Goal: Task Accomplishment & Management: Manage account settings

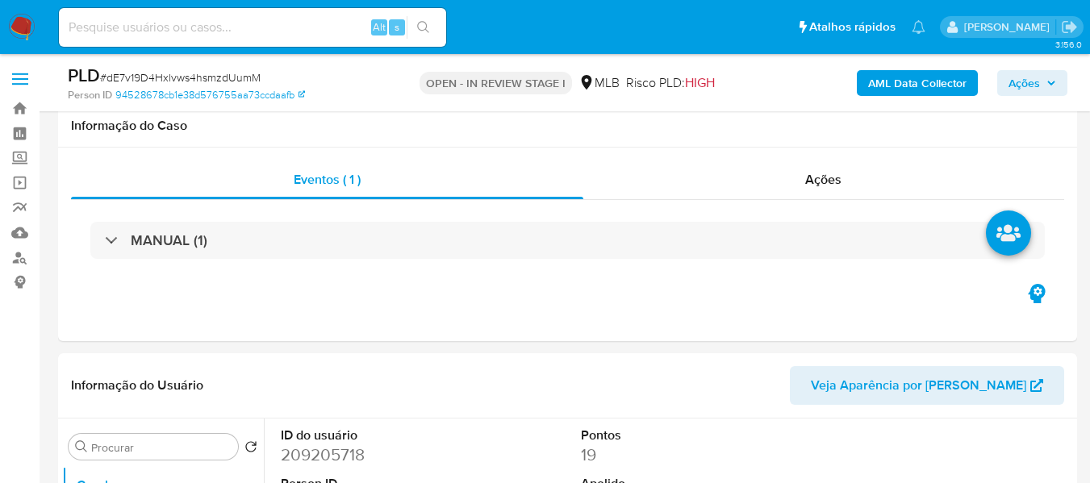
scroll to position [1775, 0]
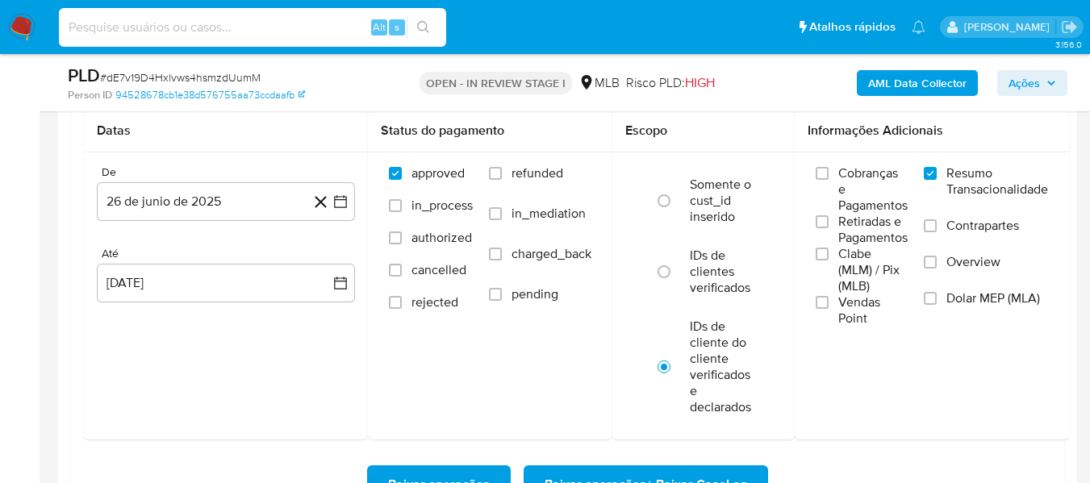
paste input "ozymHaVlTW0QFsYlkw3WL0Jk"
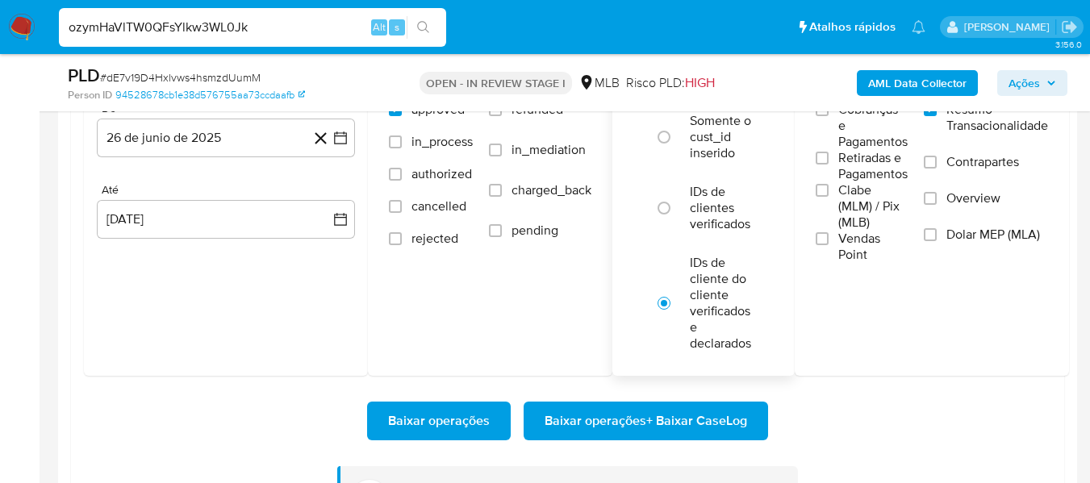
scroll to position [1936, 0]
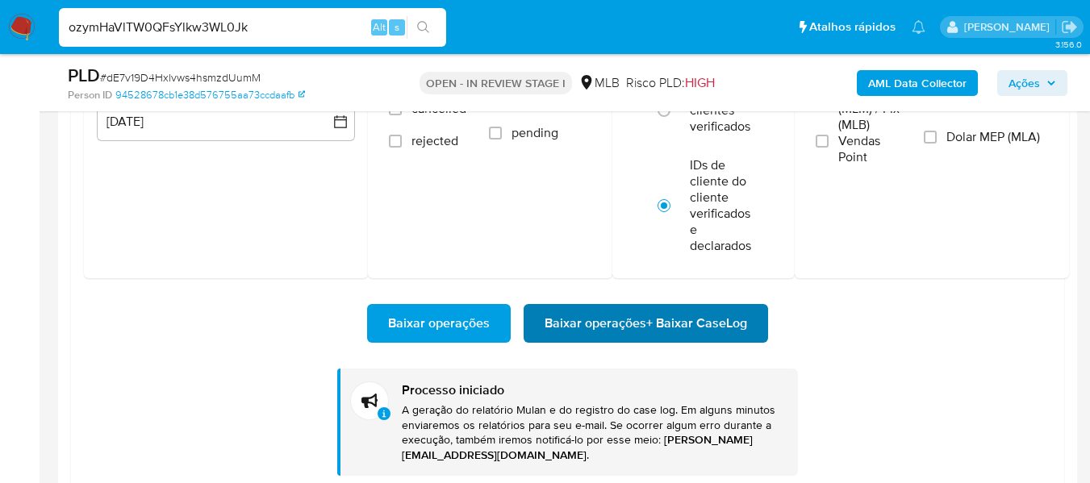
type input "ozymHaVlTW0QFsYlkw3WL0Jk"
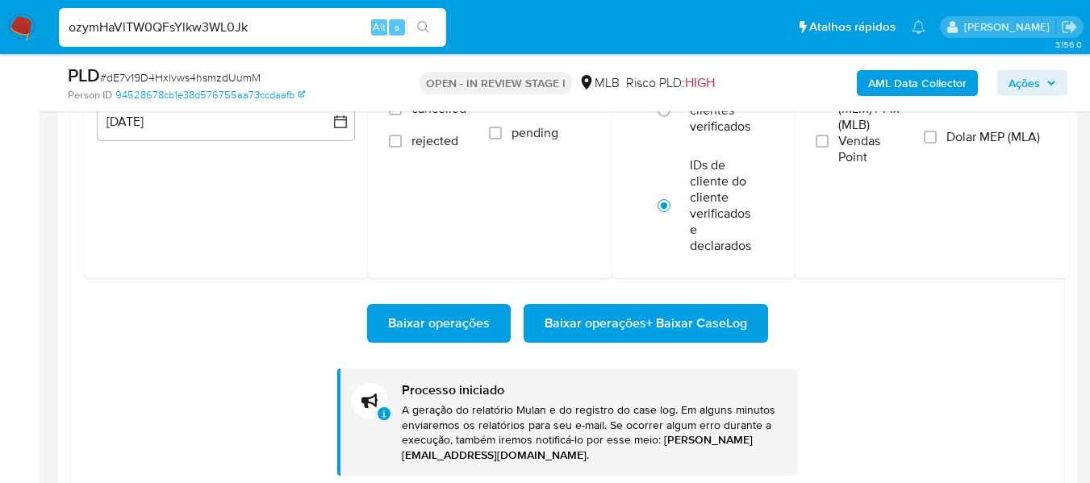
click at [596, 323] on span "Baixar operações + Baixar CaseLog" at bounding box center [645, 323] width 202 height 35
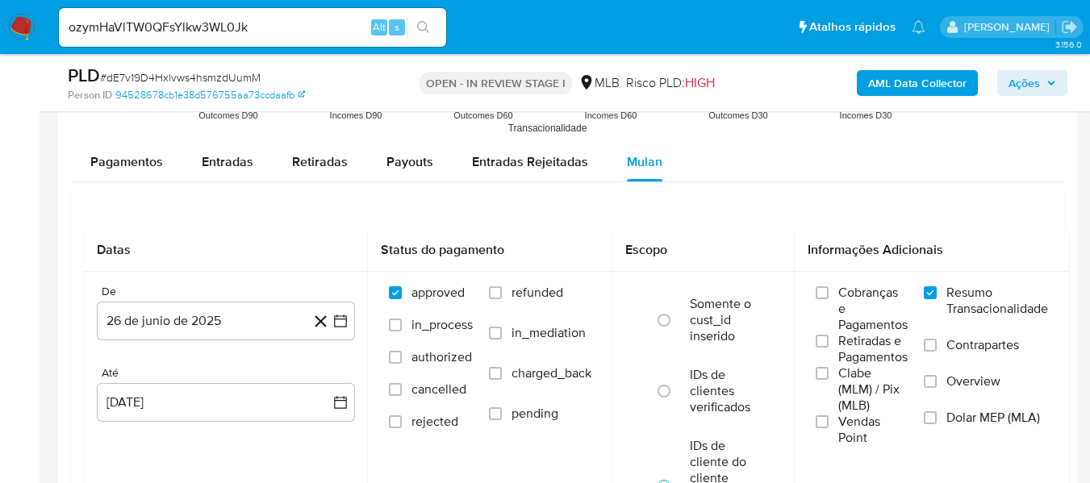
scroll to position [1452, 0]
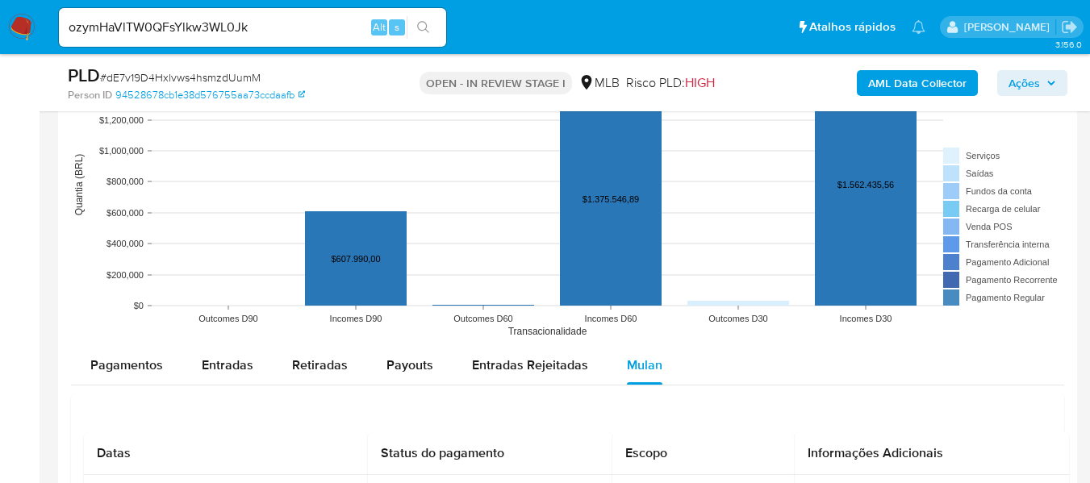
click at [425, 26] on icon "search-icon" at bounding box center [423, 27] width 13 height 13
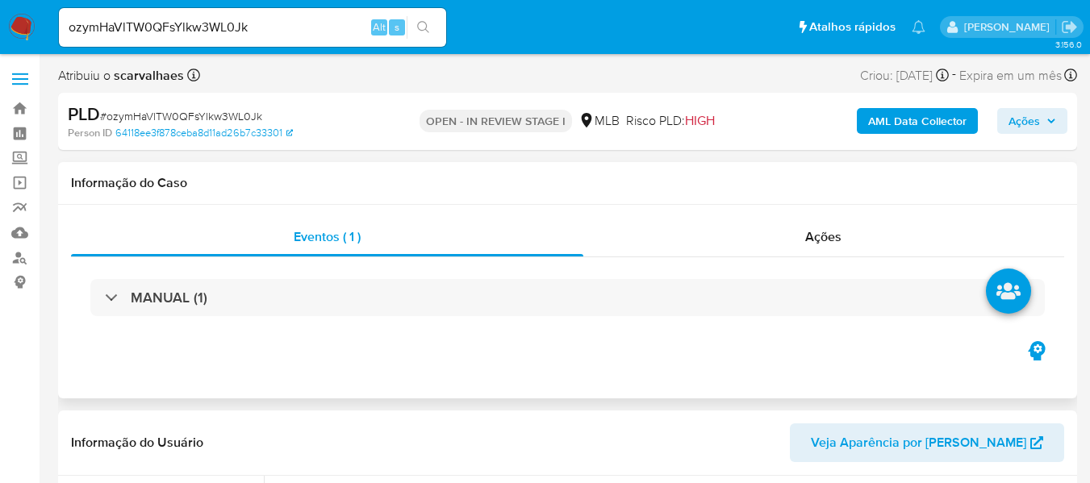
select select "10"
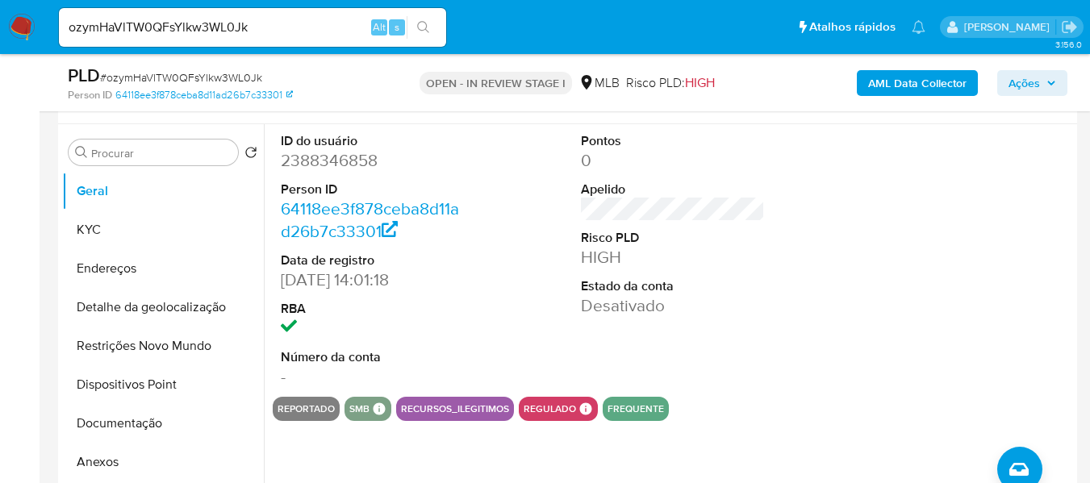
scroll to position [323, 0]
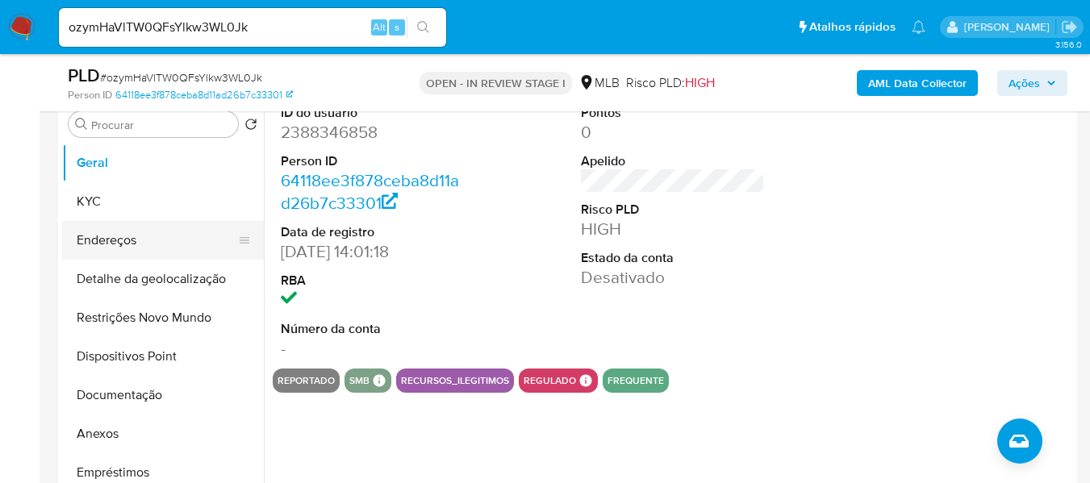
click at [112, 226] on button "Endereços" at bounding box center [156, 240] width 189 height 39
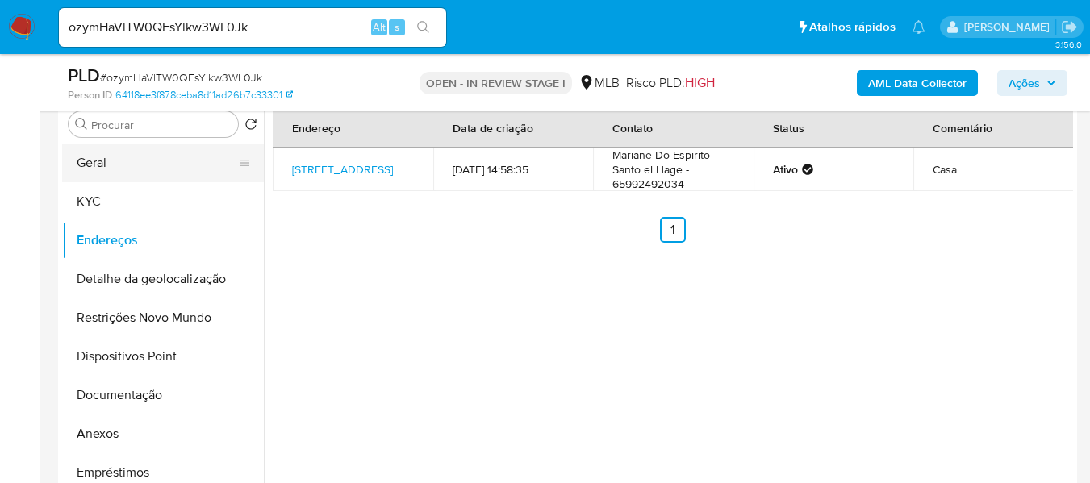
click at [133, 171] on button "Geral" at bounding box center [156, 163] width 189 height 39
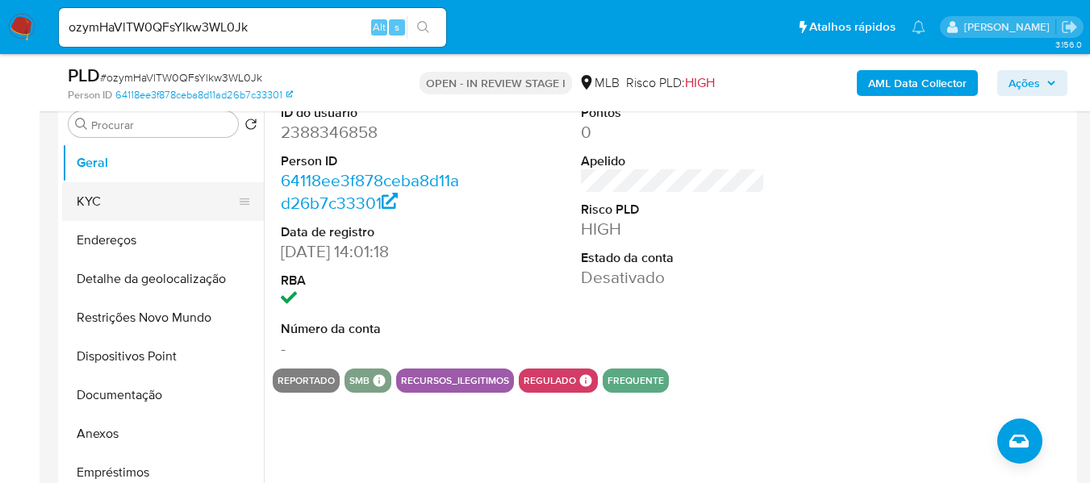
click at [111, 187] on button "KYC" at bounding box center [156, 201] width 189 height 39
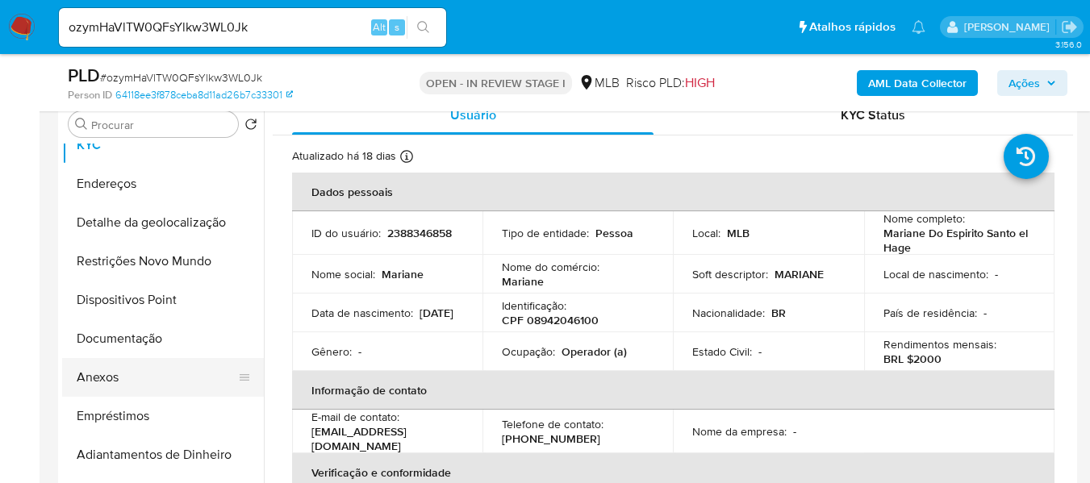
scroll to position [81, 0]
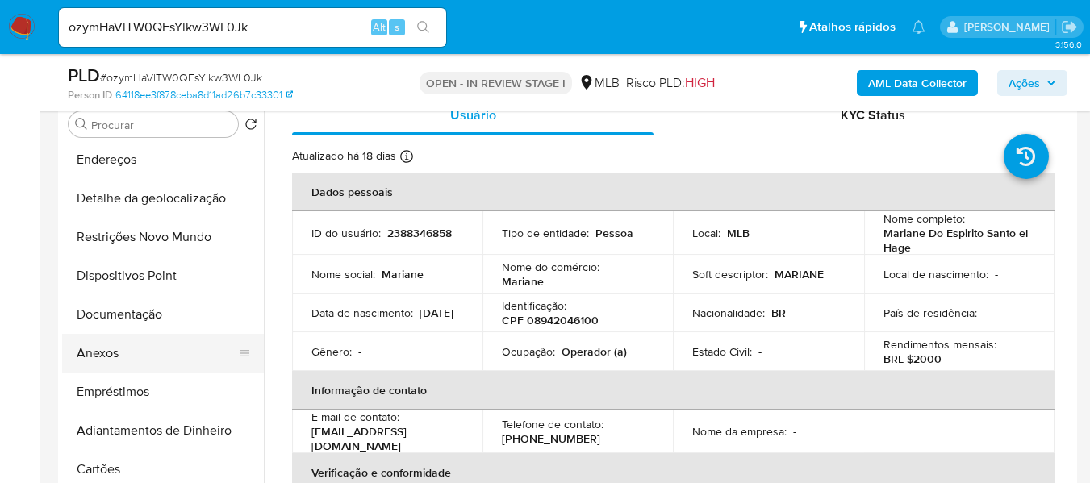
click at [114, 360] on button "Anexos" at bounding box center [156, 353] width 189 height 39
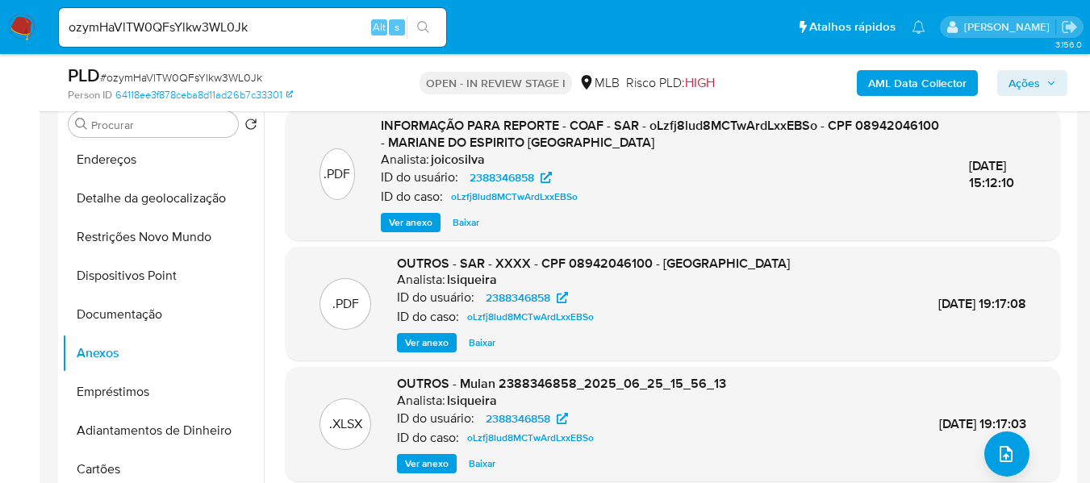
click at [419, 221] on span "Ver anexo" at bounding box center [411, 223] width 44 height 16
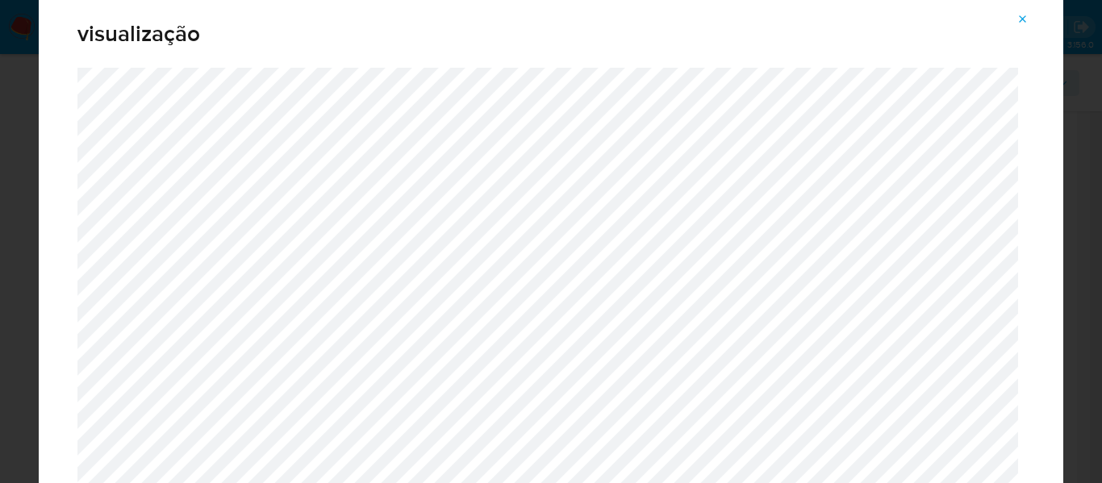
click at [1028, 10] on span "Attachment preview" at bounding box center [1022, 19] width 13 height 23
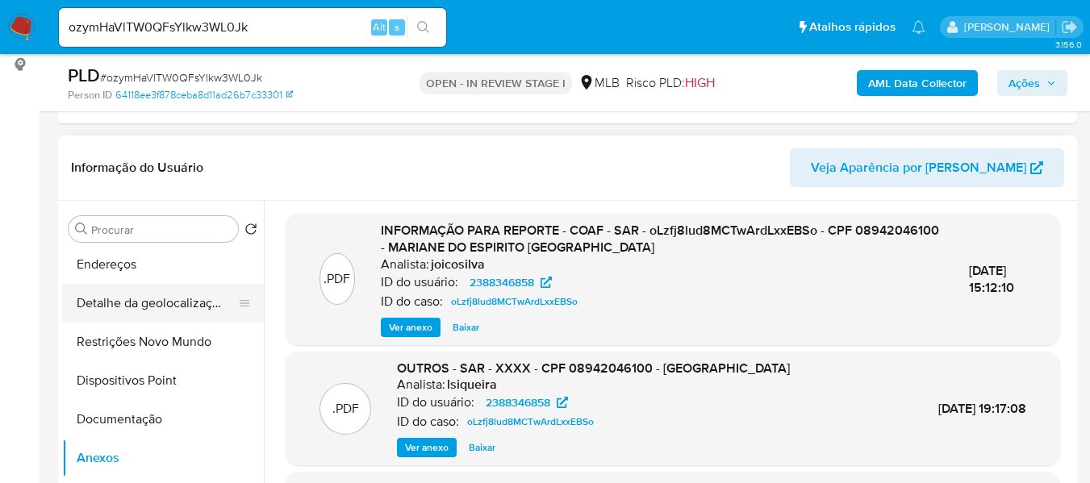
scroll to position [242, 0]
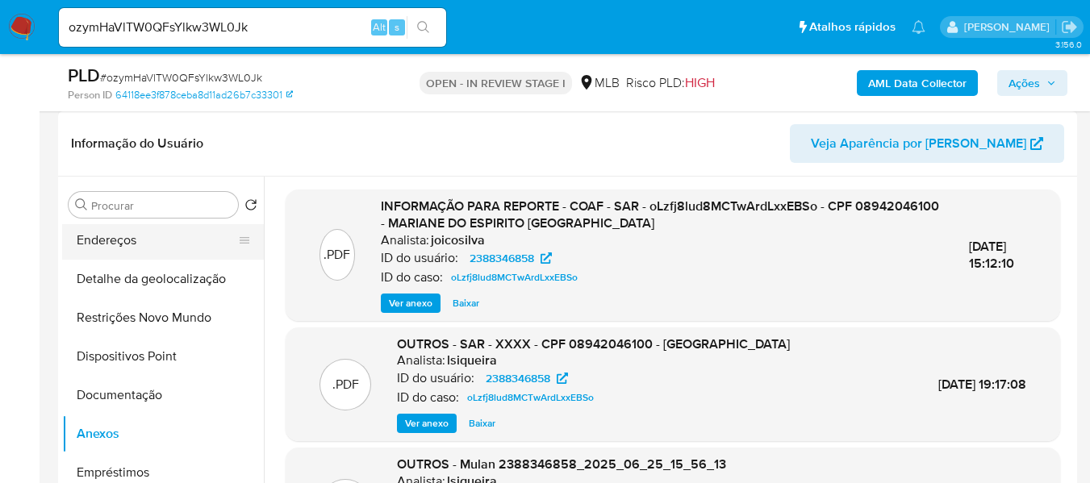
click at [135, 230] on button "Endereços" at bounding box center [156, 240] width 189 height 39
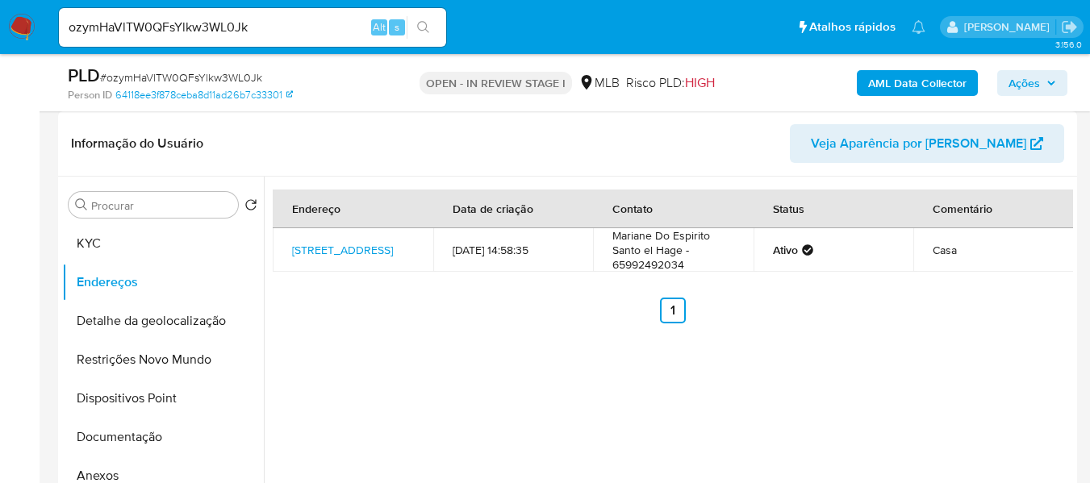
scroll to position [0, 0]
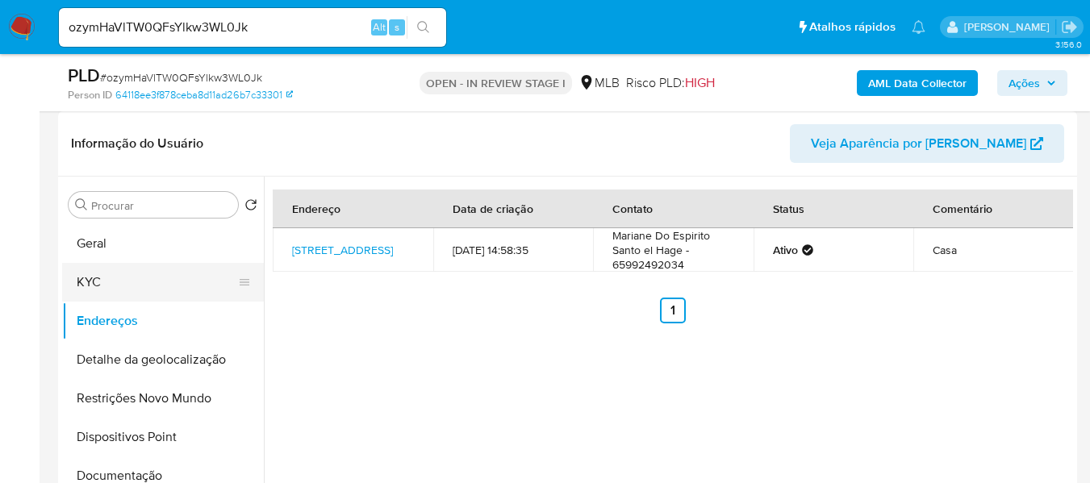
click at [144, 284] on button "KYC" at bounding box center [156, 282] width 189 height 39
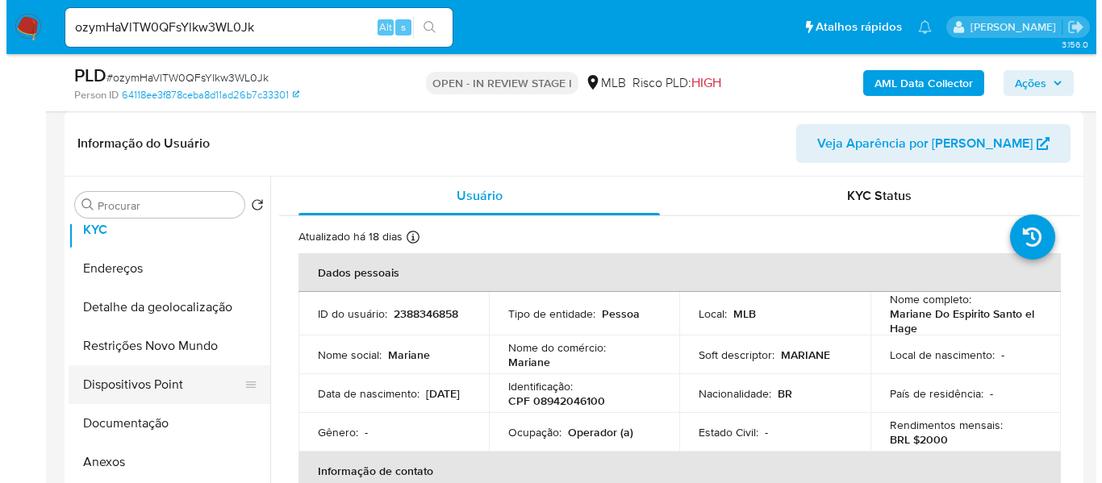
scroll to position [81, 0]
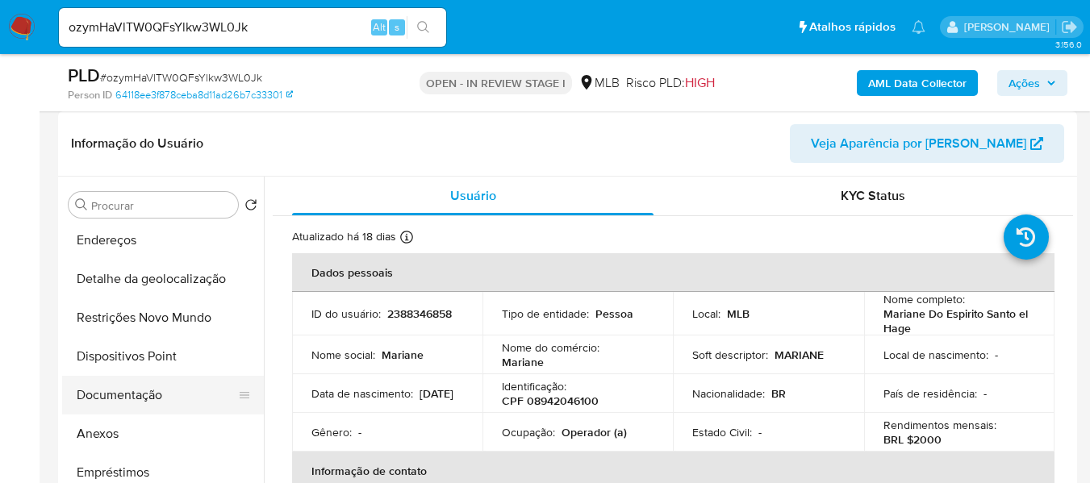
click at [158, 404] on button "Documentação" at bounding box center [156, 395] width 189 height 39
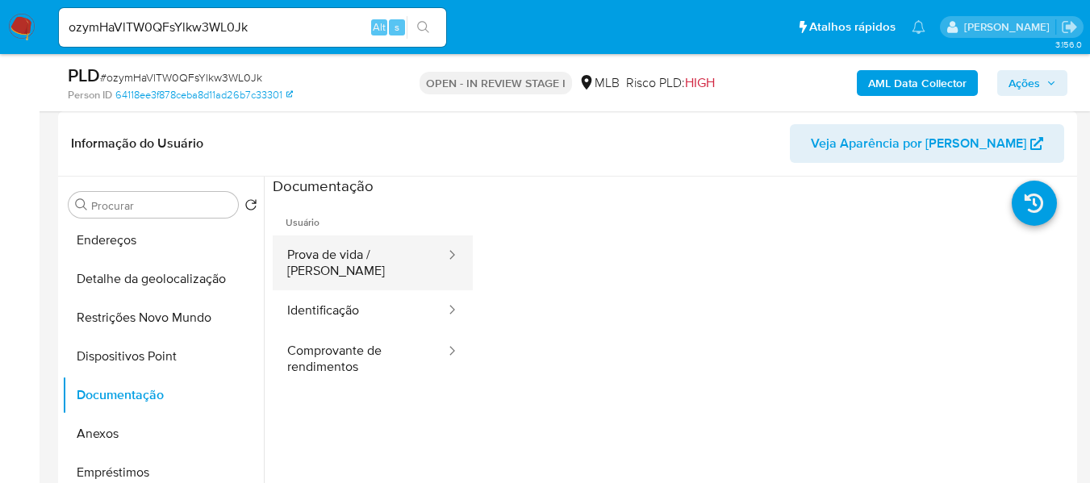
click at [382, 275] on button "Prova de vida / [PERSON_NAME]" at bounding box center [360, 263] width 174 height 55
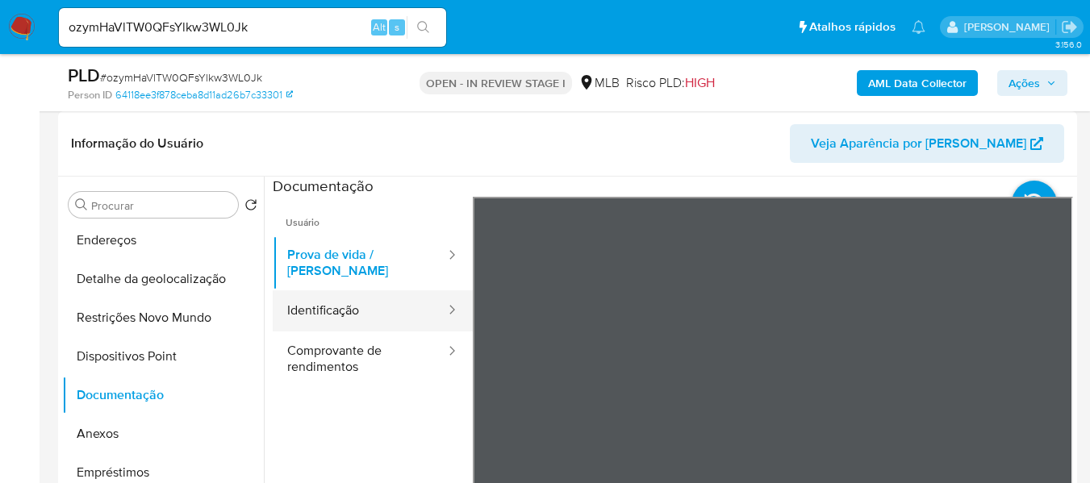
click at [350, 310] on button "Identificação" at bounding box center [360, 310] width 174 height 41
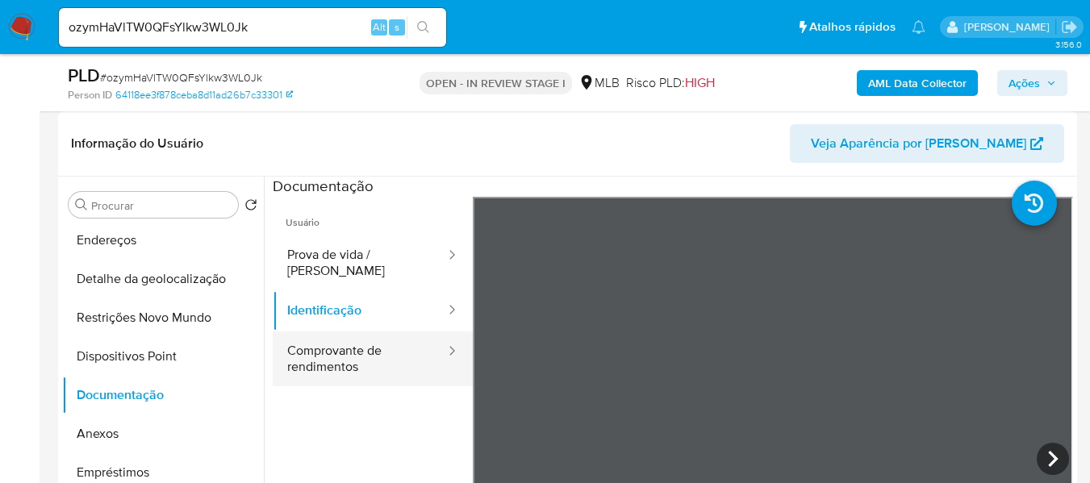
click at [356, 344] on button "Comprovante de rendimentos" at bounding box center [360, 359] width 174 height 55
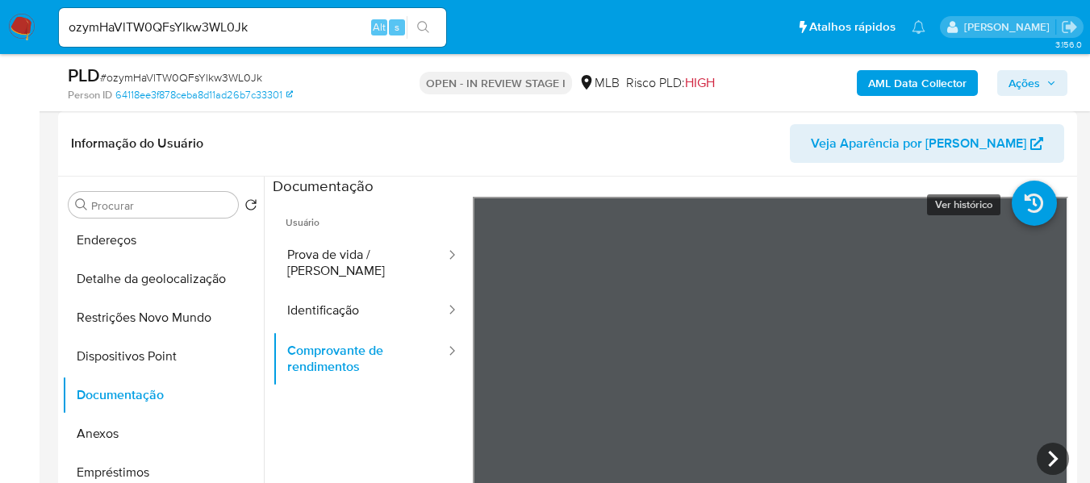
click at [1012, 219] on icon at bounding box center [1034, 203] width 45 height 45
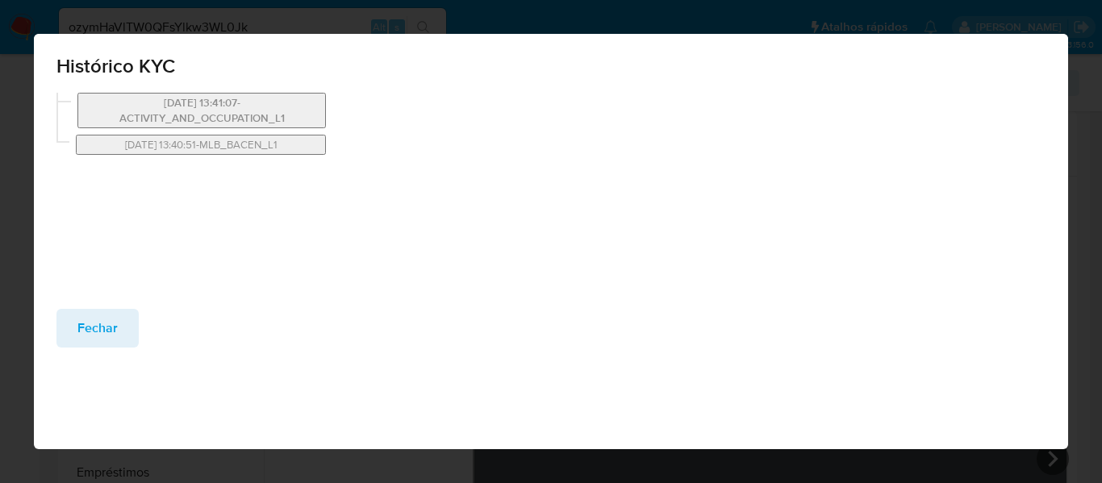
click at [216, 107] on button "12/04/2025 13:41:07-ACTIVITY_AND_OCCUPATION_L1" at bounding box center [201, 110] width 248 height 35
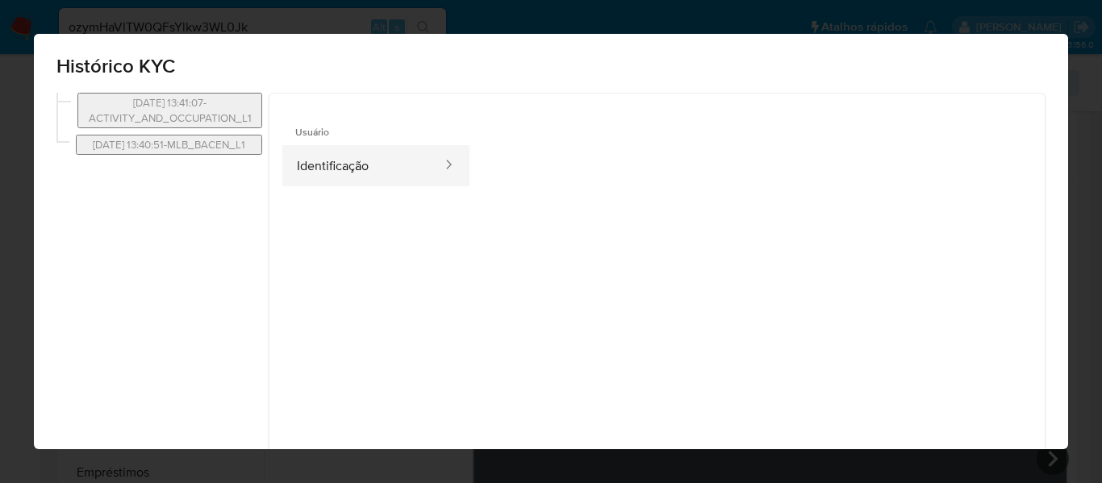
click at [341, 159] on button "Identificação" at bounding box center [362, 165] width 161 height 41
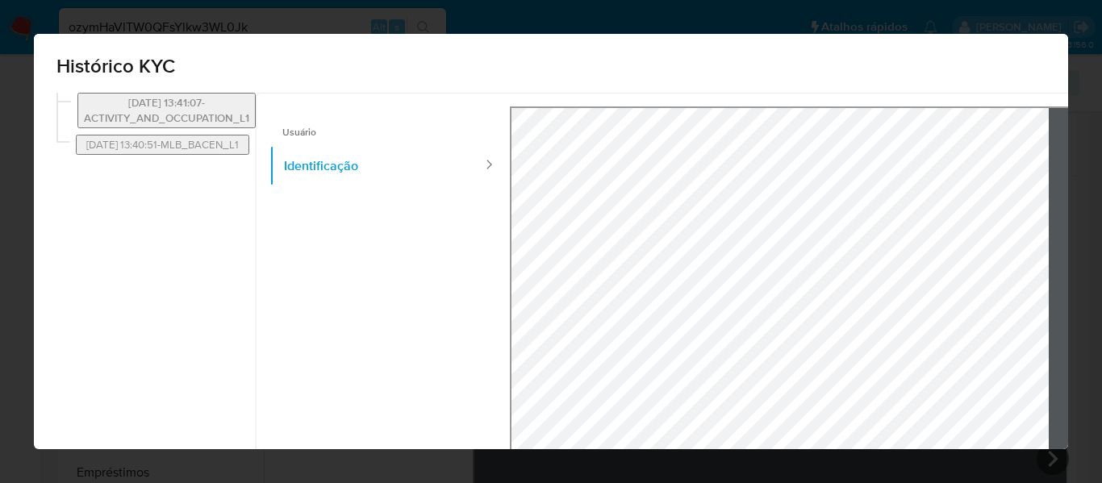
click at [209, 94] on button "12/04/2025 13:41:07-ACTIVITY_AND_OCCUPATION_L1" at bounding box center [166, 110] width 178 height 35
click at [211, 142] on button "12/04/2025 13:40:51-MLB_BACEN_L1" at bounding box center [161, 145] width 171 height 20
click at [805, 18] on div "Histórico KYC 12/04/2025 13:41:07-ACTIVITY_AND_OCCUPATION_L1 12/04/2025 13:40:5…" at bounding box center [551, 241] width 1102 height 483
click at [1089, 57] on div "Histórico KYC 12/04/2025 13:41:07-ACTIVITY_AND_OCCUPATION_L1 12/04/2025 13:40:5…" at bounding box center [551, 241] width 1102 height 483
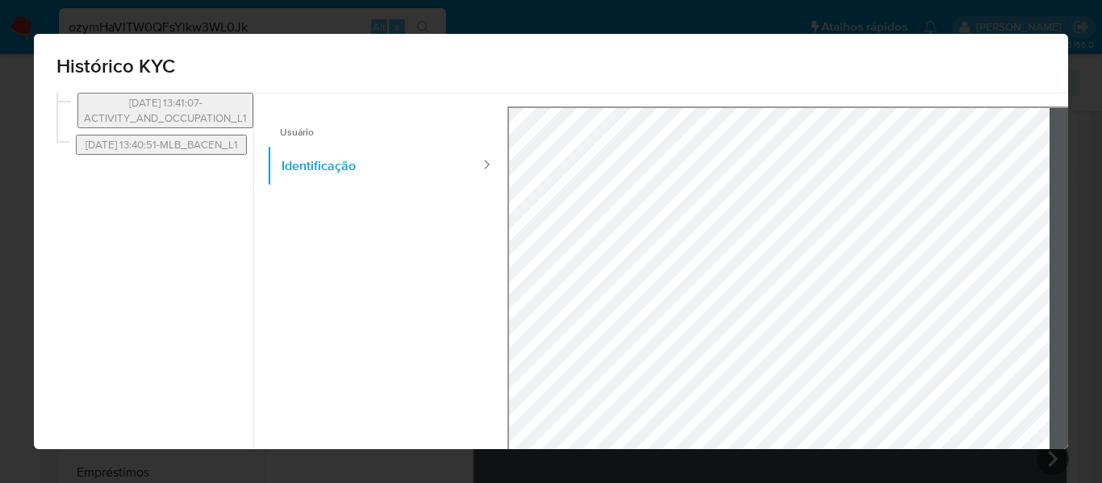
drag, startPoint x: 790, startPoint y: 19, endPoint x: 397, endPoint y: 11, distance: 393.7
click at [790, 19] on div "Histórico KYC 12/04/2025 13:41:07-ACTIVITY_AND_OCCUPATION_L1 12/04/2025 13:40:5…" at bounding box center [551, 241] width 1102 height 483
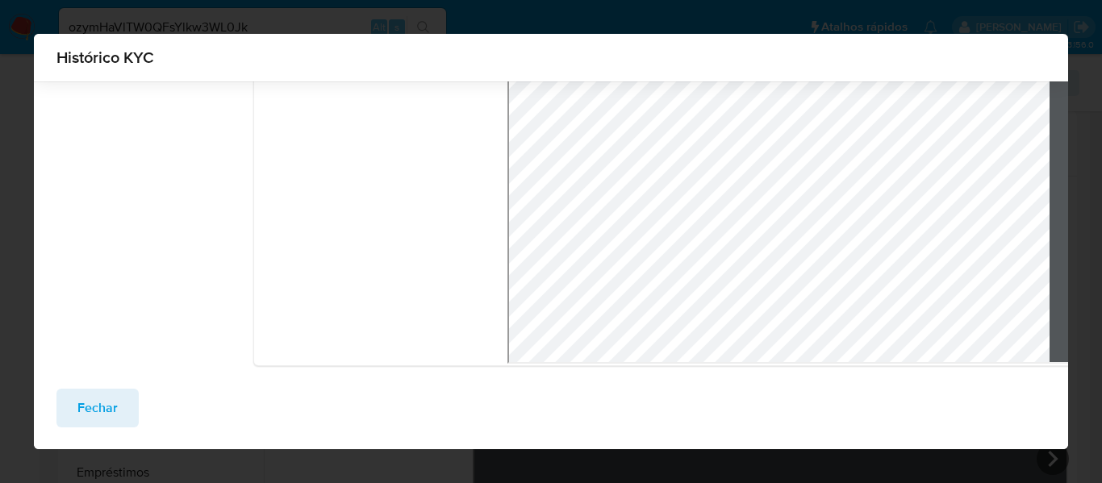
click at [653, 443] on div "Fechar" at bounding box center [551, 419] width 1034 height 61
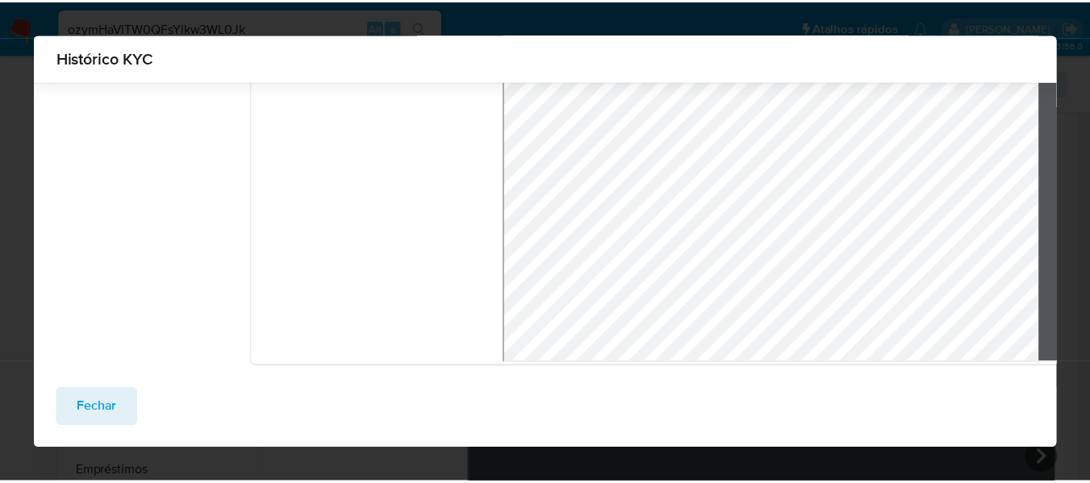
scroll to position [195, 0]
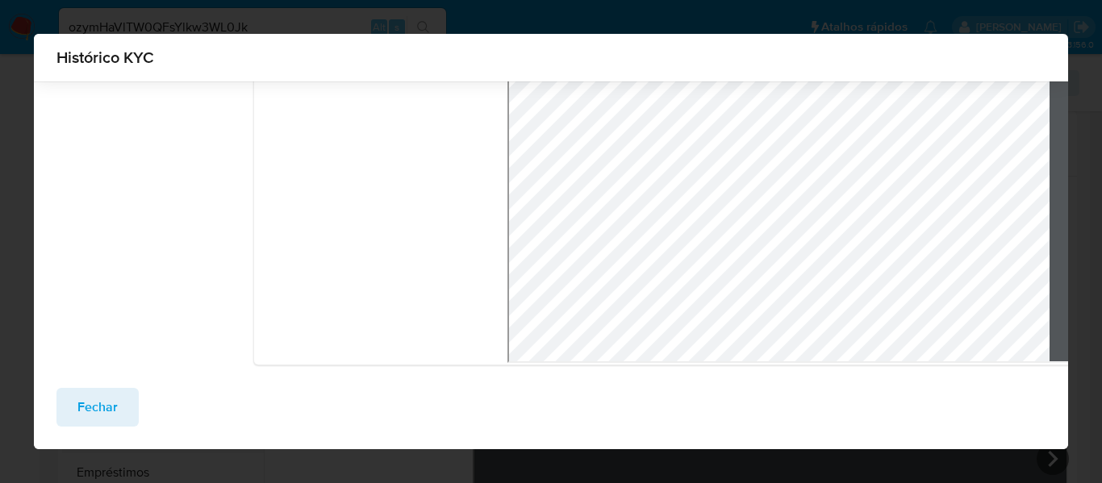
click at [117, 419] on button "Fechar" at bounding box center [97, 407] width 82 height 39
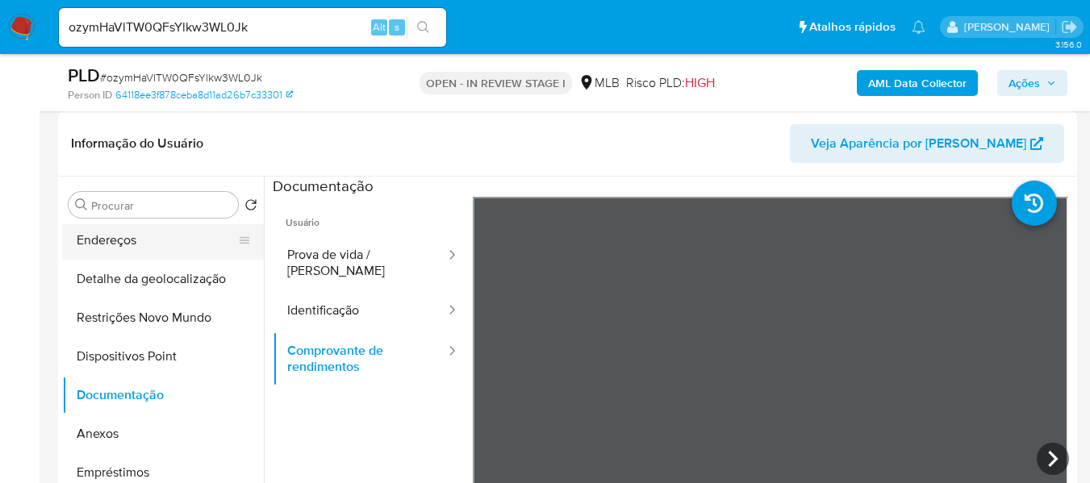
click at [101, 240] on button "Endereços" at bounding box center [156, 240] width 189 height 39
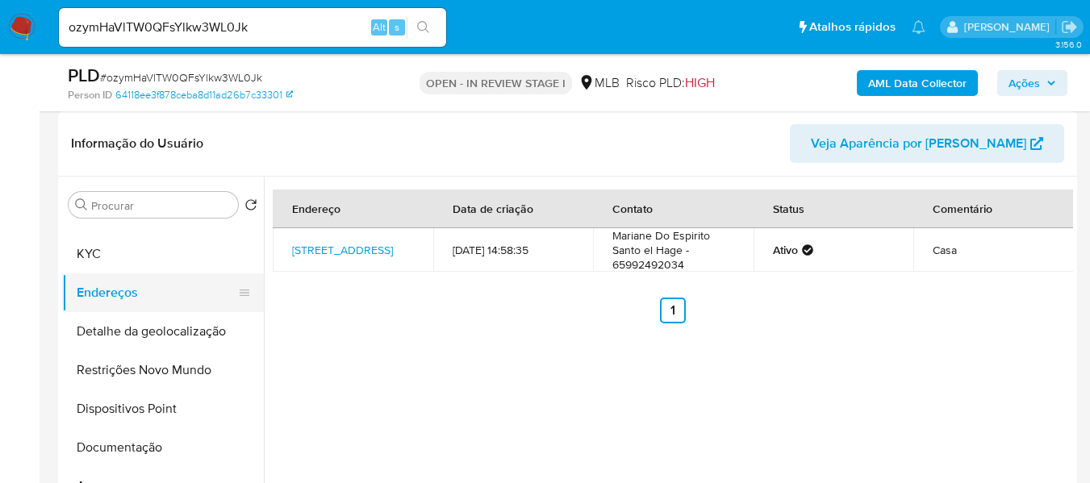
scroll to position [0, 0]
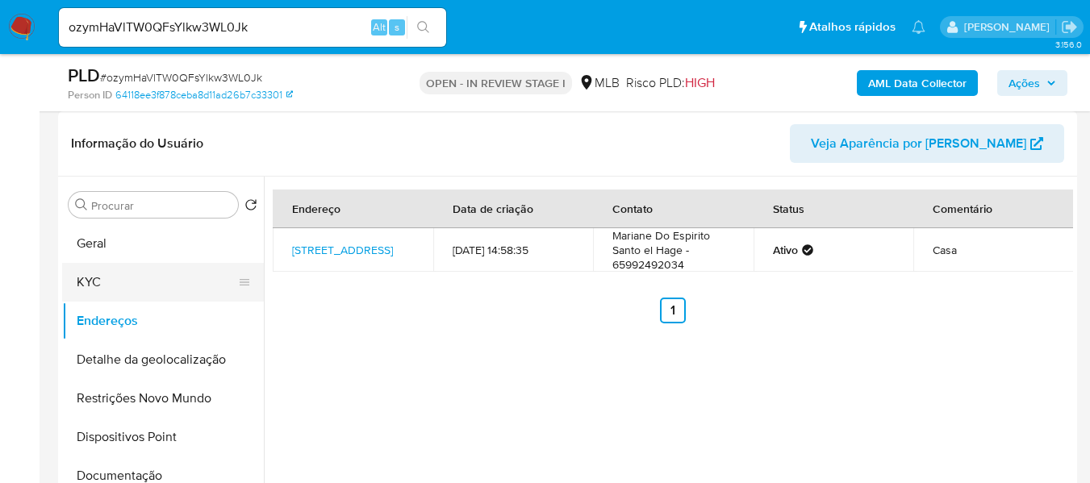
click at [139, 269] on button "KYC" at bounding box center [156, 282] width 189 height 39
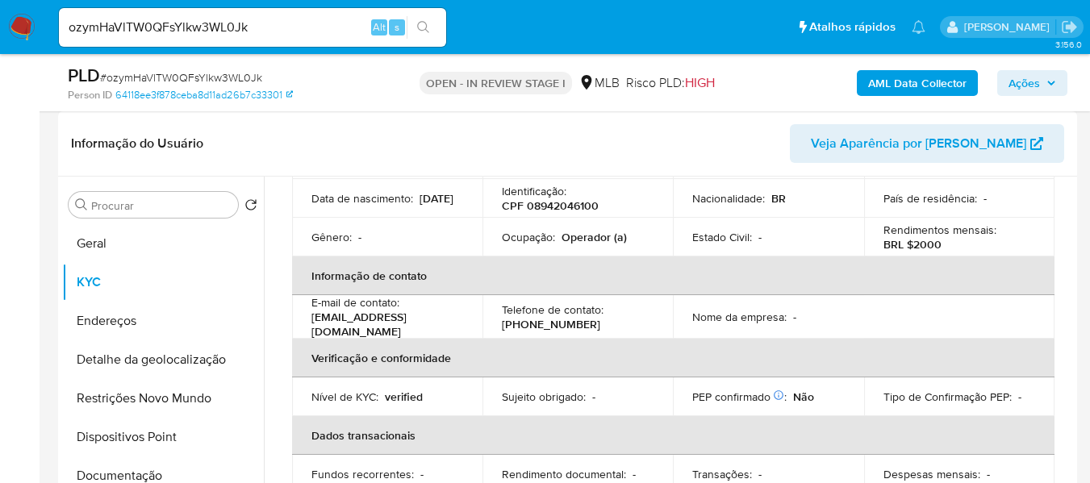
scroll to position [81, 0]
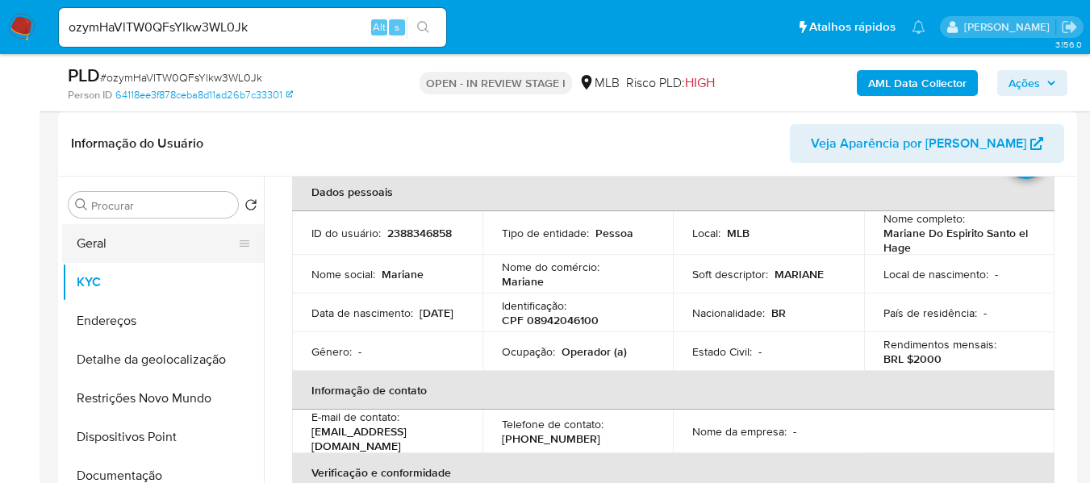
click at [104, 252] on button "Geral" at bounding box center [156, 243] width 189 height 39
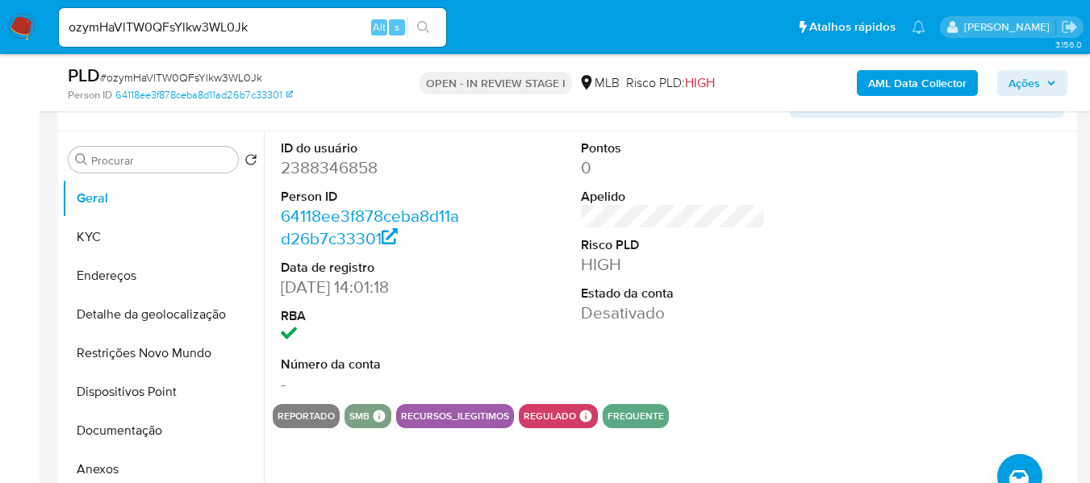
scroll to position [323, 0]
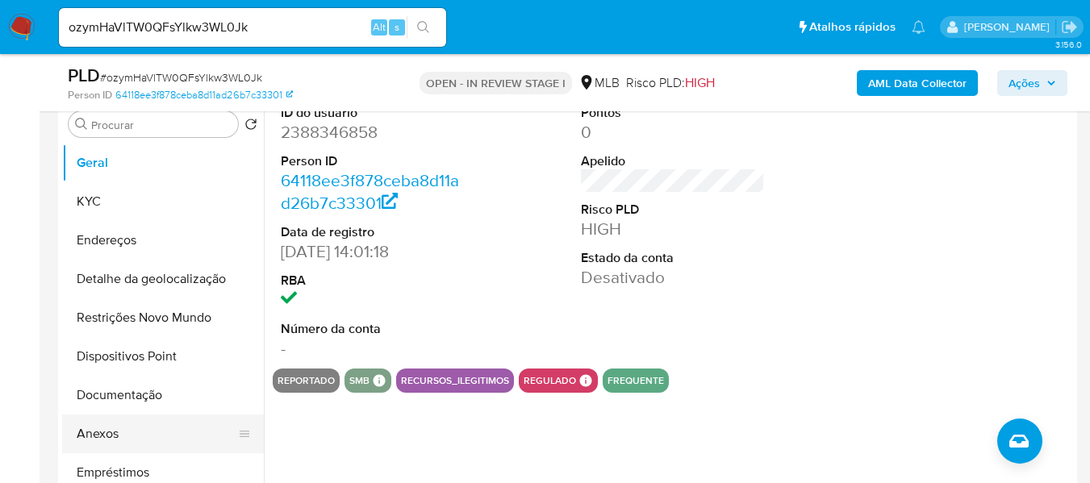
click at [129, 439] on button "Anexos" at bounding box center [156, 434] width 189 height 39
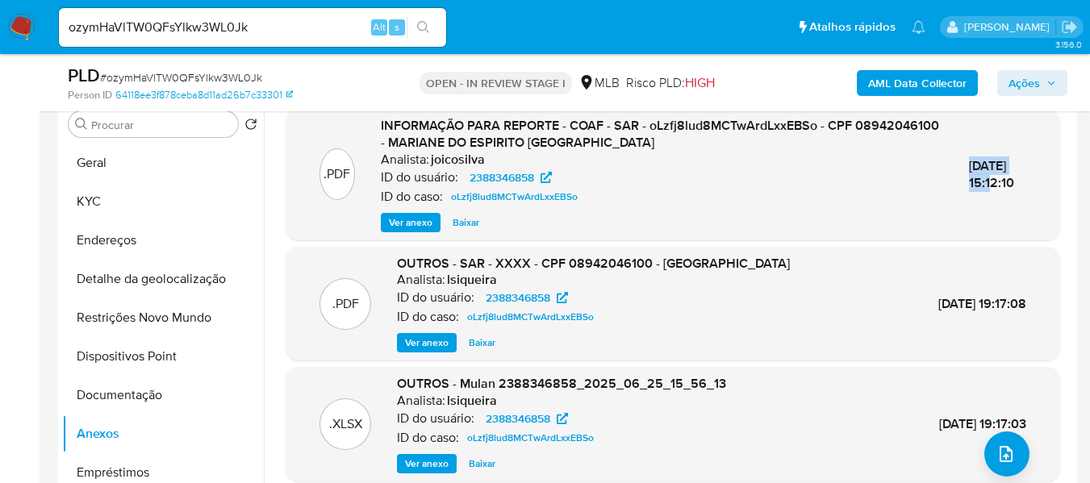
drag, startPoint x: 936, startPoint y: 165, endPoint x: 1013, endPoint y: 166, distance: 76.6
click at [1013, 166] on div ".PDF INFORMAÇÃO PARA REPORTE - COAF - SAR - oLzfj8lud8MCTwArdLxxEBSo - CPF 0894…" at bounding box center [673, 174] width 758 height 115
copy span "27/Jun/2025"
click at [403, 219] on span "Ver anexo" at bounding box center [411, 223] width 44 height 16
click at [401, 220] on div "Ver anexo Ver anexo Baixar" at bounding box center [662, 222] width 562 height 19
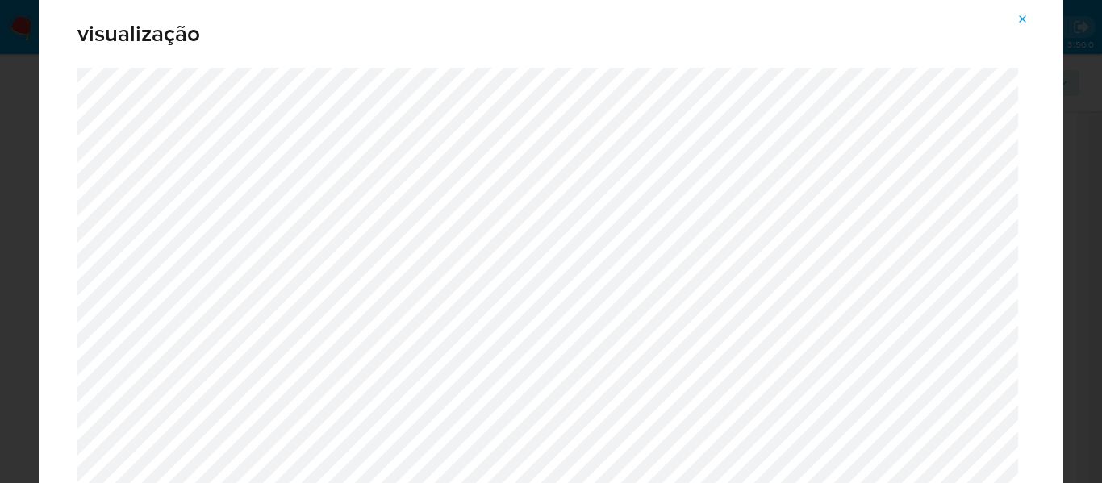
click at [1018, 15] on icon "Attachment preview" at bounding box center [1022, 19] width 13 height 13
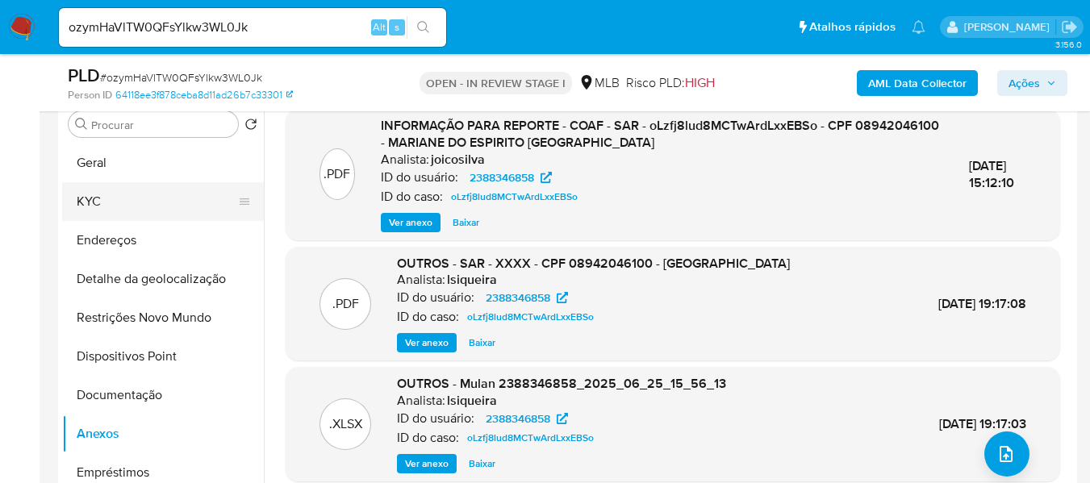
scroll to position [242, 0]
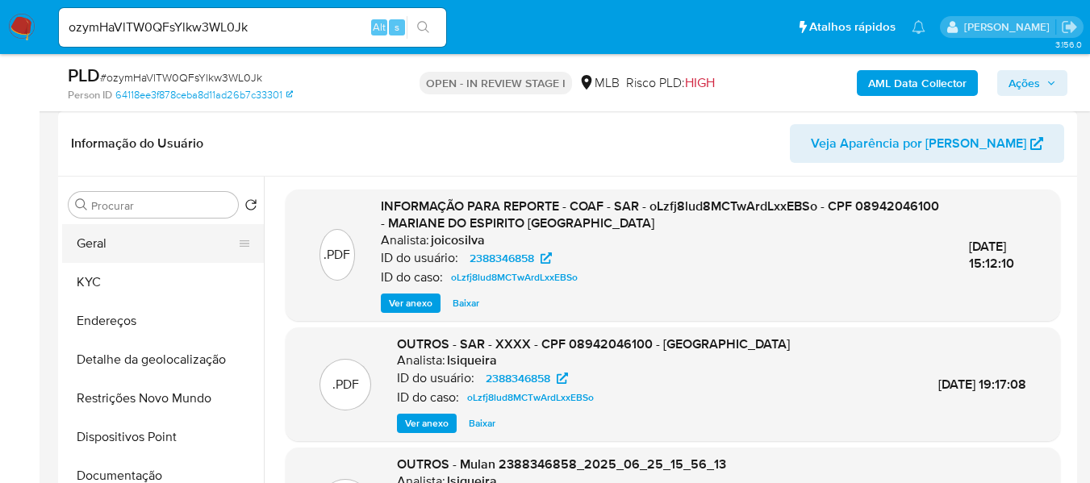
click at [114, 240] on button "Geral" at bounding box center [156, 243] width 189 height 39
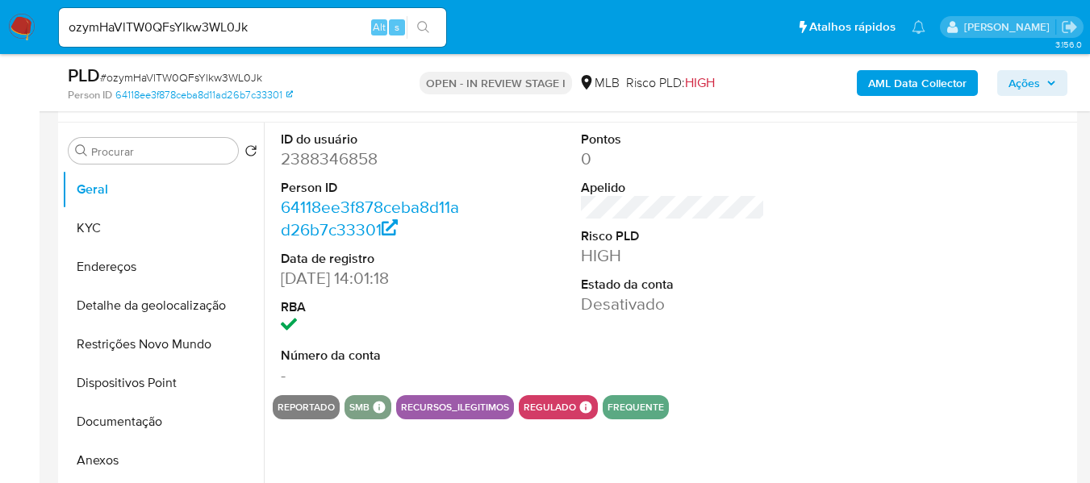
scroll to position [323, 0]
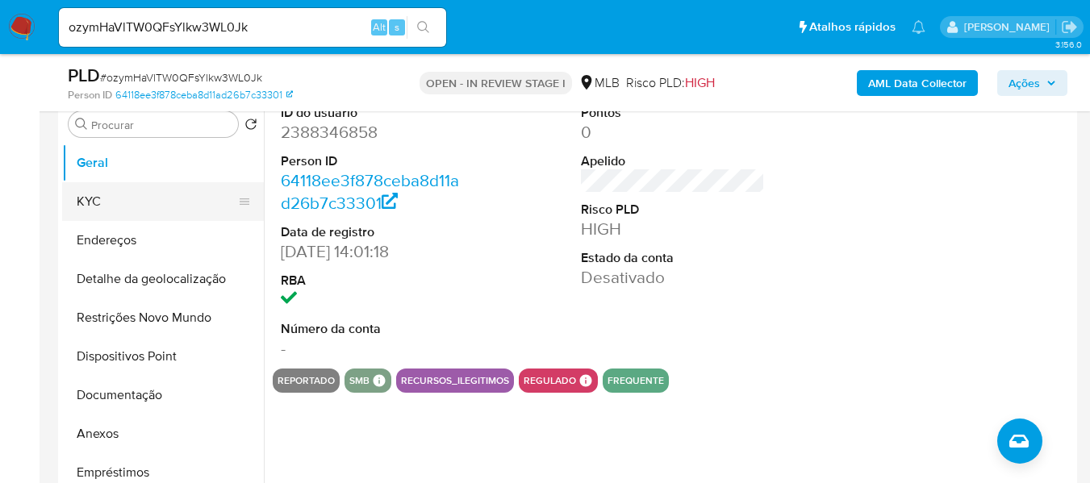
click at [111, 196] on button "KYC" at bounding box center [156, 201] width 189 height 39
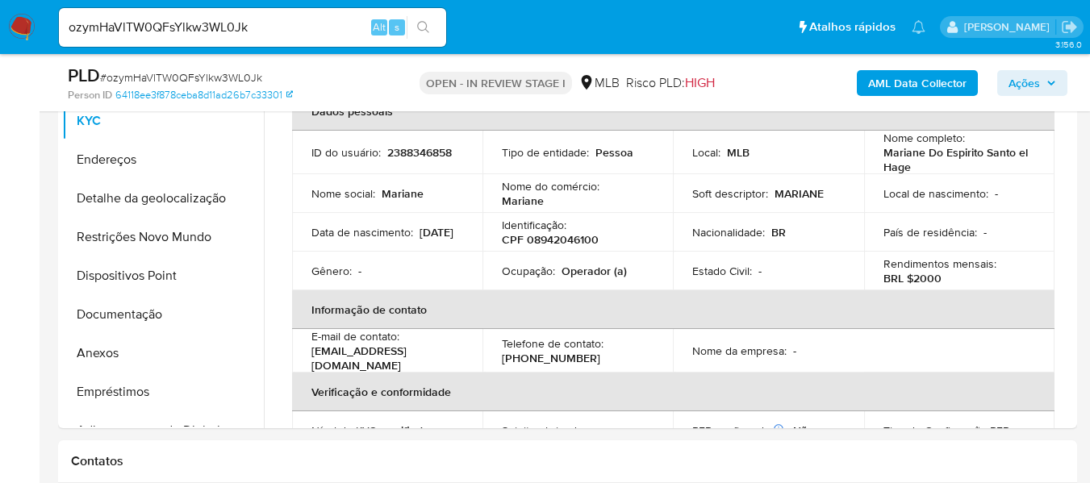
scroll to position [410, 0]
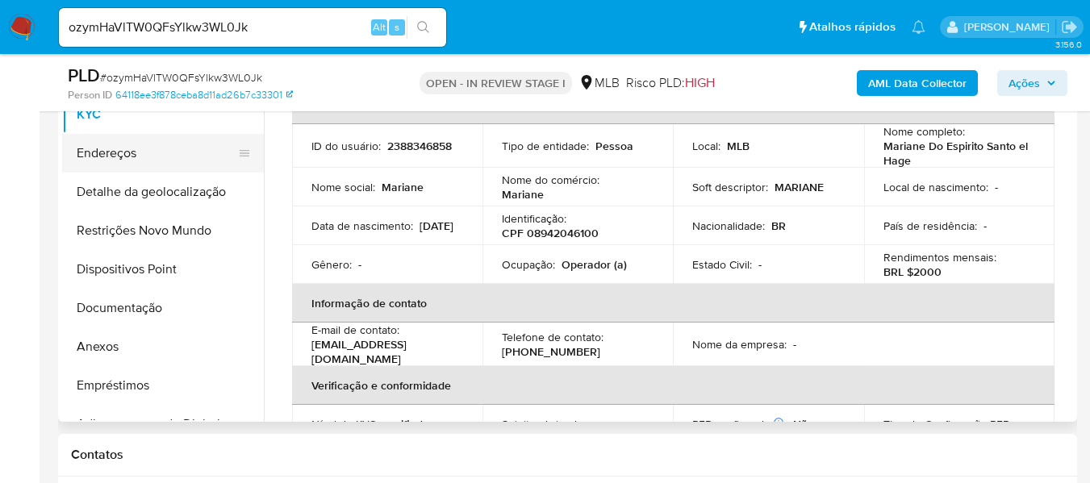
click at [127, 157] on button "Endereços" at bounding box center [156, 153] width 189 height 39
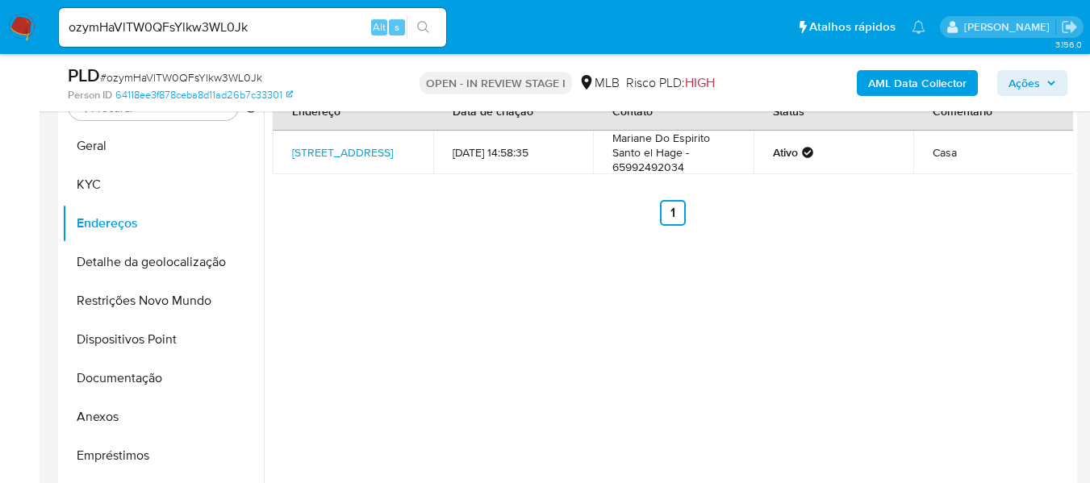
scroll to position [248, 0]
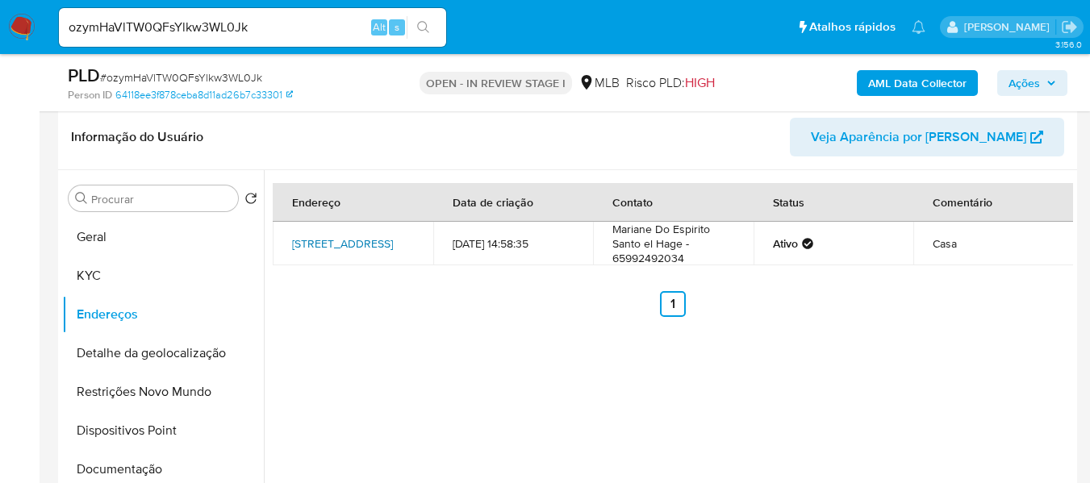
click at [311, 241] on link "Rua Dos Ingás 36, Várzea Grande, Mato Grosso, 78118126, Brasil 36" at bounding box center [342, 244] width 101 height 16
click at [403, 344] on div "Endereço Data de criação Contato Status Comentário Rua Dos Ingás 36, Várzea Gra…" at bounding box center [668, 376] width 809 height 413
click at [194, 365] on button "Detalhe da geolocalização" at bounding box center [156, 353] width 189 height 39
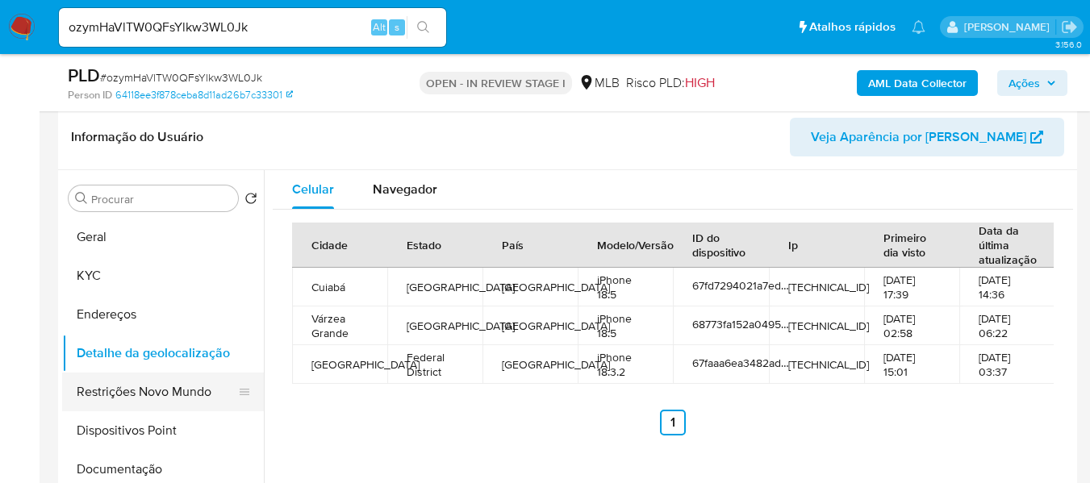
click at [131, 385] on button "Restrições Novo Mundo" at bounding box center [156, 392] width 189 height 39
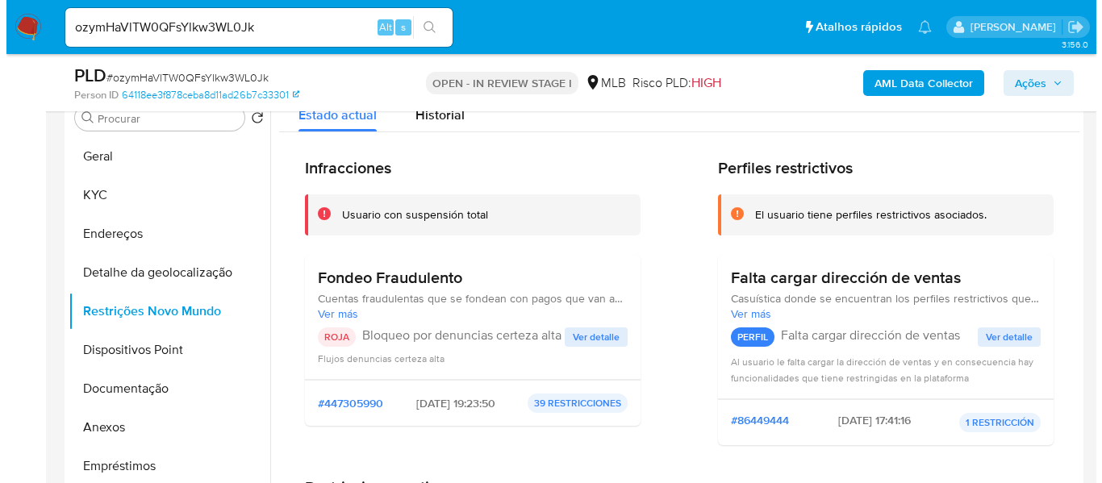
scroll to position [311, 0]
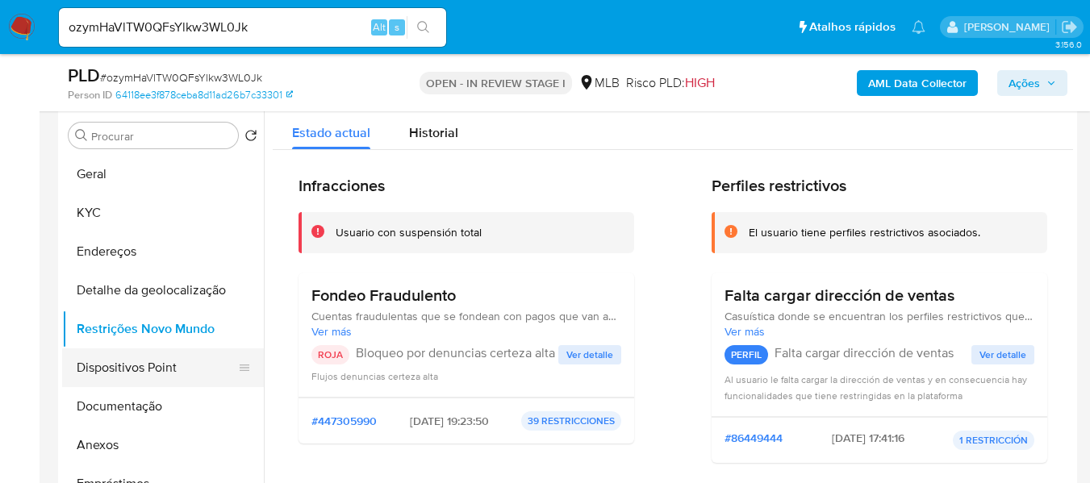
click at [159, 369] on button "Dispositivos Point" at bounding box center [156, 367] width 189 height 39
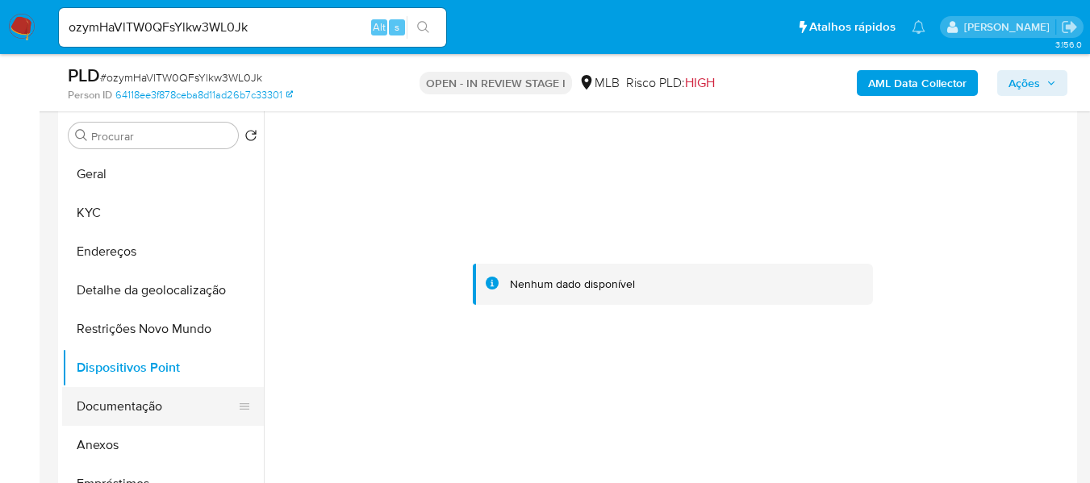
click at [167, 413] on button "Documentação" at bounding box center [156, 406] width 189 height 39
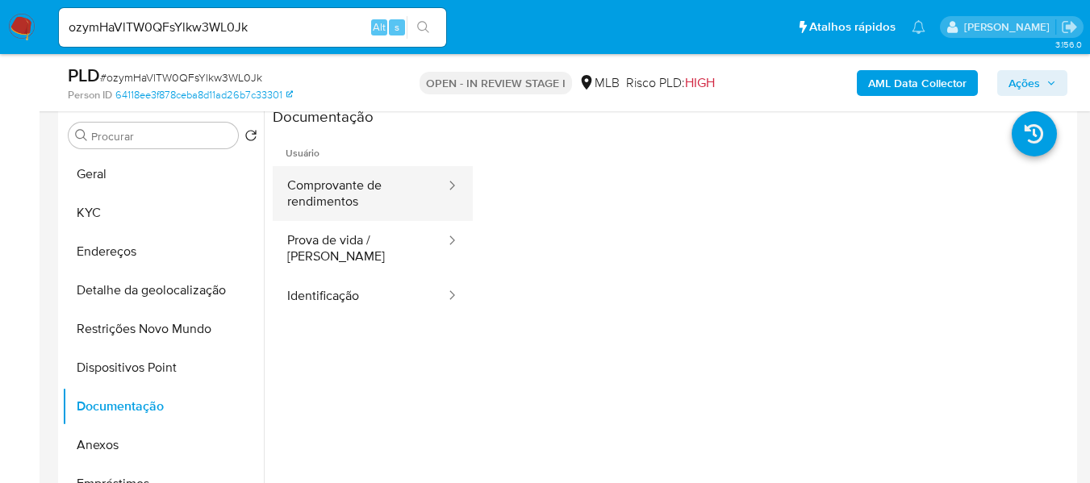
click at [383, 194] on button "Comprovante de rendimentos" at bounding box center [360, 193] width 174 height 55
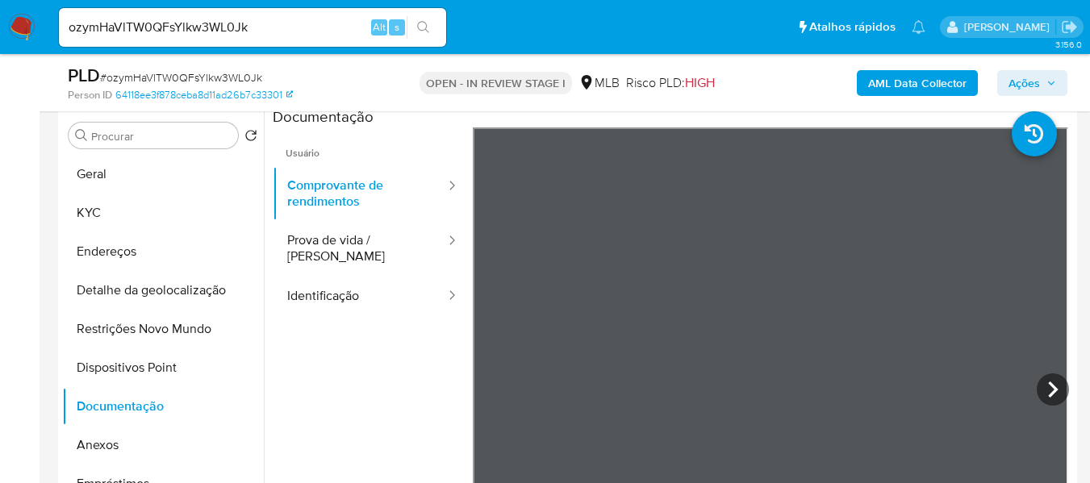
click at [1012, 157] on li at bounding box center [1050, 126] width 77 height 70
click at [107, 443] on button "Anexos" at bounding box center [156, 445] width 189 height 39
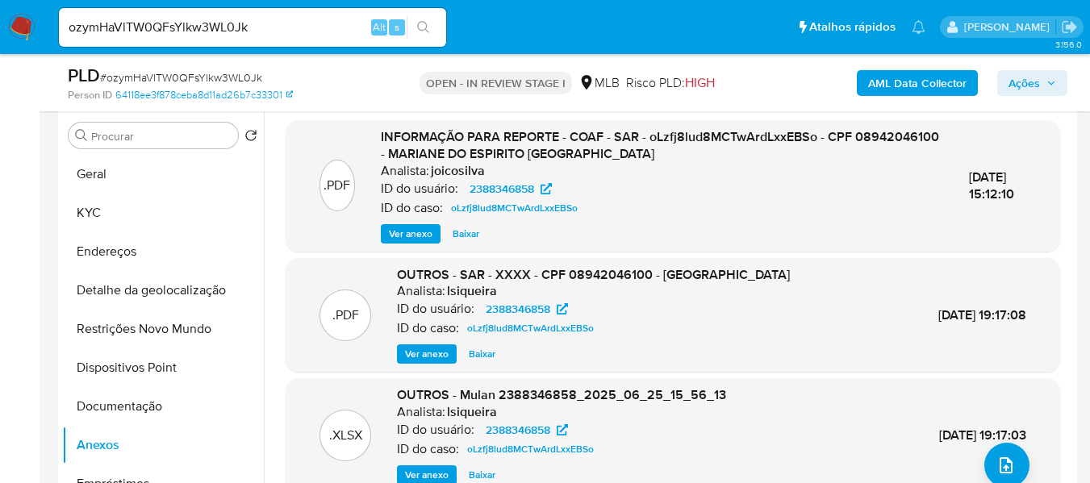
click at [410, 232] on span "Ver anexo" at bounding box center [411, 234] width 44 height 16
click at [410, 232] on div "Ver anexo Baixar" at bounding box center [662, 233] width 562 height 19
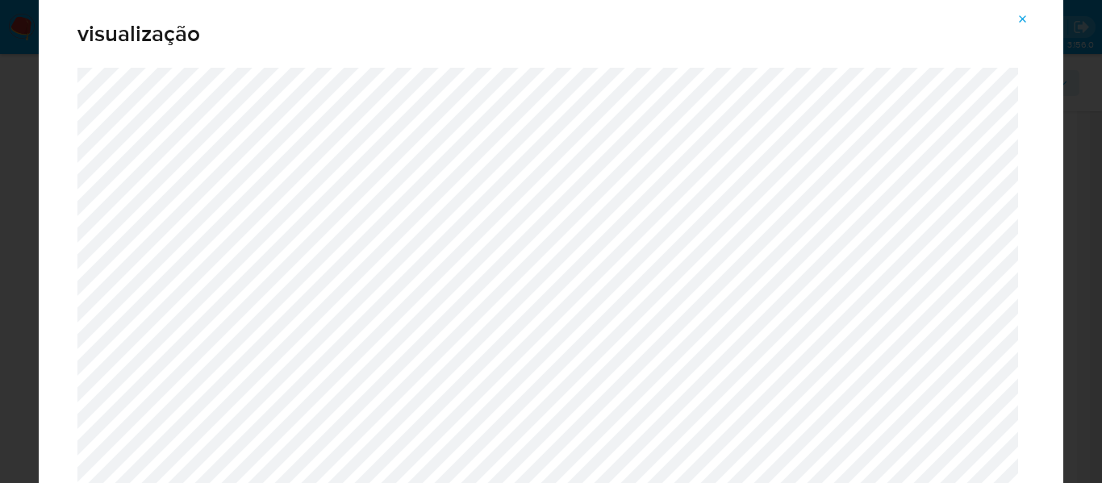
click at [1022, 18] on icon "Attachment preview" at bounding box center [1022, 19] width 13 height 13
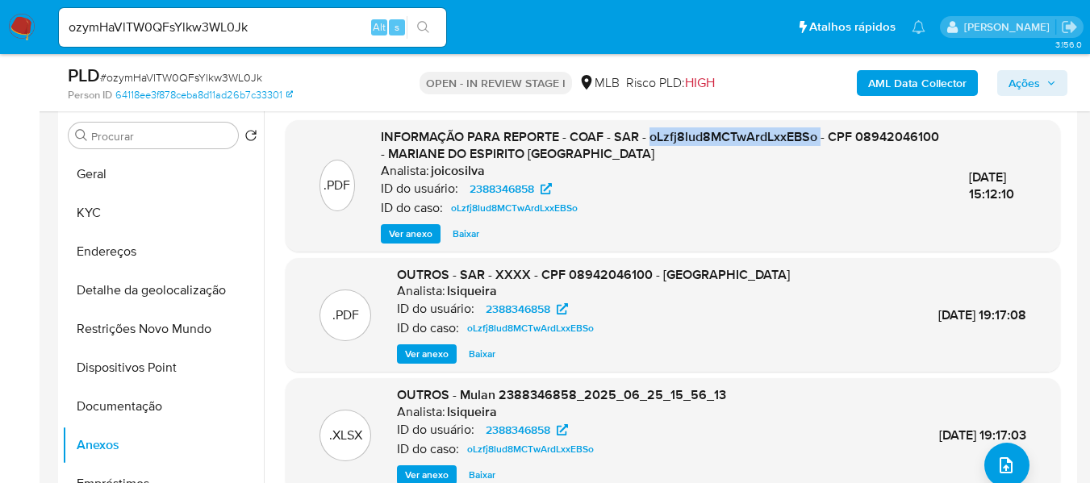
drag, startPoint x: 649, startPoint y: 136, endPoint x: 821, endPoint y: 139, distance: 172.6
click at [821, 139] on span "INFORMAÇÃO PARA REPORTE - COAF - SAR - oLzfj8lud8MCTwArdLxxEBSo - CPF 089420461…" at bounding box center [660, 145] width 558 height 36
copy span "oLzfj8lud8MCTwArdLxxEBSo"
click at [400, 240] on span "Ver anexo" at bounding box center [411, 234] width 44 height 16
click at [400, 240] on div "Ver anexo Ver anexo Baixar" at bounding box center [662, 233] width 562 height 19
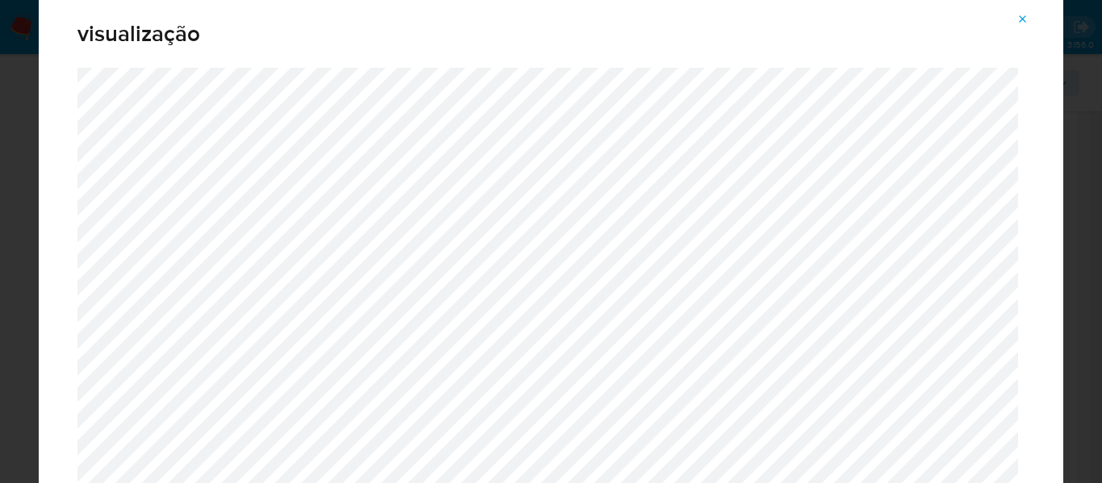
click at [1020, 20] on icon "Attachment preview" at bounding box center [1022, 19] width 13 height 13
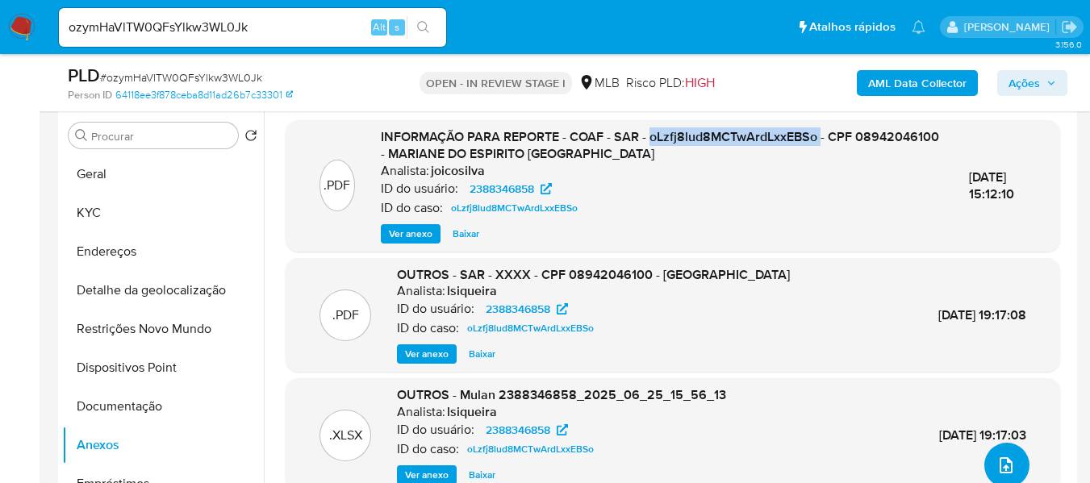
click at [999, 451] on button "upload-file" at bounding box center [1006, 465] width 45 height 45
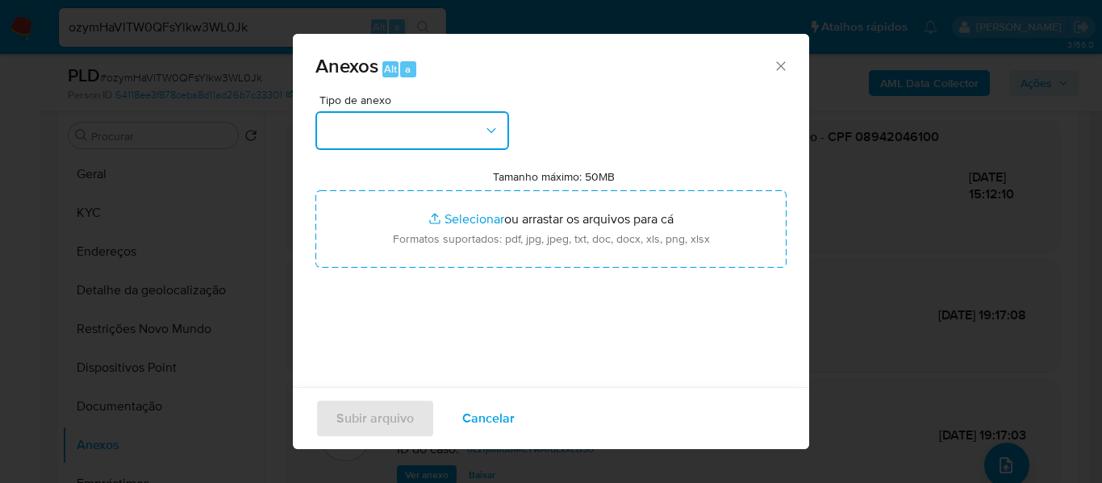
click at [410, 118] on button "button" at bounding box center [412, 130] width 194 height 39
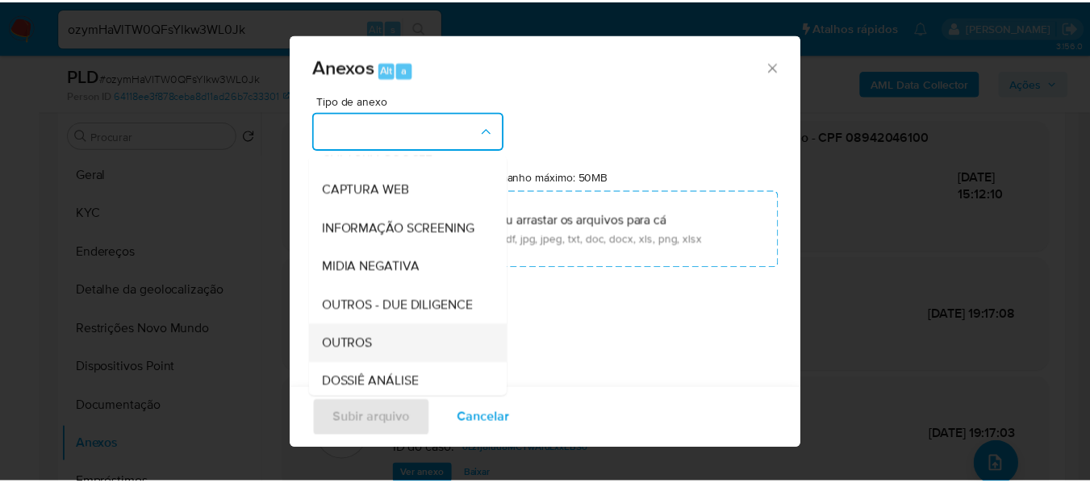
scroll to position [161, 0]
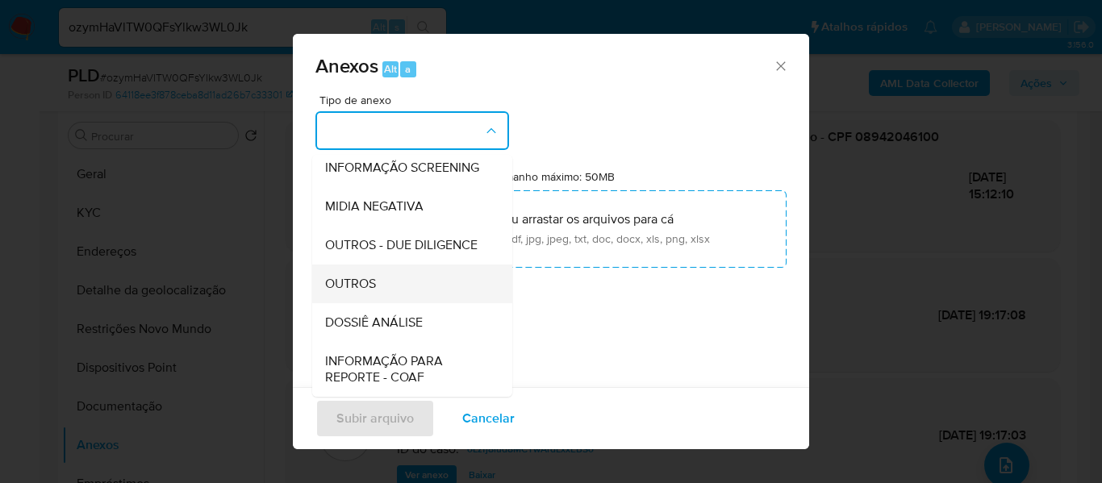
click at [375, 292] on span "OUTROS" at bounding box center [350, 284] width 51 height 16
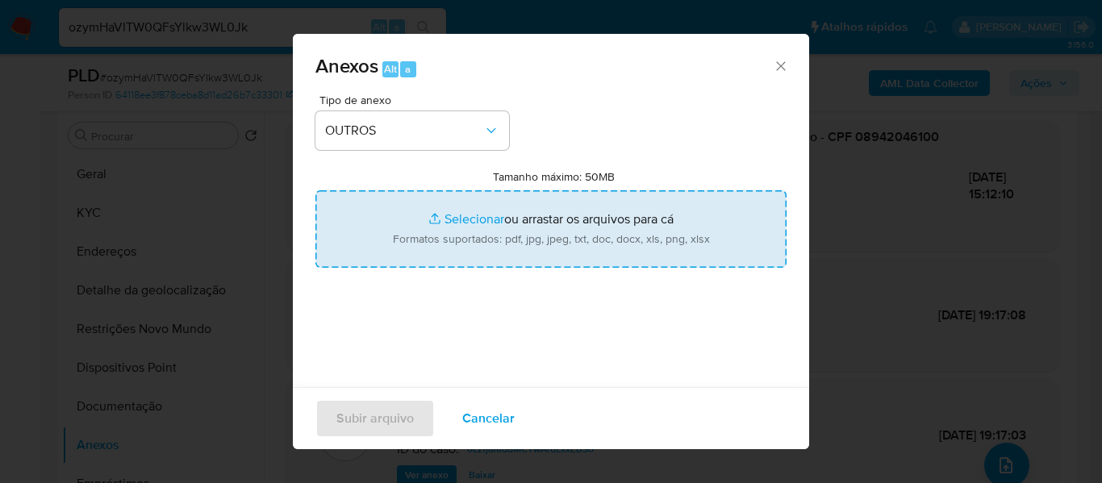
click at [455, 215] on input "Tamanho máximo: 50MB Selecionar arquivos" at bounding box center [550, 228] width 471 height 77
type input "C:\fakepath\DECLÍNIO- xxxxx- CPF 08942046100 - MARIANE DO ESPIRITO SANTO EL HAG…"
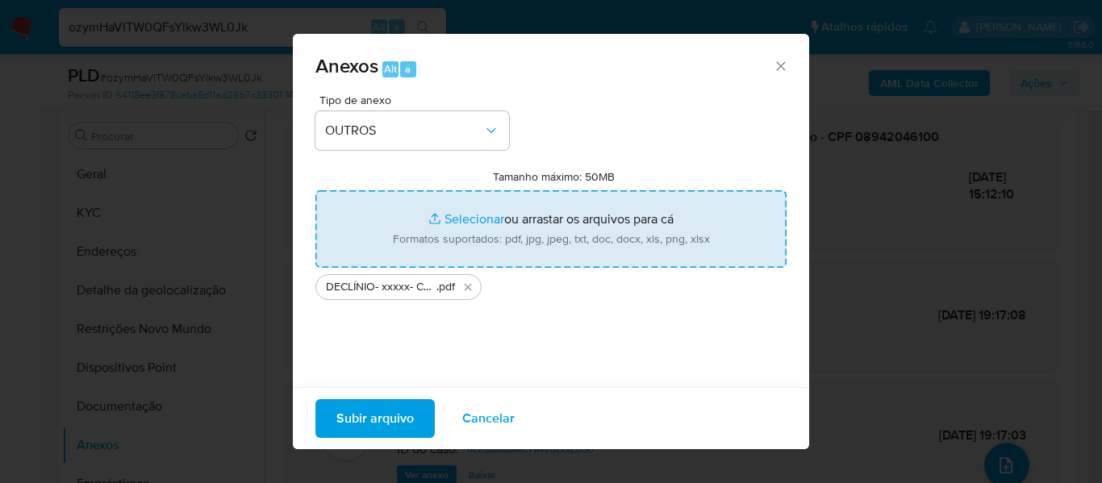
click at [456, 215] on input "Tamanho máximo: 50MB Selecionar arquivos" at bounding box center [550, 228] width 471 height 77
type input "C:\fakepath\Mulan Mariane Do Espirito Santo el Hage 2388346858_2025_08_27_10_25…"
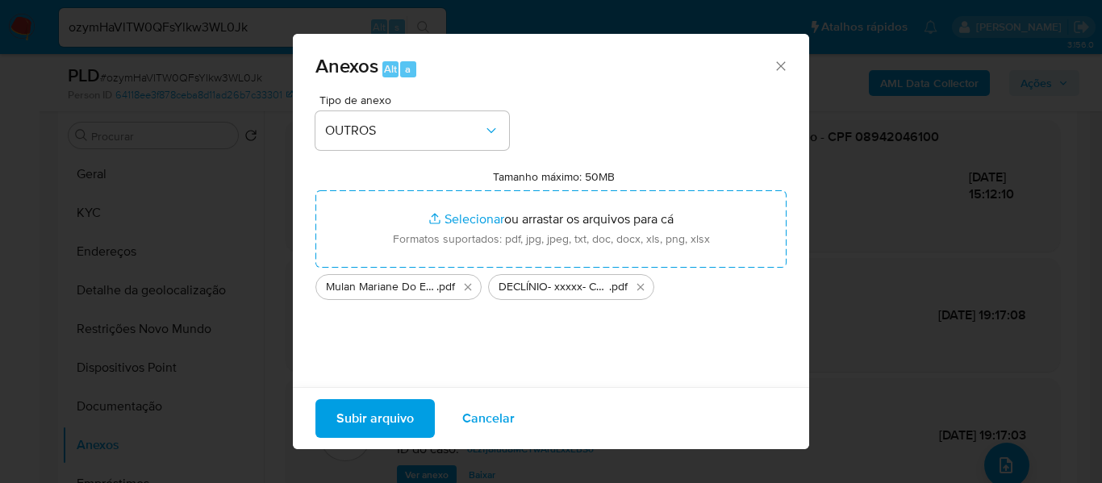
click at [378, 428] on span "Subir arquivo" at bounding box center [374, 418] width 77 height 35
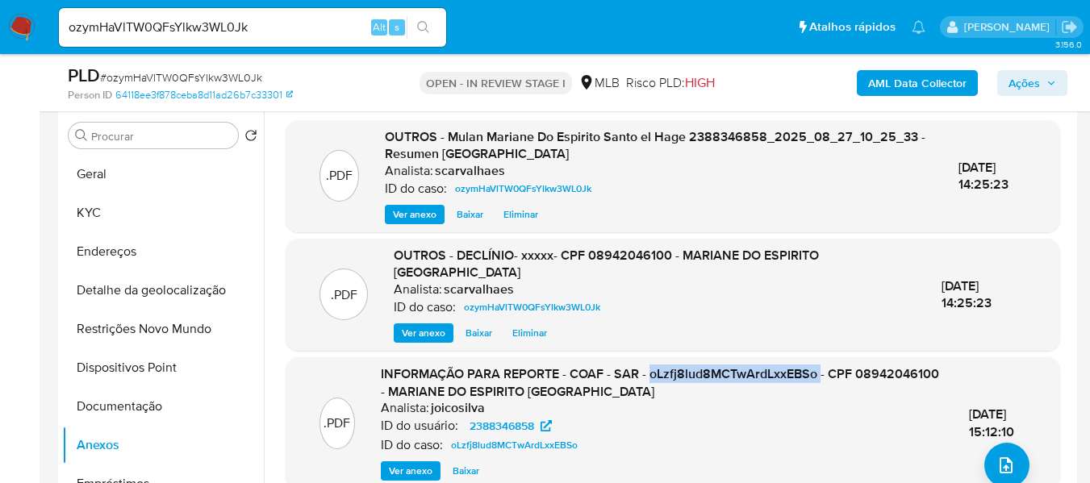
click at [1018, 79] on span "Ações" at bounding box center [1023, 83] width 31 height 26
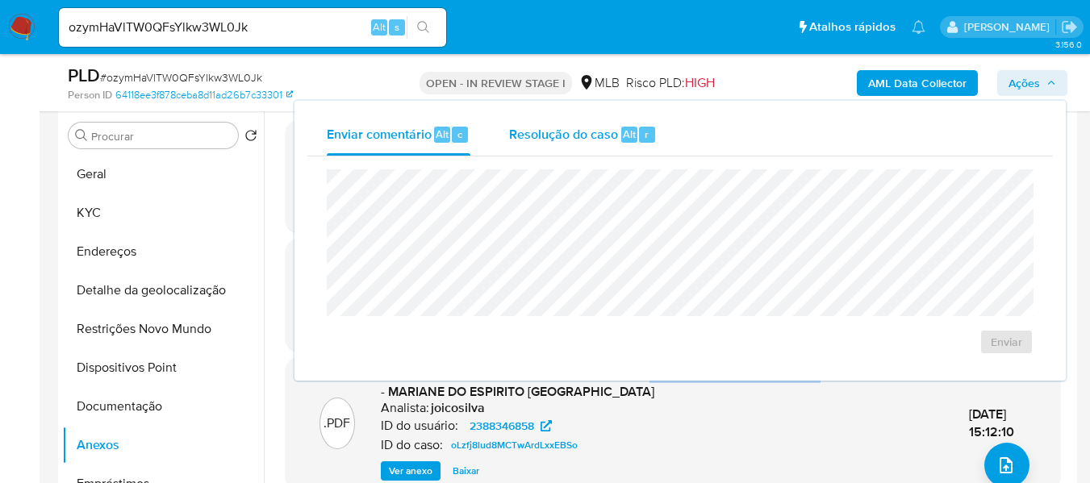
click at [554, 143] on span "Resolução do caso" at bounding box center [563, 133] width 109 height 19
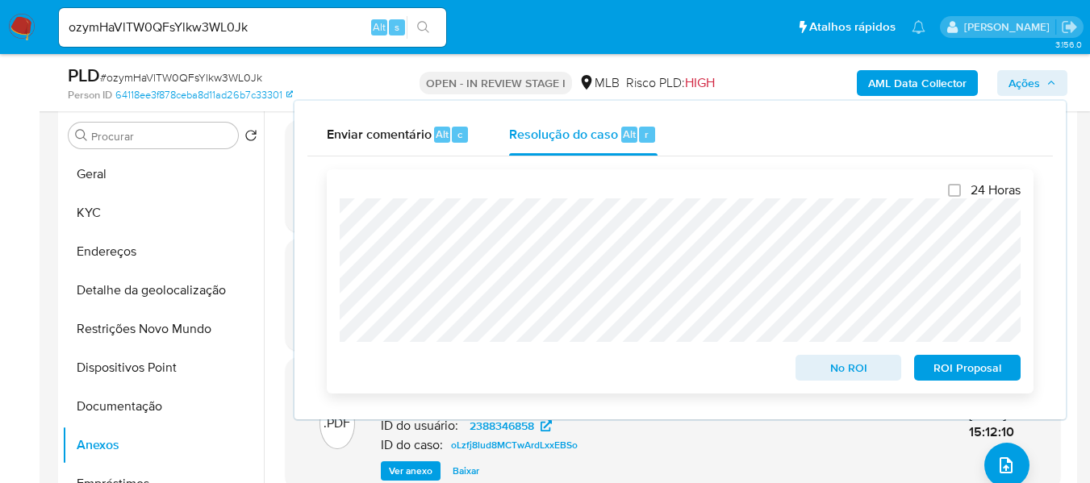
click at [853, 373] on span "No ROI" at bounding box center [849, 368] width 84 height 23
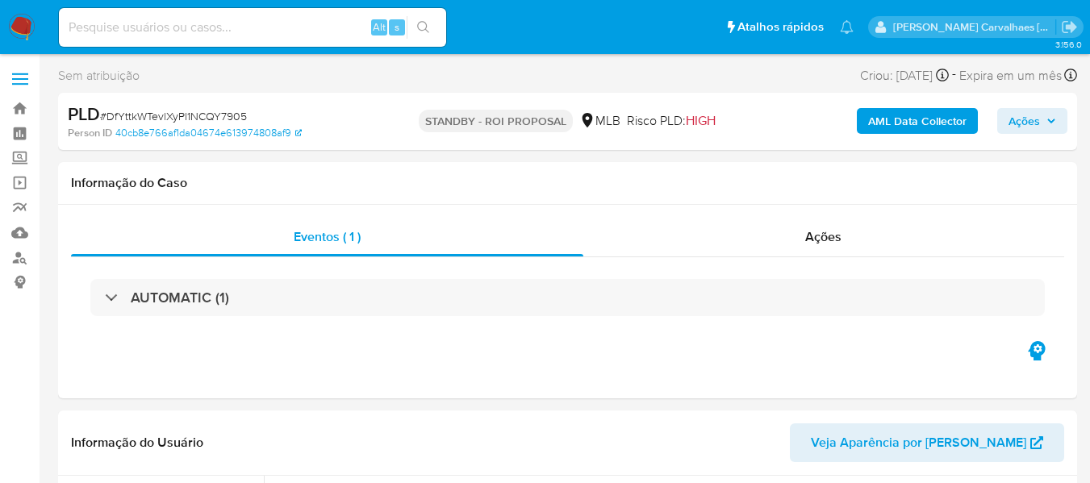
select select "10"
click at [21, 251] on link "Localizador de pessoas" at bounding box center [96, 257] width 192 height 25
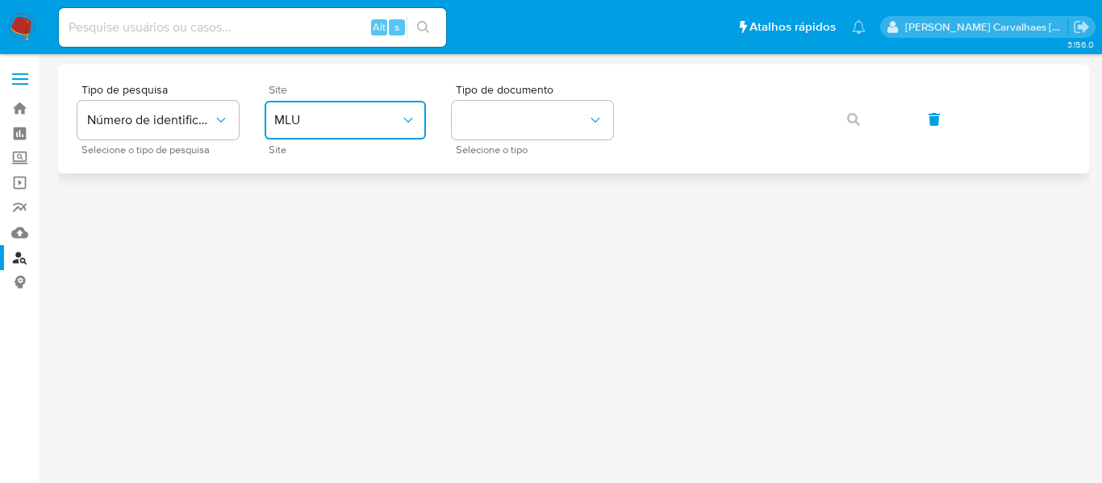
click at [391, 116] on span "MLU" at bounding box center [337, 120] width 126 height 16
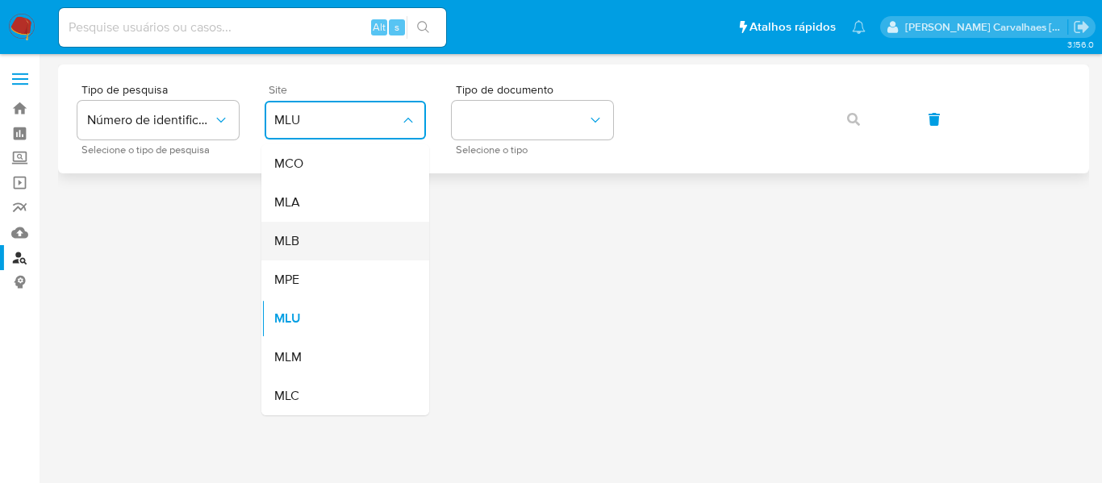
click at [335, 236] on div "MLB" at bounding box center [340, 241] width 132 height 39
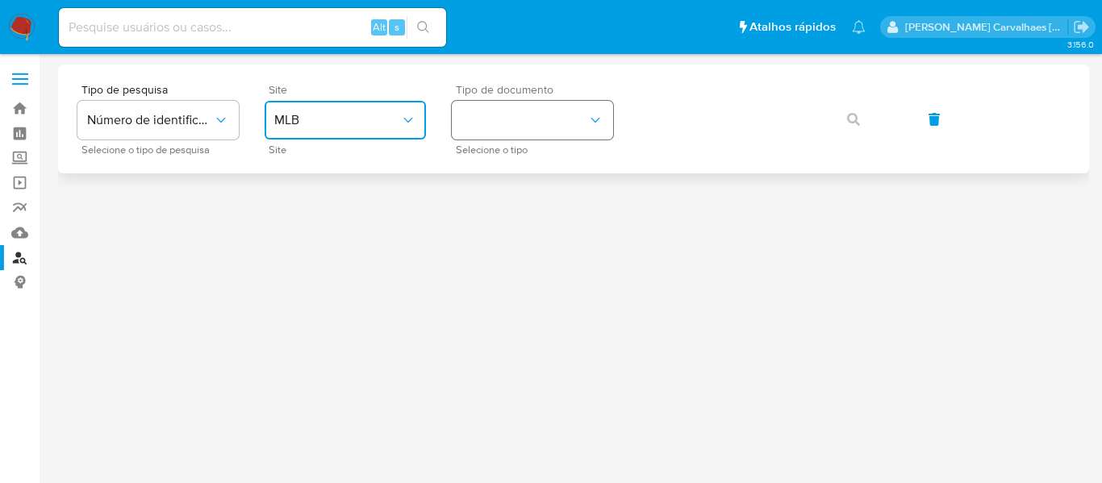
click at [540, 116] on button "identificationType" at bounding box center [532, 120] width 161 height 39
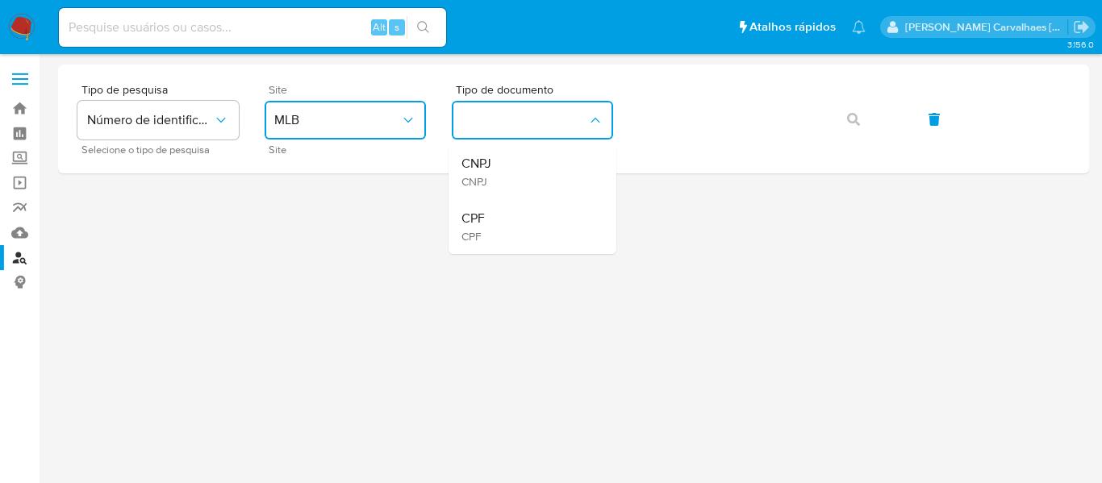
drag, startPoint x: 537, startPoint y: 118, endPoint x: 509, endPoint y: 215, distance: 100.8
click at [487, 234] on div "CPF CPF" at bounding box center [527, 226] width 132 height 55
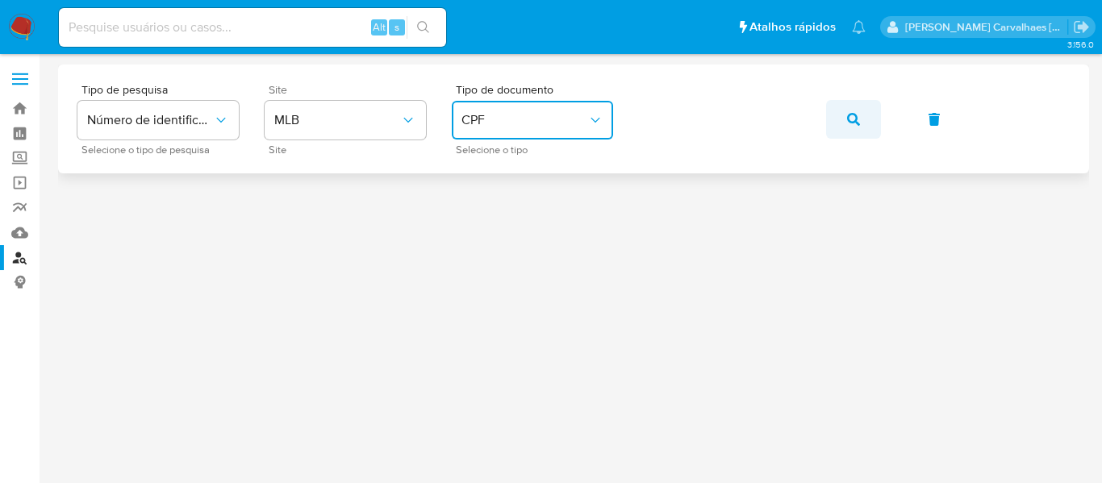
click at [843, 120] on button "button" at bounding box center [853, 119] width 55 height 39
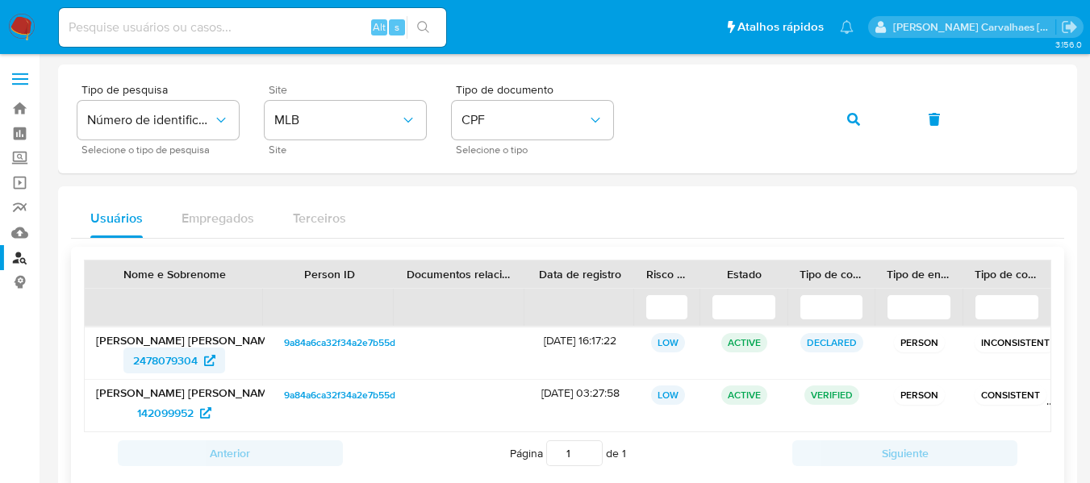
click at [150, 357] on span "2478079304" at bounding box center [165, 361] width 65 height 26
click at [162, 411] on span "142099952" at bounding box center [165, 413] width 56 height 26
click at [611, 119] on div "Tipo de pesquisa Número de identificação Selecione o tipo de pesquisa Site MLB …" at bounding box center [567, 119] width 980 height 70
click at [589, 116] on div "Tipo de pesquisa Número de identificação Selecione o tipo de pesquisa Site MLB …" at bounding box center [567, 119] width 980 height 70
click at [853, 119] on icon "button" at bounding box center [853, 119] width 13 height 13
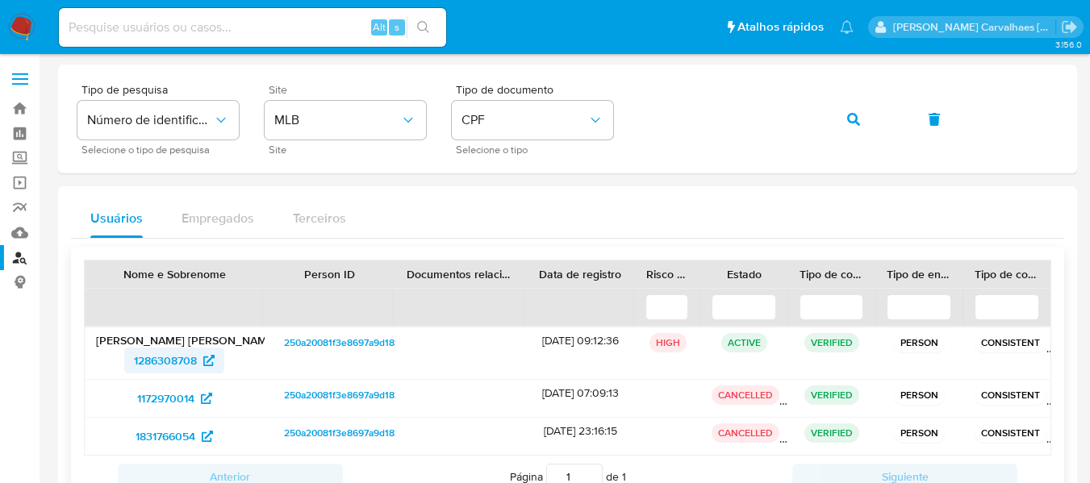
click at [157, 357] on span "1286308708" at bounding box center [165, 361] width 63 height 26
click at [617, 112] on div "Tipo de pesquisa Número de identificação Selecione o tipo de pesquisa Site MLB …" at bounding box center [567, 119] width 980 height 70
click at [853, 127] on span "button" at bounding box center [853, 119] width 13 height 35
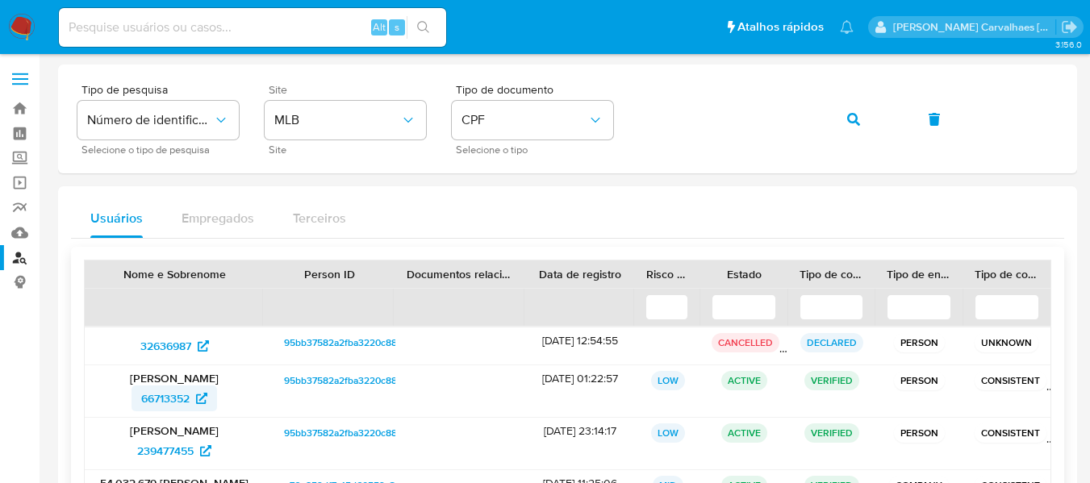
click at [177, 389] on span "66713352" at bounding box center [165, 399] width 48 height 26
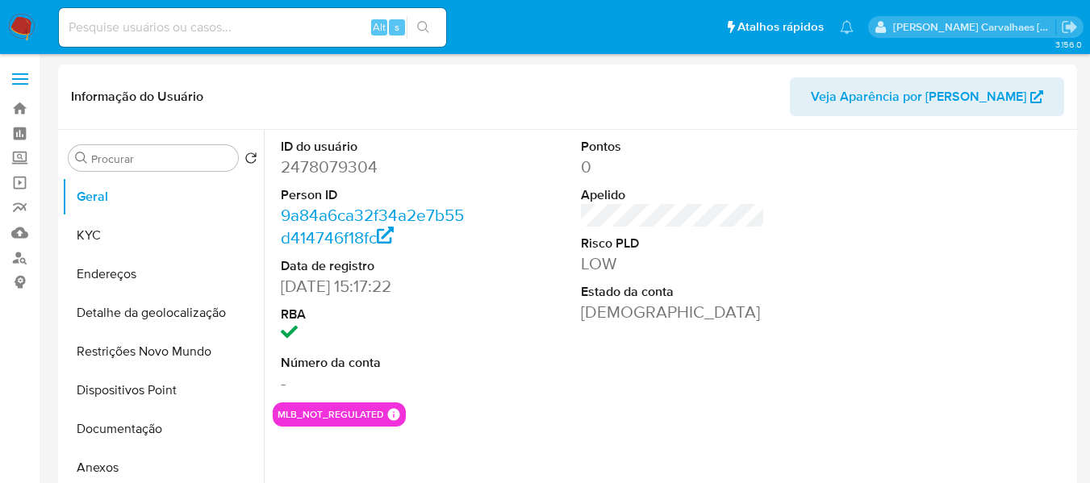
select select "10"
click at [129, 240] on button "KYC" at bounding box center [156, 235] width 189 height 39
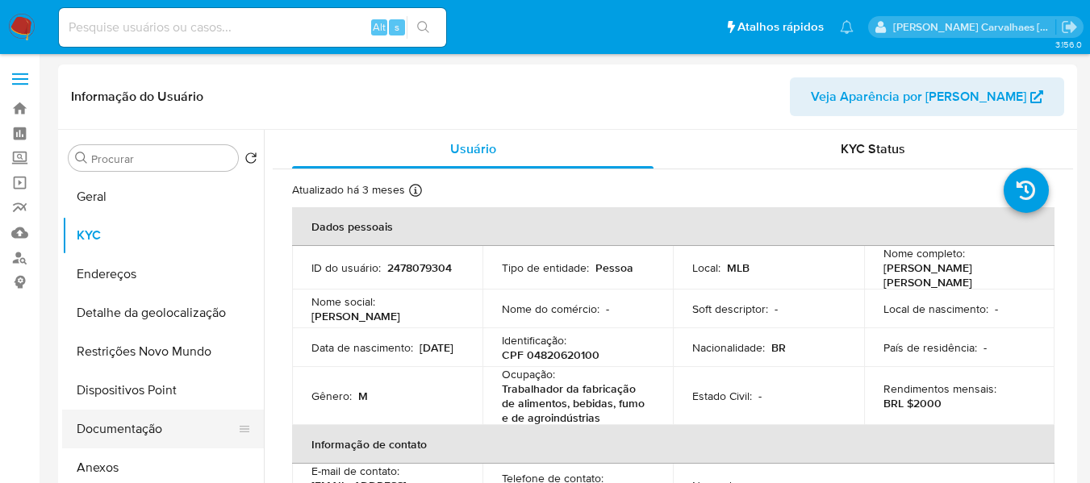
click at [119, 429] on button "Documentação" at bounding box center [156, 429] width 189 height 39
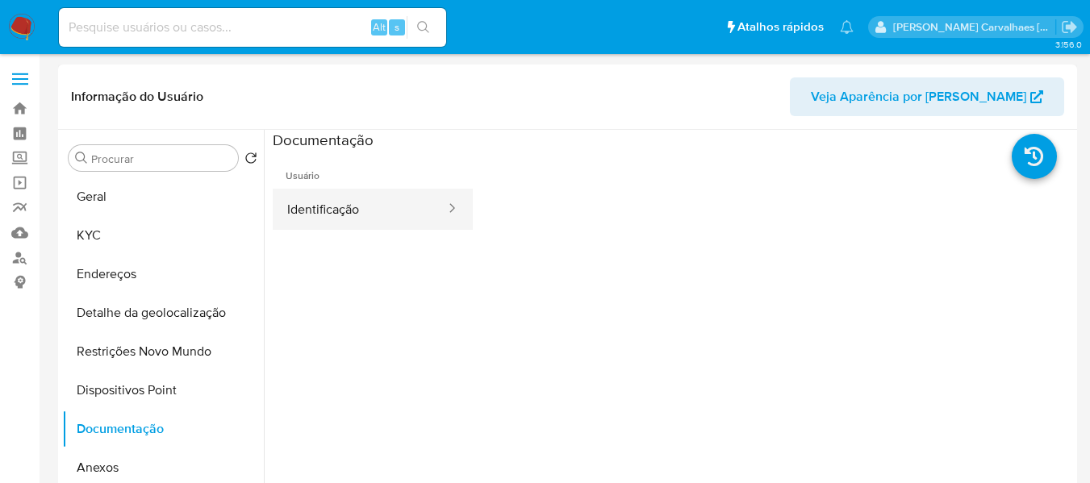
click at [357, 201] on button "Identificação" at bounding box center [360, 209] width 174 height 41
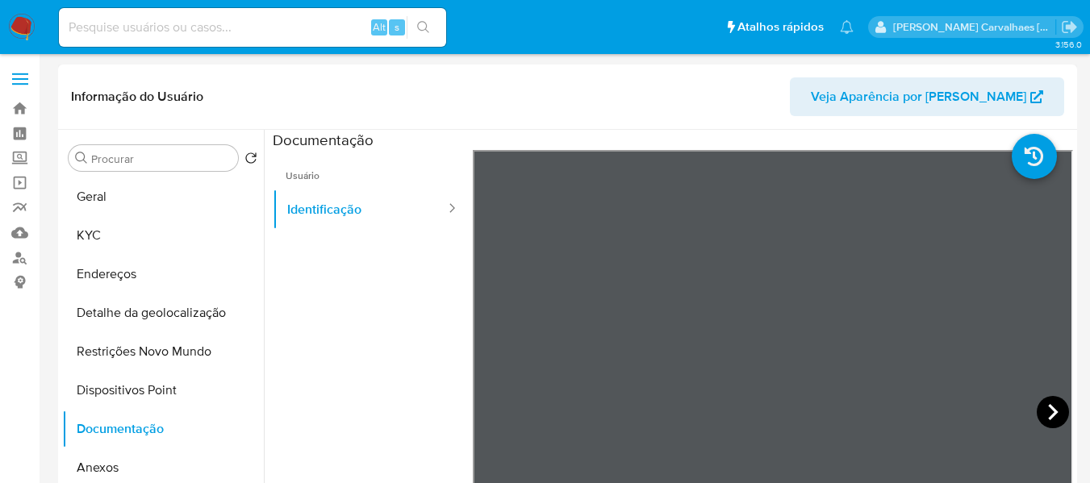
click at [1048, 416] on icon at bounding box center [1053, 412] width 10 height 16
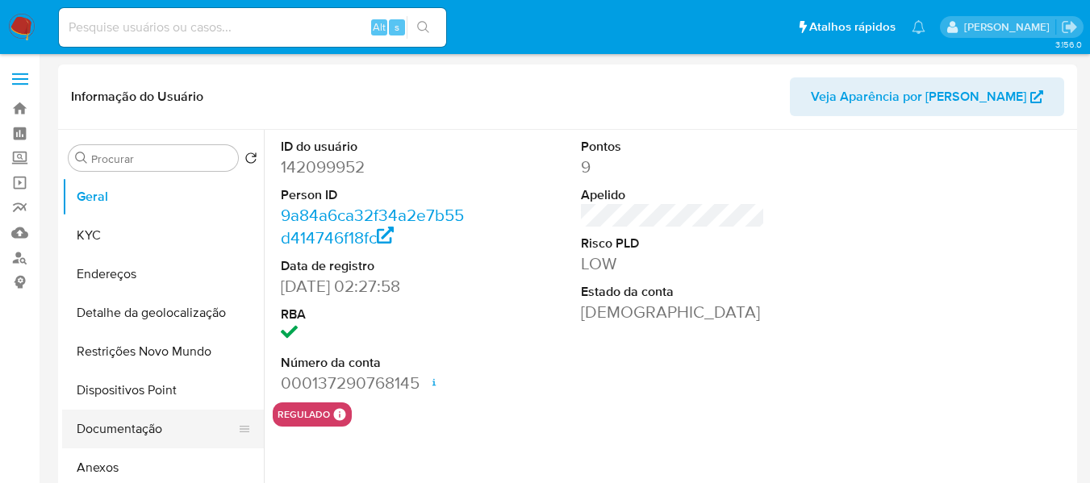
click at [160, 427] on button "Documentação" at bounding box center [156, 429] width 189 height 39
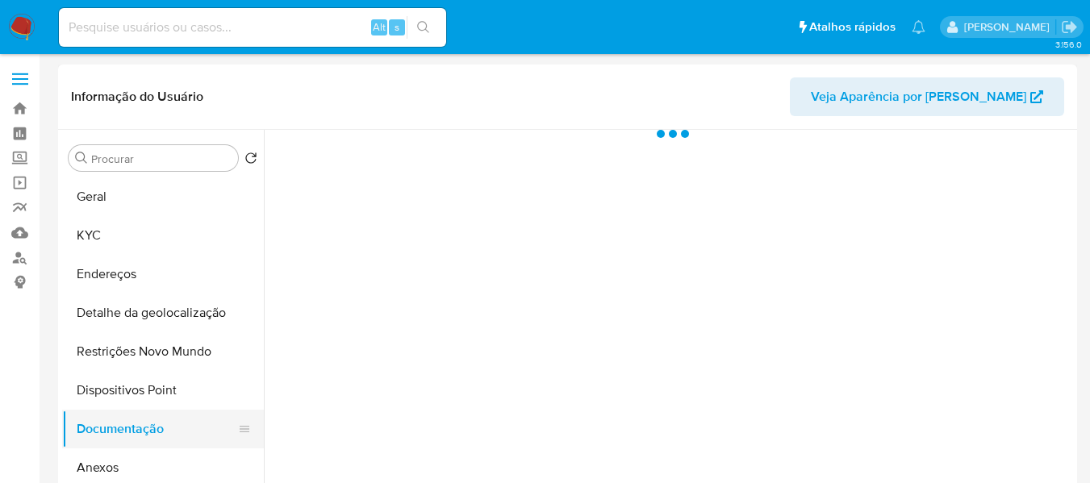
select select "10"
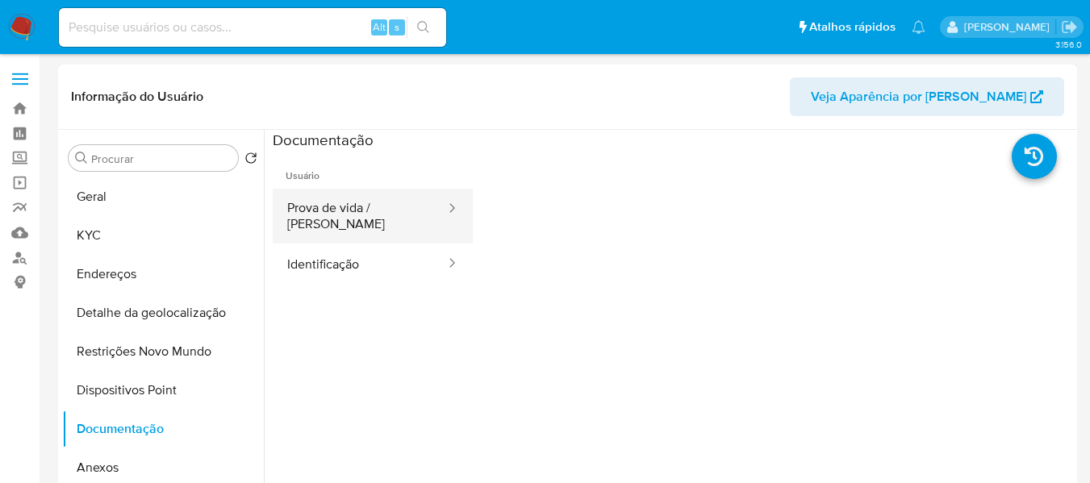
click at [366, 194] on button "Prova de vida / [PERSON_NAME]" at bounding box center [360, 216] width 174 height 55
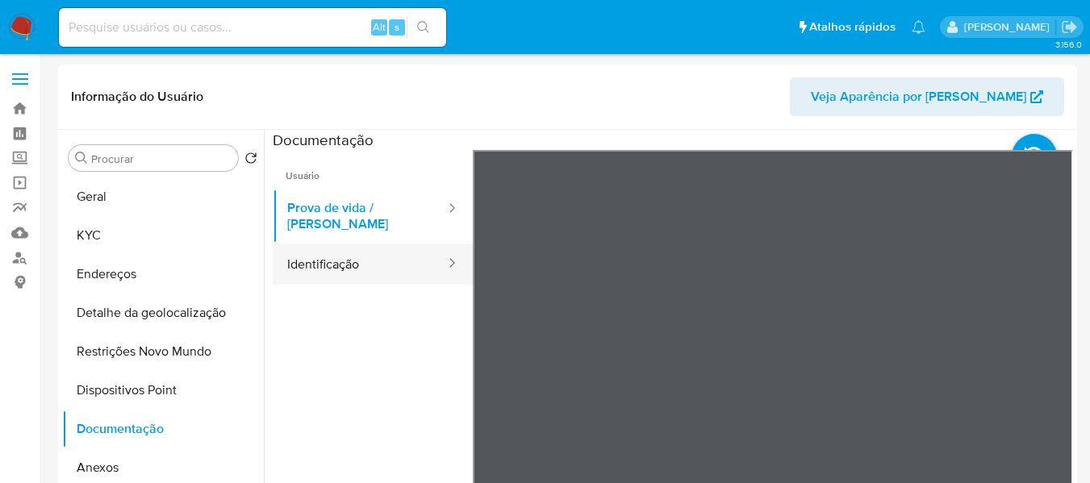
click at [365, 262] on button "Identificação" at bounding box center [360, 264] width 174 height 41
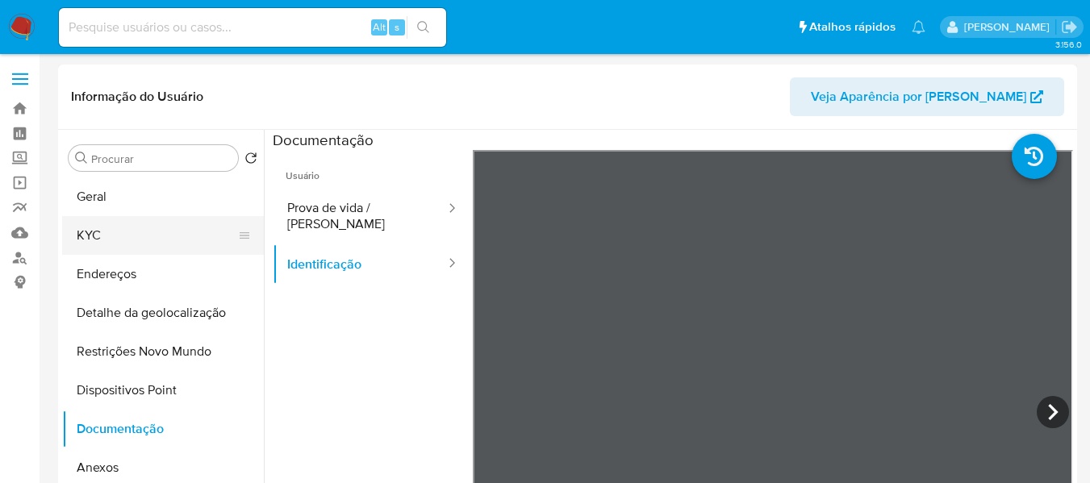
click at [169, 243] on button "KYC" at bounding box center [156, 235] width 189 height 39
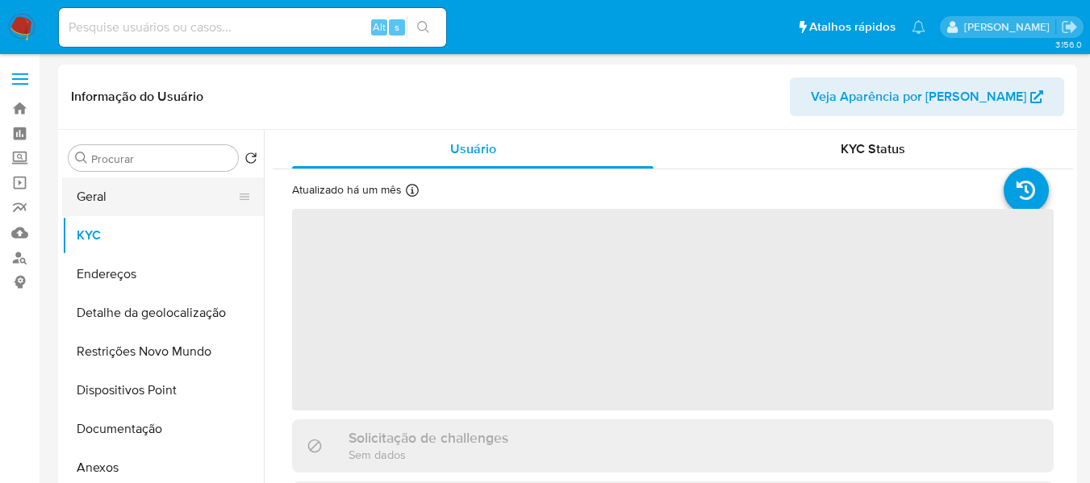
click at [159, 190] on button "Geral" at bounding box center [156, 196] width 189 height 39
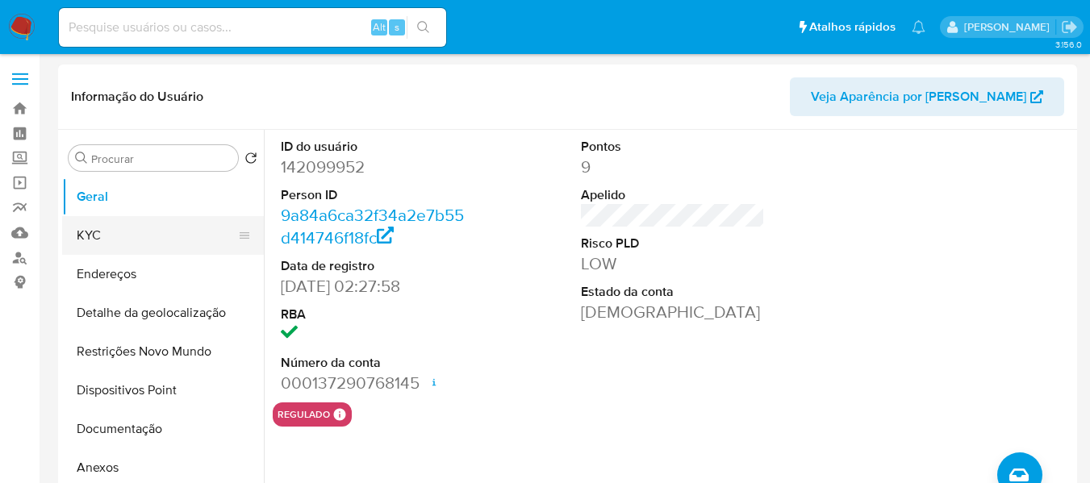
click at [110, 226] on button "KYC" at bounding box center [156, 235] width 189 height 39
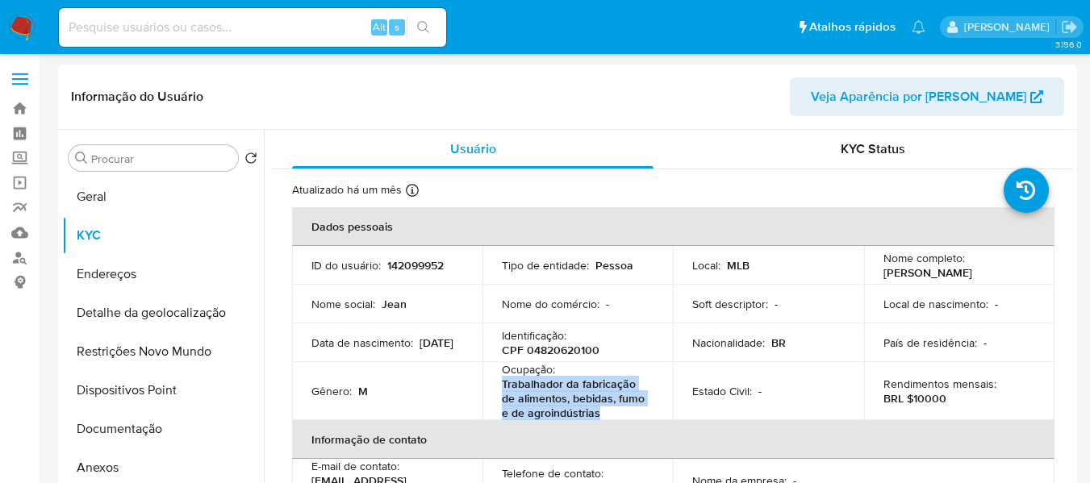
drag, startPoint x: 498, startPoint y: 385, endPoint x: 595, endPoint y: 418, distance: 102.3
click at [609, 419] on td "Ocupação : Trabalhador da fabricação de alimentos, bebidas, fumo e de agroindús…" at bounding box center [577, 391] width 190 height 58
copy p "Trabalhador da fabricação de alimentos, bebidas, fumo e de agroindústrias"
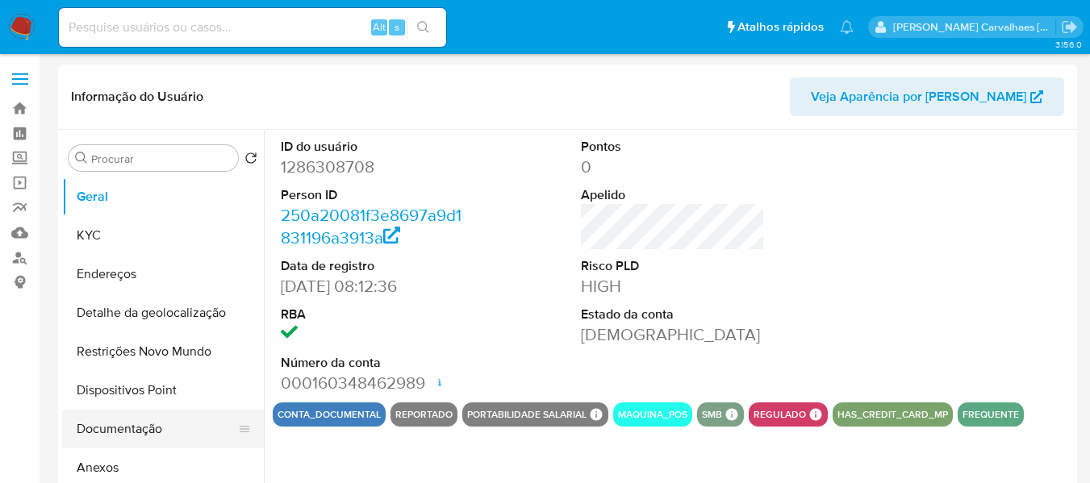
select select "10"
click at [145, 428] on button "Documentação" at bounding box center [156, 429] width 189 height 39
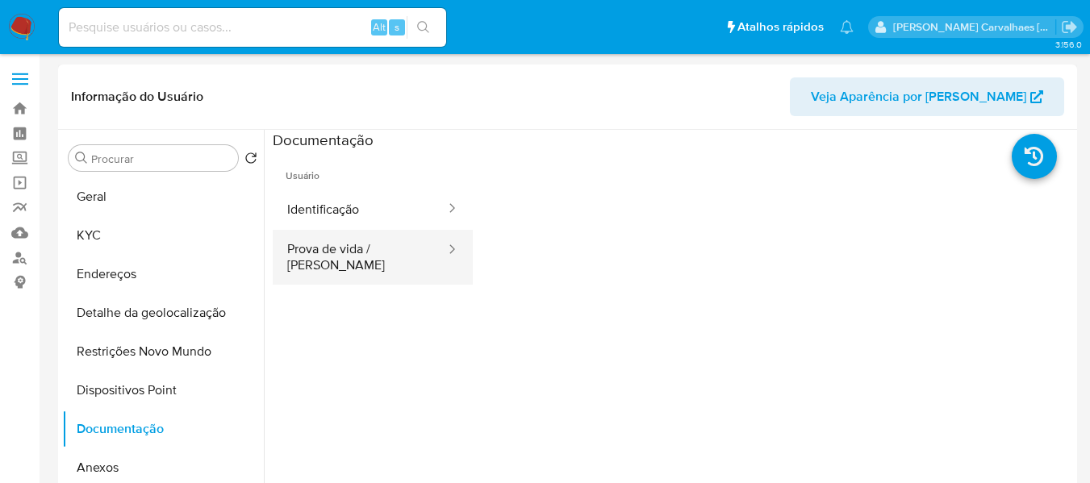
click at [324, 264] on button "Prova de vida / [PERSON_NAME]" at bounding box center [360, 257] width 174 height 55
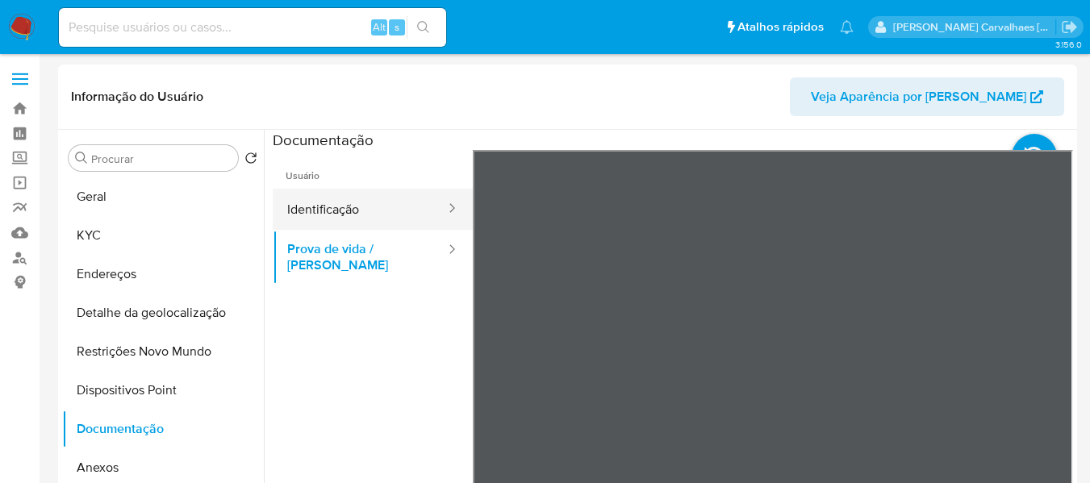
click at [329, 194] on button "Identificação" at bounding box center [360, 209] width 174 height 41
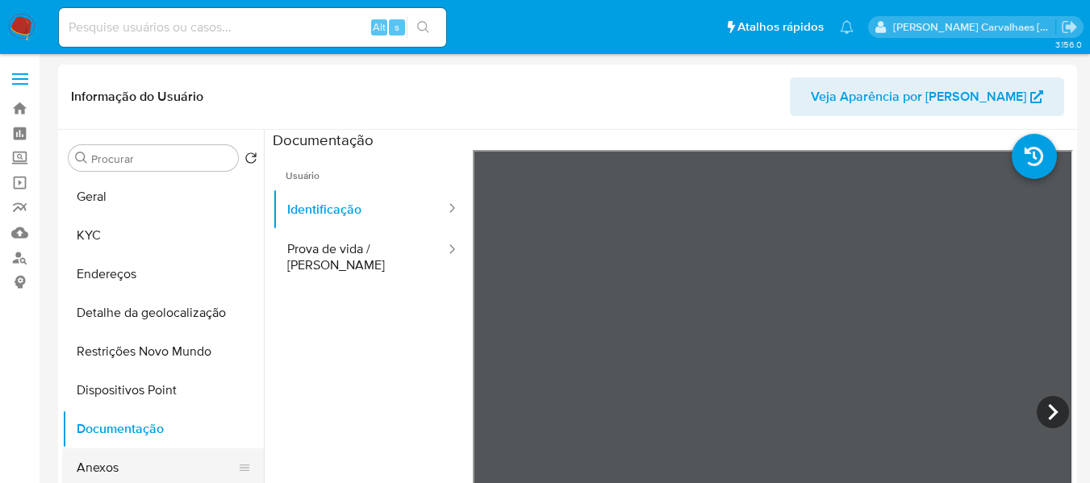
click at [124, 451] on button "Anexos" at bounding box center [156, 467] width 189 height 39
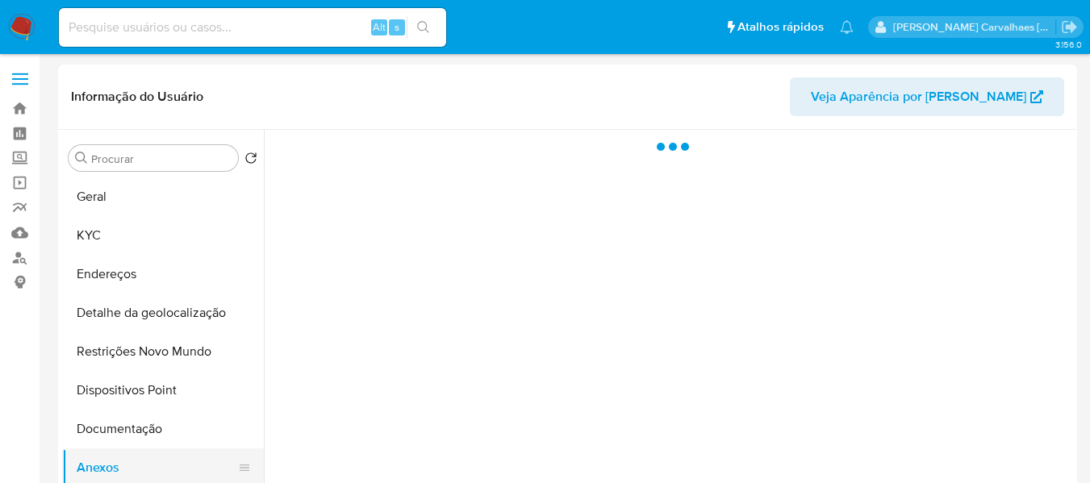
click at [106, 473] on button "Anexos" at bounding box center [156, 467] width 189 height 39
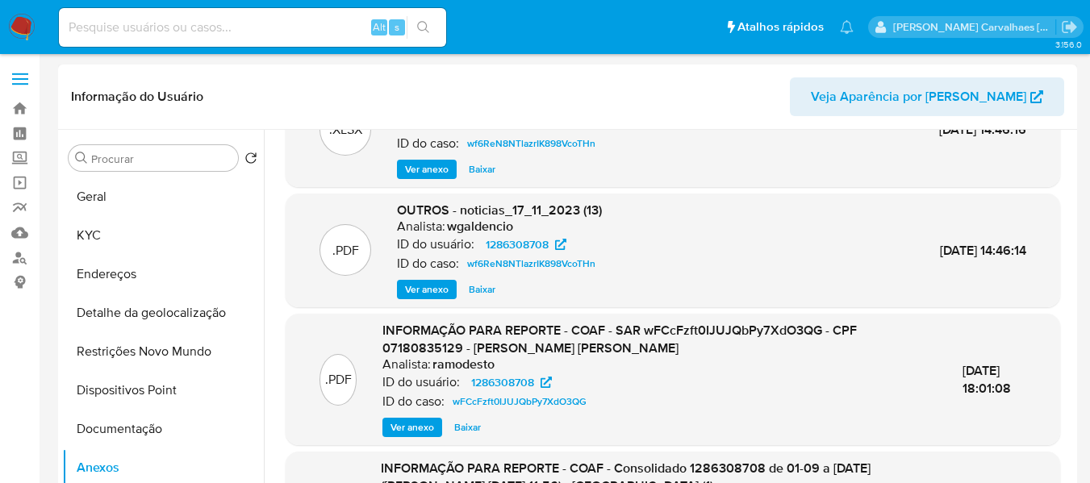
scroll to position [161, 0]
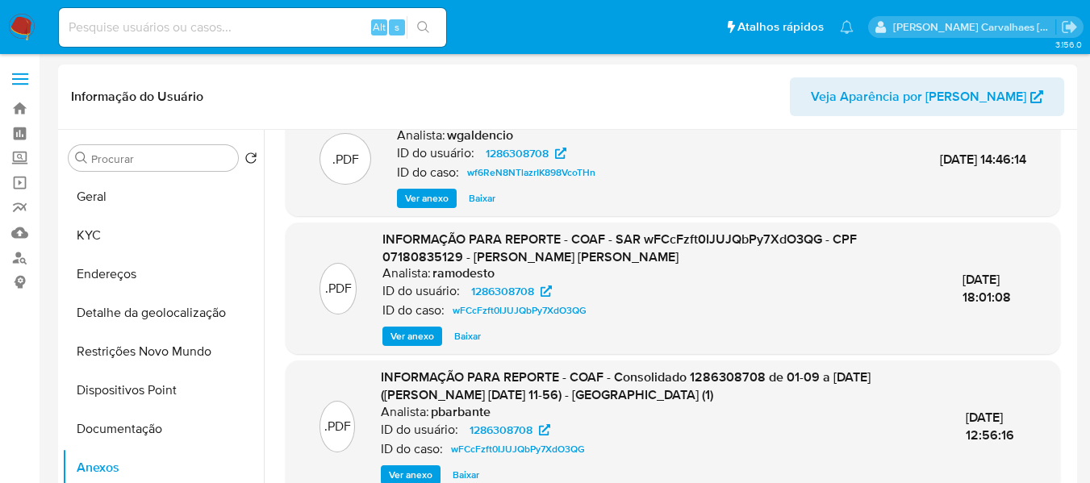
click at [423, 328] on span "Ver anexo" at bounding box center [412, 336] width 44 height 16
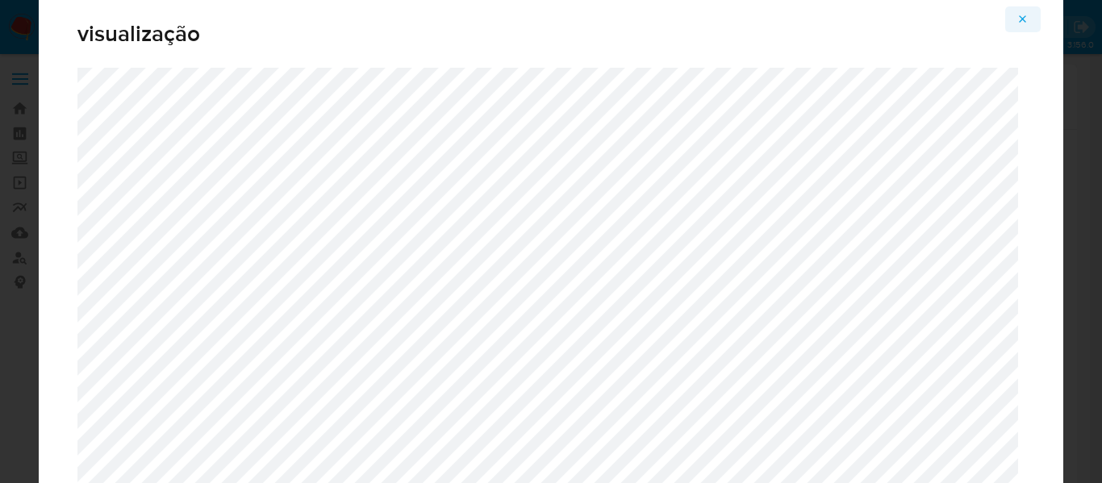
click at [1020, 15] on icon "Attachment preview" at bounding box center [1022, 19] width 13 height 13
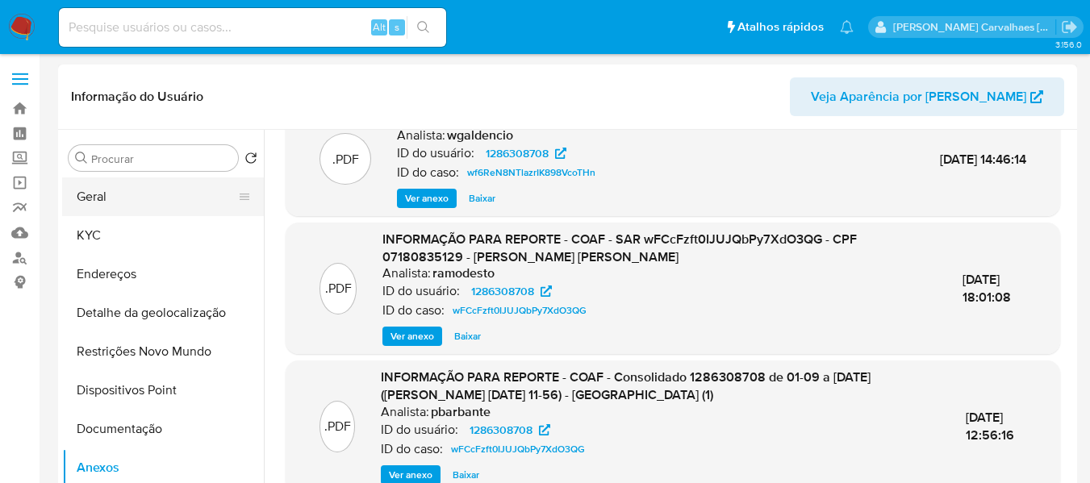
click at [136, 191] on button "Geral" at bounding box center [156, 196] width 189 height 39
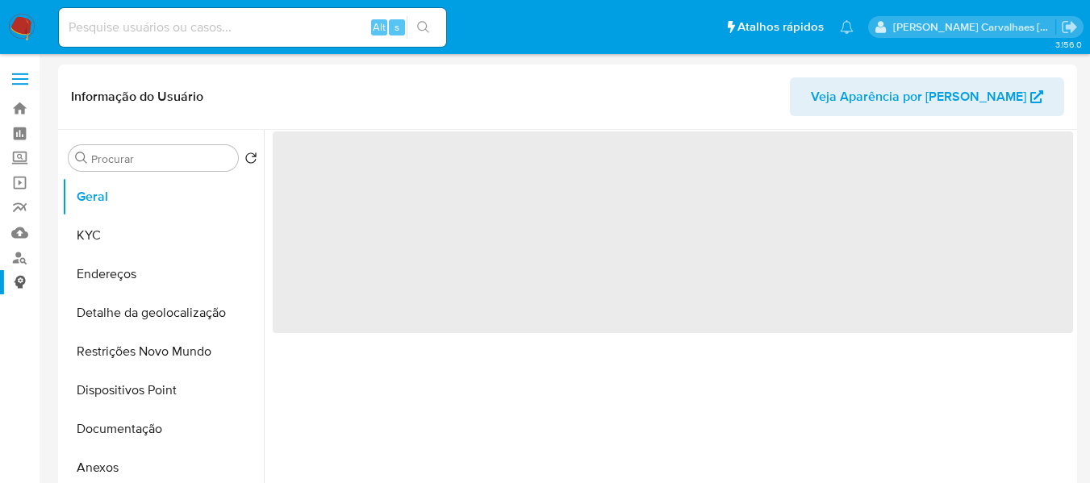
scroll to position [0, 0]
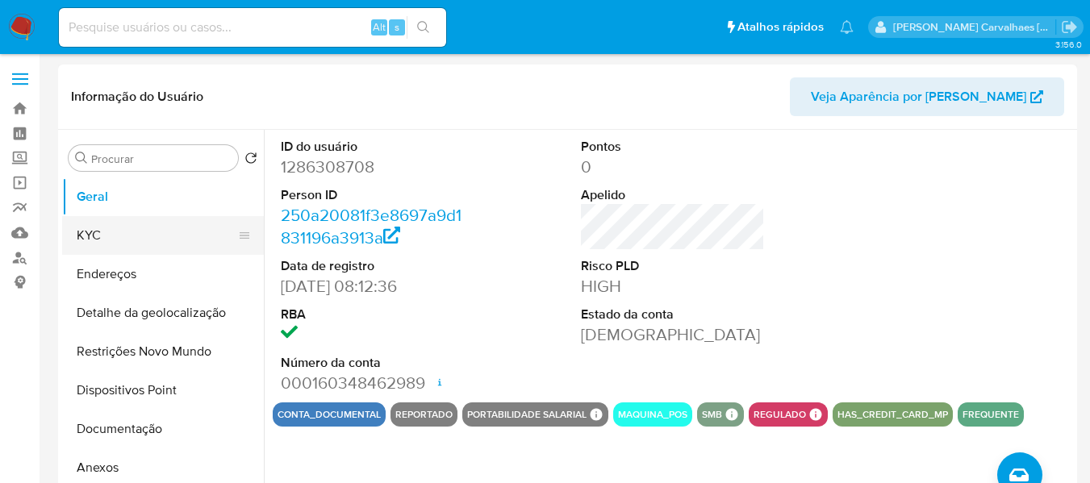
click at [140, 223] on button "KYC" at bounding box center [156, 235] width 189 height 39
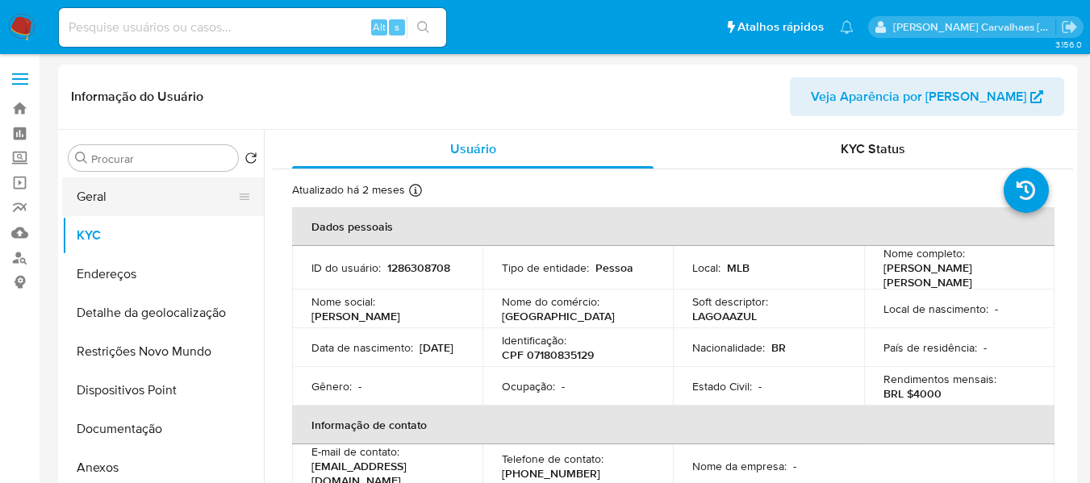
click at [167, 201] on button "Geral" at bounding box center [156, 196] width 189 height 39
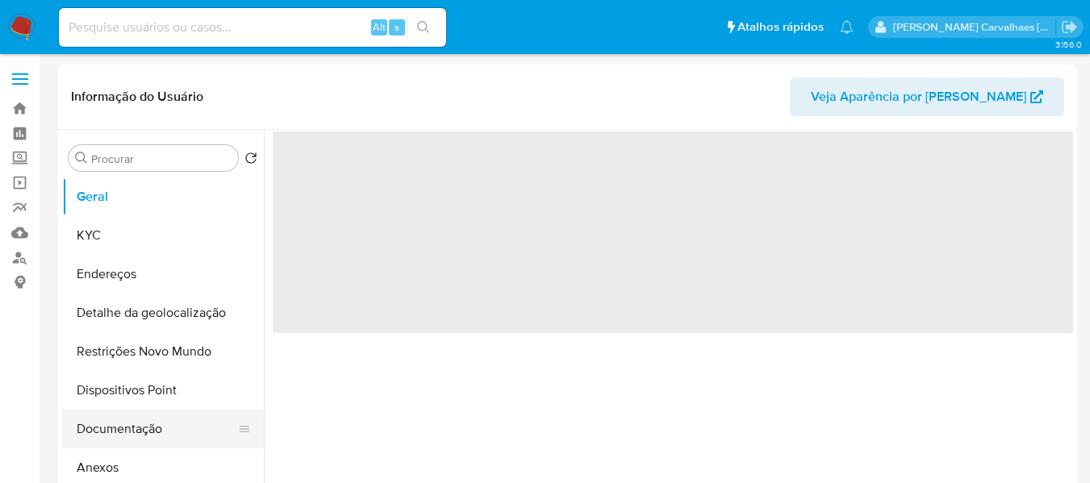
click at [136, 420] on button "Documentação" at bounding box center [156, 429] width 189 height 39
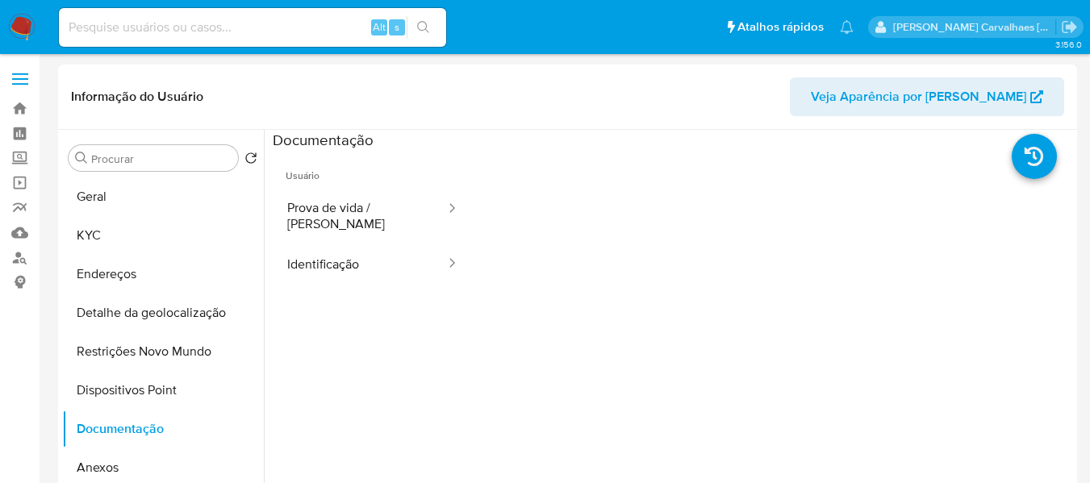
scroll to position [81, 0]
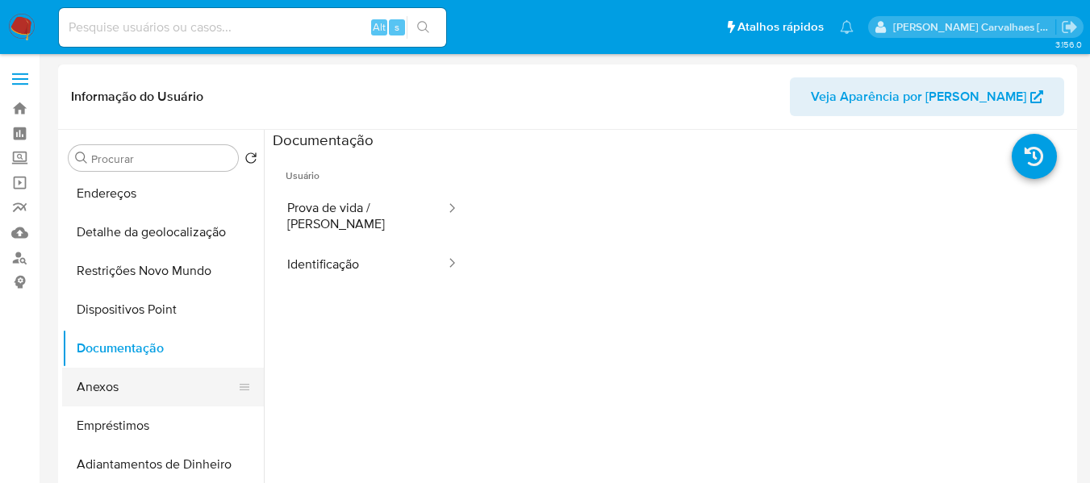
click at [138, 392] on button "Anexos" at bounding box center [156, 387] width 189 height 39
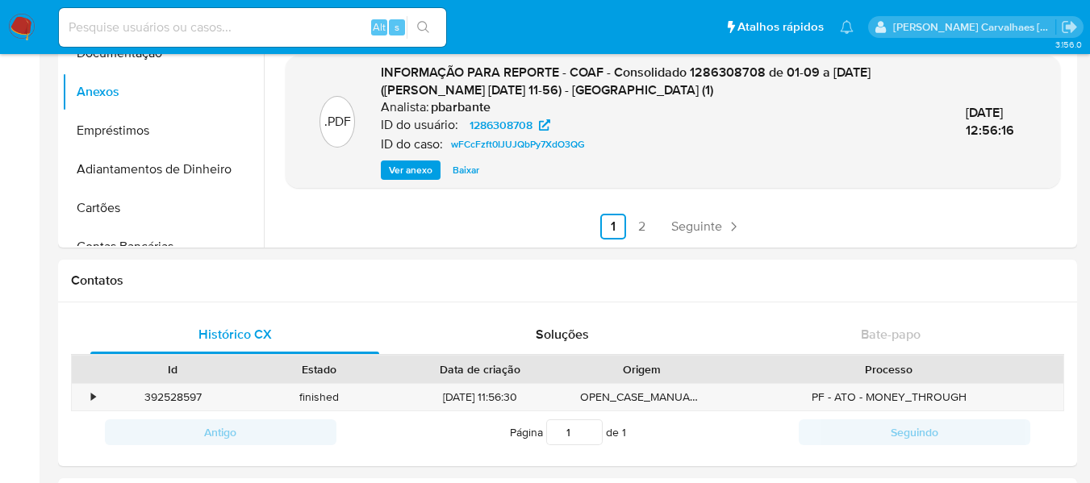
scroll to position [323, 0]
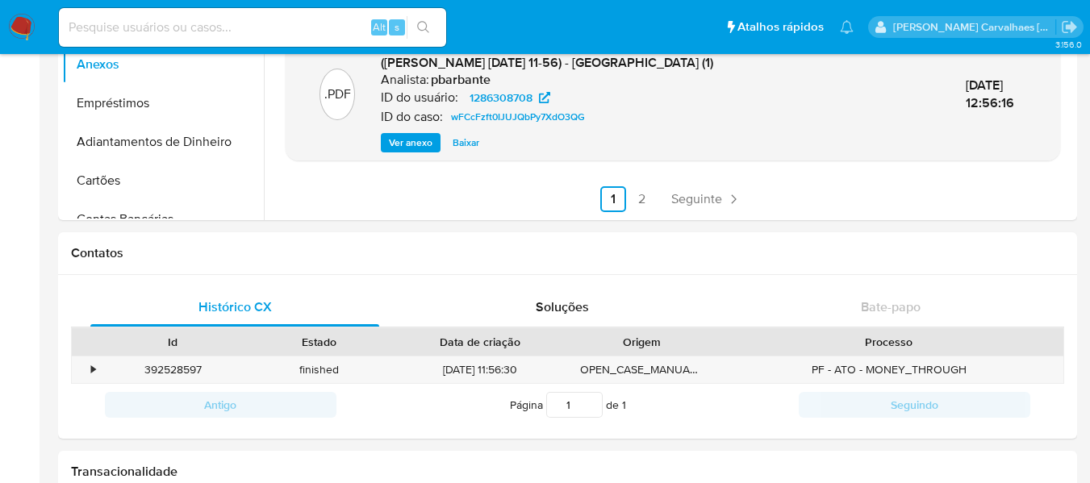
click at [636, 199] on link "2" at bounding box center [642, 199] width 26 height 26
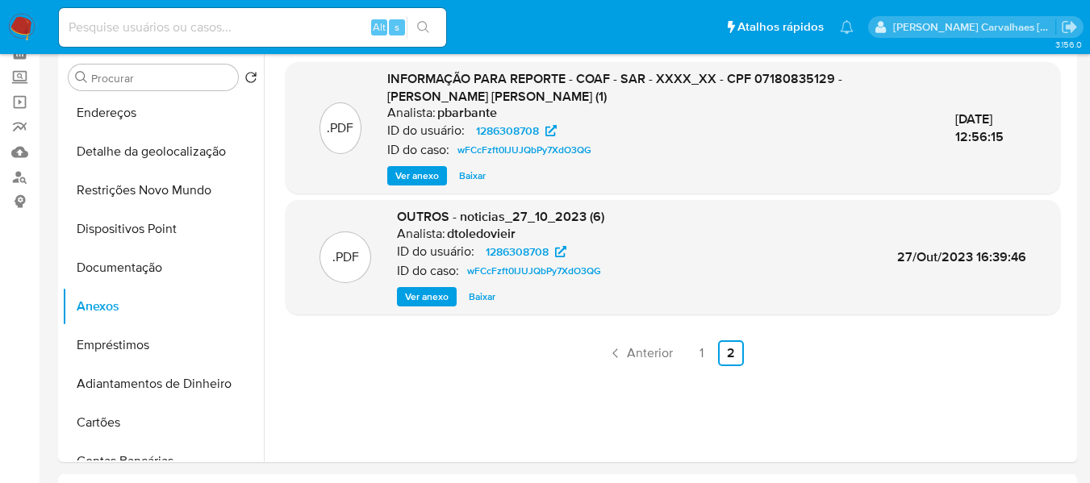
scroll to position [0, 0]
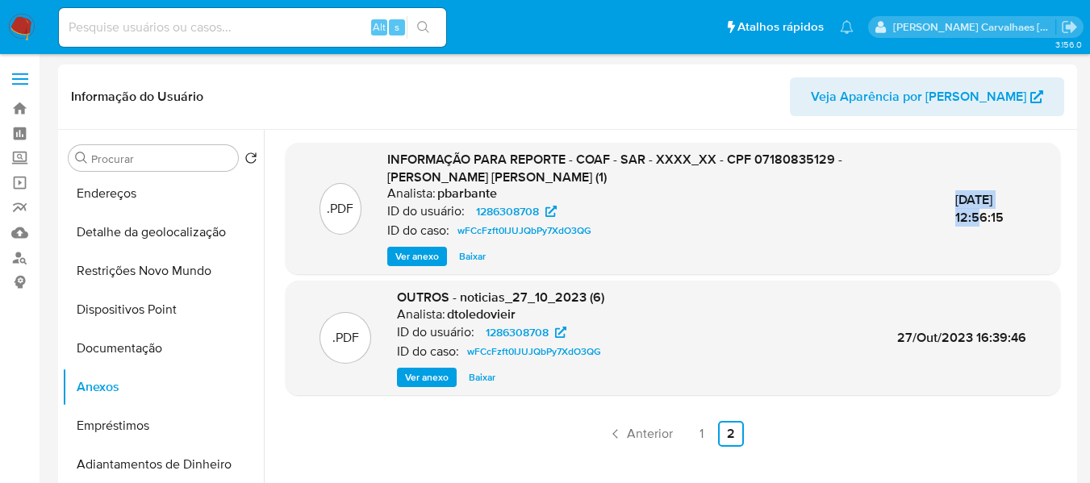
drag, startPoint x: 919, startPoint y: 197, endPoint x: 997, endPoint y: 205, distance: 78.7
click at [997, 205] on span "08/Nov/2023 12:56:15" at bounding box center [979, 208] width 48 height 36
copy span "08/Nov/2023"
click at [698, 434] on link "1" at bounding box center [702, 434] width 26 height 26
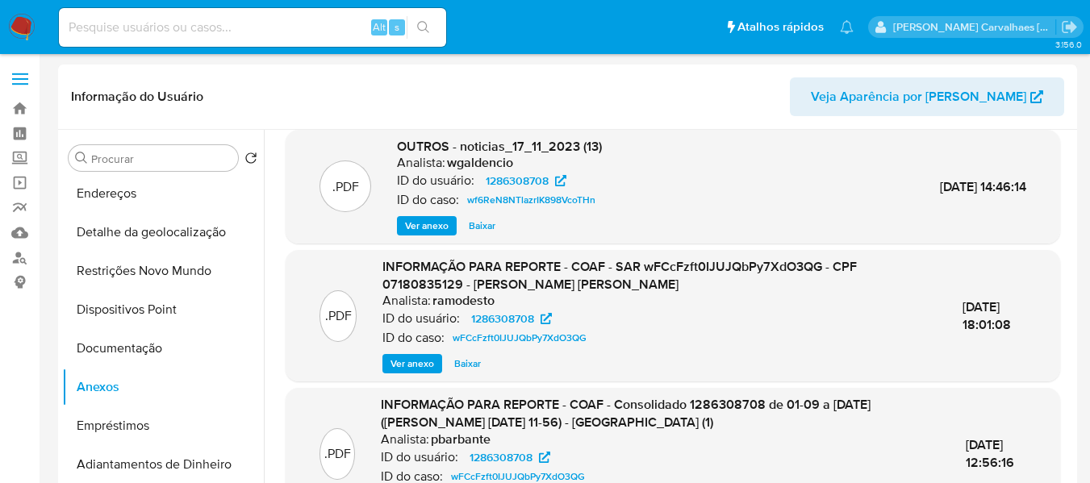
scroll to position [161, 0]
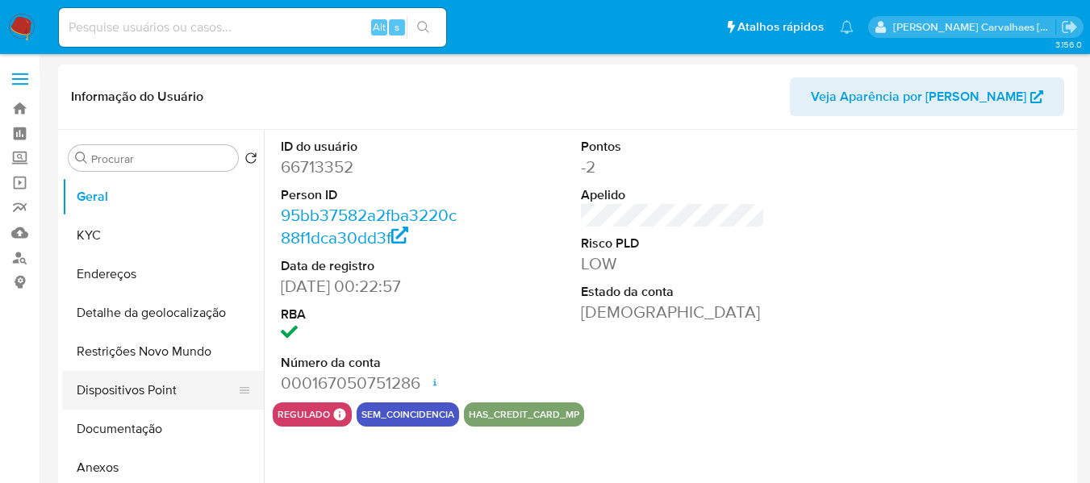
select select "10"
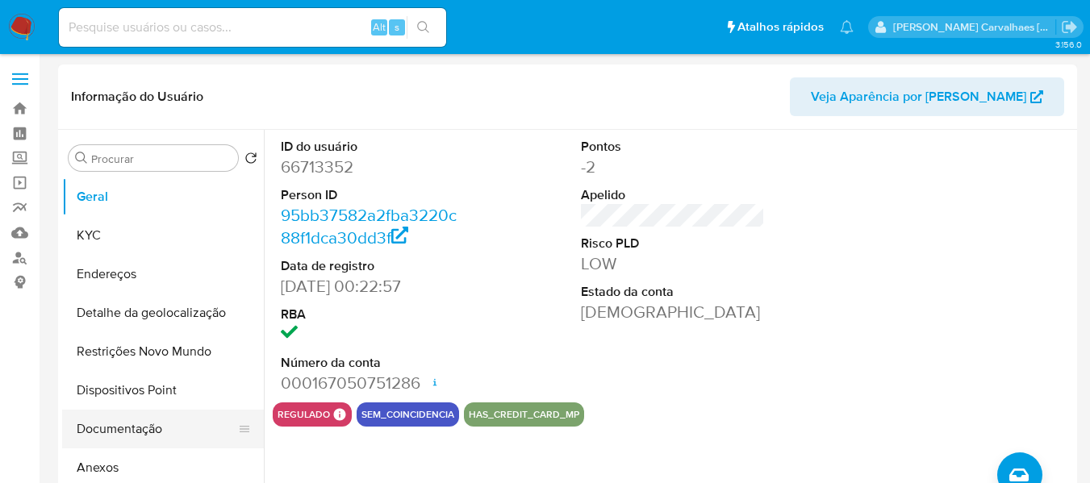
click at [136, 425] on button "Documentação" at bounding box center [156, 429] width 189 height 39
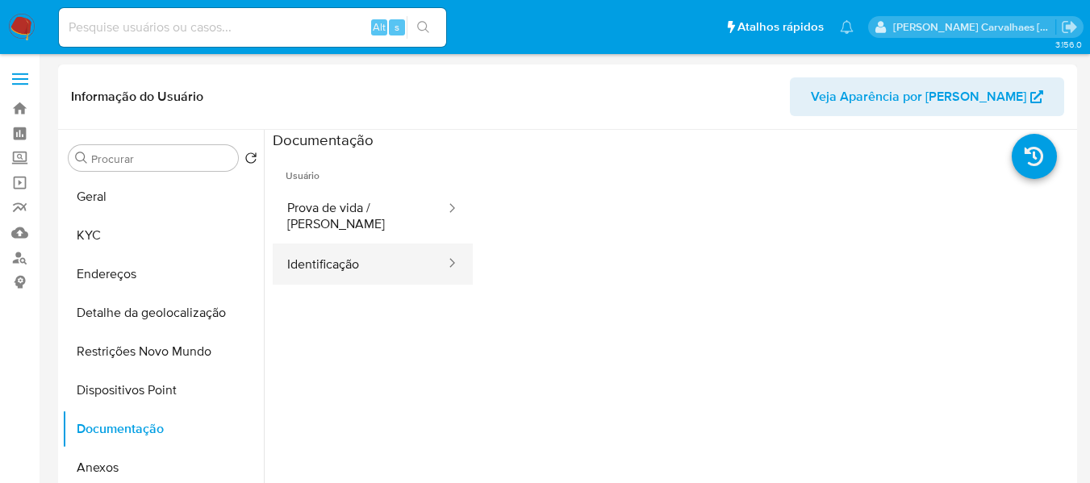
click at [315, 256] on button "Identificação" at bounding box center [360, 264] width 174 height 41
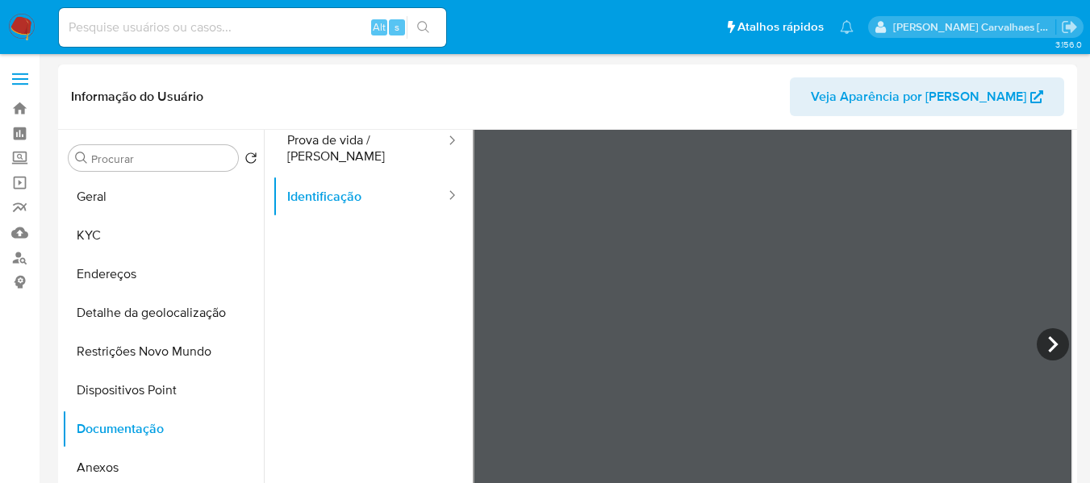
scroll to position [136, 0]
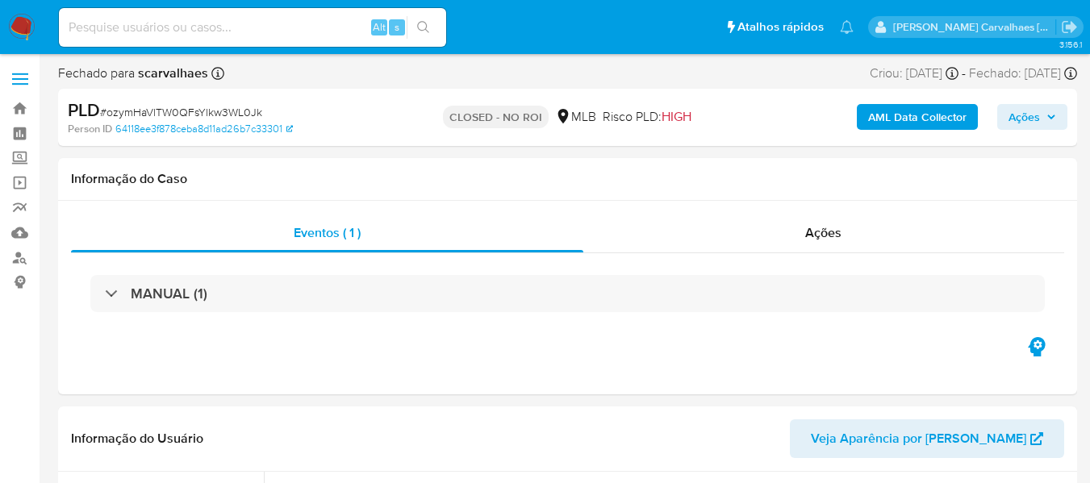
select select "10"
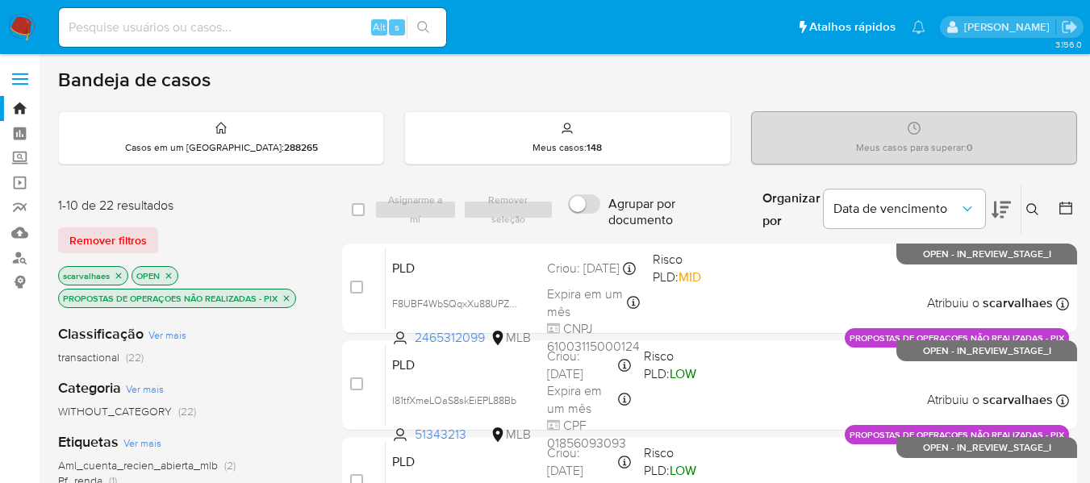
scroll to position [645, 0]
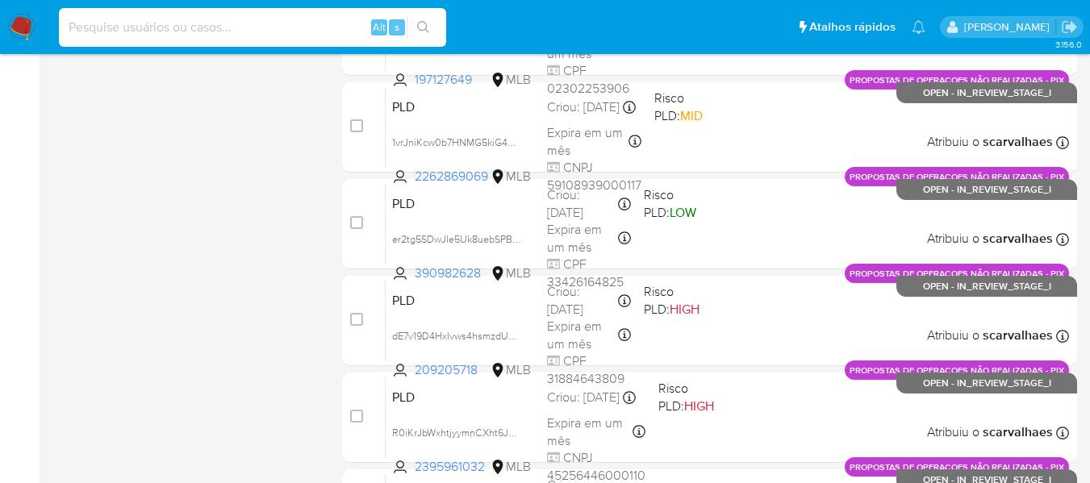
paste input "dE7v19D4Hxlvws4hsmzdUumM"
type input "dE7v19D4Hxlvws4hsmzdUumM"
click at [425, 29] on icon "search-icon" at bounding box center [423, 27] width 12 height 12
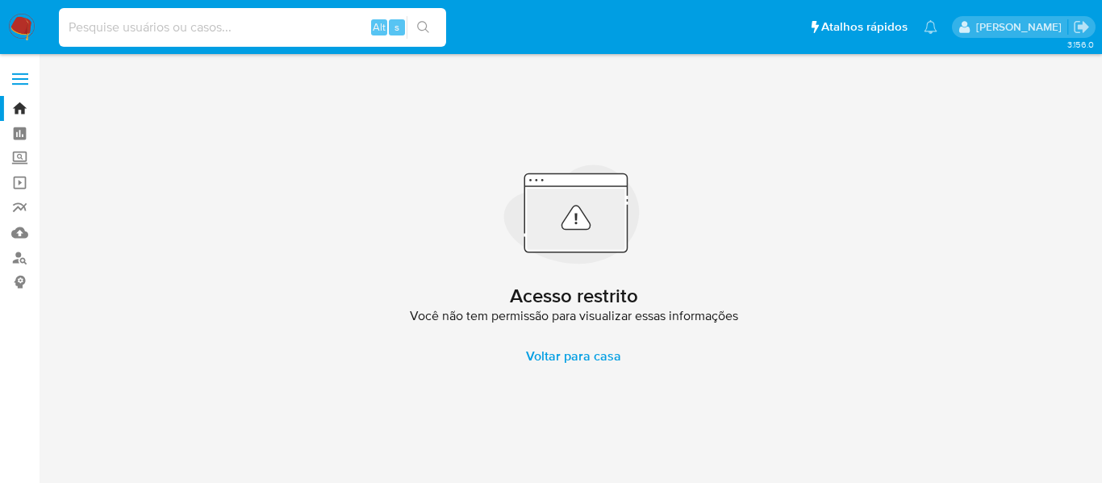
paste input "dE7v19D4Hxlvws4hsmzdUumM"
click at [69, 27] on input "dE7v19D4Hxlvws4hsmzdUumM" at bounding box center [252, 27] width 387 height 21
type input "dE7v19D4Hxlvws4hsmzdUumM"
click at [420, 23] on icon "search-icon" at bounding box center [423, 27] width 13 height 13
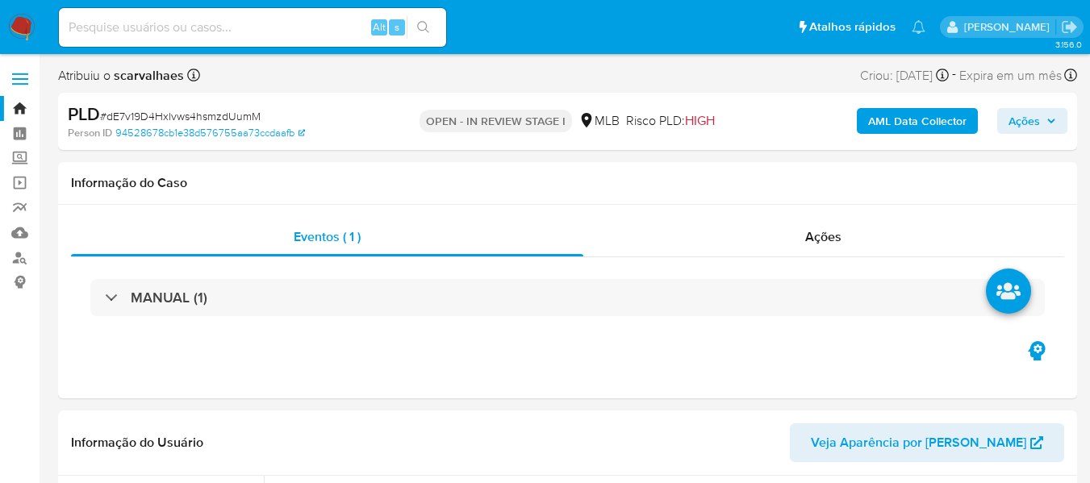
select select "10"
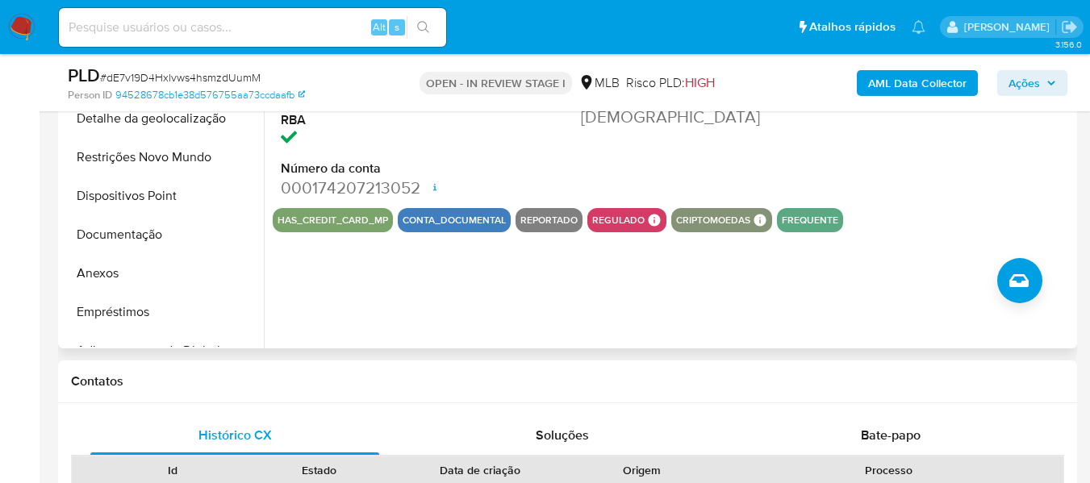
scroll to position [484, 0]
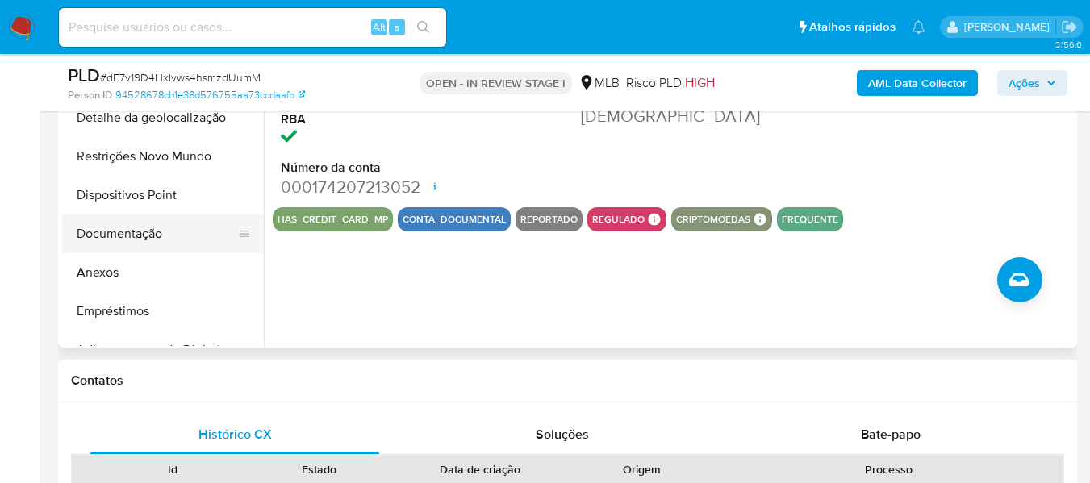
click at [176, 241] on button "Documentação" at bounding box center [156, 234] width 189 height 39
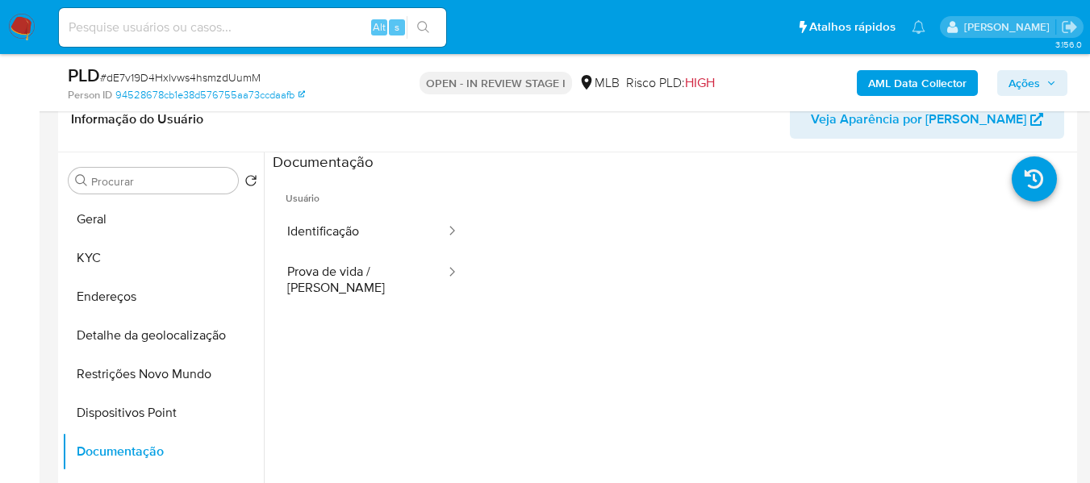
scroll to position [242, 0]
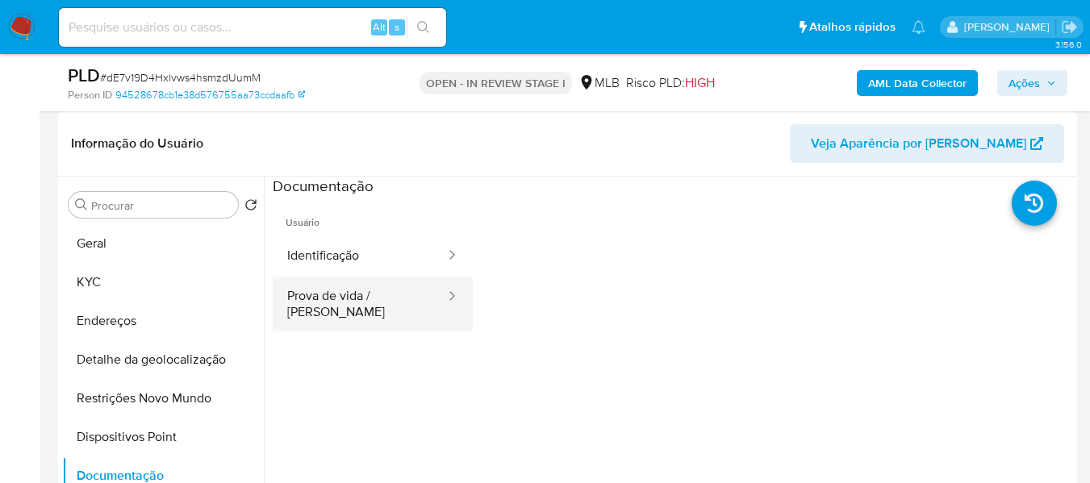
click at [370, 306] on button "Prova de vida / Selfie" at bounding box center [360, 304] width 174 height 55
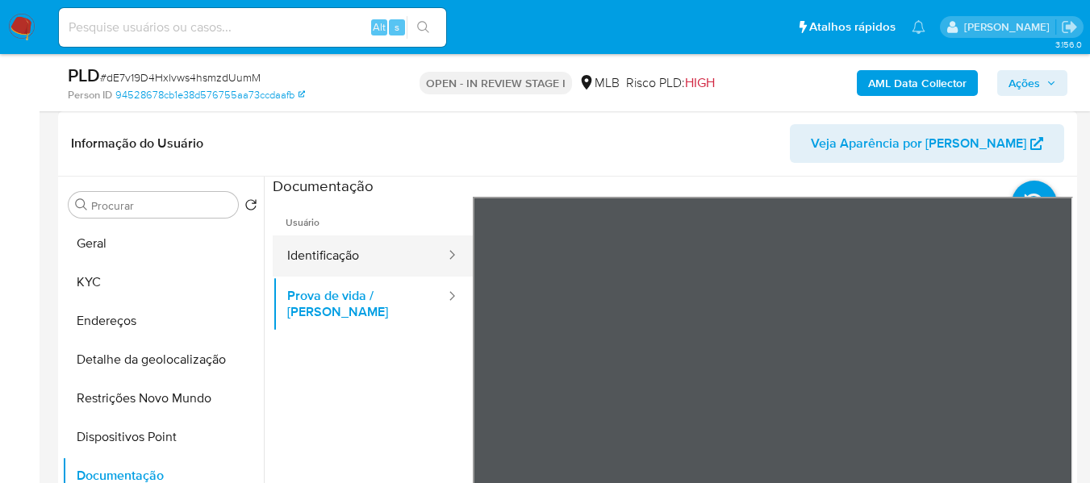
click at [379, 266] on button "Identificação" at bounding box center [360, 256] width 174 height 41
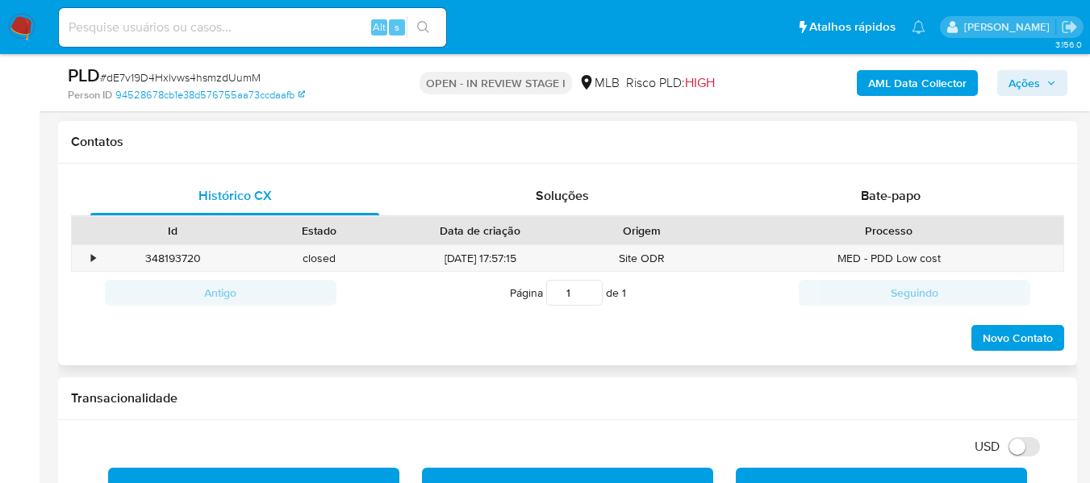
scroll to position [726, 0]
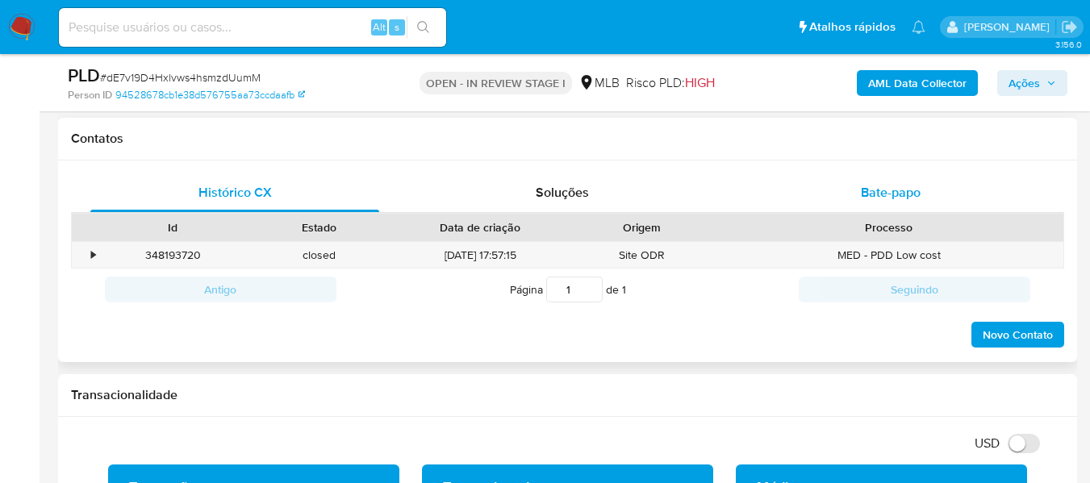
click at [893, 195] on span "Bate-papo" at bounding box center [891, 192] width 60 height 19
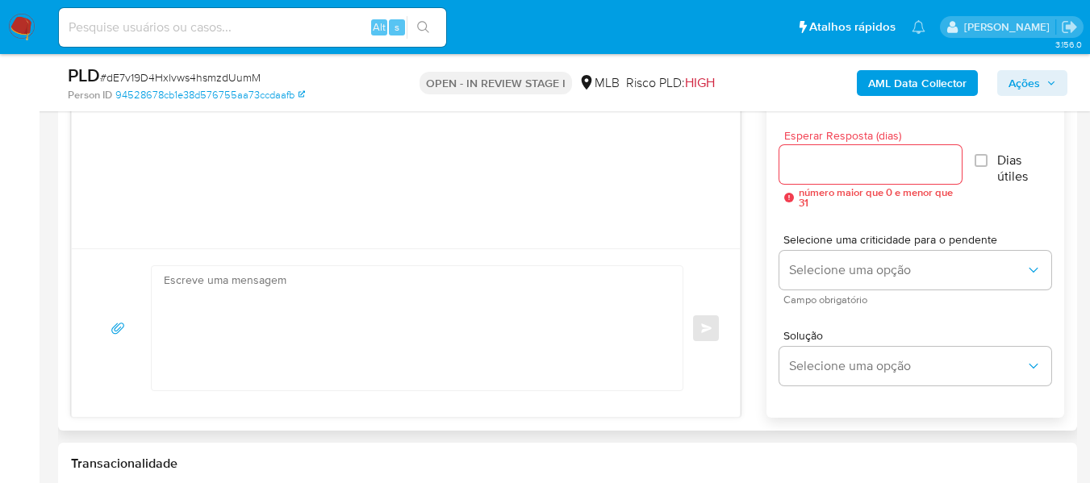
scroll to position [887, 0]
click at [849, 173] on input "Esperar Resposta (dias)" at bounding box center [869, 167] width 181 height 21
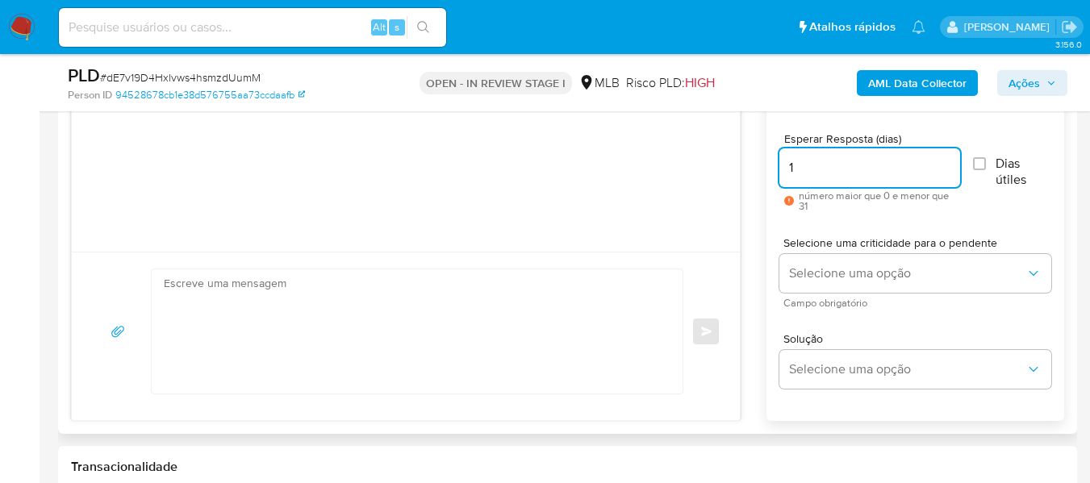
click at [945, 165] on input "1" at bounding box center [869, 167] width 181 height 21
type input "2"
click at [945, 165] on input "2" at bounding box center [869, 167] width 181 height 21
click at [977, 161] on input "Dias útiles" at bounding box center [979, 163] width 13 height 13
checkbox input "true"
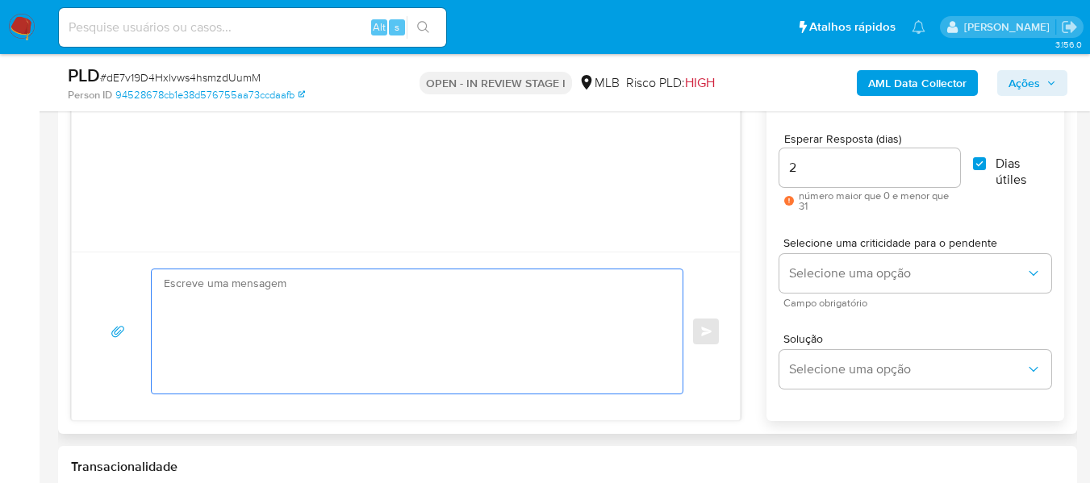
paste textarea "Olá, Estamos realizando uma verificação adicional de segurança em contas de usu…"
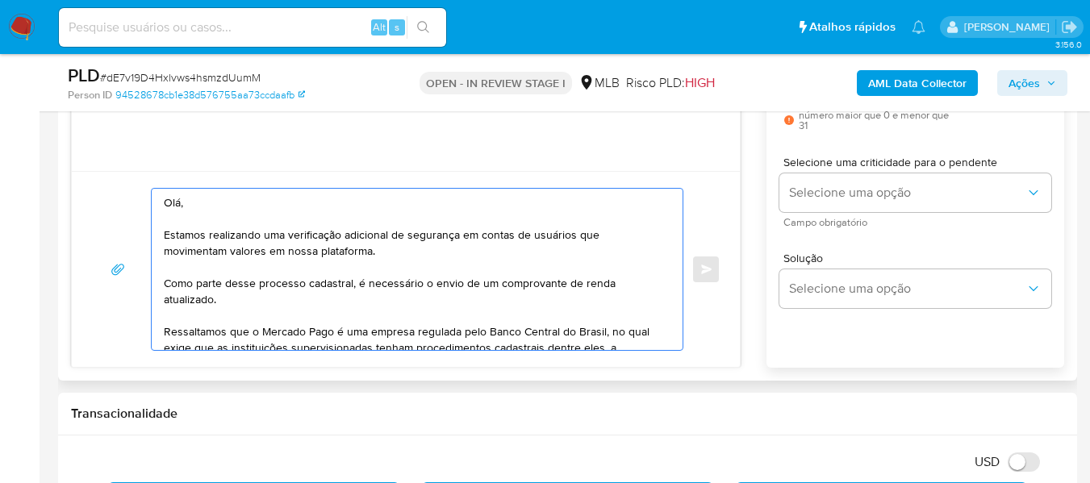
scroll to position [81, 0]
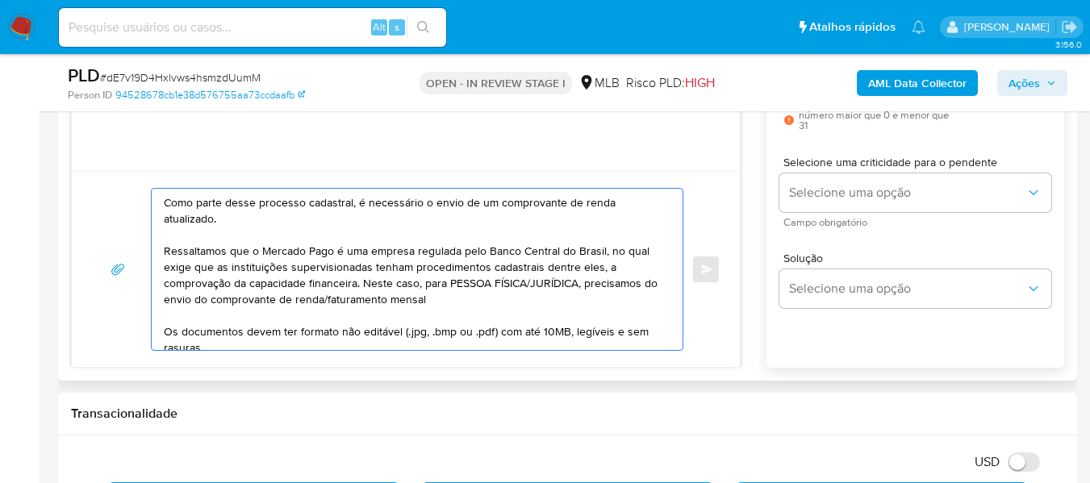
drag, startPoint x: 528, startPoint y: 285, endPoint x: 581, endPoint y: 288, distance: 53.3
click at [581, 288] on textarea "Olá, Estamos realizando uma verificação adicional de segurança em contas de usu…" at bounding box center [413, 269] width 498 height 161
drag, startPoint x: 276, startPoint y: 301, endPoint x: 340, endPoint y: 303, distance: 63.8
click at [340, 303] on textarea "Olá, Estamos realizando uma verificação adicional de segurança em contas de usu…" at bounding box center [413, 269] width 498 height 161
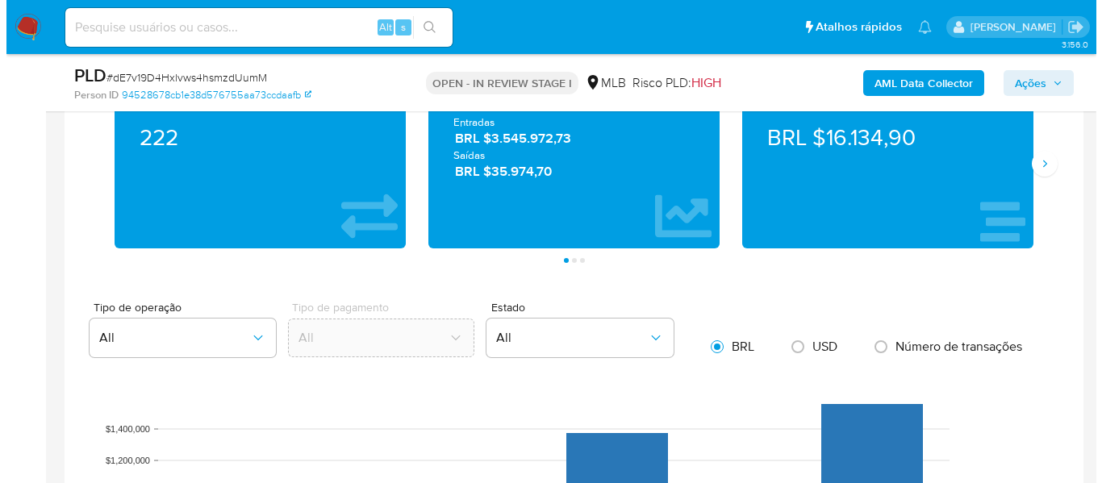
scroll to position [968, 0]
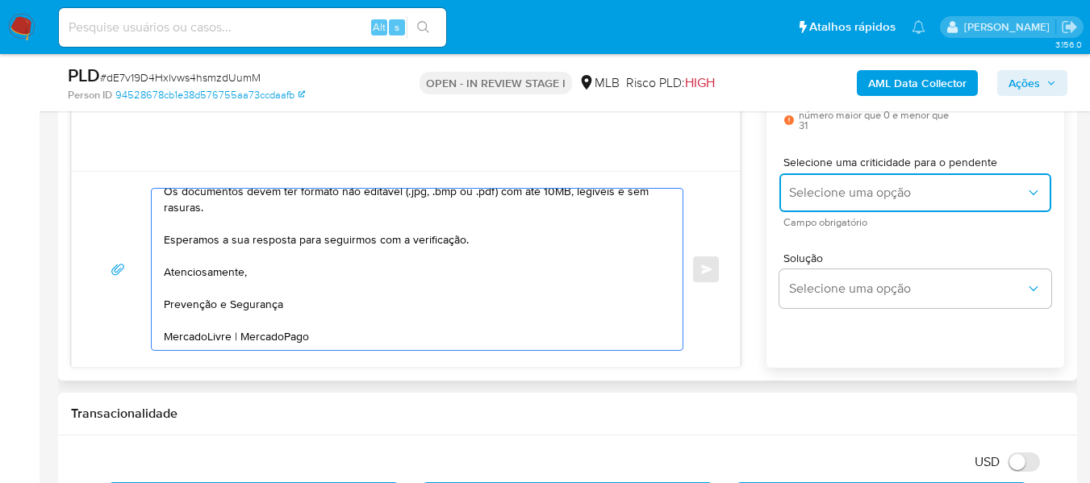
click at [841, 197] on span "Selecione uma opção" at bounding box center [907, 193] width 236 height 16
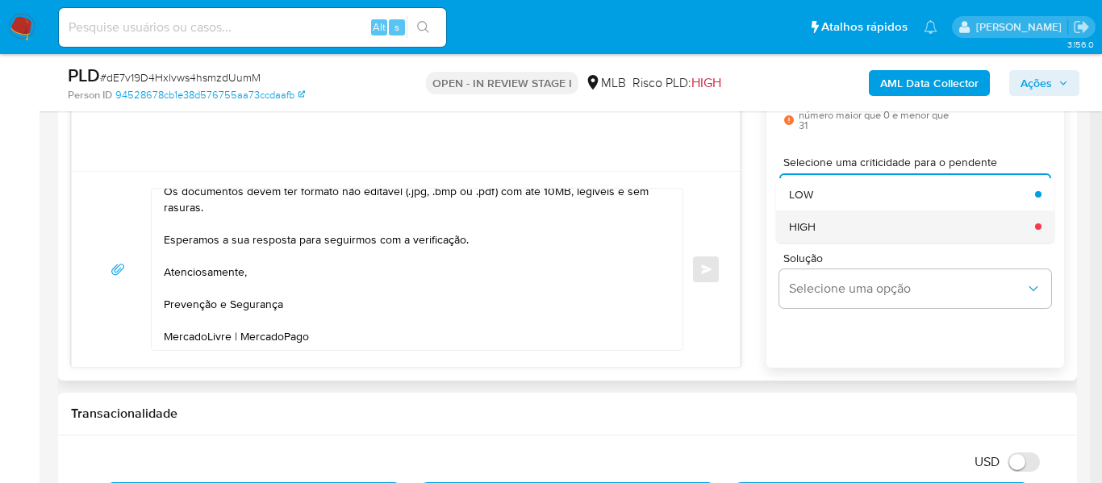
click at [822, 227] on div "HIGH" at bounding box center [907, 227] width 236 height 32
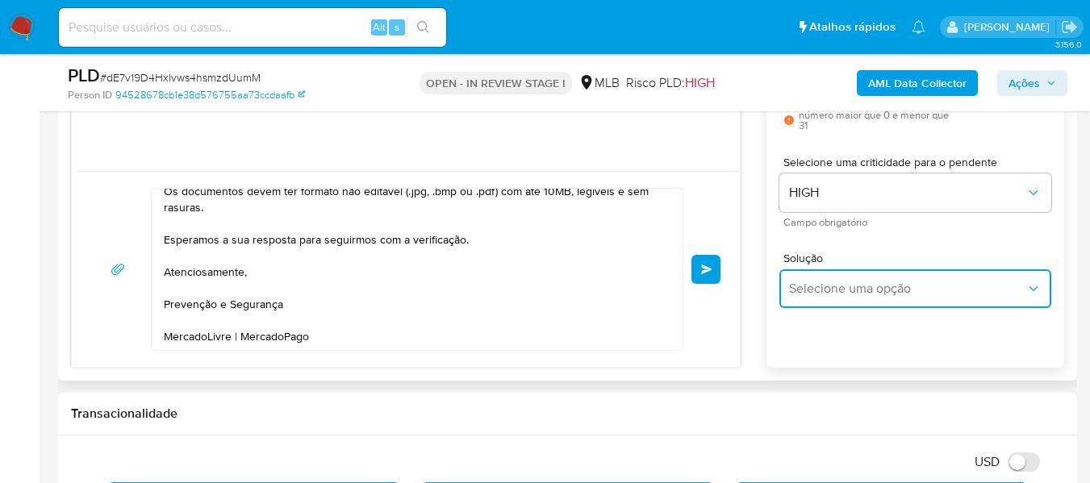
click at [853, 291] on span "Selecione uma opção" at bounding box center [907, 289] width 236 height 16
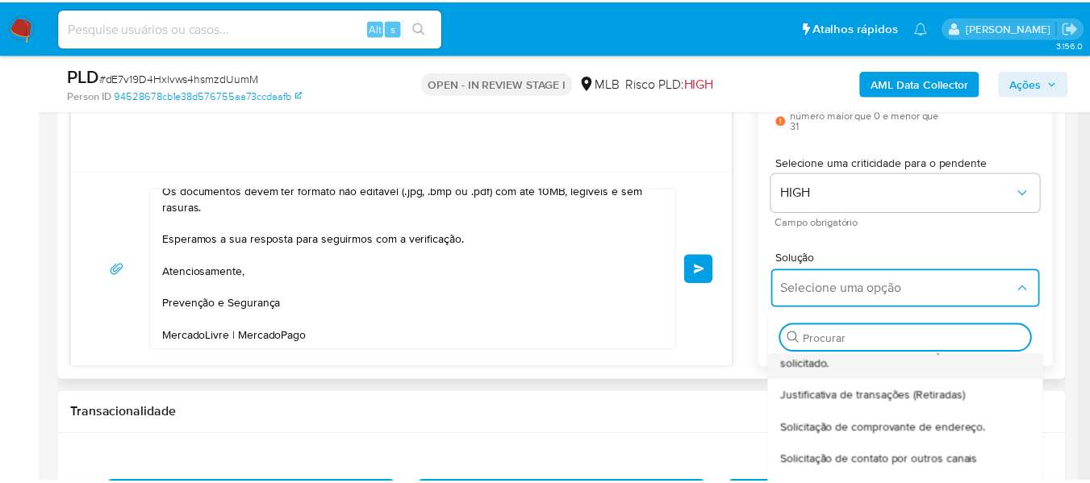
scroll to position [177, 0]
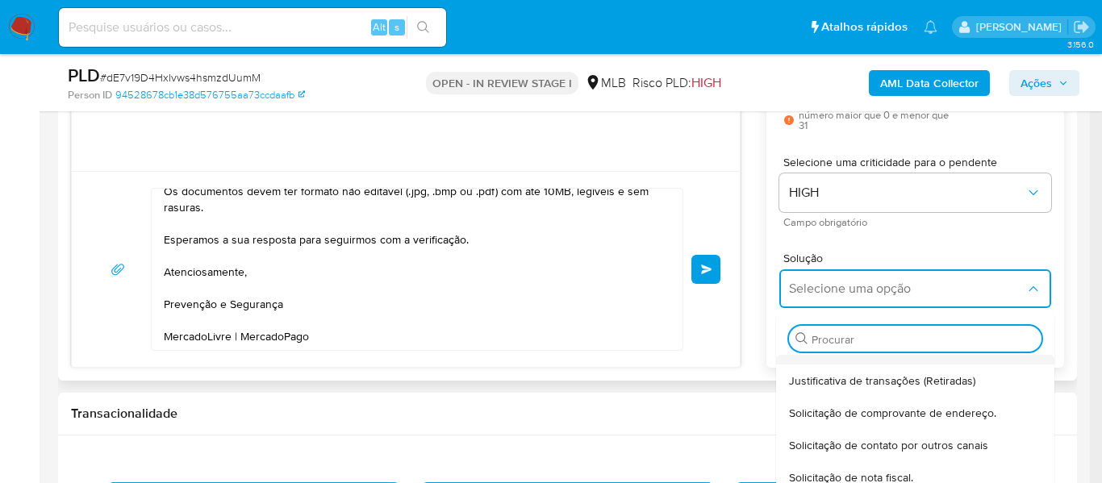
click at [855, 418] on span "Solicitação de comprovante de endereço." at bounding box center [892, 413] width 207 height 15
type textarea "Olá,Suspendemos a sua conta para uma verificação adicional de segurança.Como pa…"
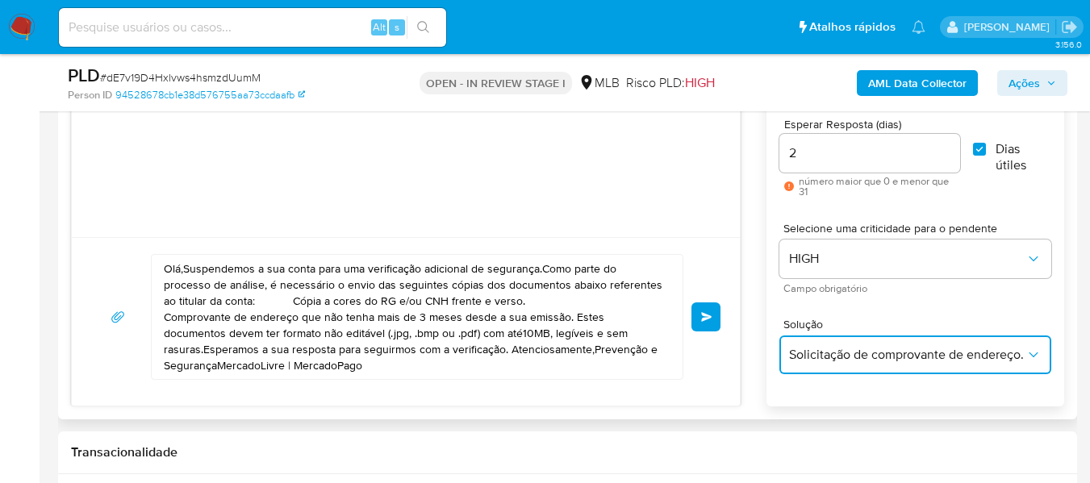
scroll to position [887, 0]
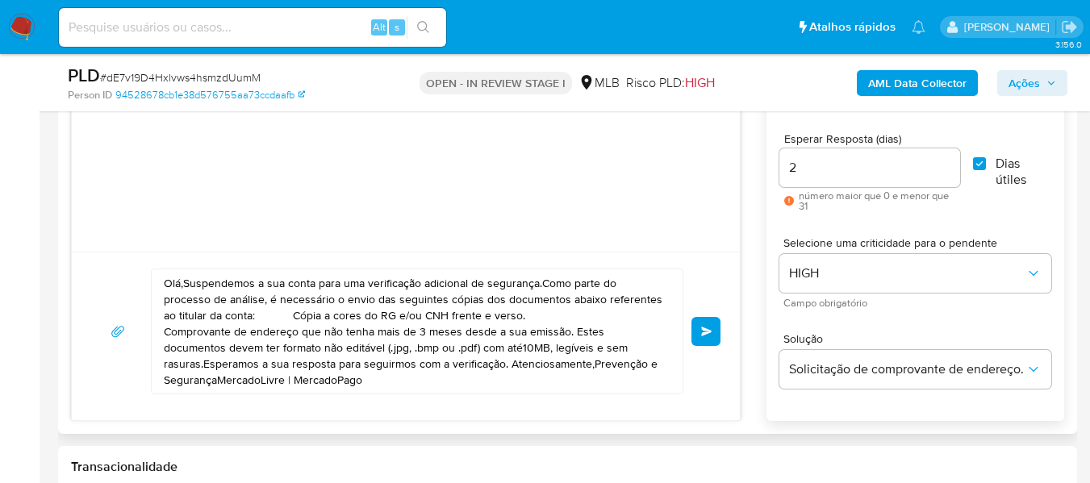
click at [703, 333] on span "common.send" at bounding box center [706, 332] width 11 height 10
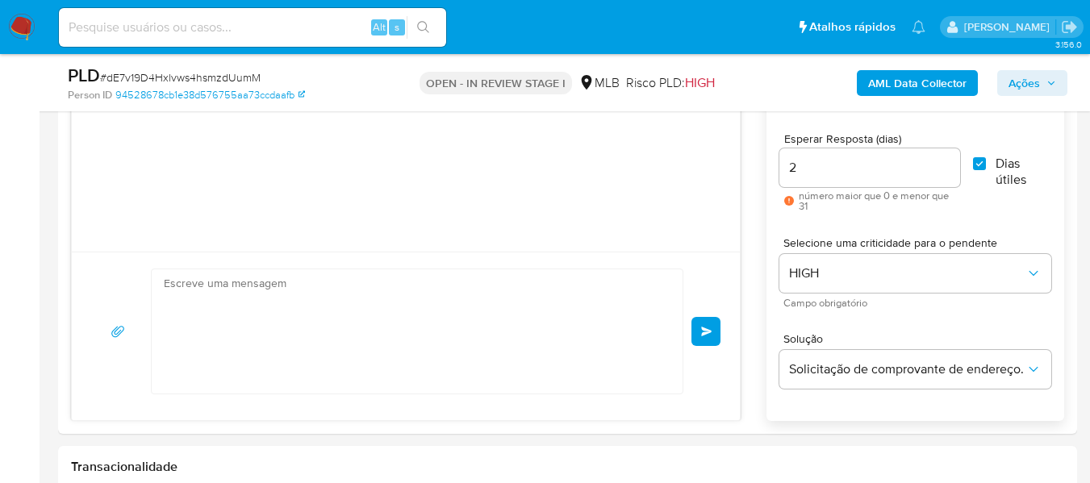
scroll to position [64, 0]
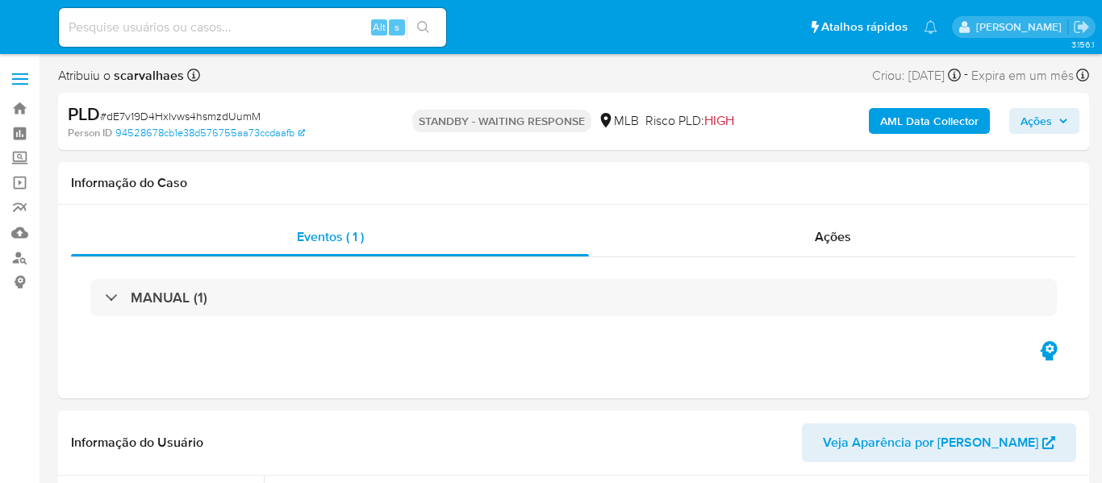
select select "10"
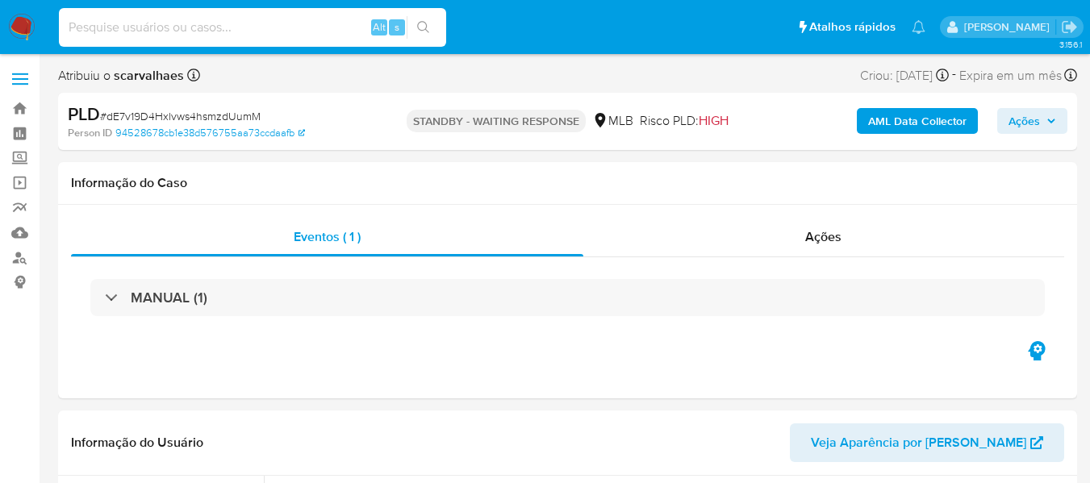
click at [224, 31] on input at bounding box center [252, 27] width 387 height 21
paste input "MnrAcEqaCPGf5Z49Eu2mfSGJ"
type input "MnrAcEqaCPGf5Z49Eu2mfSGJ"
click at [411, 39] on div "MnrAcEqaCPGf5Z49Eu2mfSGJ Alt s" at bounding box center [252, 27] width 387 height 45
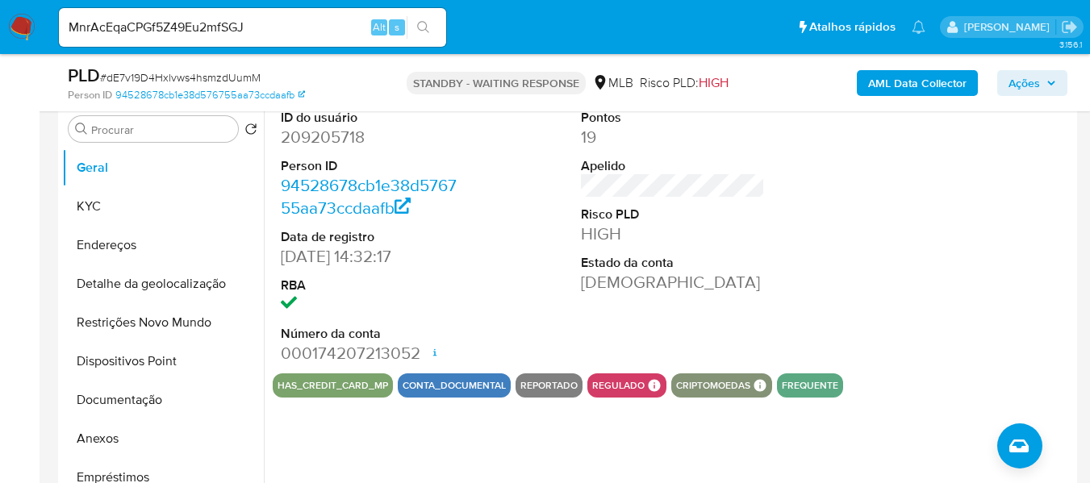
scroll to position [323, 0]
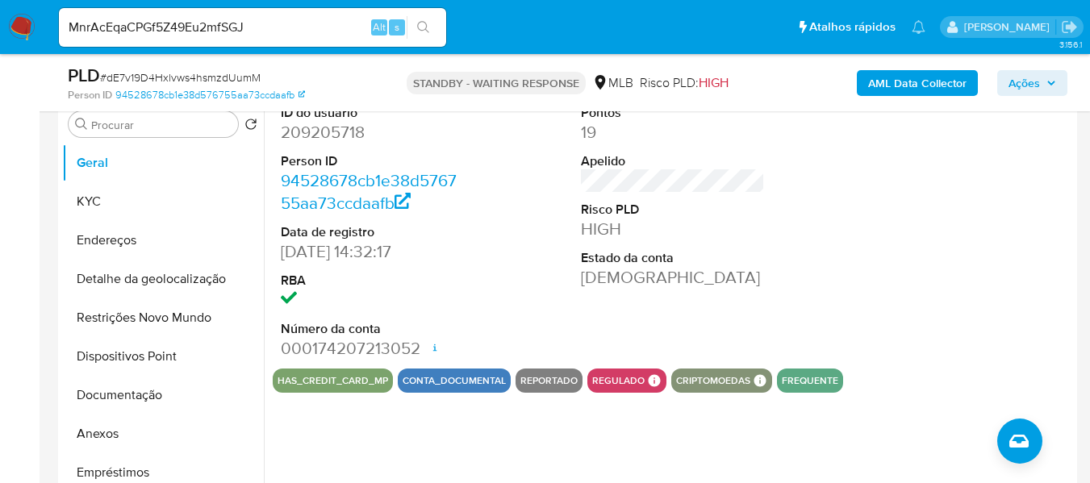
click at [431, 29] on button "search-icon" at bounding box center [423, 27] width 33 height 23
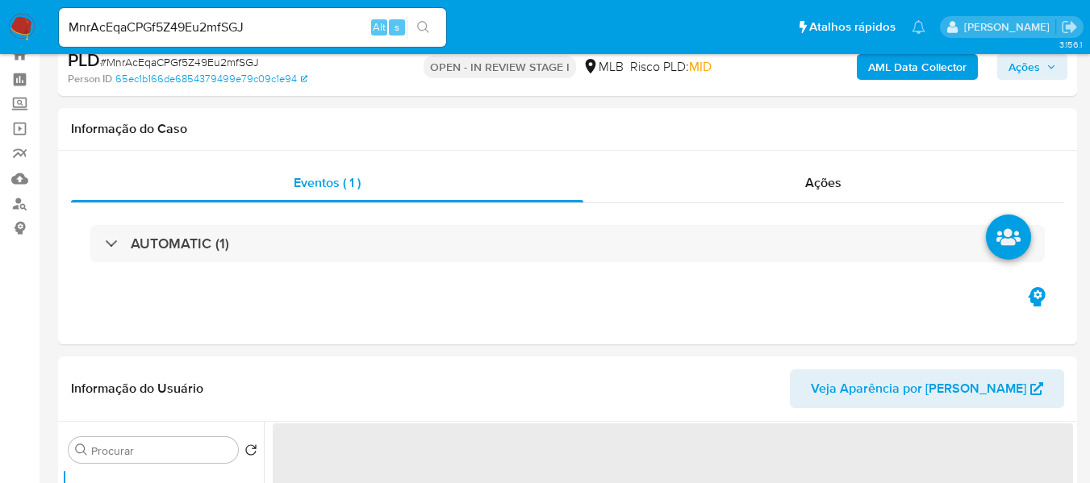
scroll to position [161, 0]
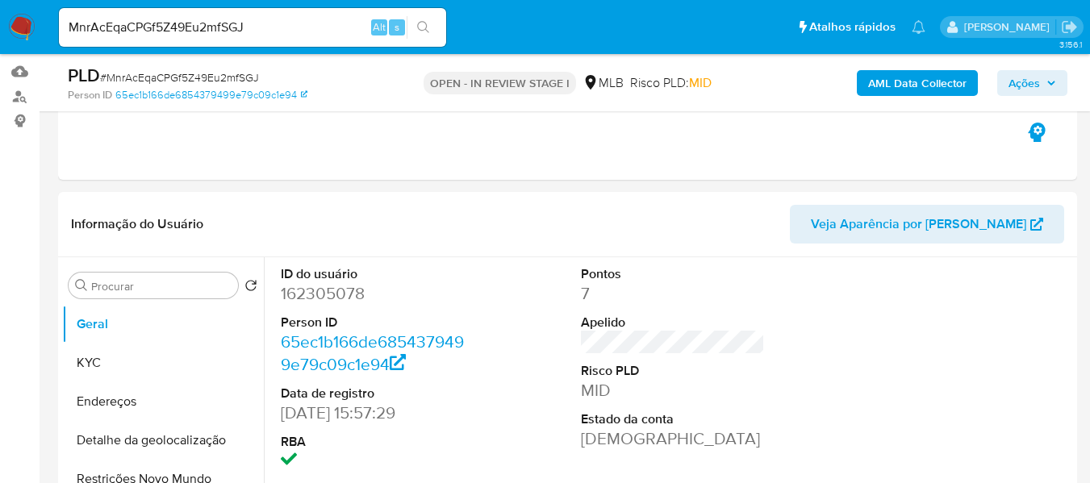
select select "10"
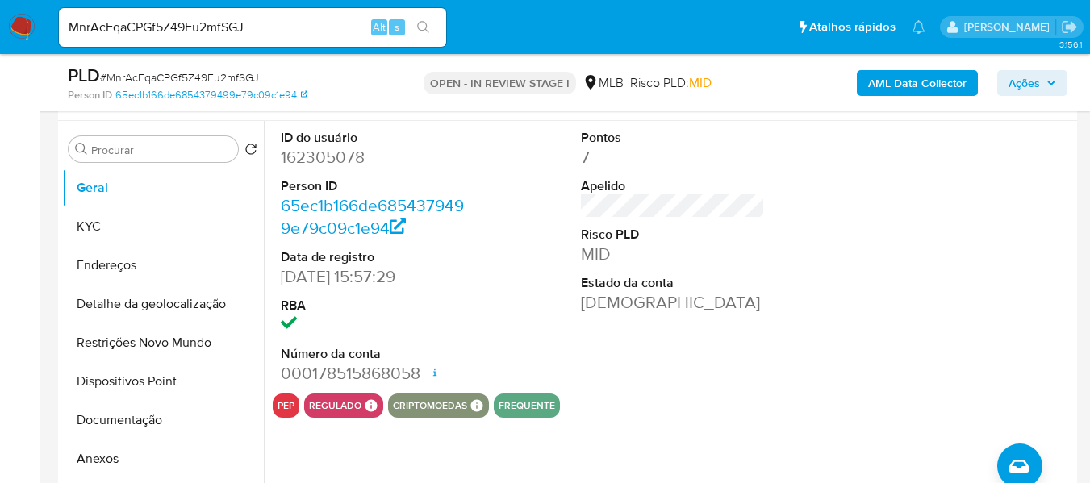
scroll to position [323, 0]
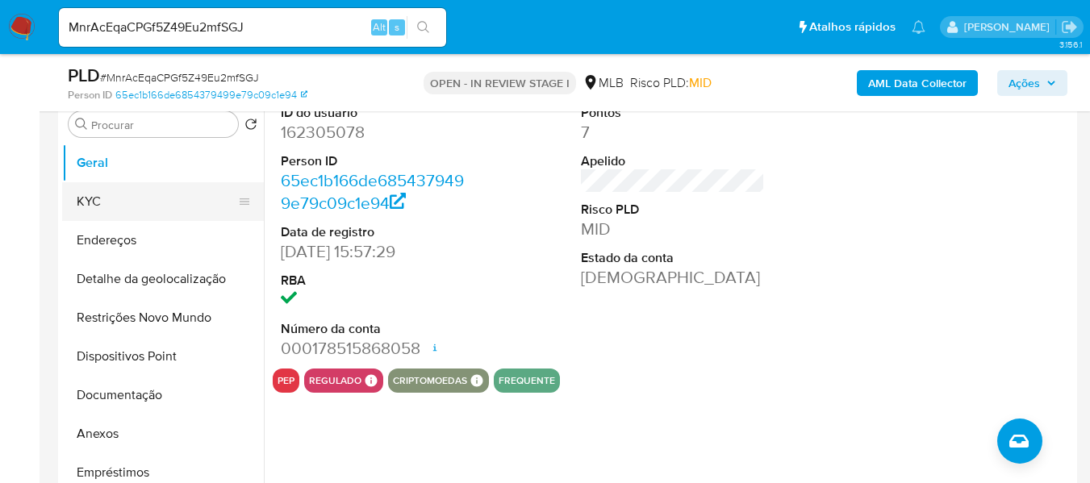
click at [120, 195] on button "KYC" at bounding box center [156, 201] width 189 height 39
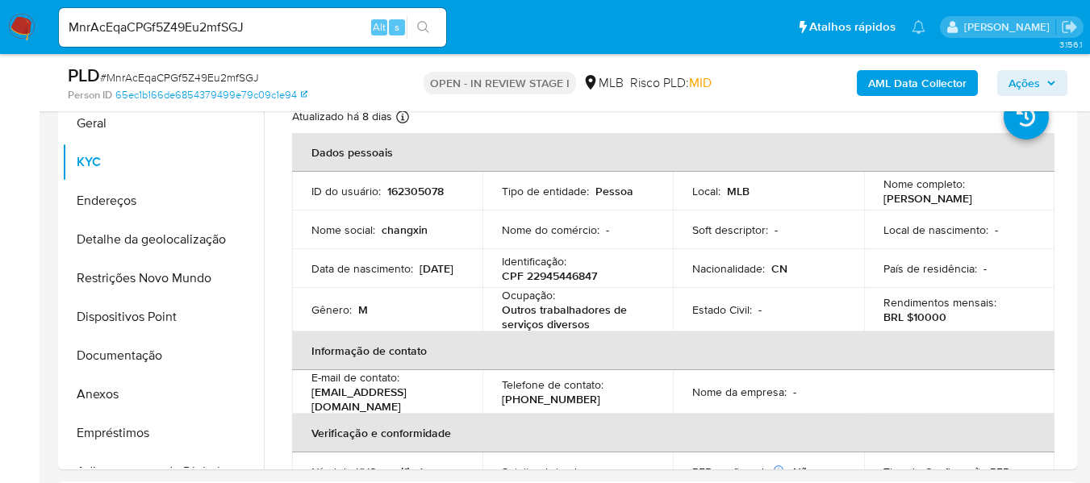
scroll to position [429, 0]
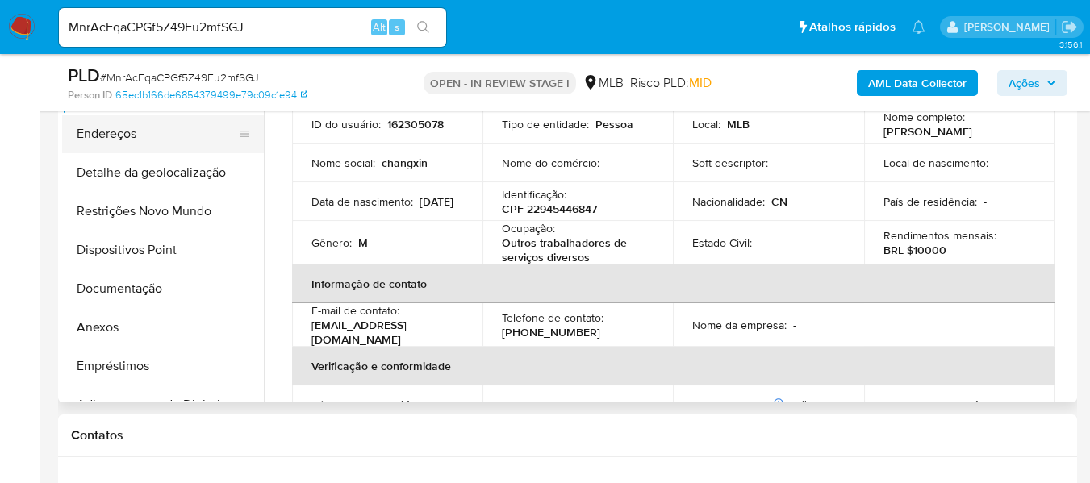
click at [154, 144] on button "Endereços" at bounding box center [156, 134] width 189 height 39
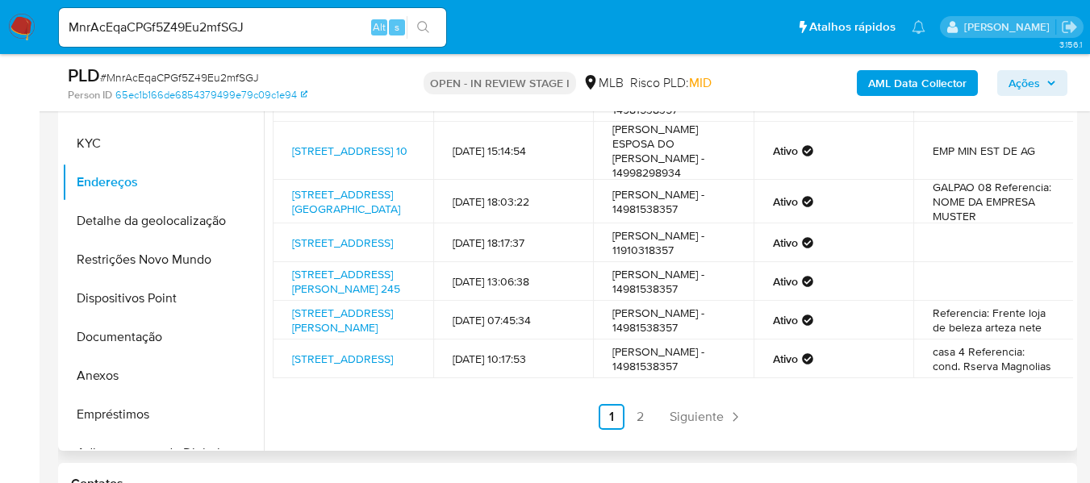
scroll to position [277, 0]
click at [640, 419] on link "2" at bounding box center [641, 417] width 26 height 26
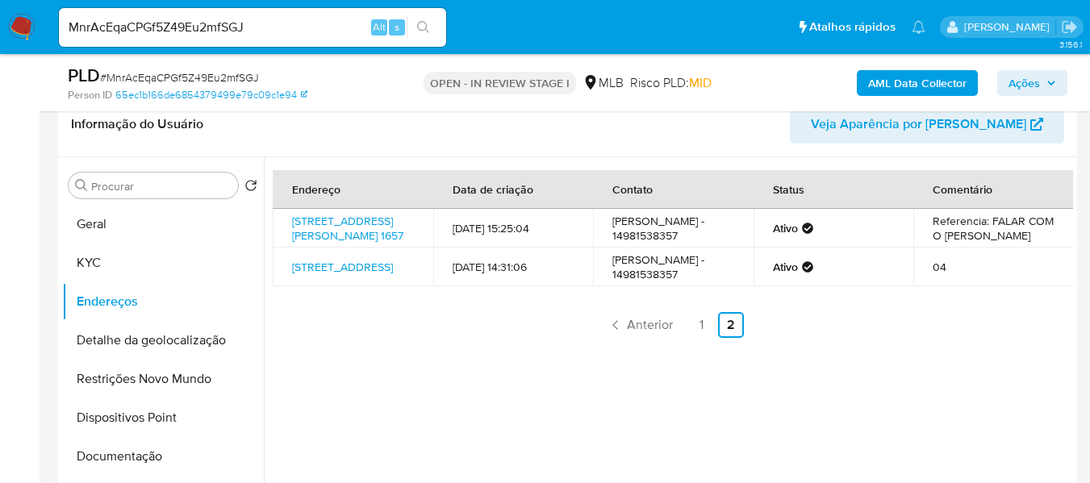
scroll to position [219, 0]
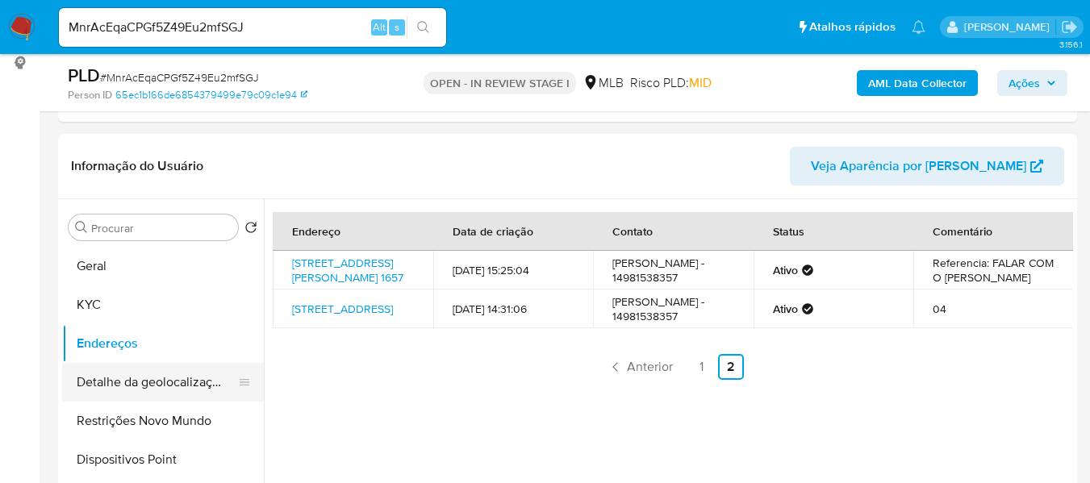
click at [124, 394] on button "Detalhe da geolocalização" at bounding box center [156, 382] width 189 height 39
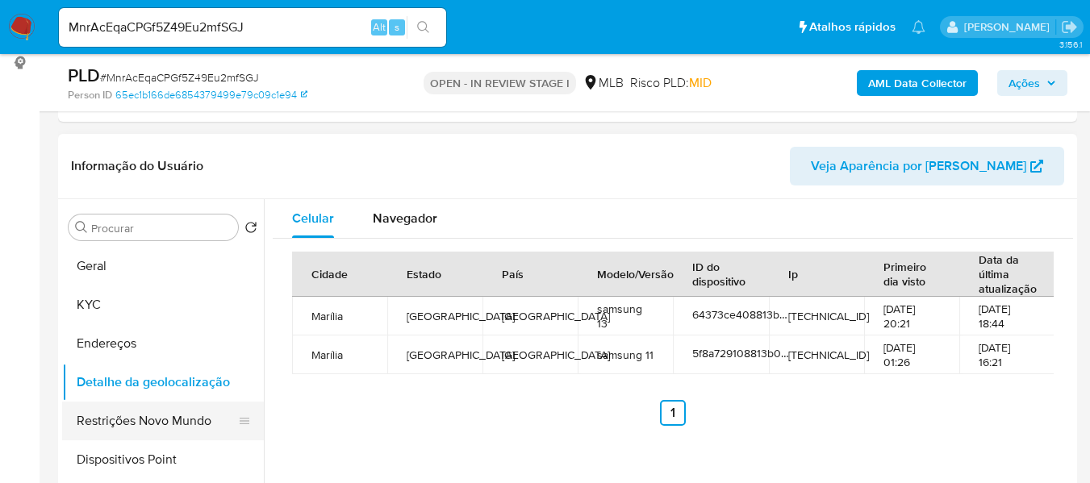
click at [155, 422] on button "Restrições Novo Mundo" at bounding box center [156, 421] width 189 height 39
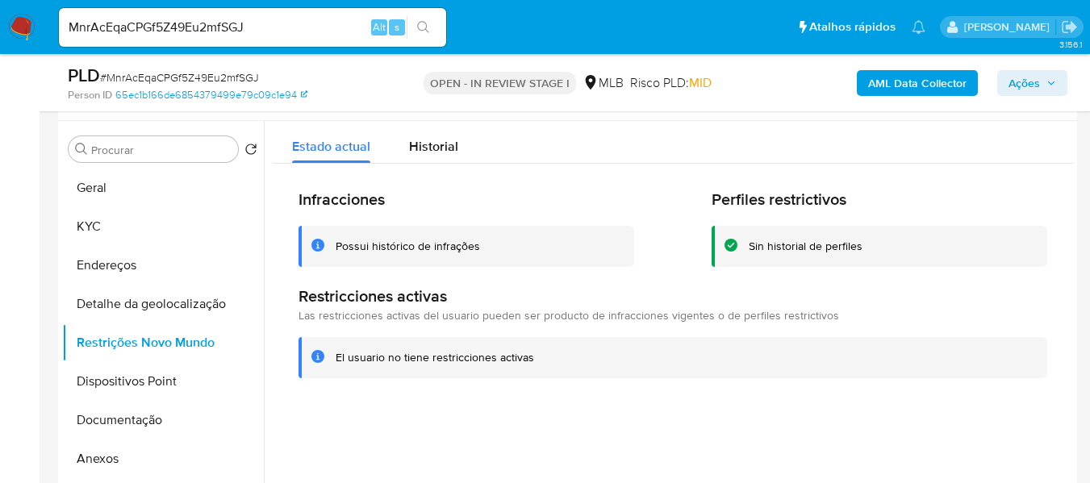
scroll to position [348, 0]
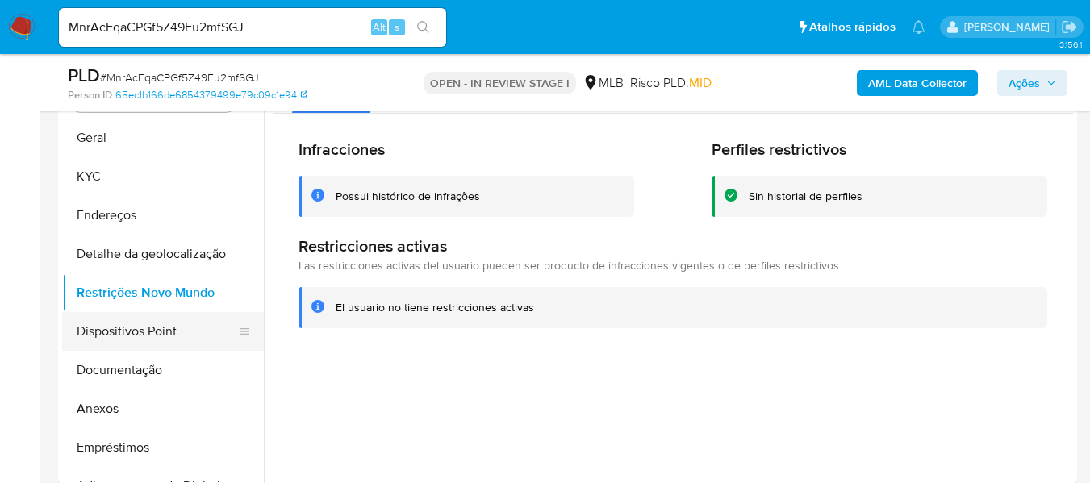
click at [106, 332] on button "Dispositivos Point" at bounding box center [156, 331] width 189 height 39
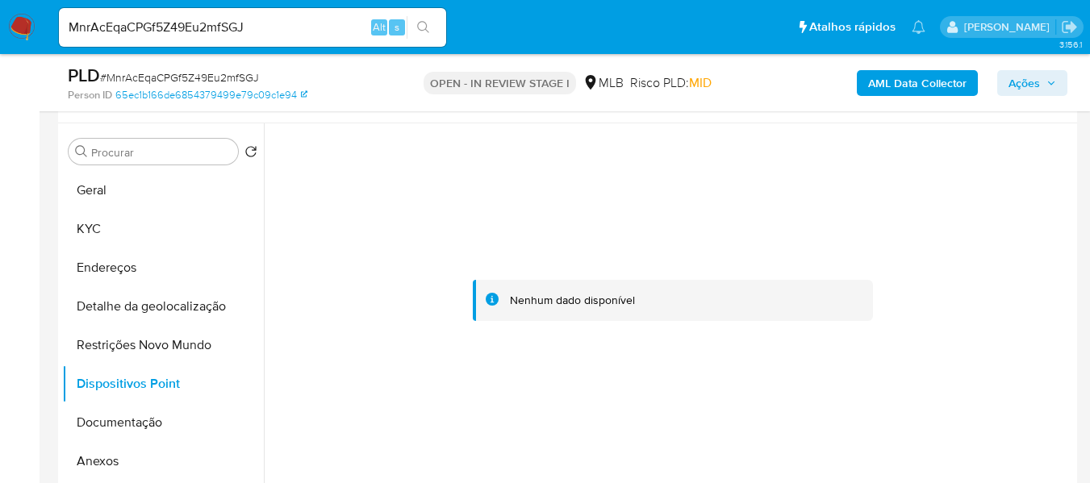
scroll to position [267, 0]
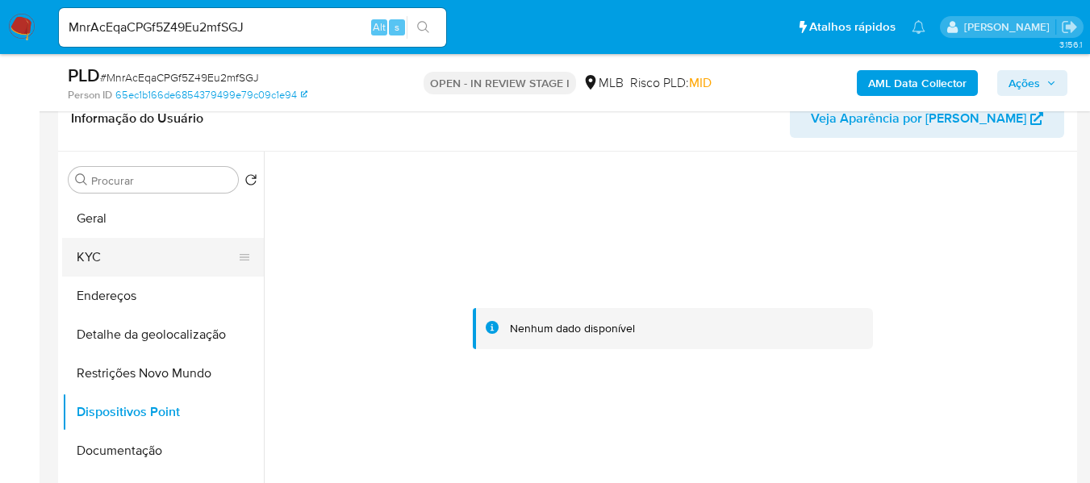
click at [116, 253] on button "KYC" at bounding box center [156, 257] width 189 height 39
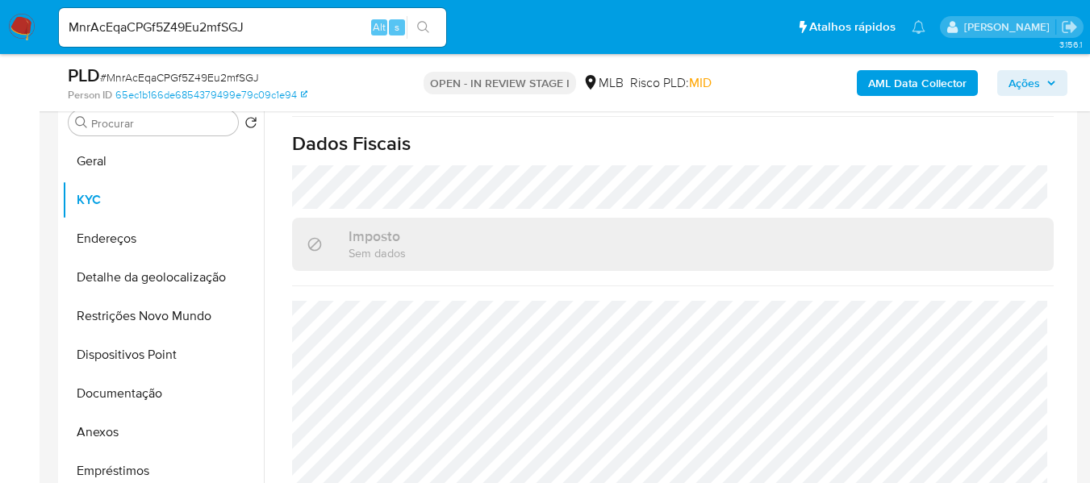
scroll to position [348, 0]
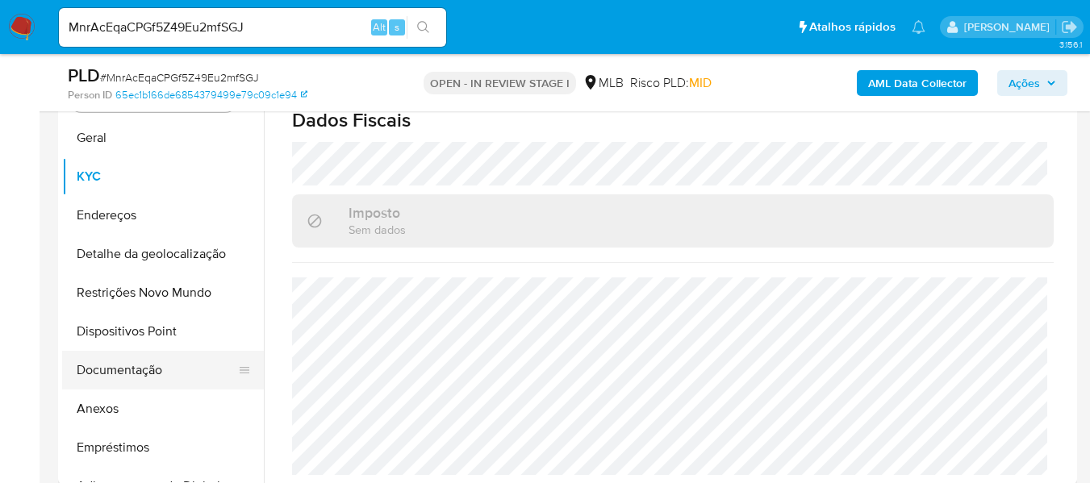
click at [181, 362] on button "Documentação" at bounding box center [156, 370] width 189 height 39
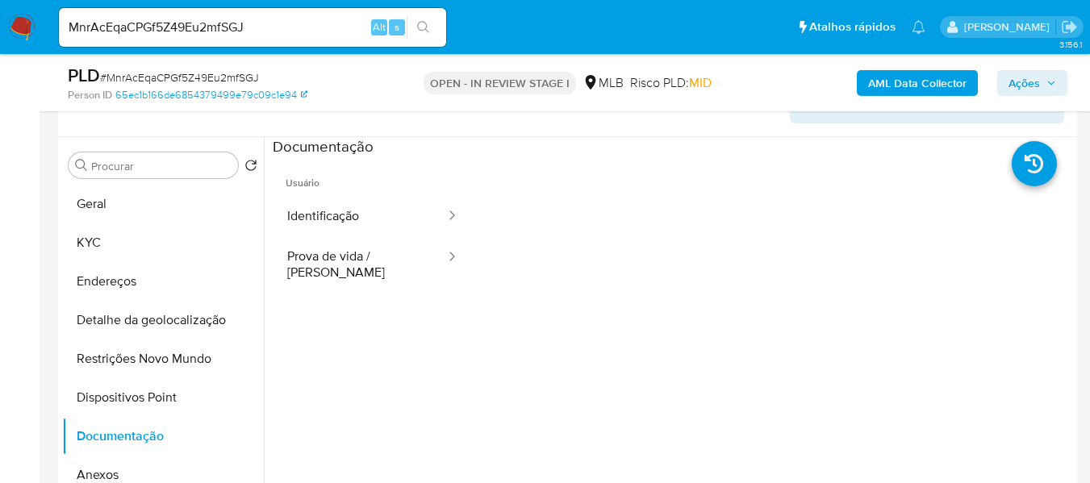
scroll to position [186, 0]
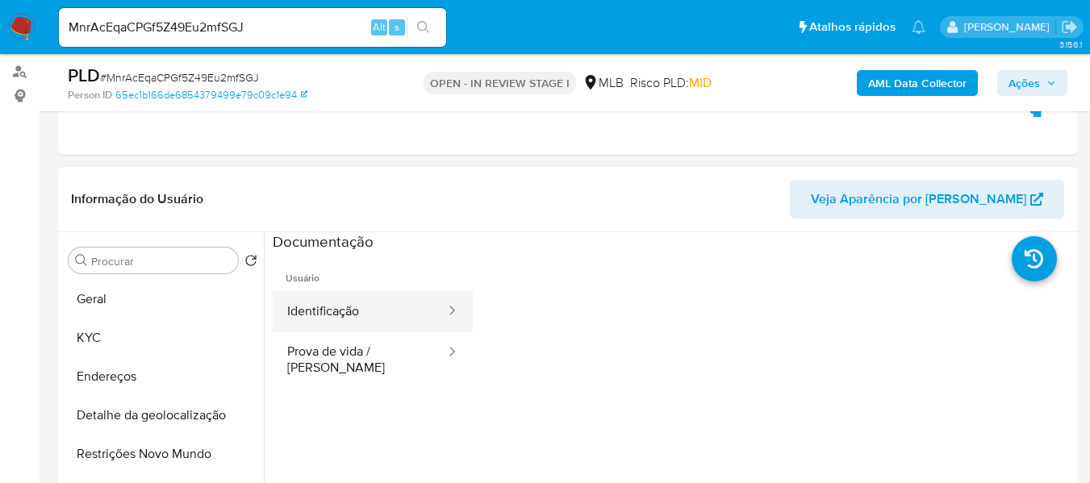
click at [348, 307] on button "Identificação" at bounding box center [360, 311] width 174 height 41
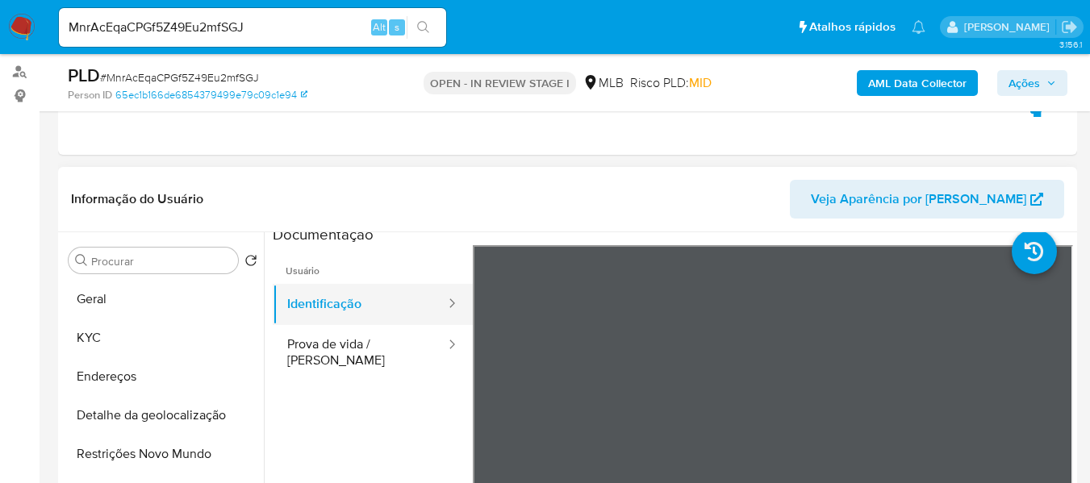
scroll to position [0, 0]
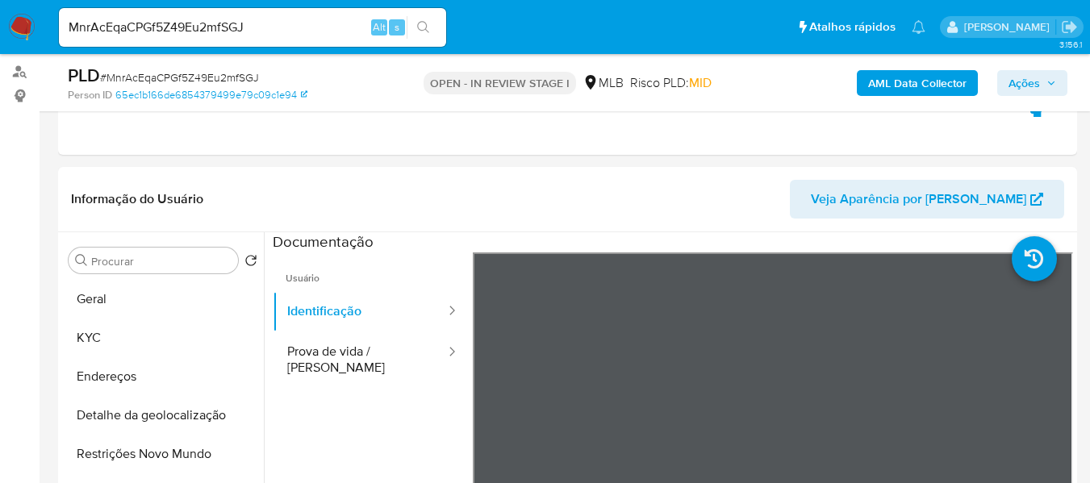
drag, startPoint x: 333, startPoint y: 345, endPoint x: 35, endPoint y: 263, distance: 308.8
click at [331, 338] on button "Prova de vida / Selfie" at bounding box center [360, 359] width 174 height 55
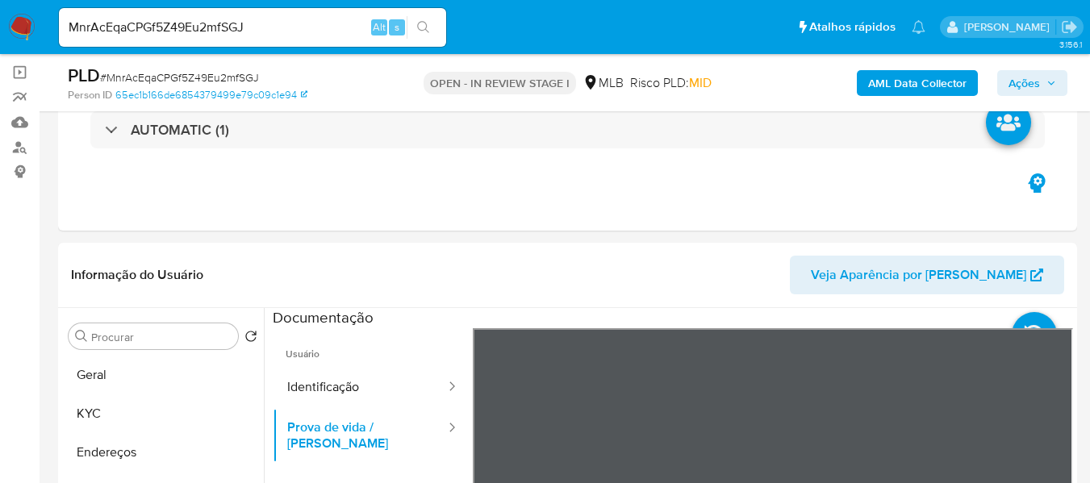
scroll to position [106, 0]
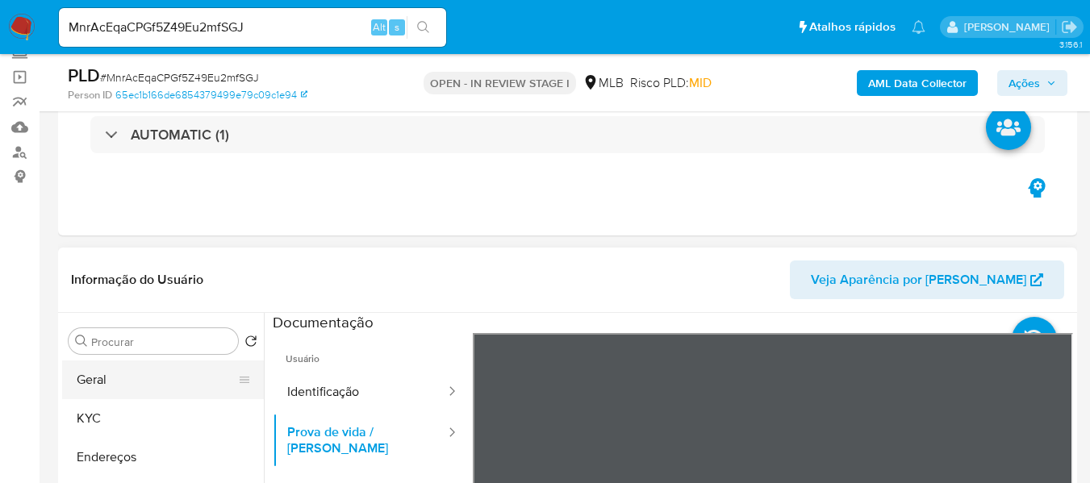
click at [125, 384] on button "Geral" at bounding box center [156, 380] width 189 height 39
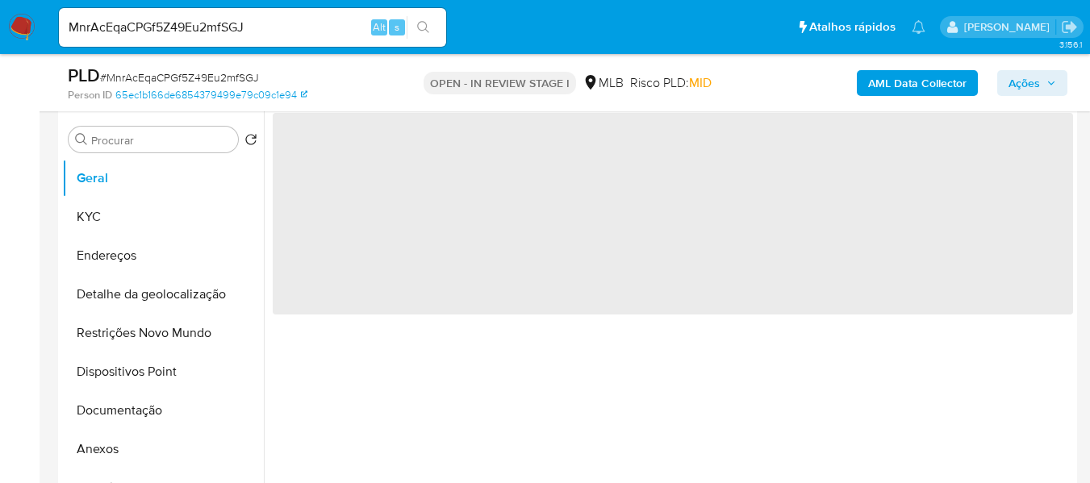
scroll to position [267, 0]
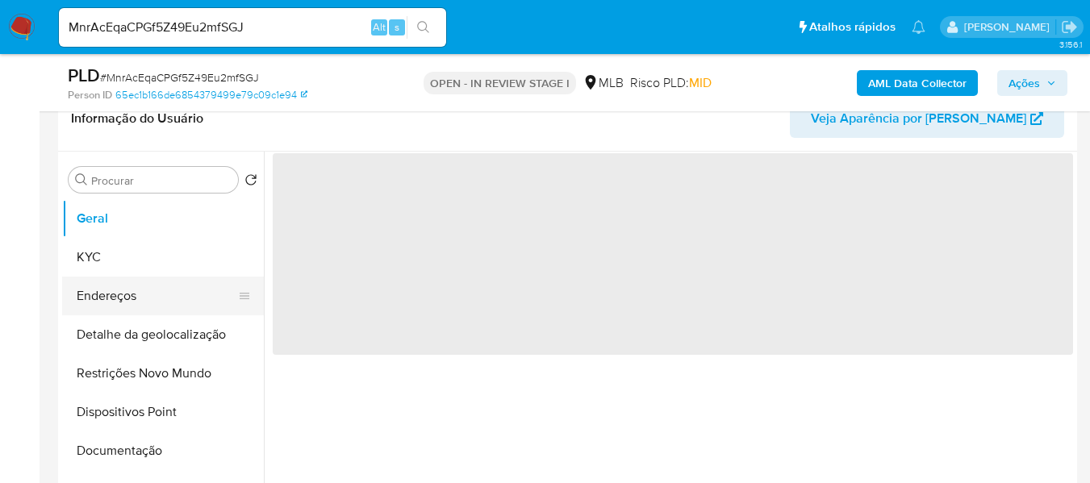
click at [116, 297] on button "Endereços" at bounding box center [156, 296] width 189 height 39
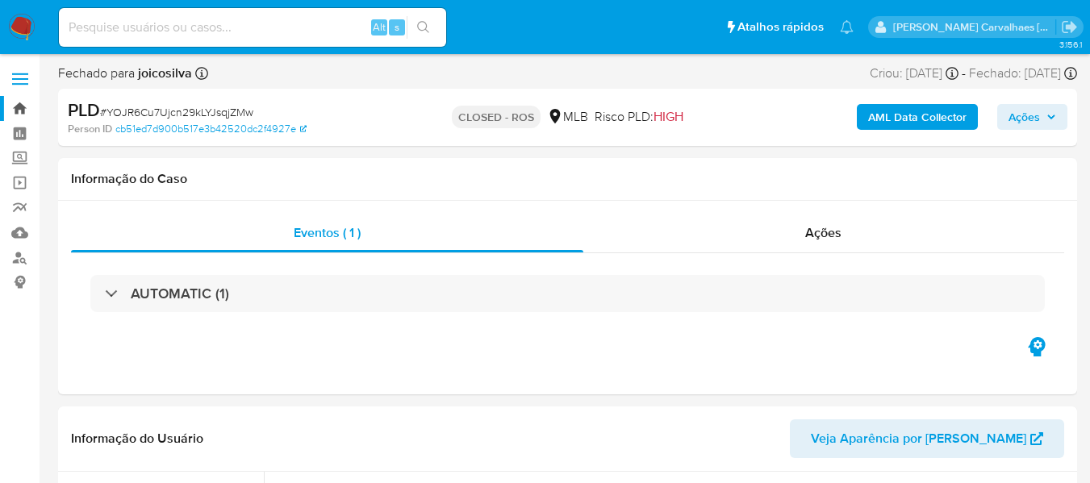
click at [11, 111] on link "Bandeja" at bounding box center [96, 108] width 192 height 25
select select "10"
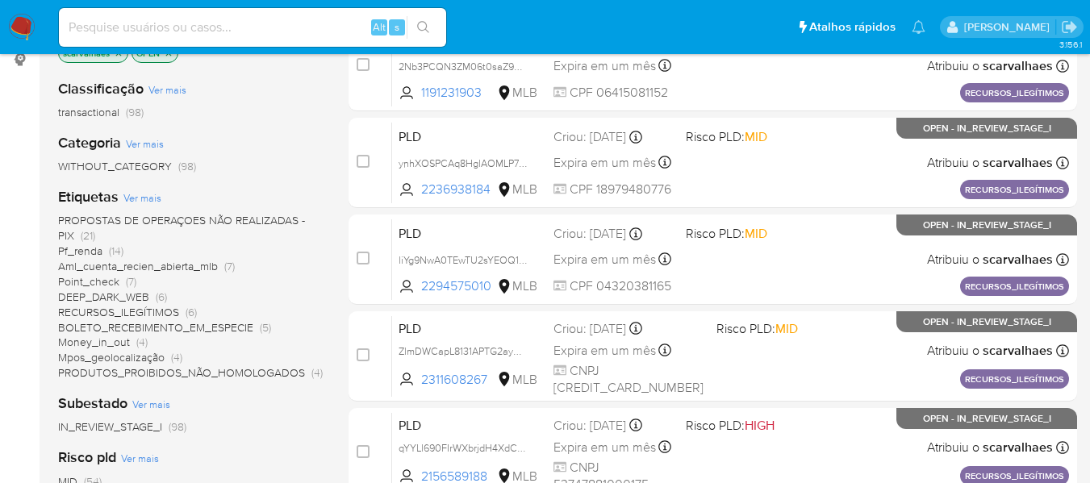
scroll to position [242, 0]
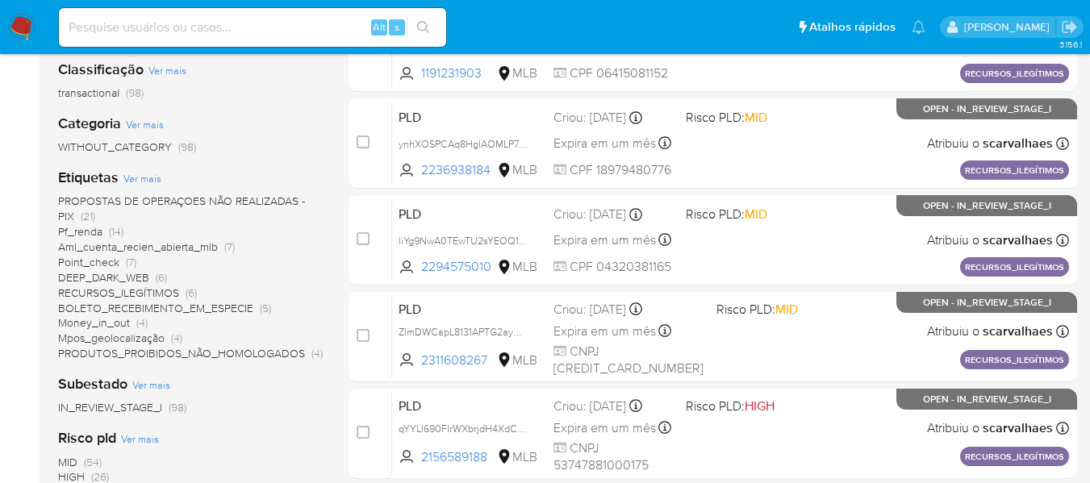
click at [102, 233] on span "Pf_renda (14)" at bounding box center [90, 231] width 65 height 15
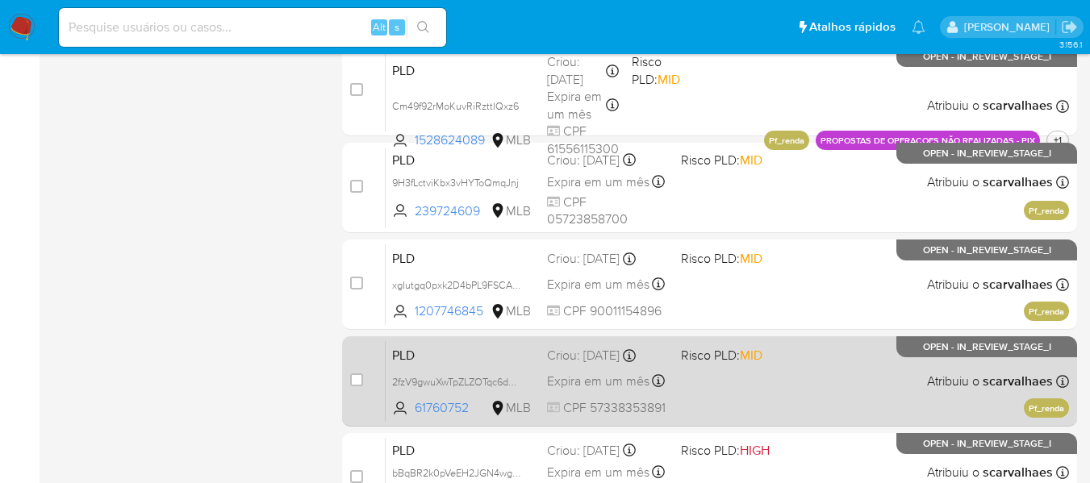
scroll to position [790, 0]
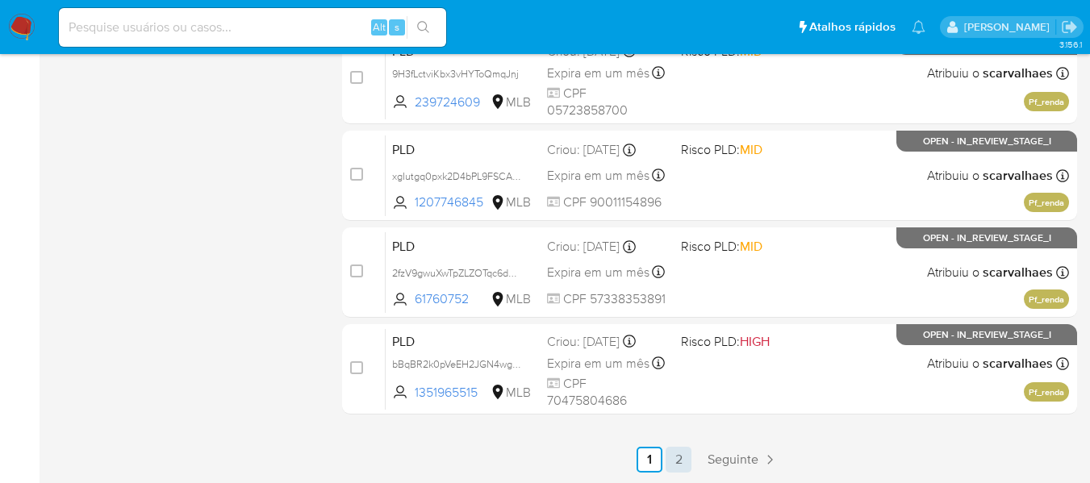
click at [679, 469] on link "2" at bounding box center [678, 460] width 26 height 26
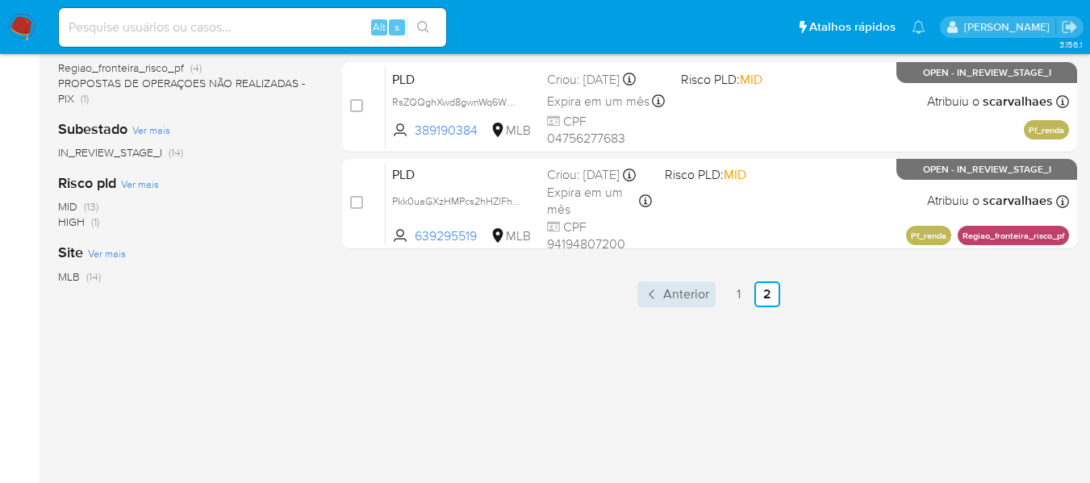
scroll to position [403, 0]
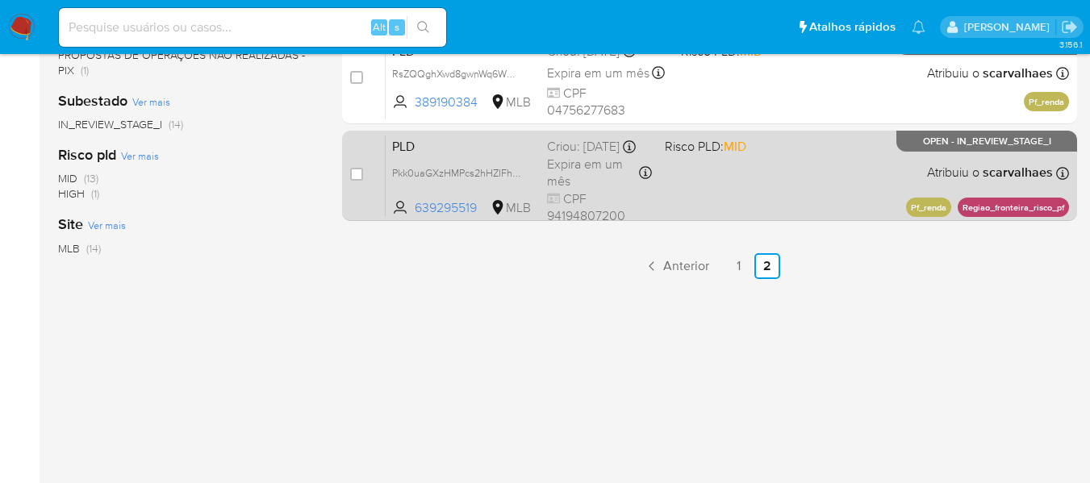
click at [699, 202] on div "PLD Pkk0uaGXzHMPcs2hHZIFha2e 639295519 MLB Risco PLD: MID Criou: [DATE] Criou: …" at bounding box center [727, 175] width 683 height 81
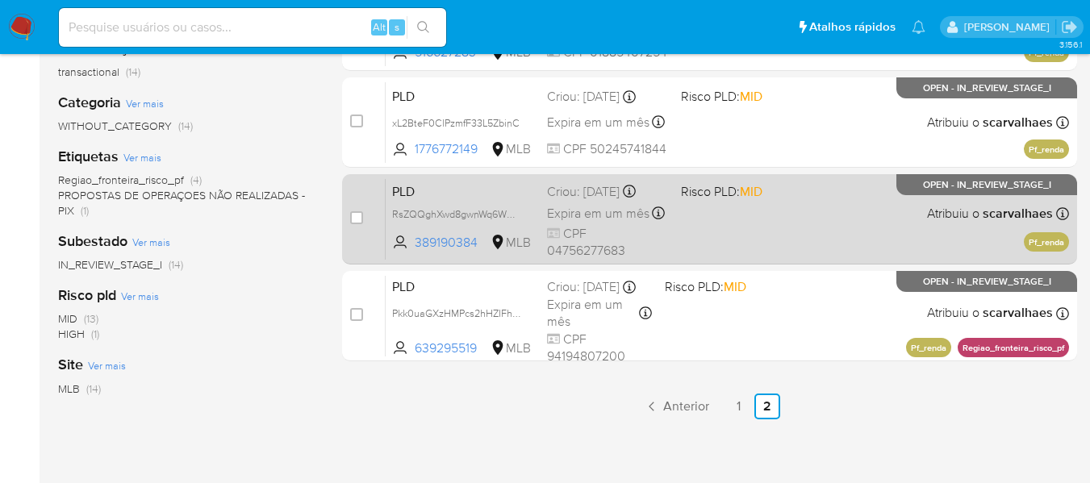
scroll to position [242, 0]
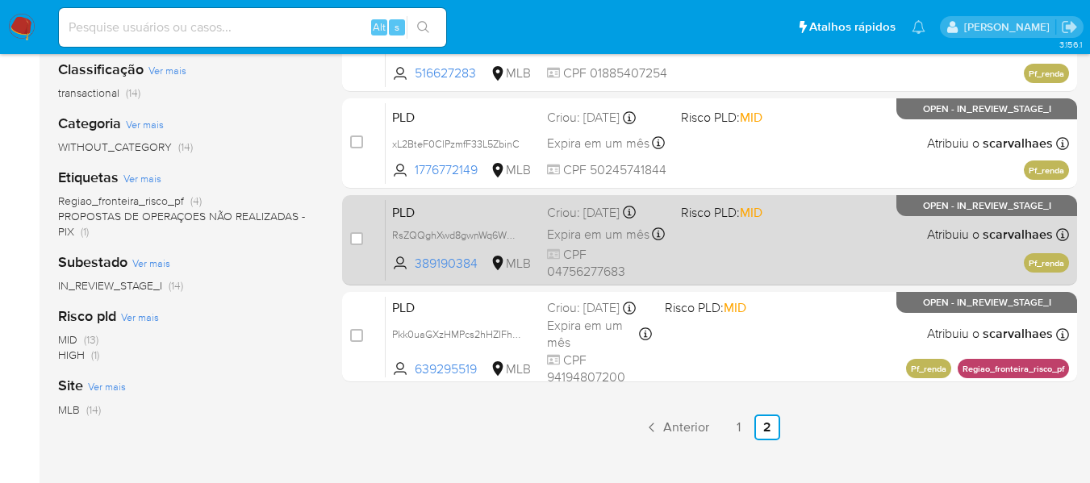
click at [688, 273] on div "PLD RsZQQghXwd8gwnWq6WBxGlTU 389190384 MLB Risco PLD: MID Criou: [DATE] Criou: …" at bounding box center [727, 239] width 683 height 81
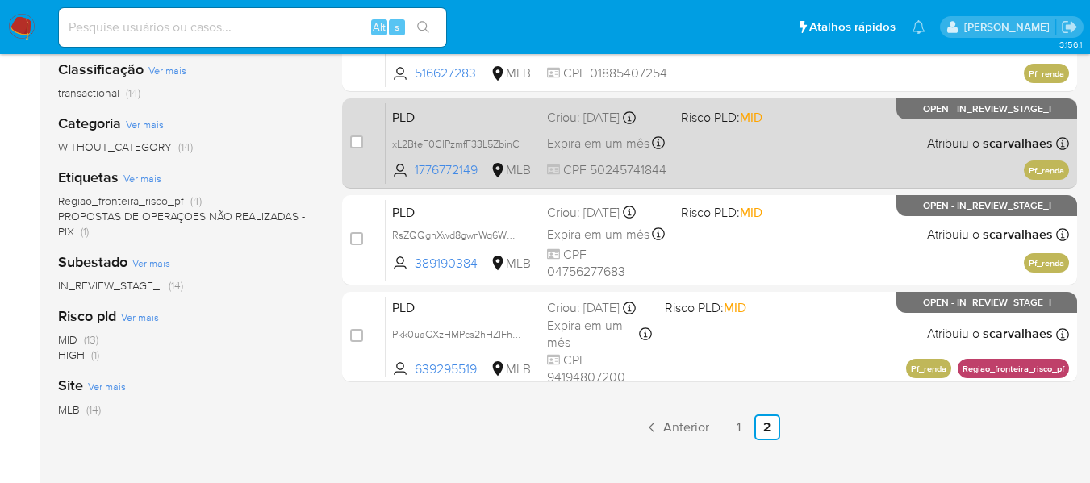
click at [682, 156] on div "PLD xL2BteF0ClPzmfF33L5ZbinC 1776772149 MLB Risco PLD: MID Criou: [DATE] Criou:…" at bounding box center [727, 142] width 683 height 81
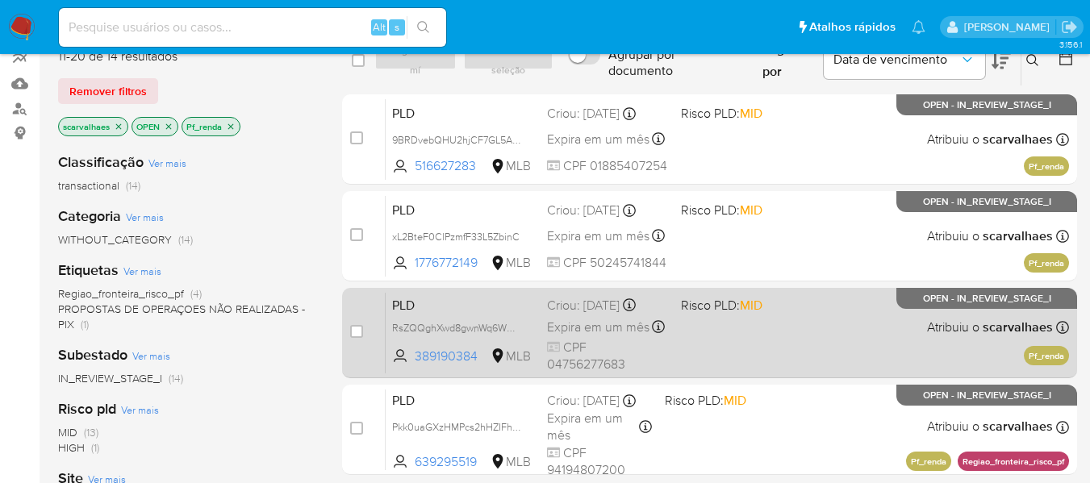
scroll to position [0, 0]
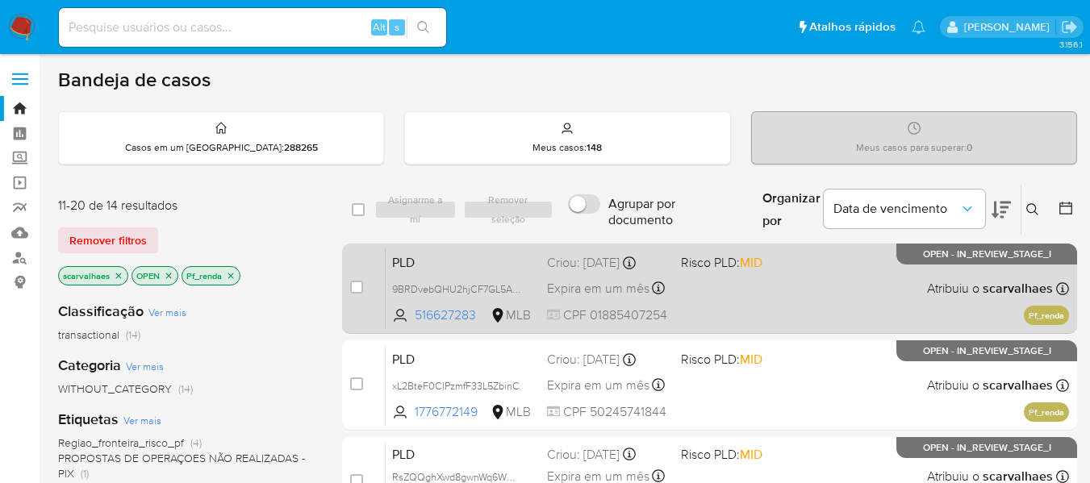
click at [705, 295] on div "PLD 9BRDvebQHU2hjCF7GL5AmXFa 516627283 MLB Risco PLD: MID Criou: [DATE] Criou: …" at bounding box center [727, 288] width 683 height 81
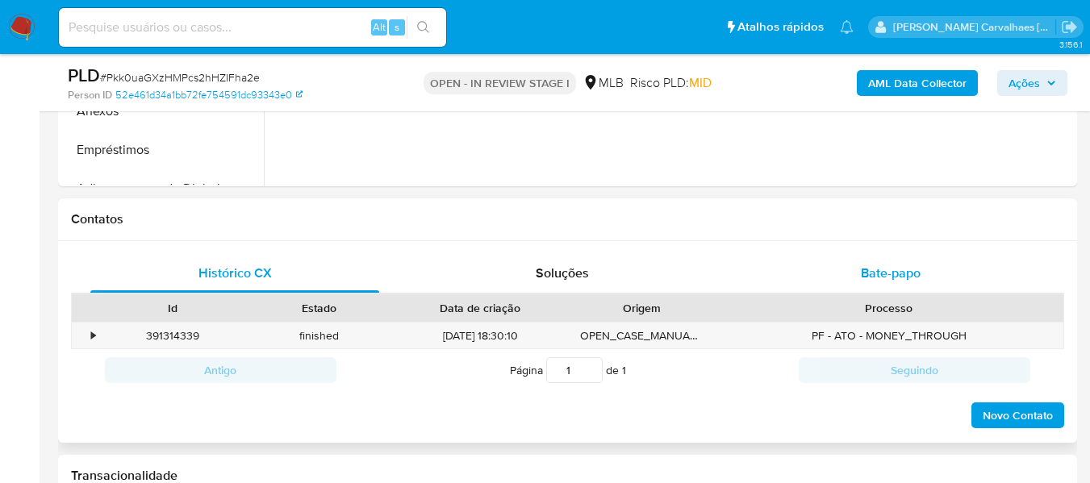
select select "10"
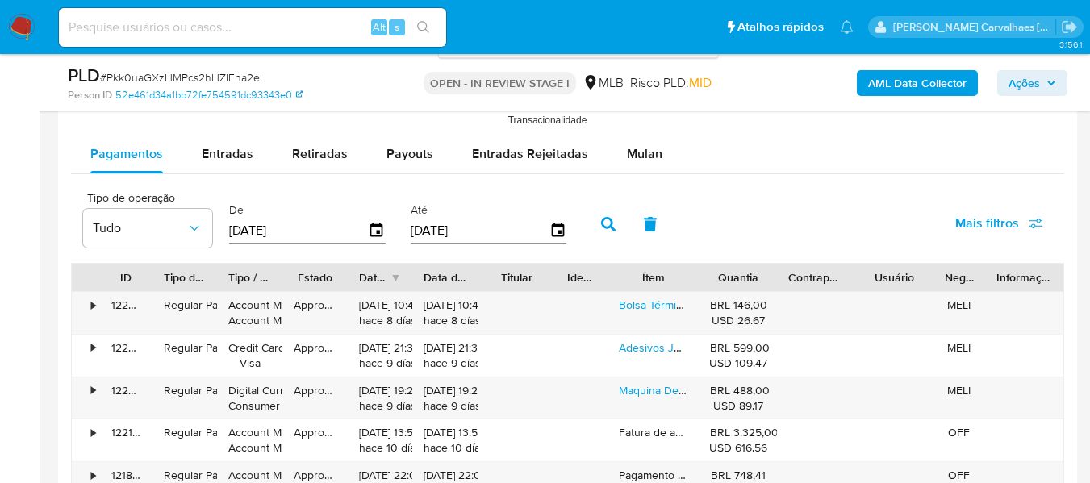
scroll to position [1694, 0]
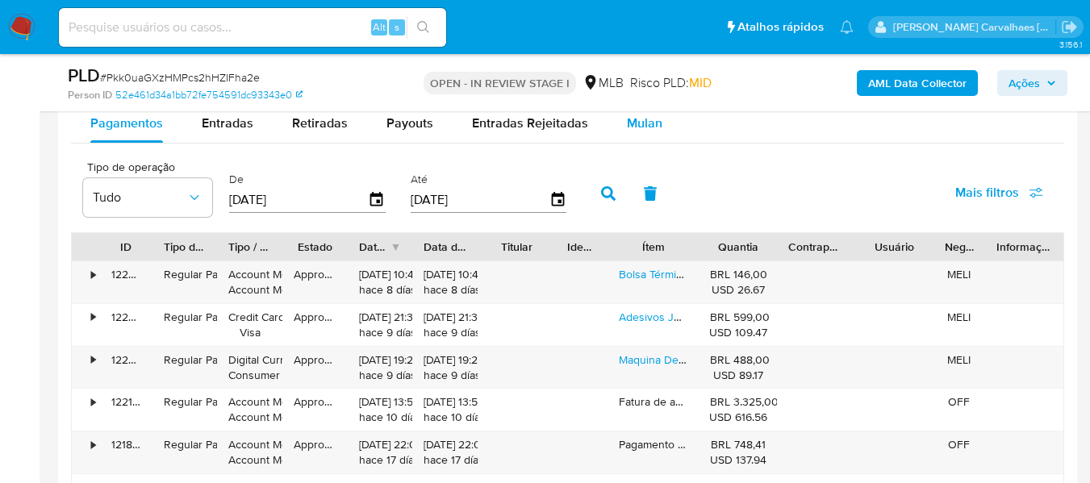
click at [634, 127] on span "Mulan" at bounding box center [644, 123] width 35 height 19
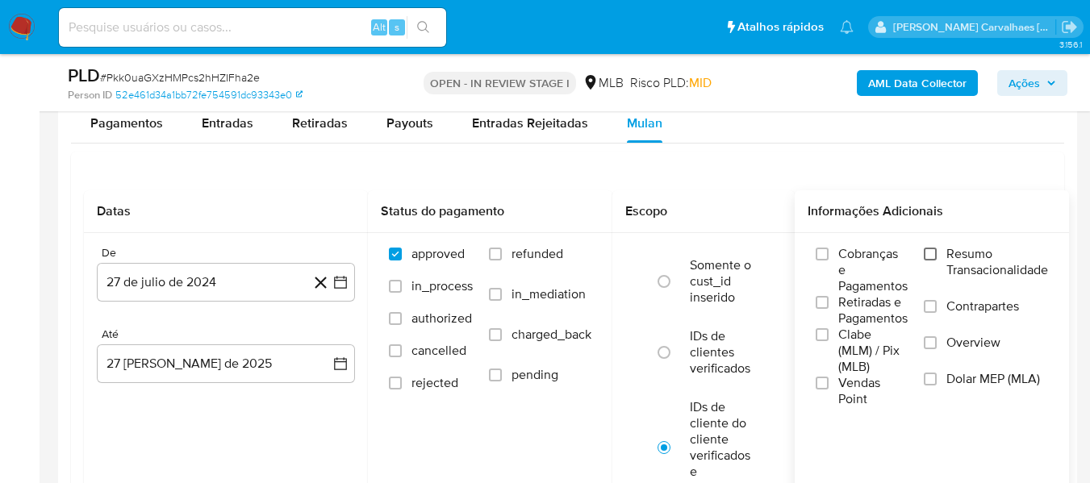
click at [932, 254] on input "Resumo Transacionalidade" at bounding box center [930, 254] width 13 height 13
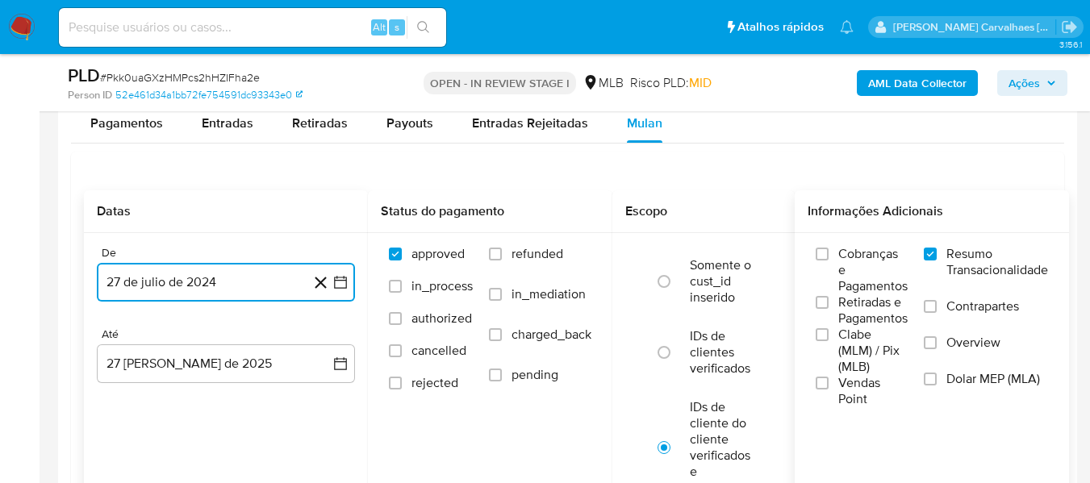
click at [340, 281] on icon "button" at bounding box center [340, 282] width 13 height 13
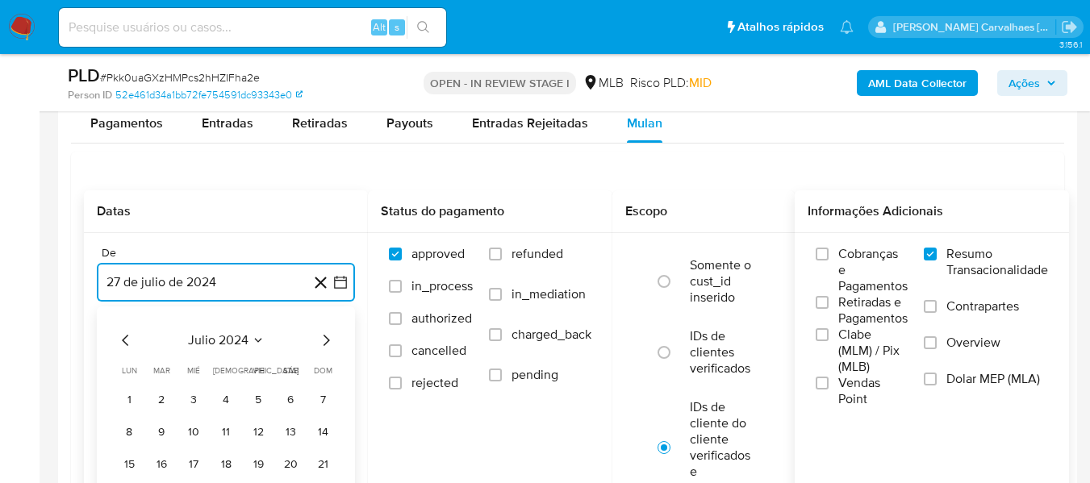
click at [326, 343] on icon "Mes siguiente" at bounding box center [326, 340] width 6 height 11
click at [326, 341] on icon "Mes siguiente" at bounding box center [325, 340] width 19 height 19
click at [323, 335] on icon "Mes siguiente" at bounding box center [325, 340] width 19 height 19
click at [323, 340] on icon "Mes siguiente" at bounding box center [325, 340] width 19 height 19
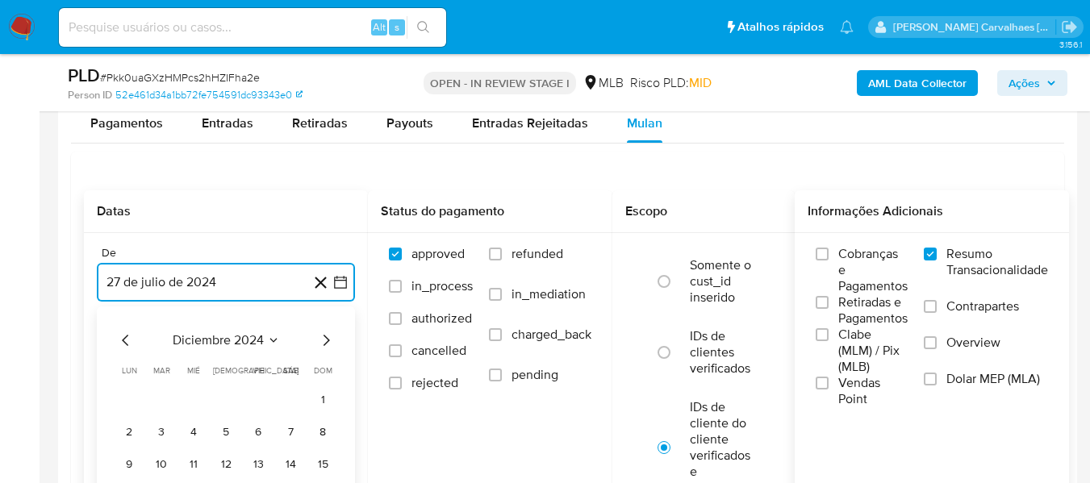
click at [327, 340] on icon "Mes siguiente" at bounding box center [325, 340] width 19 height 19
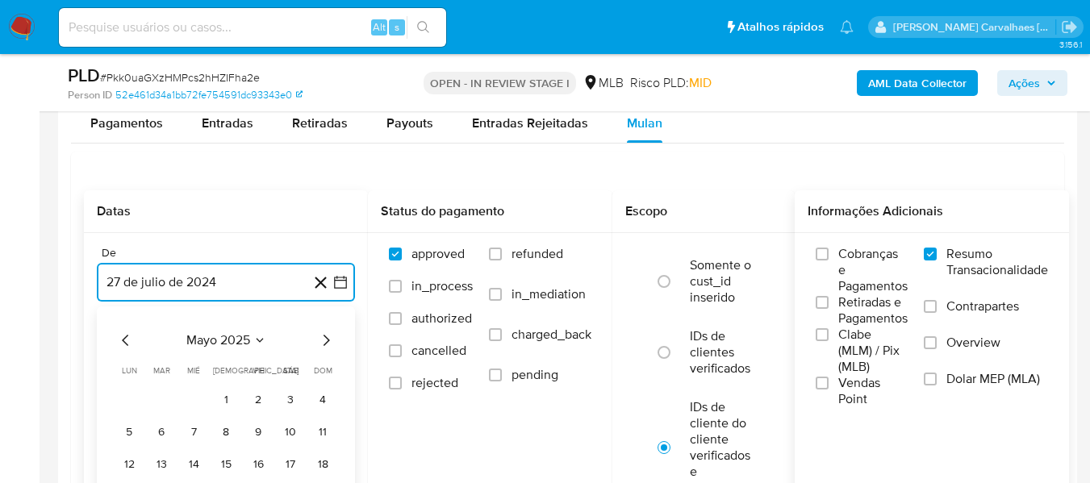
click at [327, 340] on icon "Mes siguiente" at bounding box center [325, 340] width 19 height 19
click at [126, 340] on icon "Mes anterior" at bounding box center [125, 340] width 19 height 19
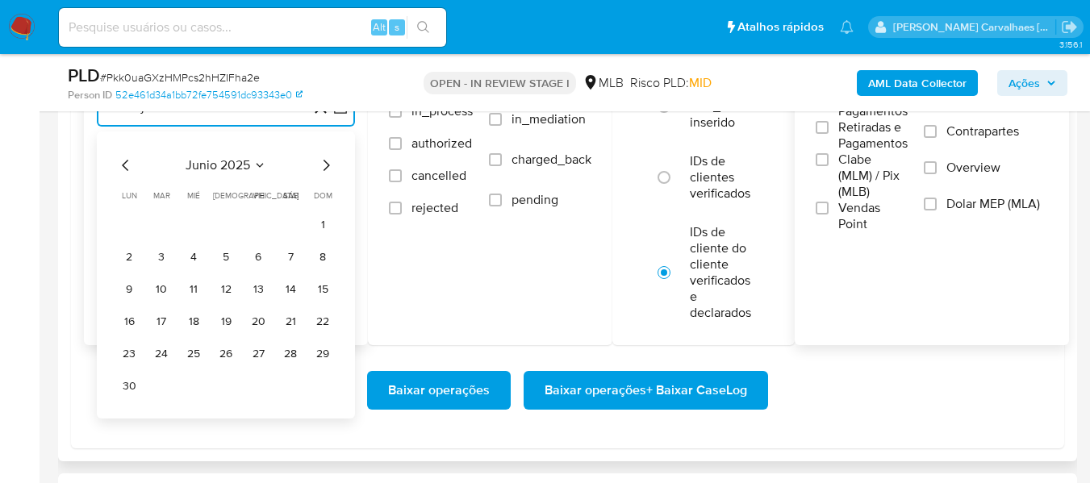
scroll to position [1936, 0]
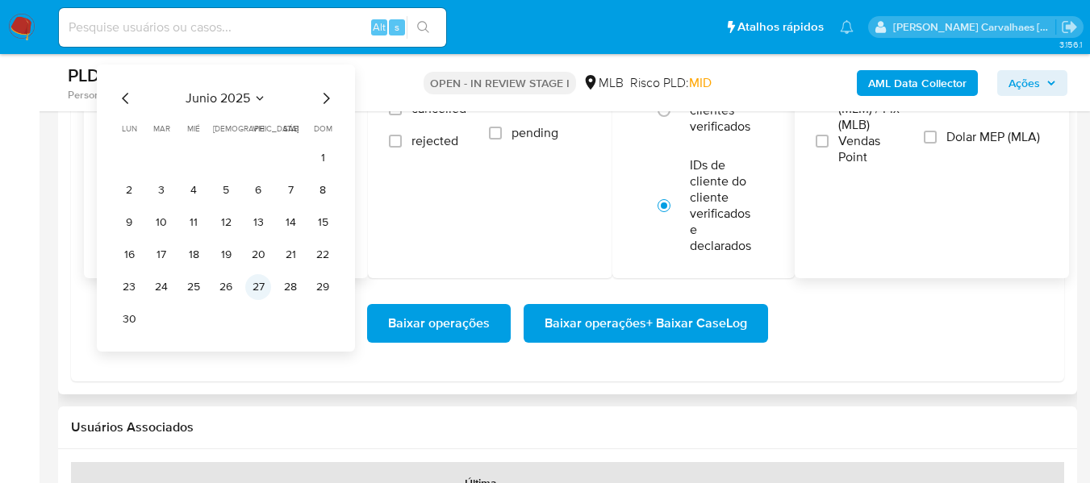
click at [255, 294] on button "27" at bounding box center [258, 287] width 26 height 26
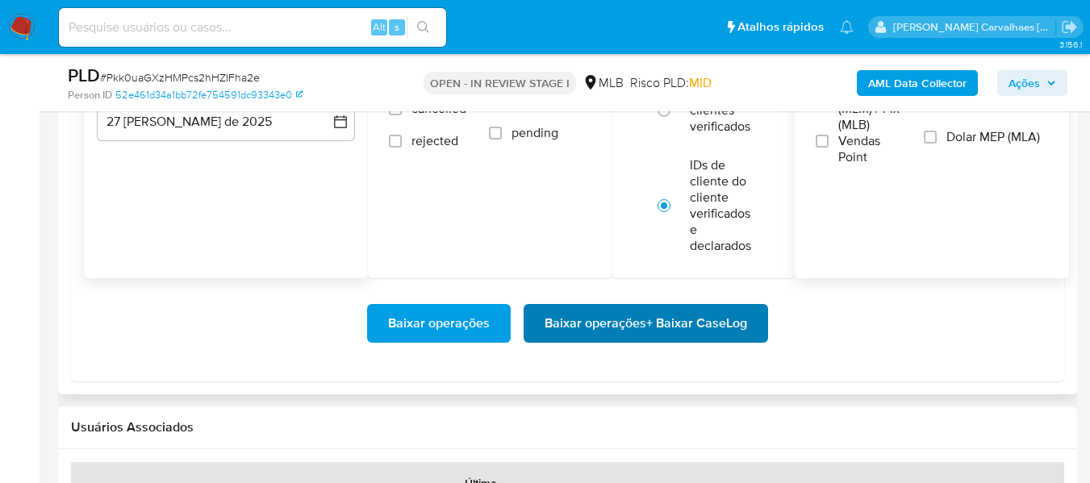
click at [576, 323] on span "Baixar operações + Baixar CaseLog" at bounding box center [645, 323] width 202 height 35
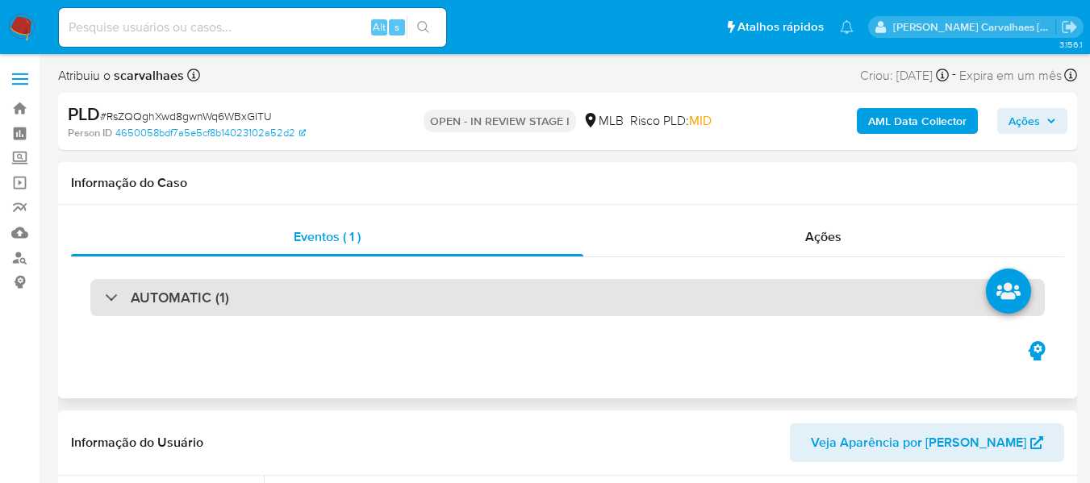
select select "10"
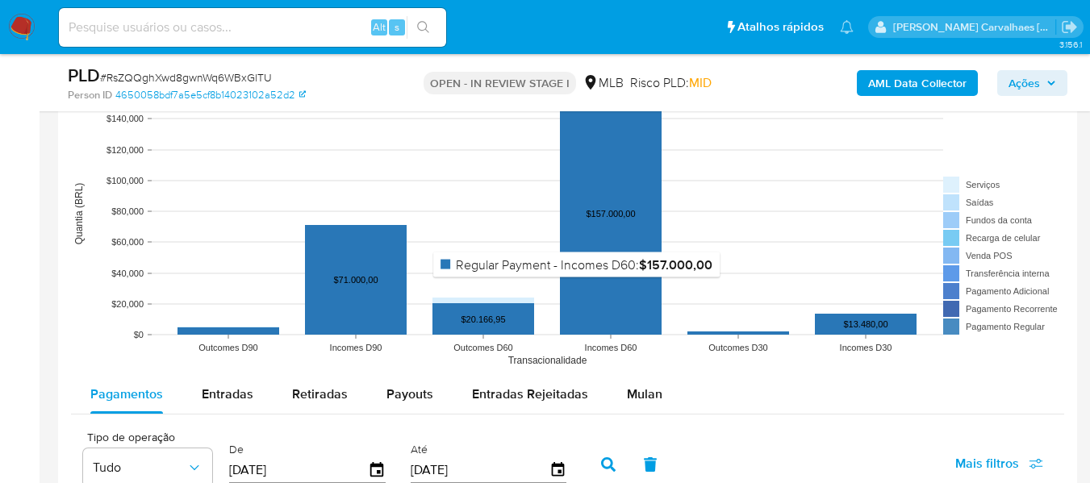
scroll to position [1613, 0]
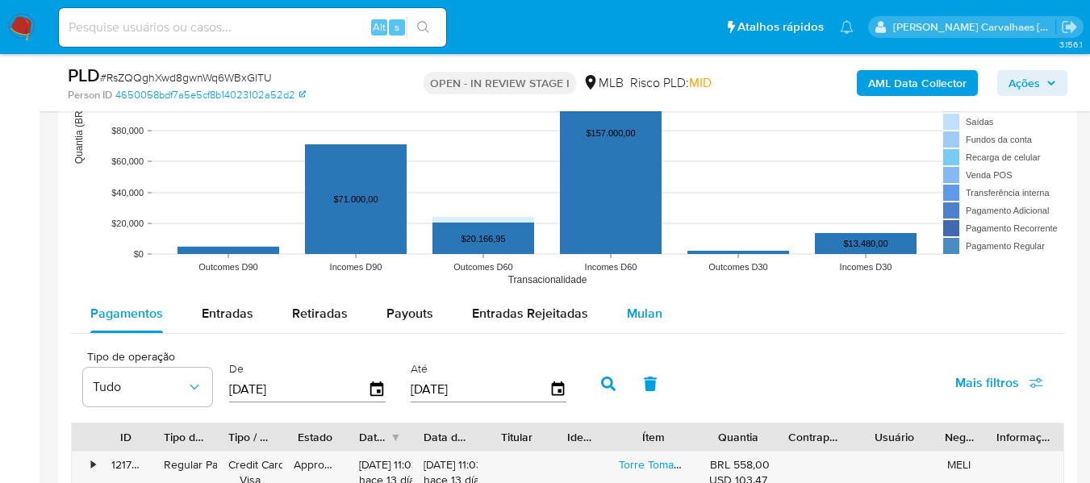
click at [640, 312] on span "Mulan" at bounding box center [644, 313] width 35 height 19
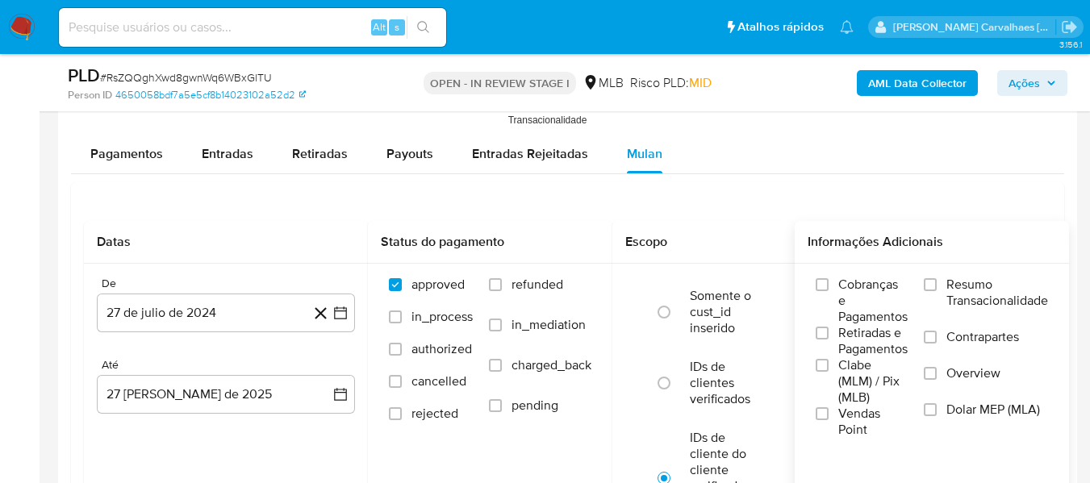
scroll to position [1775, 0]
click at [936, 289] on input "Resumo Transacionalidade" at bounding box center [930, 283] width 13 height 13
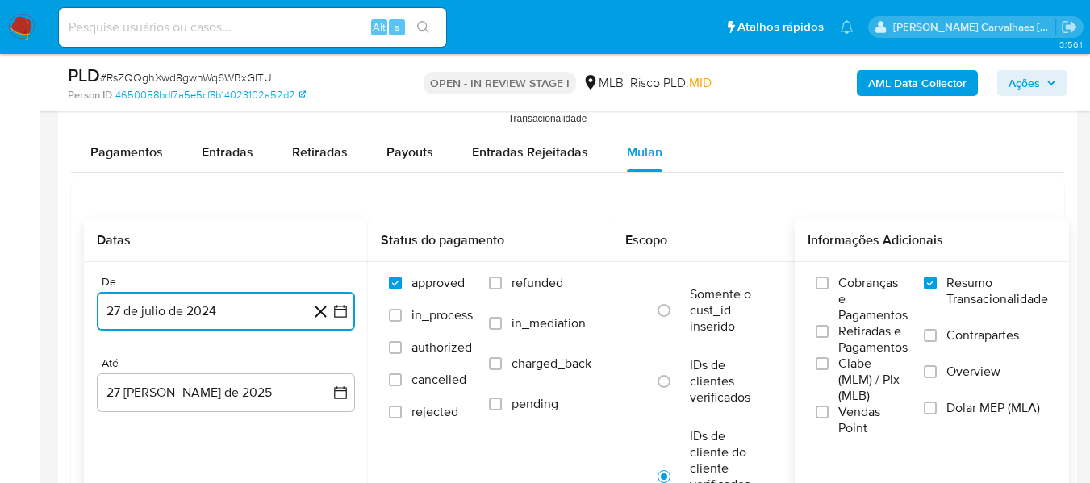
click at [341, 315] on icon "button" at bounding box center [340, 311] width 16 height 16
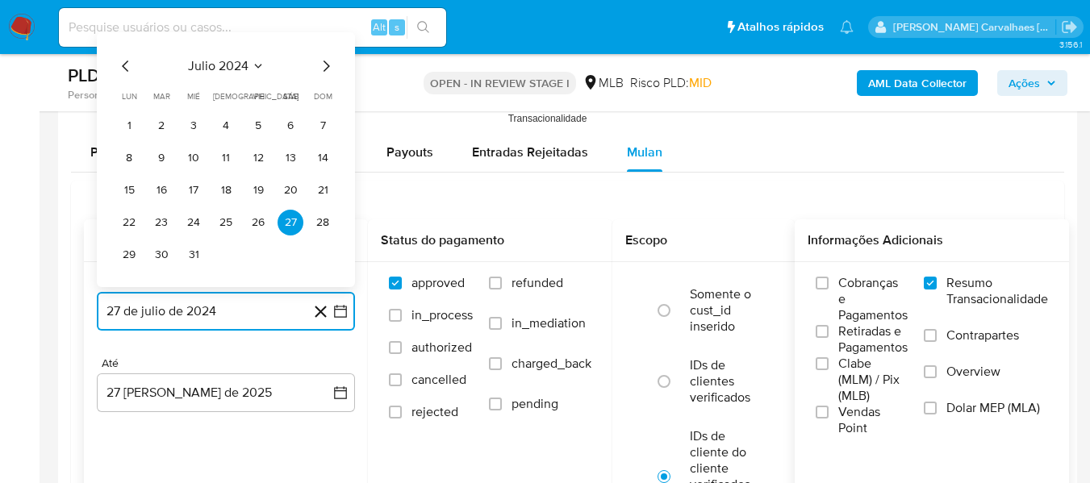
click at [327, 72] on icon "Mes siguiente" at bounding box center [325, 65] width 19 height 19
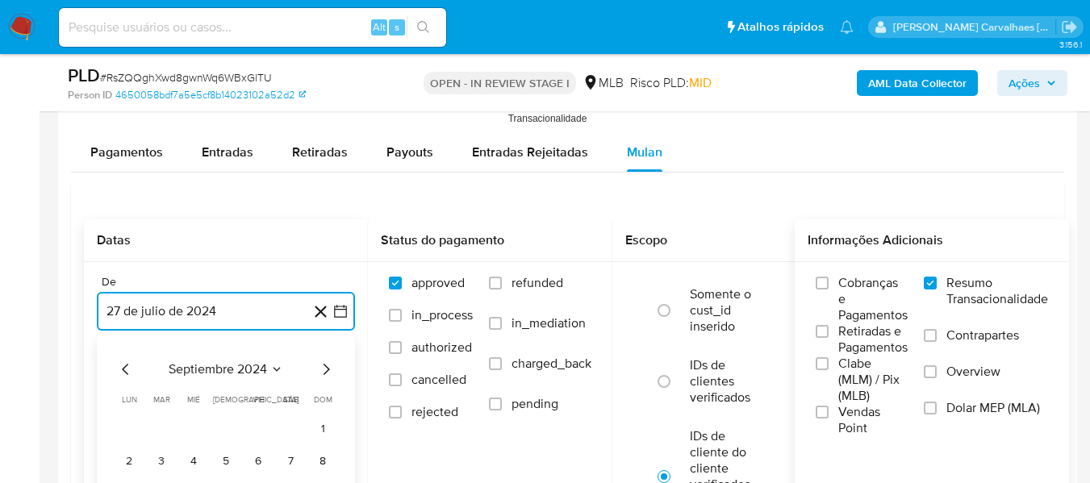
click at [326, 366] on icon "Mes siguiente" at bounding box center [326, 369] width 6 height 11
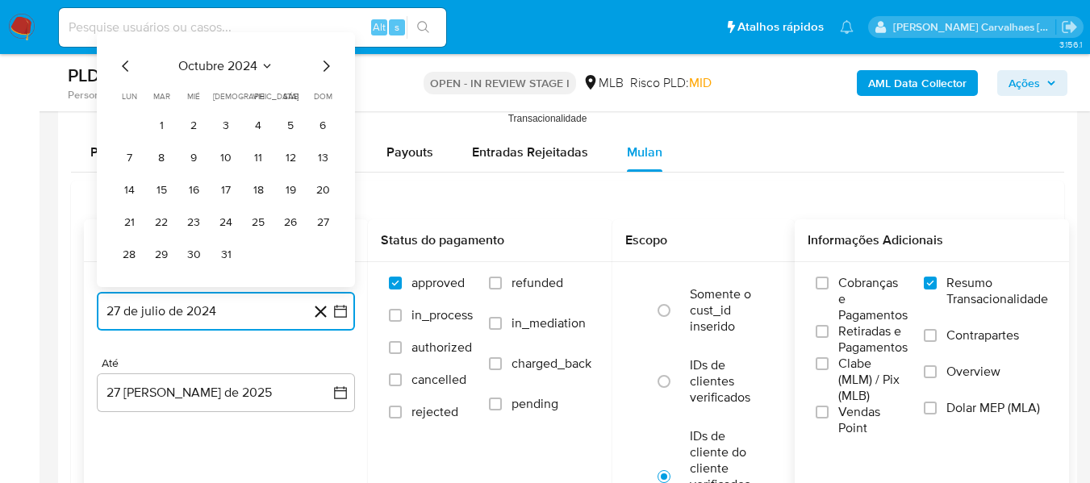
click at [332, 68] on icon "Mes siguiente" at bounding box center [325, 65] width 19 height 19
click at [327, 69] on icon "Mes siguiente" at bounding box center [326, 65] width 6 height 11
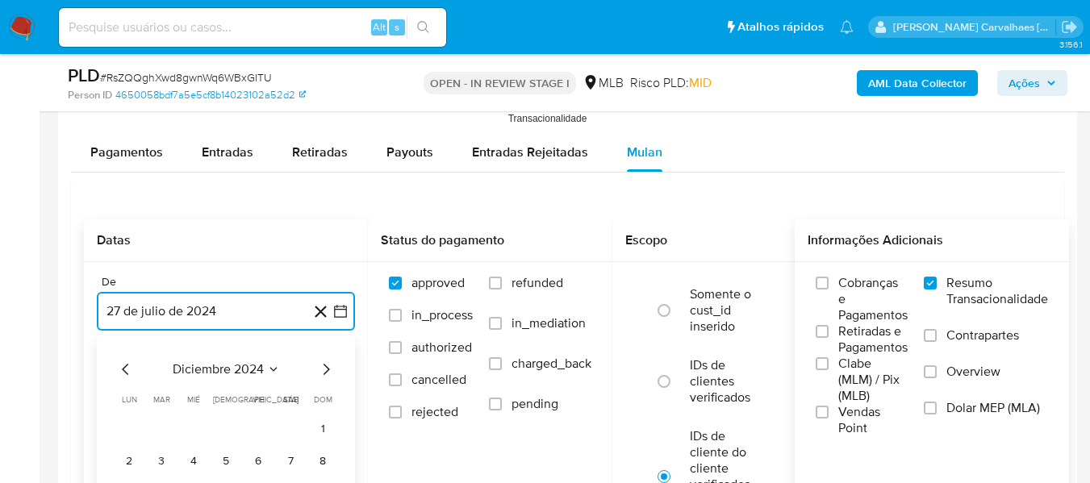
click at [328, 365] on icon "Mes siguiente" at bounding box center [325, 369] width 19 height 19
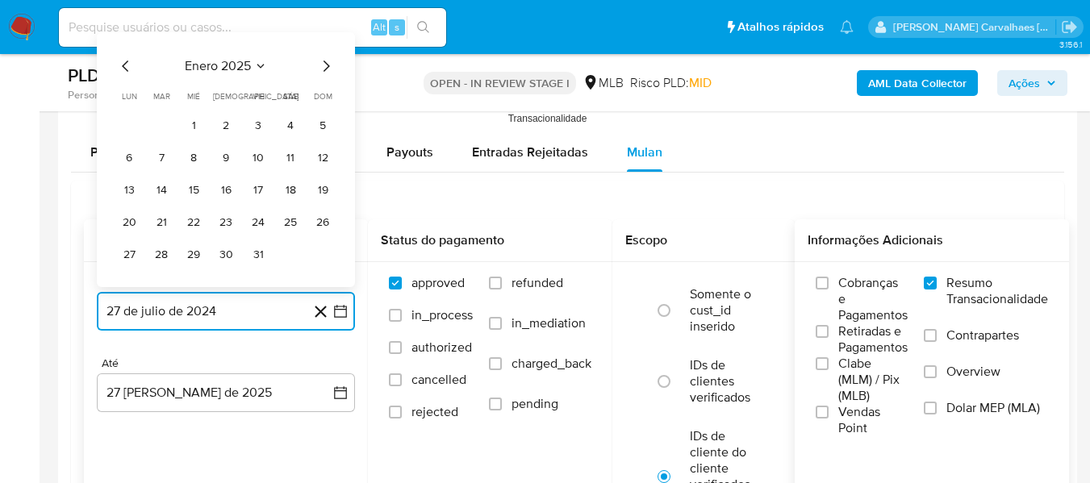
click at [328, 69] on icon "Mes siguiente" at bounding box center [325, 65] width 19 height 19
click at [322, 69] on icon "Mes siguiente" at bounding box center [325, 65] width 19 height 19
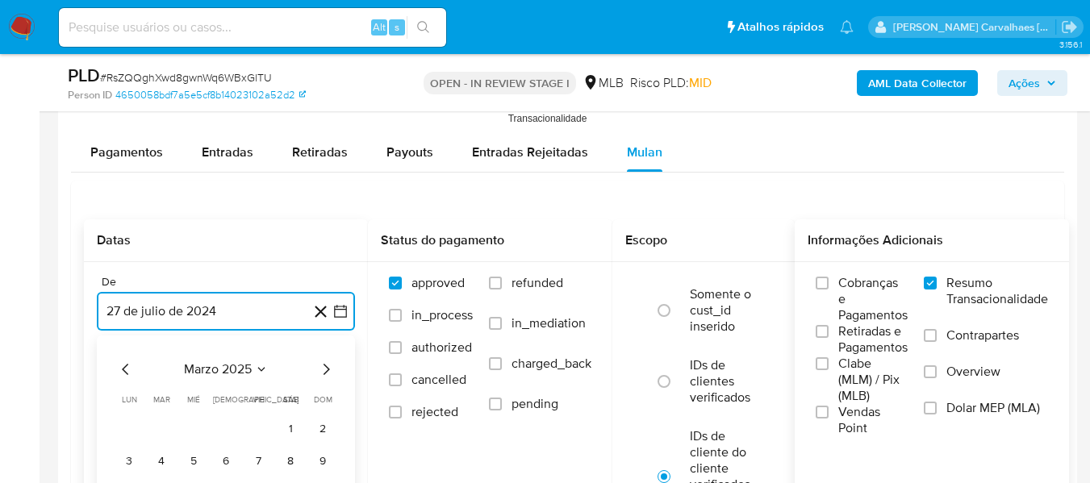
click at [324, 377] on icon "Mes siguiente" at bounding box center [325, 369] width 19 height 19
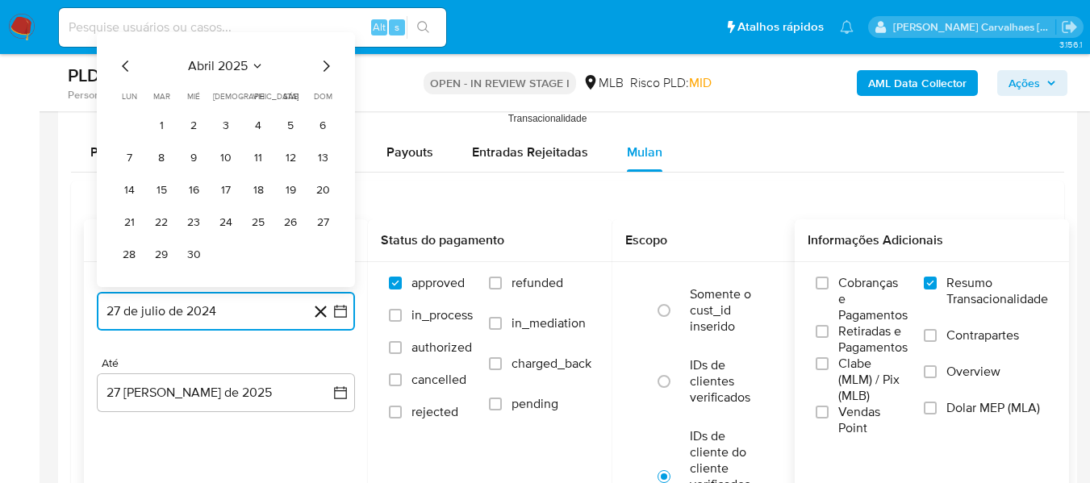
click at [322, 61] on icon "Mes siguiente" at bounding box center [325, 65] width 19 height 19
click at [327, 67] on icon "Mes siguiente" at bounding box center [325, 65] width 19 height 19
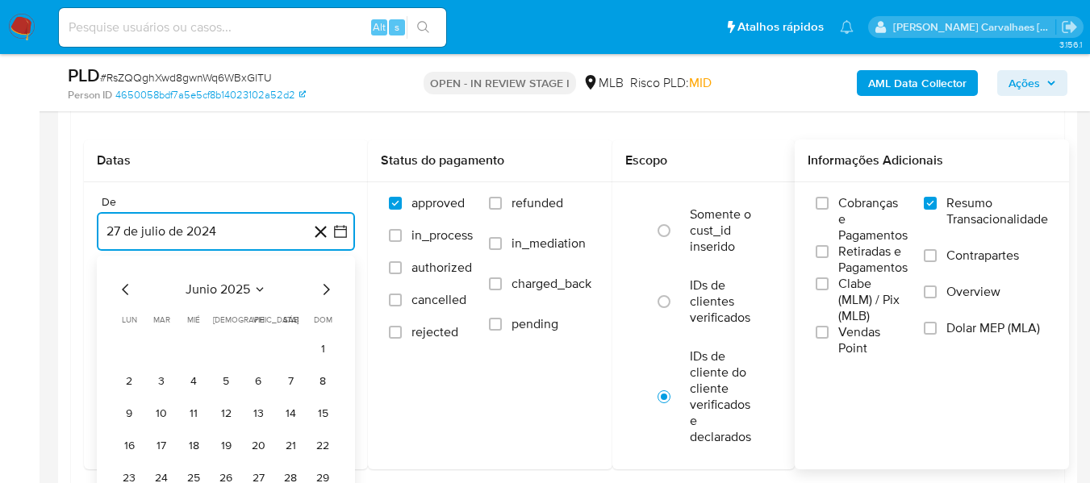
scroll to position [1855, 0]
click at [325, 294] on icon "Mes siguiente" at bounding box center [325, 288] width 19 height 19
click at [122, 286] on icon "Mes anterior" at bounding box center [125, 288] width 19 height 19
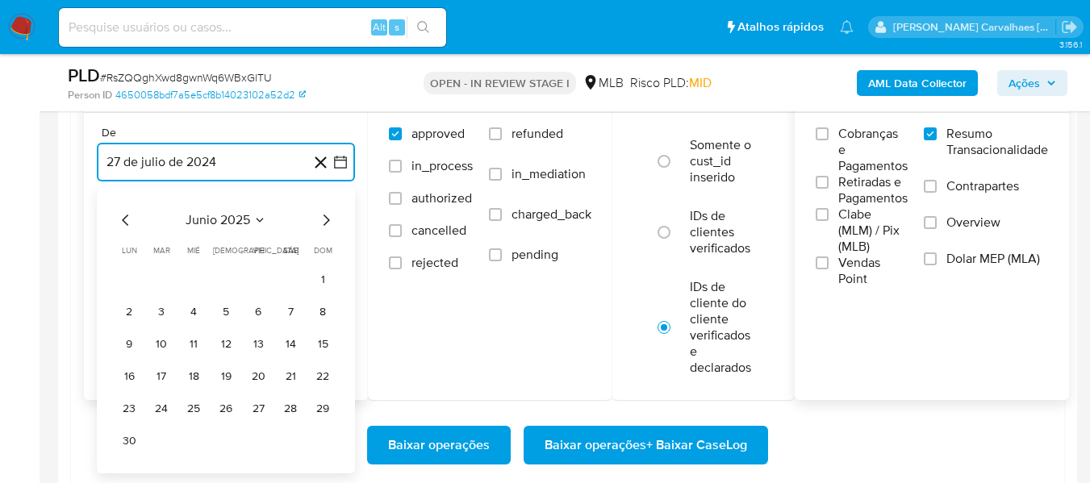
scroll to position [2017, 0]
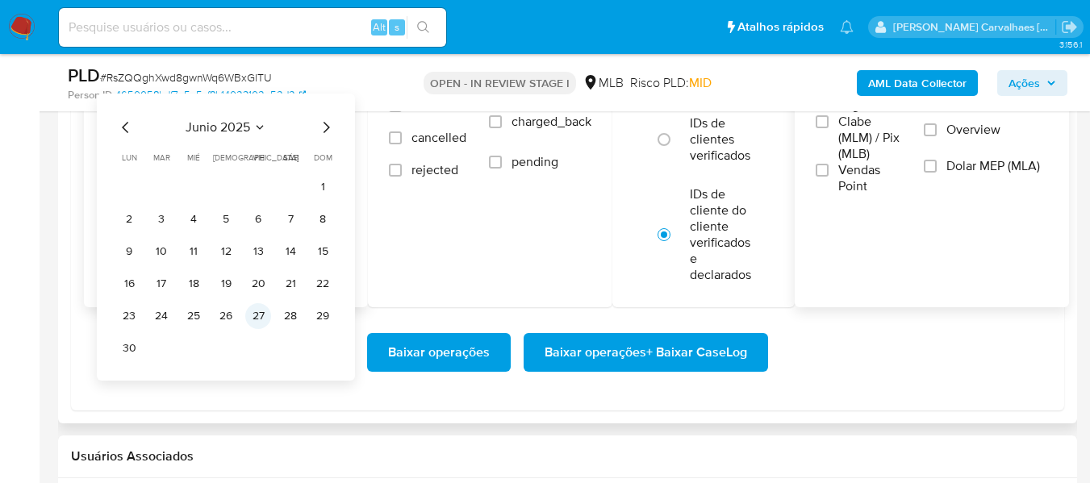
click at [251, 315] on button "27" at bounding box center [258, 316] width 26 height 26
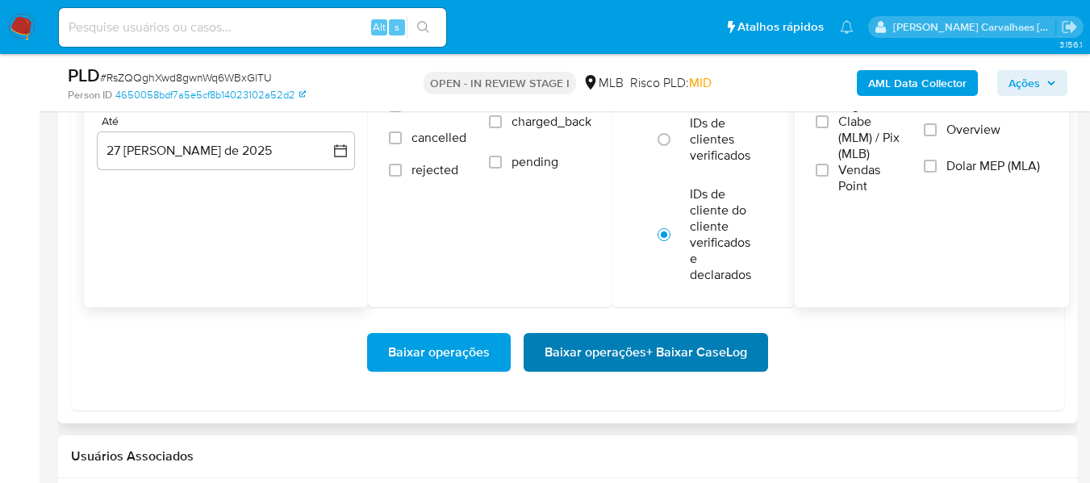
click at [590, 353] on span "Baixar operações + Baixar CaseLog" at bounding box center [645, 352] width 202 height 35
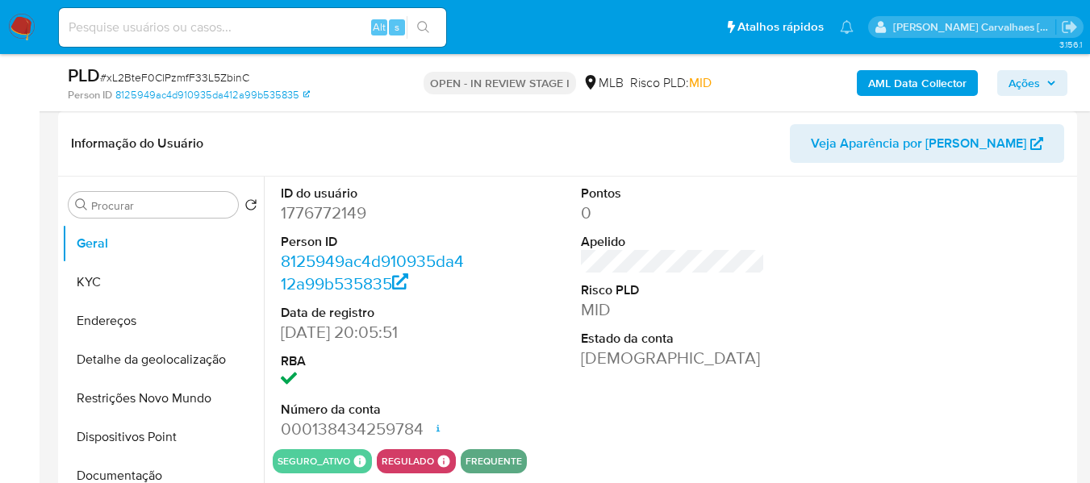
select select "10"
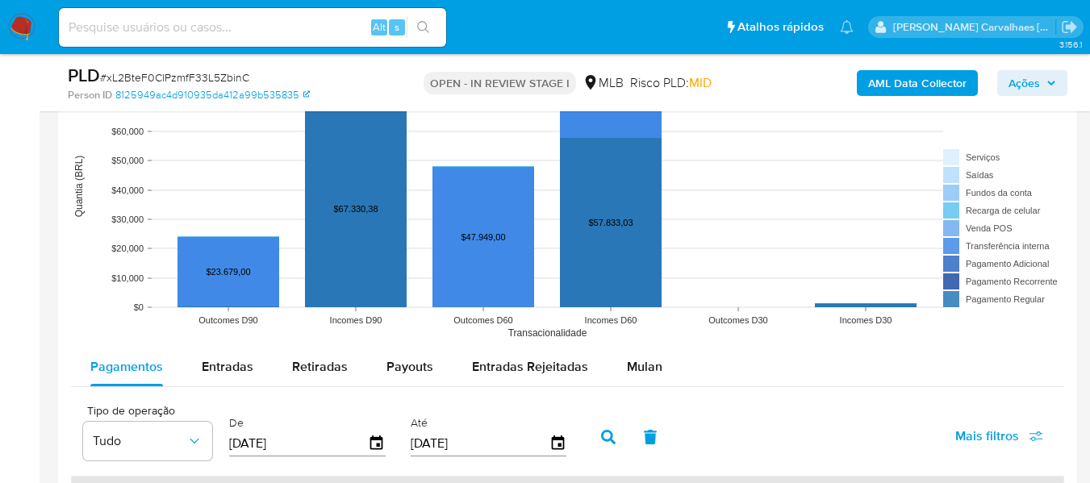
scroll to position [1452, 0]
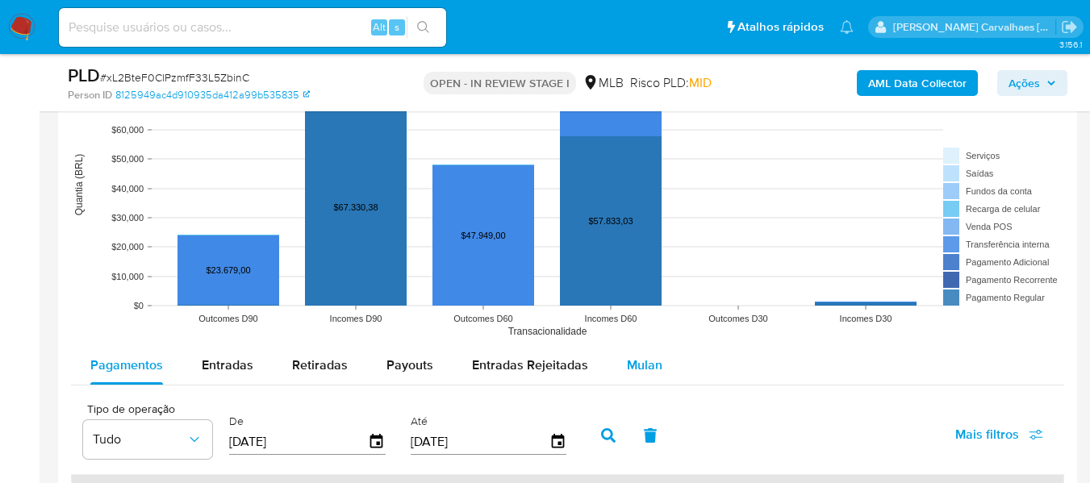
click at [648, 364] on span "Mulan" at bounding box center [644, 365] width 35 height 19
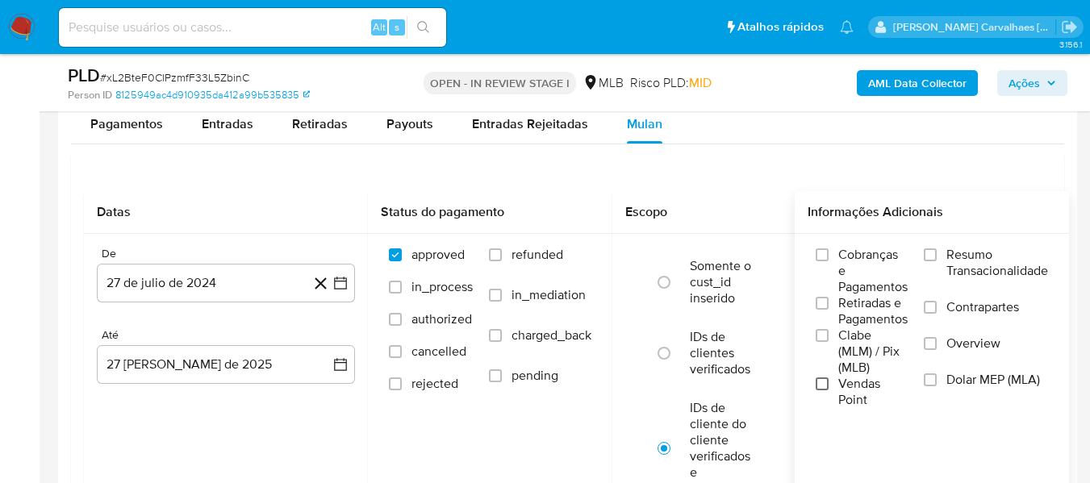
scroll to position [1694, 0]
click at [936, 258] on input "Resumo Transacionalidade" at bounding box center [930, 254] width 13 height 13
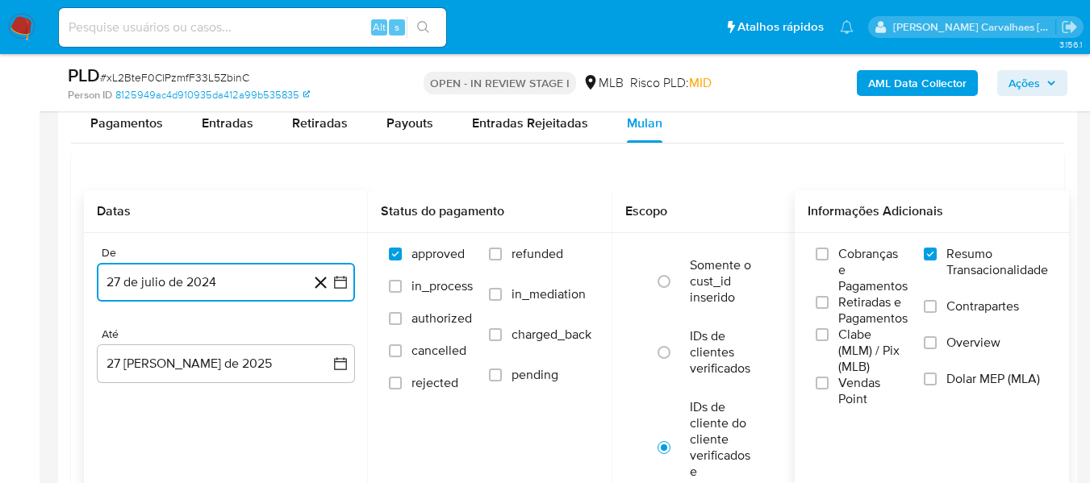
click at [341, 282] on icon "button" at bounding box center [340, 282] width 16 height 16
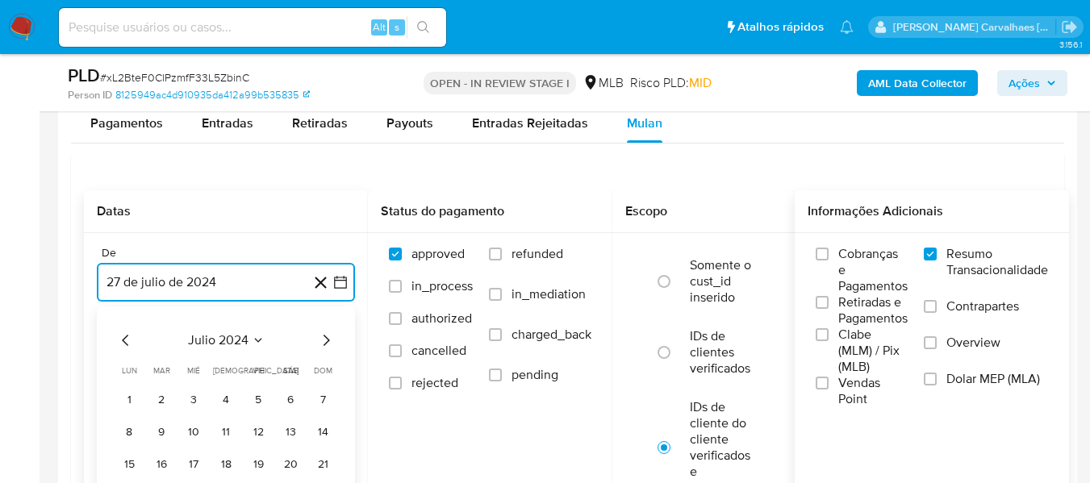
click at [325, 344] on icon "Mes siguiente" at bounding box center [326, 340] width 6 height 11
click at [327, 339] on icon "Mes siguiente" at bounding box center [325, 340] width 19 height 19
click at [327, 339] on icon "Mes siguiente" at bounding box center [326, 340] width 6 height 11
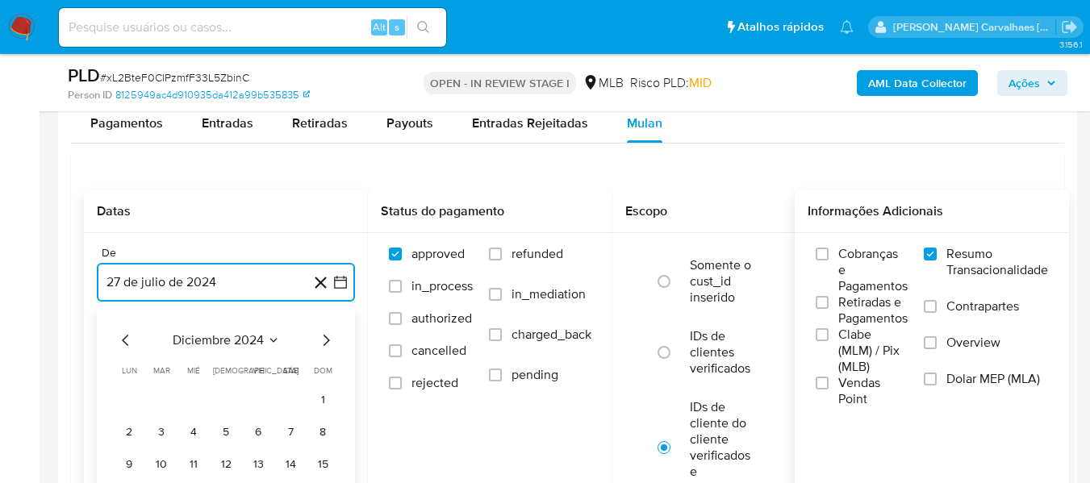
click at [327, 339] on icon "Mes siguiente" at bounding box center [326, 340] width 6 height 11
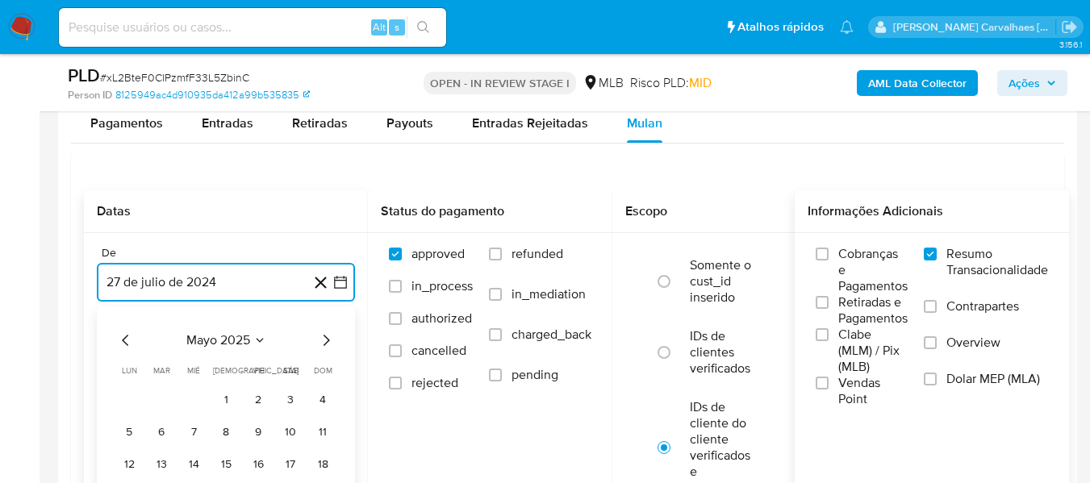
click at [327, 339] on icon "Mes siguiente" at bounding box center [326, 340] width 6 height 11
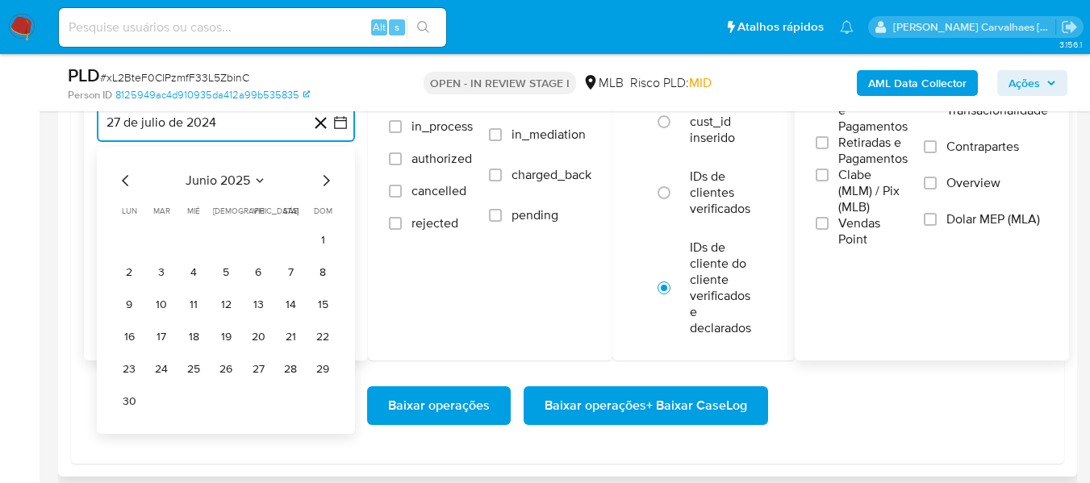
scroll to position [1855, 0]
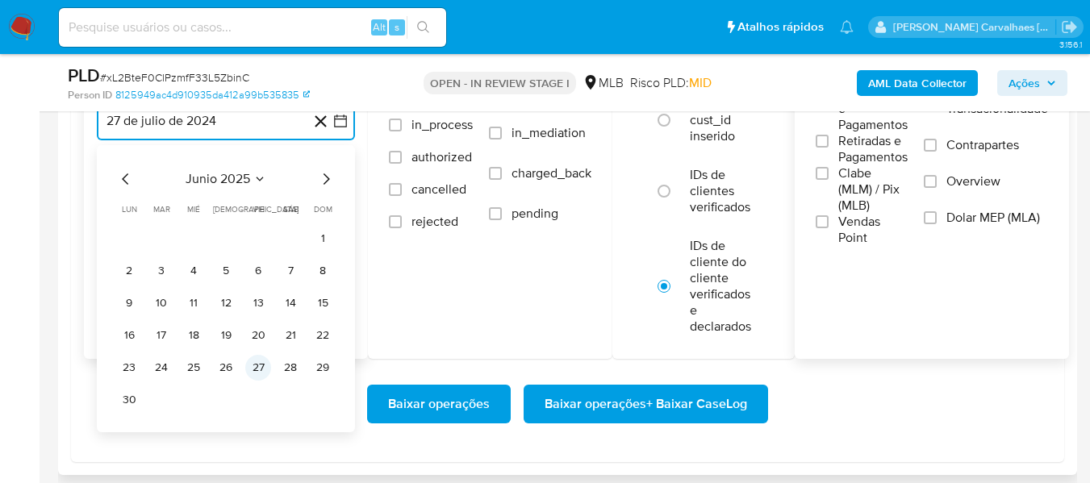
click at [252, 365] on button "27" at bounding box center [258, 368] width 26 height 26
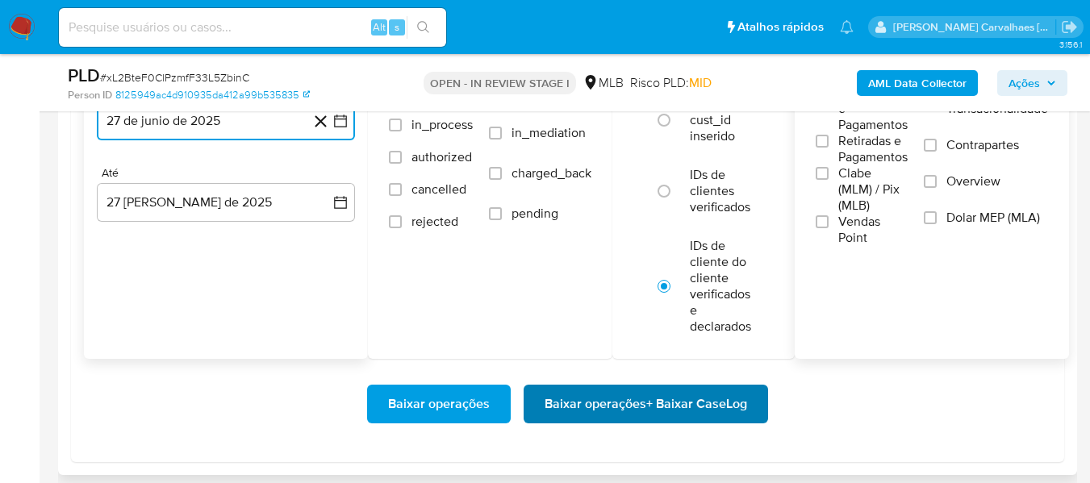
click at [620, 402] on span "Baixar operações + Baixar CaseLog" at bounding box center [645, 403] width 202 height 35
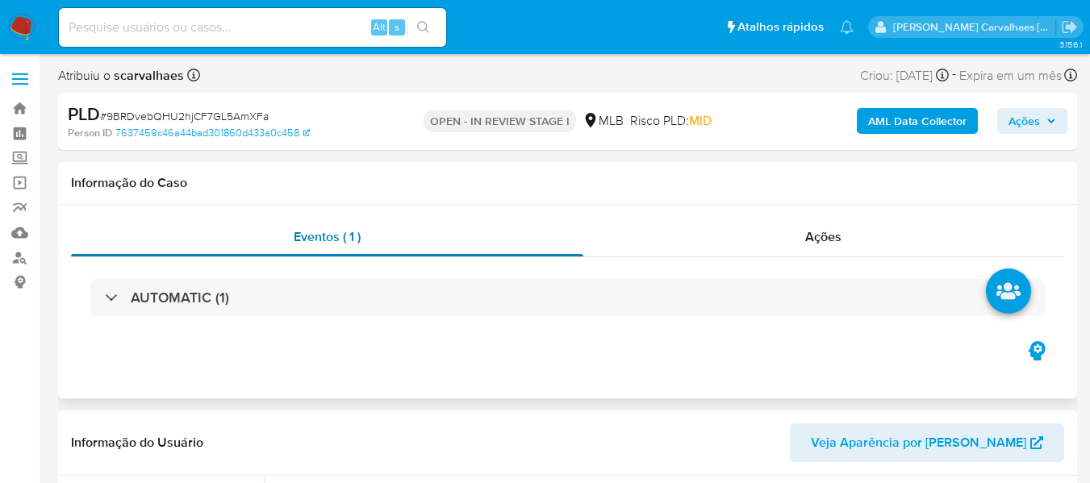
select select "10"
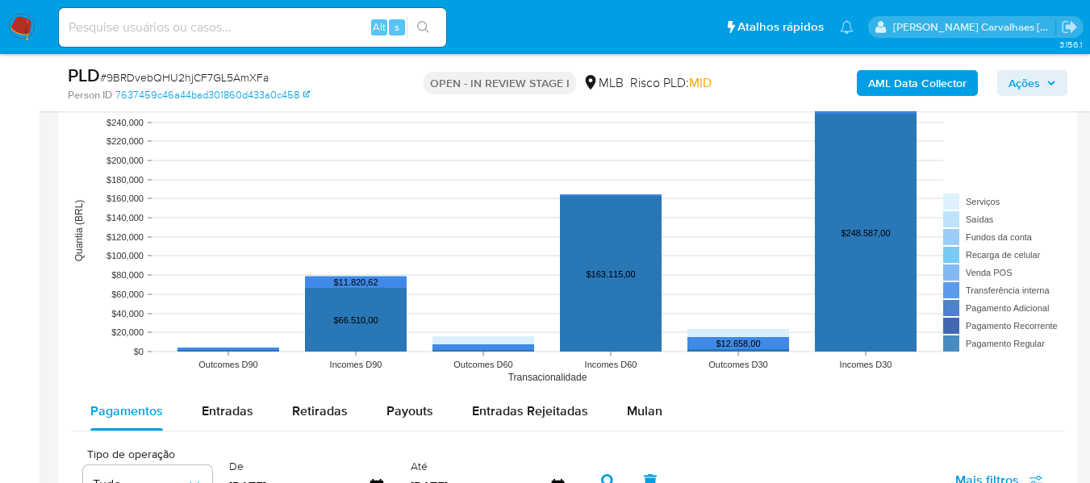
scroll to position [1613, 0]
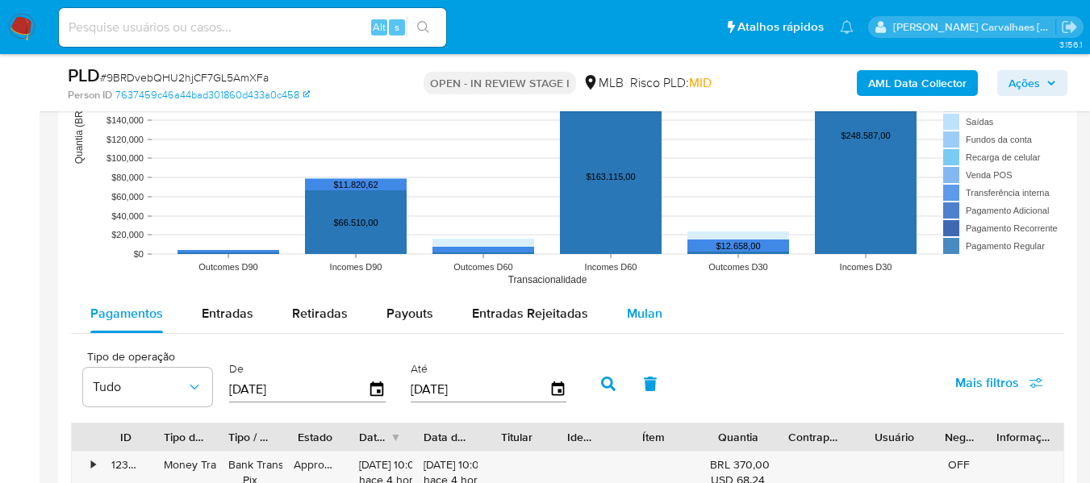
click at [656, 314] on span "Mulan" at bounding box center [644, 313] width 35 height 19
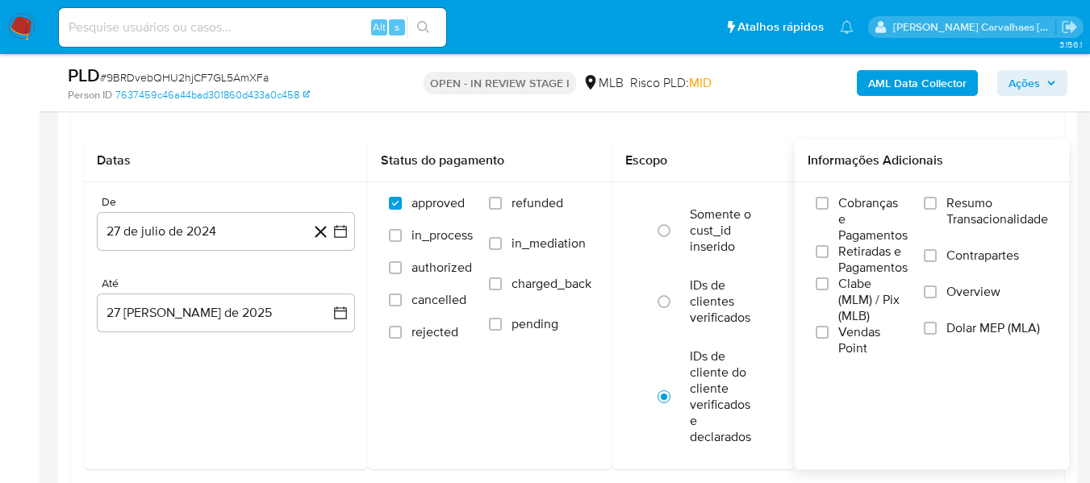
scroll to position [1855, 0]
click at [941, 202] on label "Resumo Transacionalidade" at bounding box center [986, 220] width 124 height 52
click at [936, 202] on input "Resumo Transacionalidade" at bounding box center [930, 202] width 13 height 13
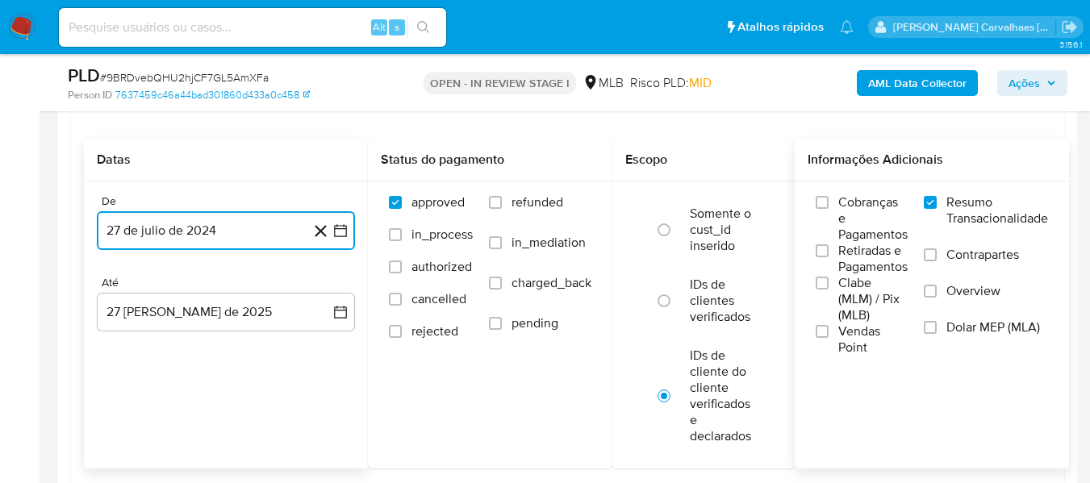
click at [336, 233] on icon "button" at bounding box center [340, 231] width 16 height 16
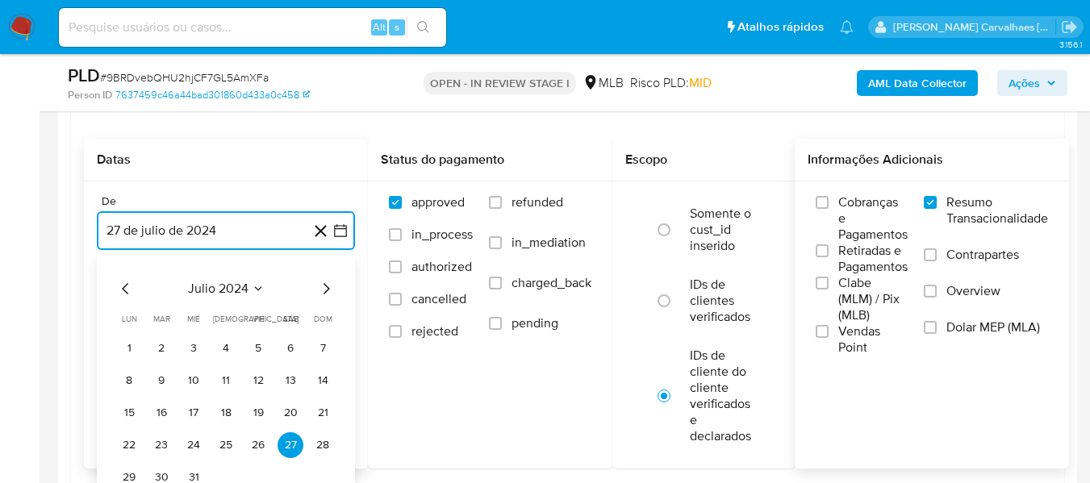
click at [328, 288] on icon "Mes siguiente" at bounding box center [326, 288] width 6 height 11
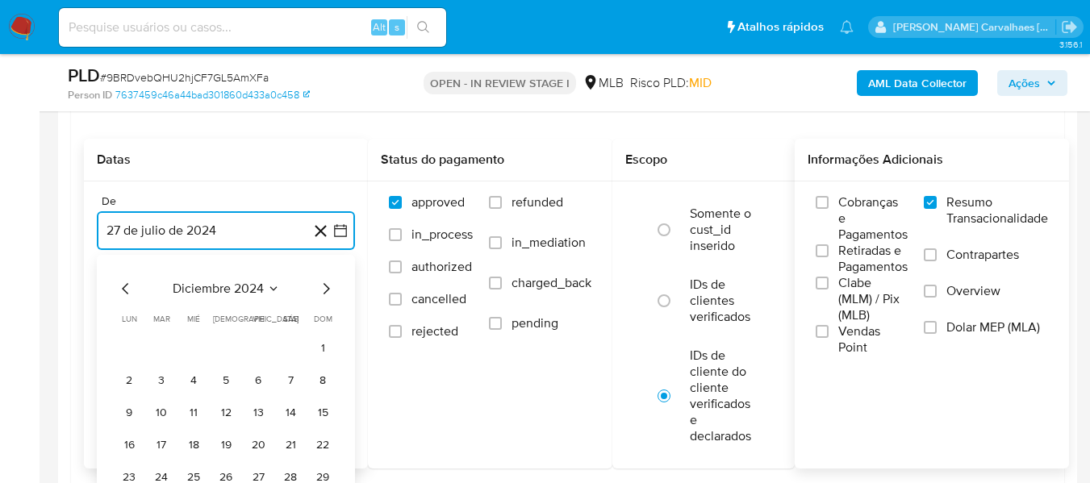
click at [328, 288] on icon "Mes siguiente" at bounding box center [326, 288] width 6 height 11
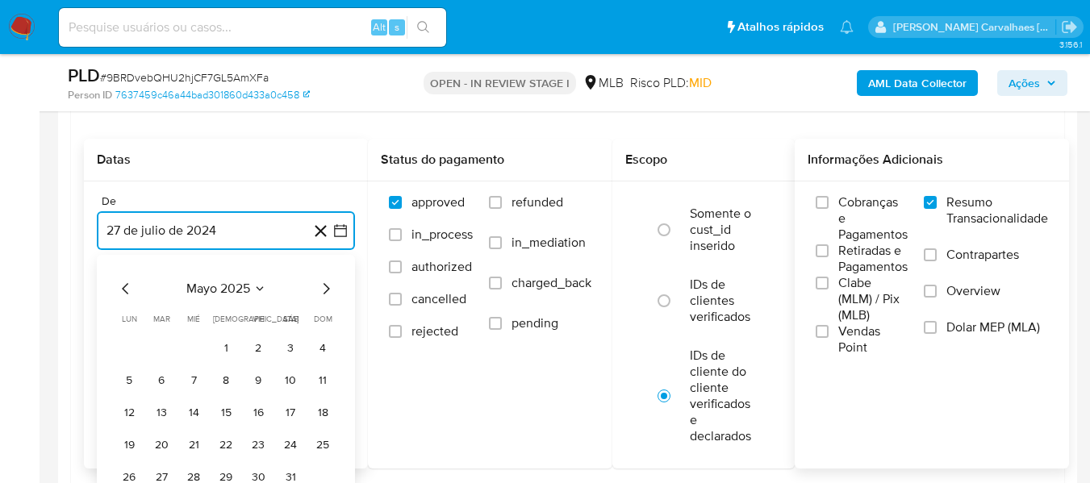
click at [328, 288] on icon "Mes siguiente" at bounding box center [326, 288] width 6 height 11
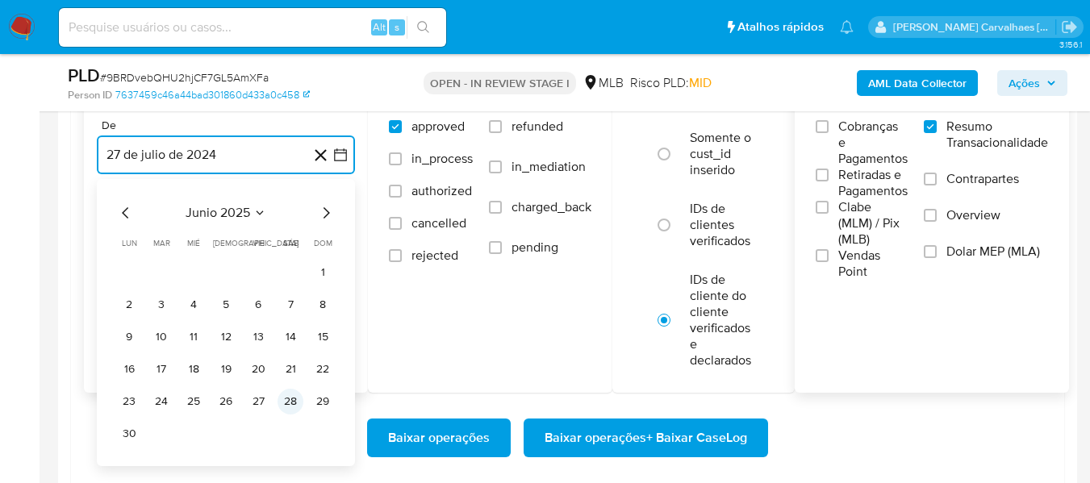
scroll to position [2017, 0]
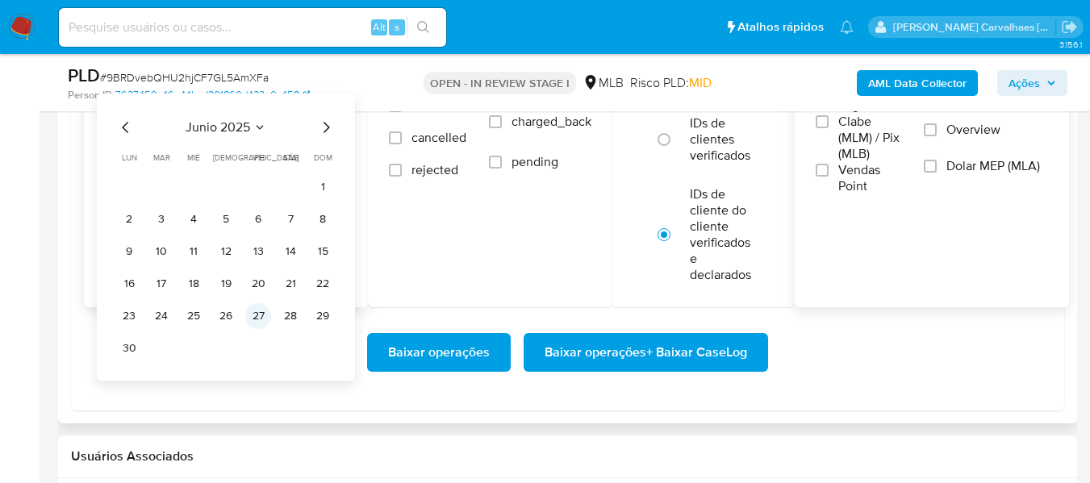
click at [261, 315] on button "27" at bounding box center [258, 316] width 26 height 26
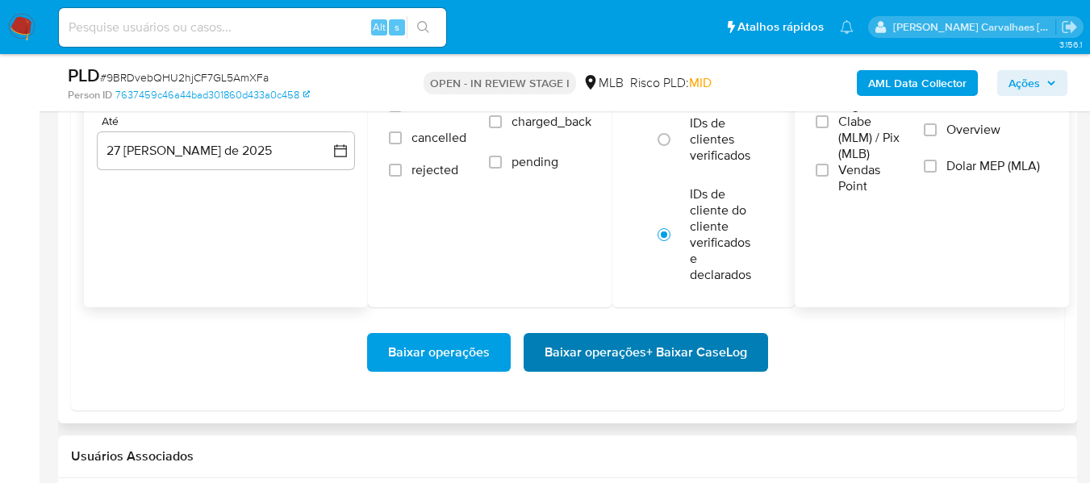
click at [635, 353] on span "Baixar operações + Baixar CaseLog" at bounding box center [645, 352] width 202 height 35
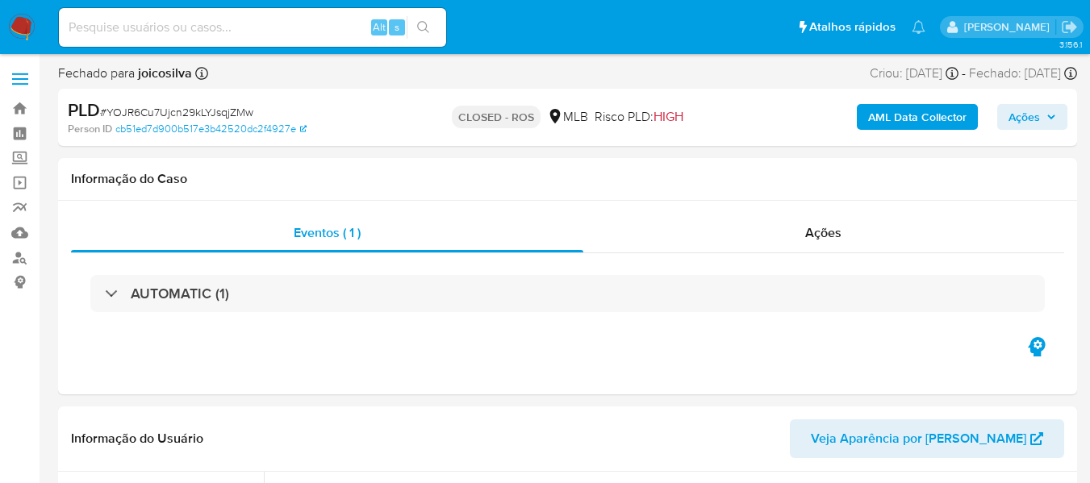
select select "10"
click at [141, 33] on input at bounding box center [252, 27] width 387 height 21
paste input "MnrAcEqaCPGf5Z49Eu2mfSGJ"
type input "MnrAcEqaCPGf5Z49Eu2mfSGJ"
click at [421, 24] on icon "search-icon" at bounding box center [423, 27] width 13 height 13
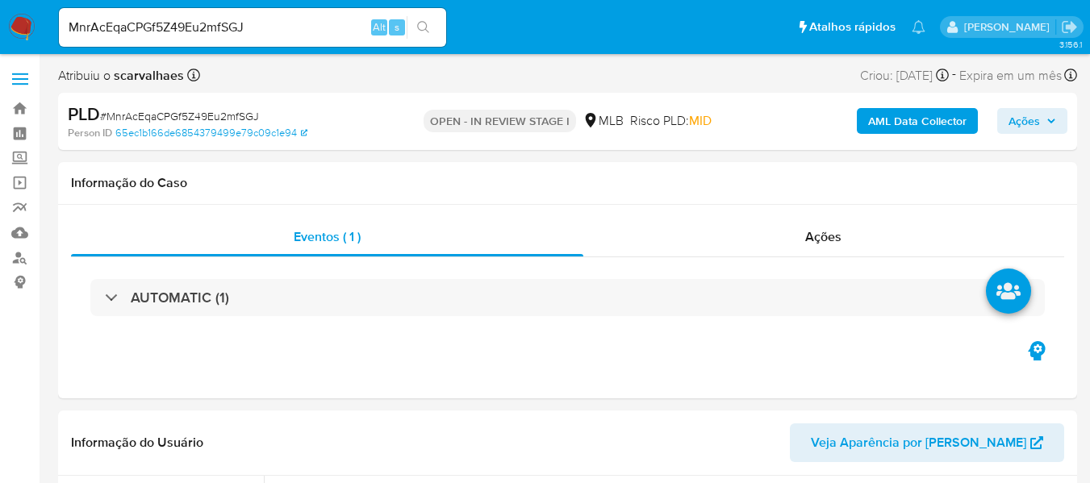
select select "10"
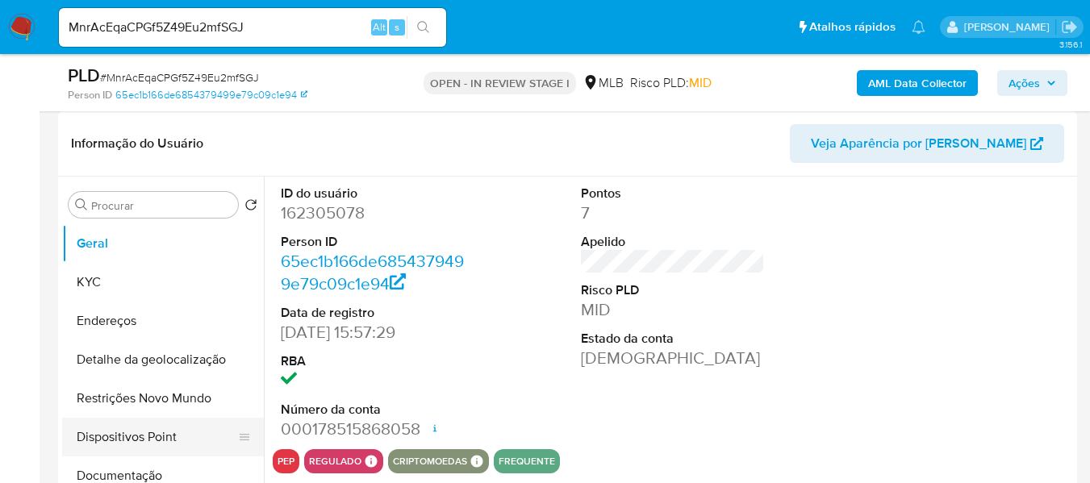
scroll to position [81, 0]
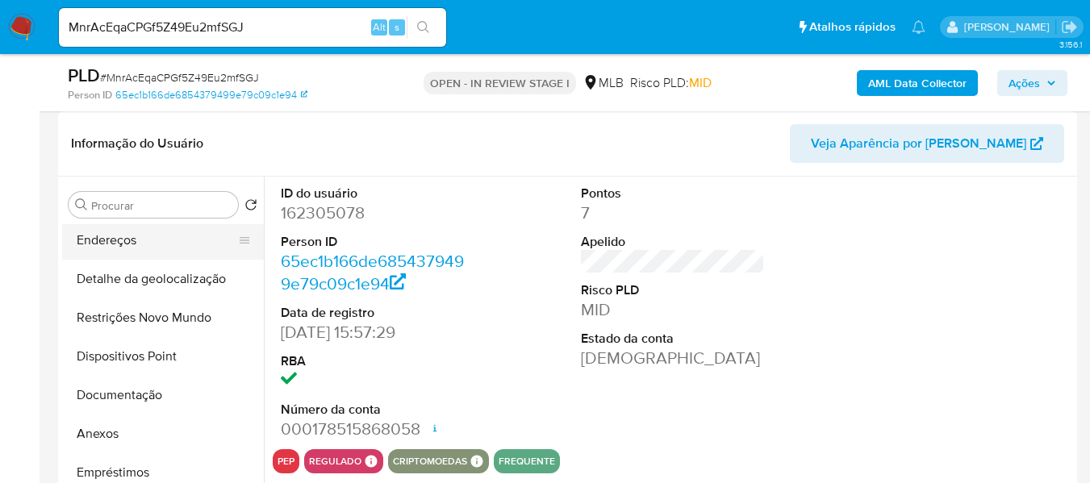
click at [143, 241] on button "Endereços" at bounding box center [156, 240] width 189 height 39
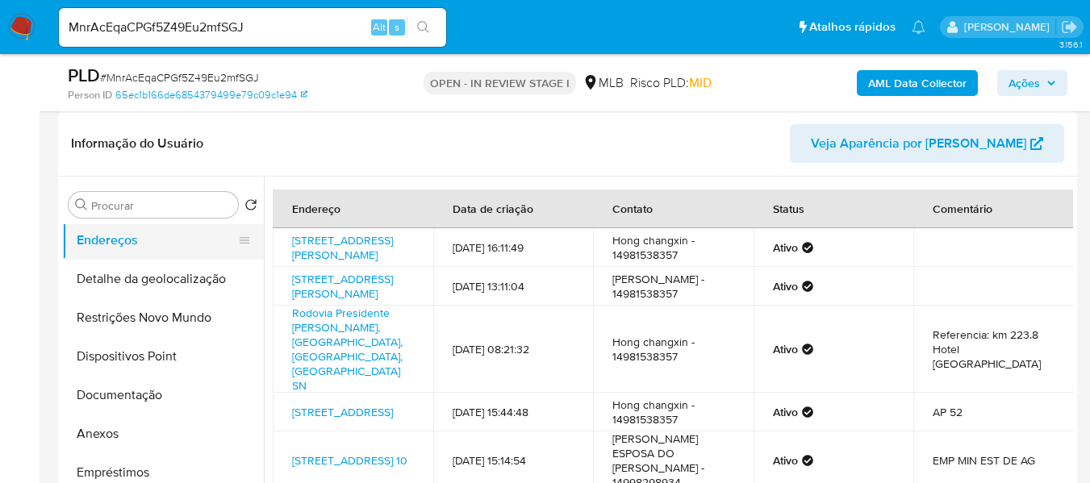
click at [123, 245] on button "Endereços" at bounding box center [156, 240] width 189 height 39
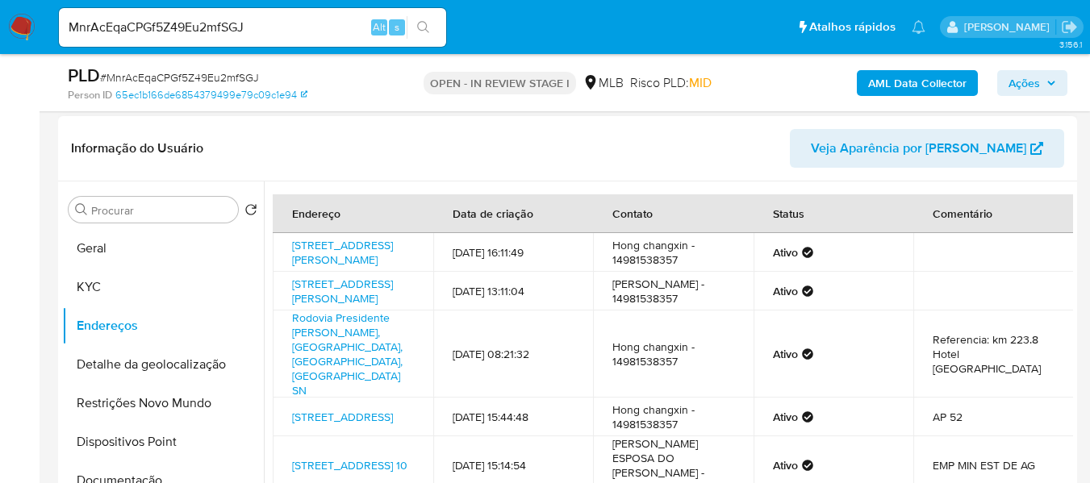
scroll to position [242, 0]
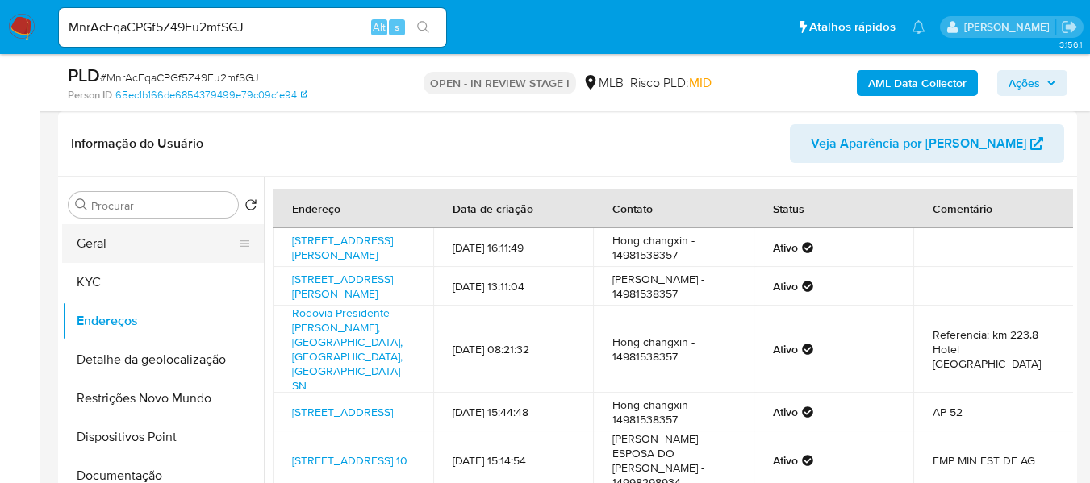
click at [84, 255] on button "Geral" at bounding box center [156, 243] width 189 height 39
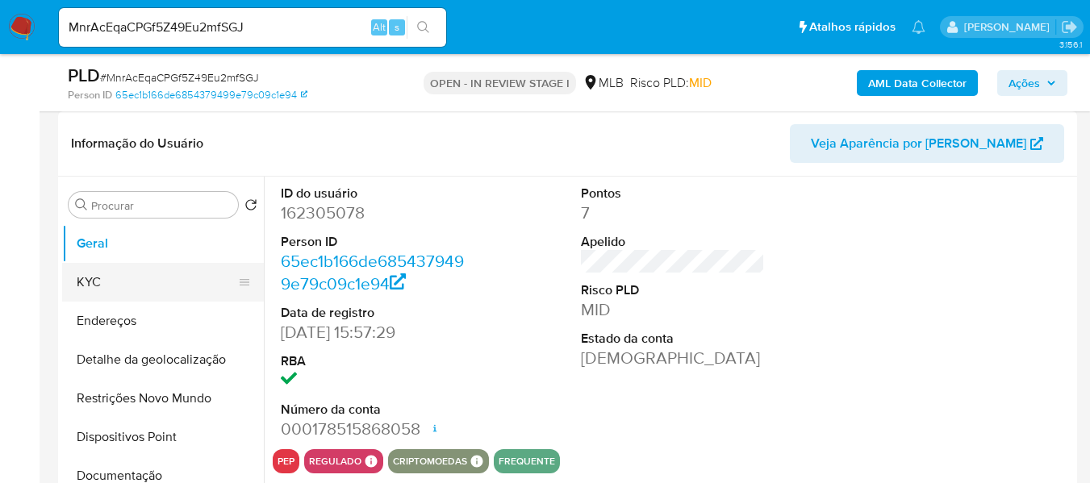
click at [136, 285] on button "KYC" at bounding box center [156, 282] width 189 height 39
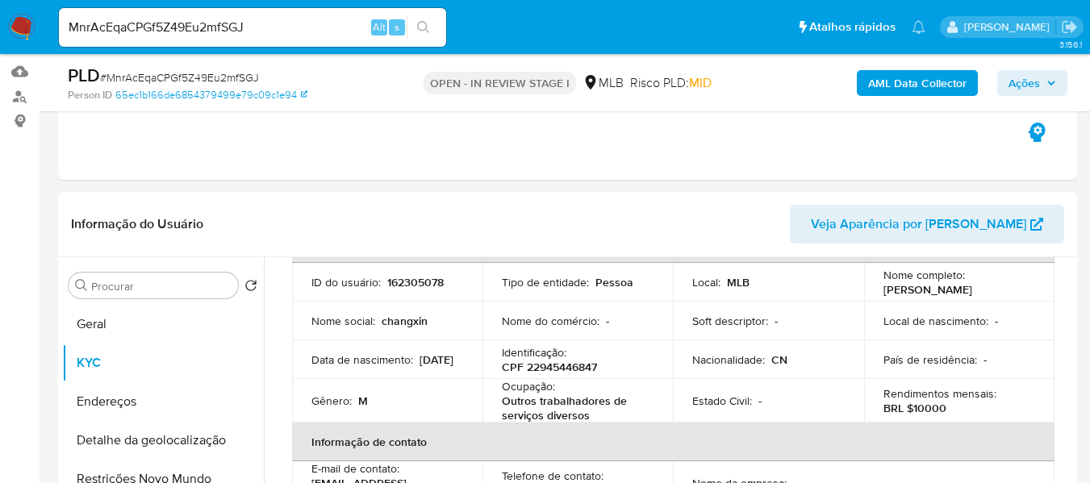
scroll to position [161, 0]
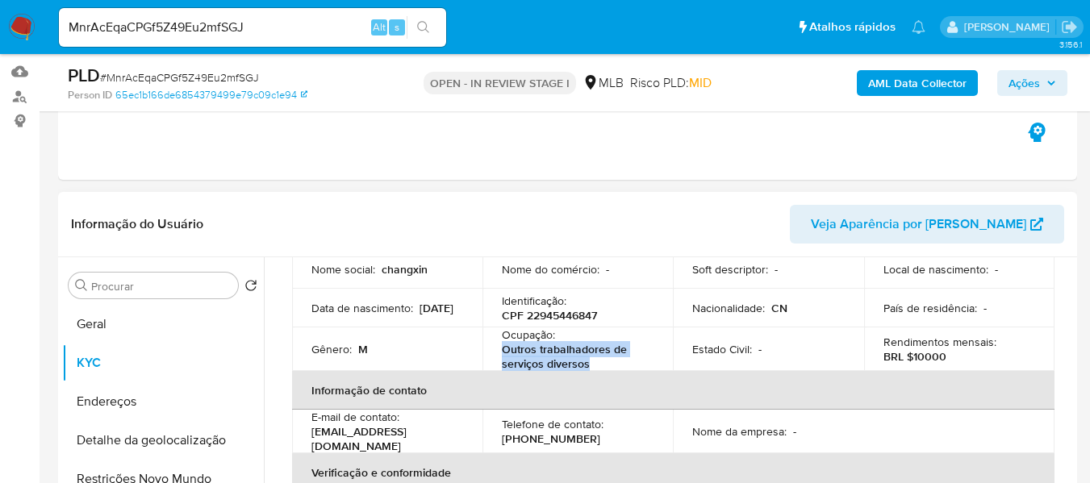
drag, startPoint x: 501, startPoint y: 348, endPoint x: 599, endPoint y: 366, distance: 100.0
click at [599, 366] on p "Outros trabalhadores de serviços diversos" at bounding box center [574, 356] width 145 height 29
copy p "Outros trabalhadores de serviços diversos"
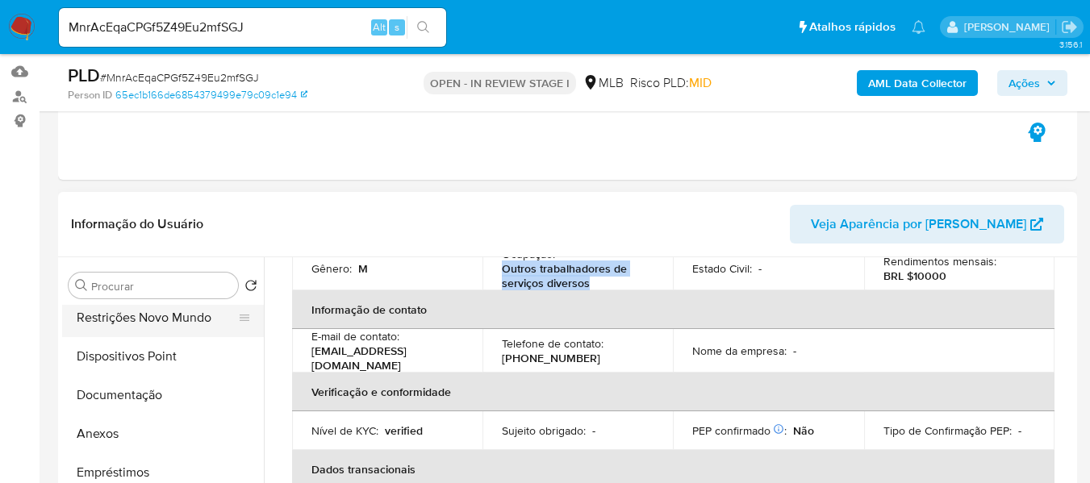
click at [161, 323] on button "Restrições Novo Mundo" at bounding box center [156, 317] width 189 height 39
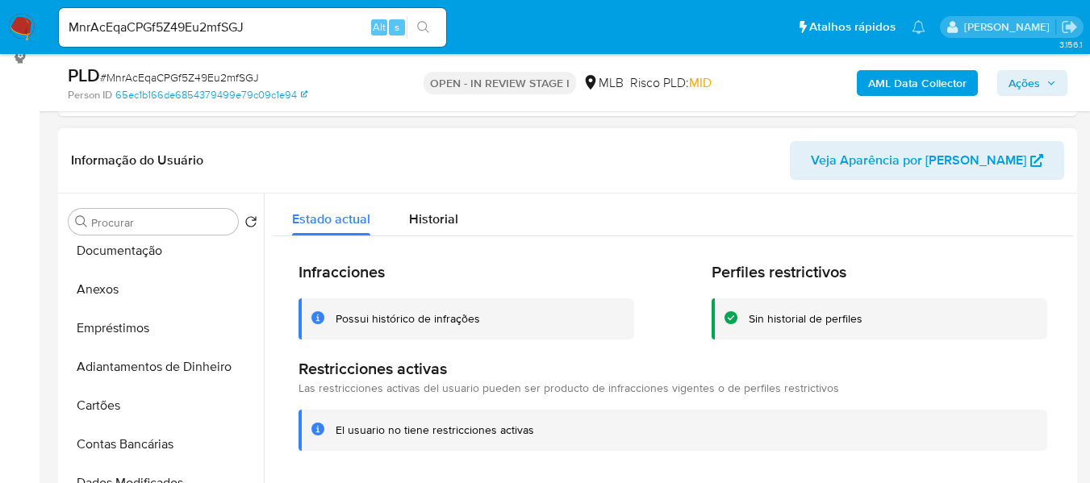
scroll to position [323, 0]
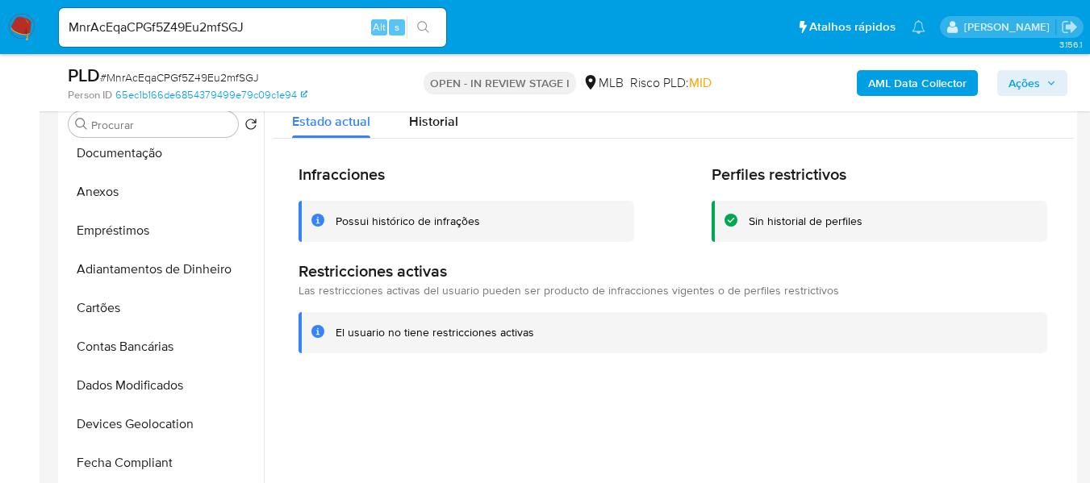
drag, startPoint x: 337, startPoint y: 336, endPoint x: 529, endPoint y: 331, distance: 192.1
click at [540, 332] on div "El usuario no tiene restricciones activas" at bounding box center [685, 332] width 699 height 15
click at [151, 204] on button "Anexos" at bounding box center [156, 192] width 189 height 39
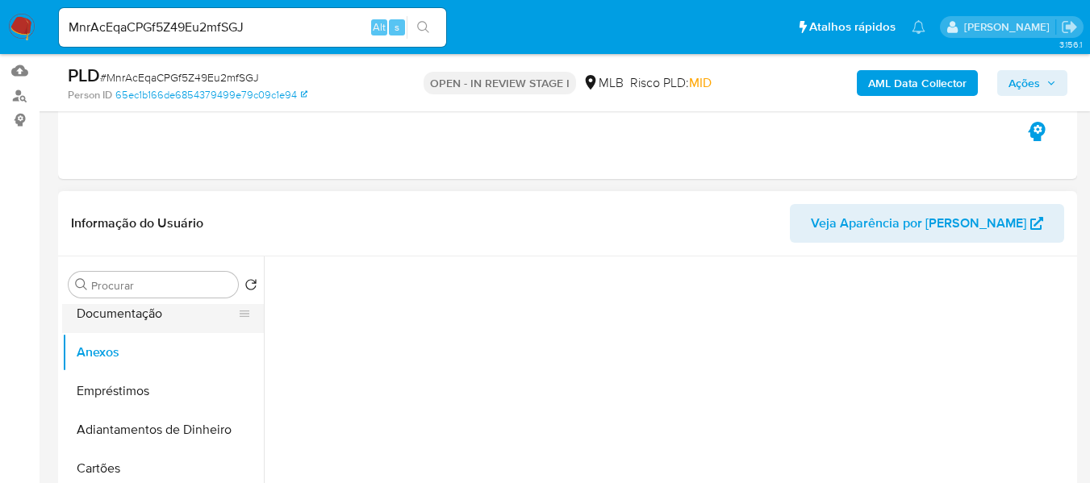
scroll to position [161, 0]
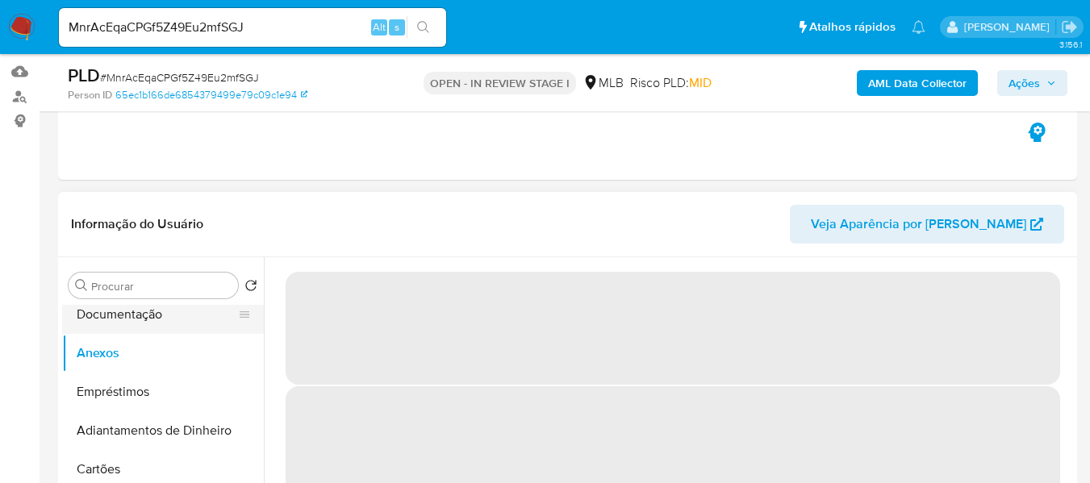
click at [160, 312] on button "Documentação" at bounding box center [156, 314] width 189 height 39
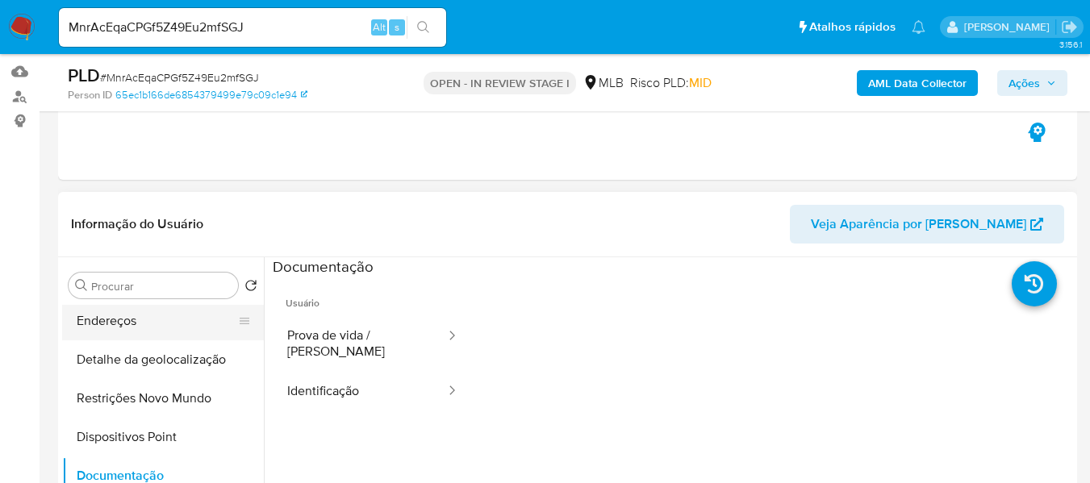
scroll to position [0, 0]
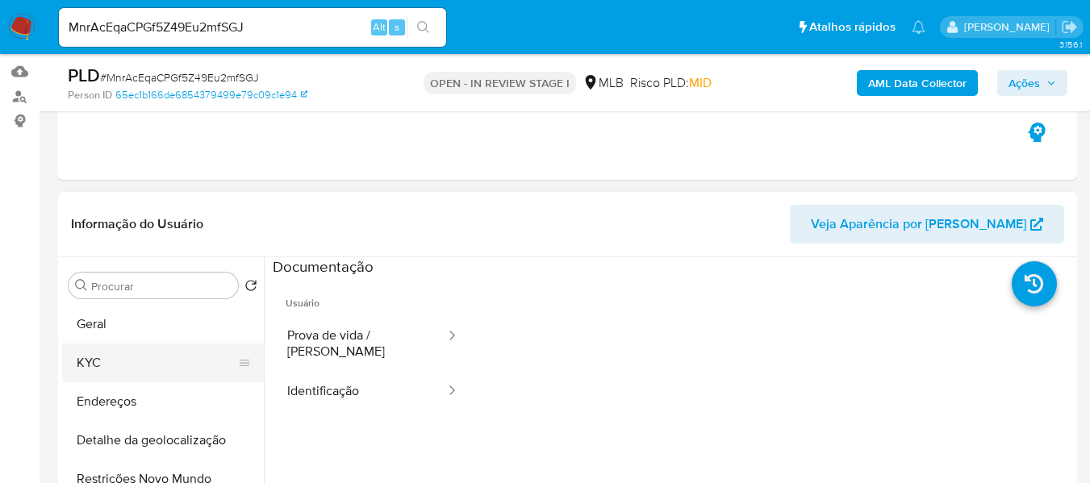
click at [144, 359] on button "KYC" at bounding box center [156, 363] width 189 height 39
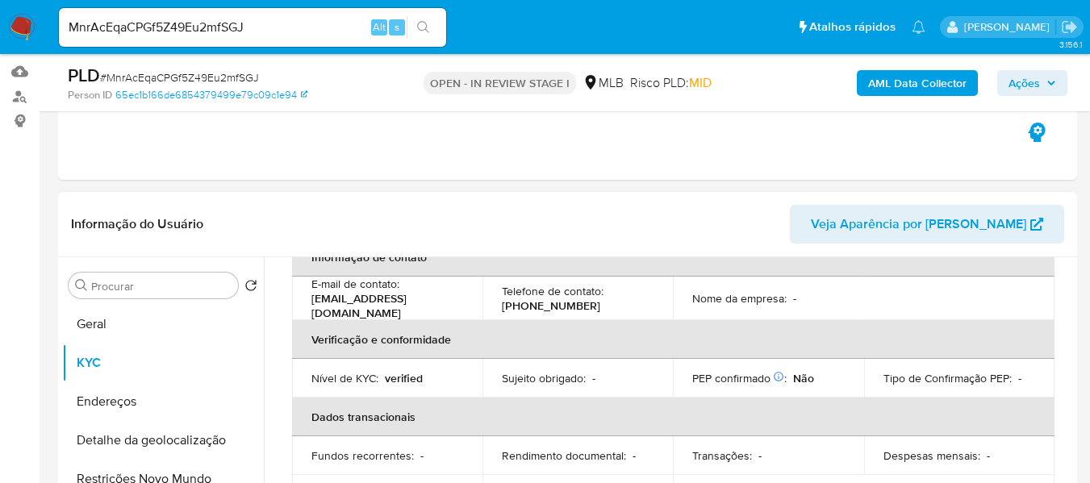
scroll to position [323, 0]
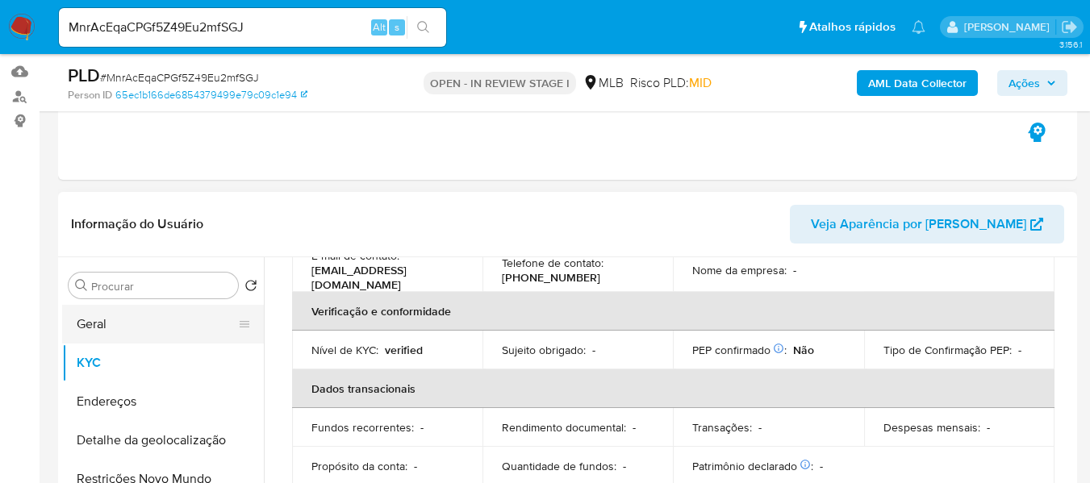
click at [148, 315] on button "Geral" at bounding box center [156, 324] width 189 height 39
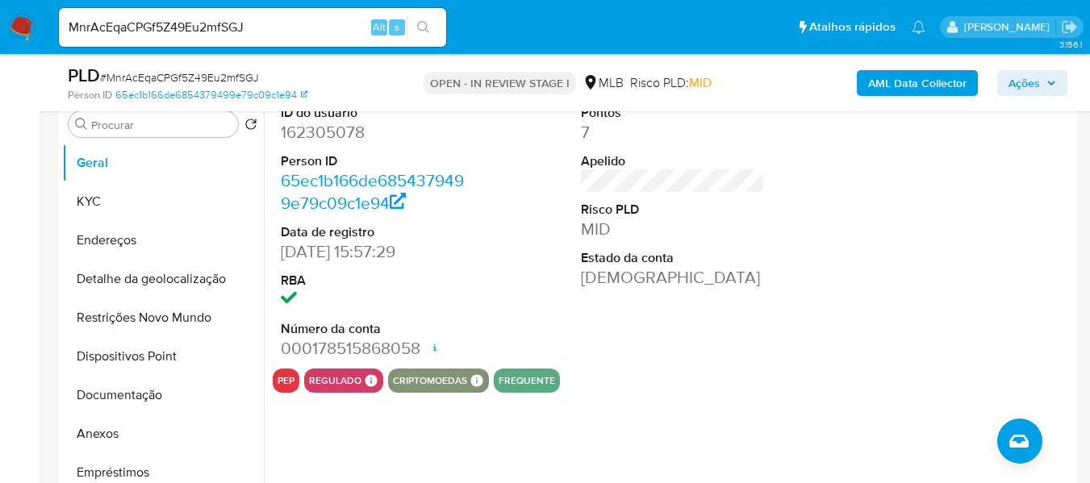
drag, startPoint x: 543, startPoint y: 382, endPoint x: 422, endPoint y: 425, distance: 128.6
click at [421, 425] on div "ID do usuário 162305078 Person ID 65ec1b166de6854379499e79c09c1e94 Data de regi…" at bounding box center [668, 302] width 809 height 413
click at [613, 391] on div "pep regulado Regulado MLB BACEN COMPLIES LEGACY Mark Id MLB_BACEN Compliant is_…" at bounding box center [673, 381] width 800 height 24
click at [148, 423] on button "Anexos" at bounding box center [156, 434] width 189 height 39
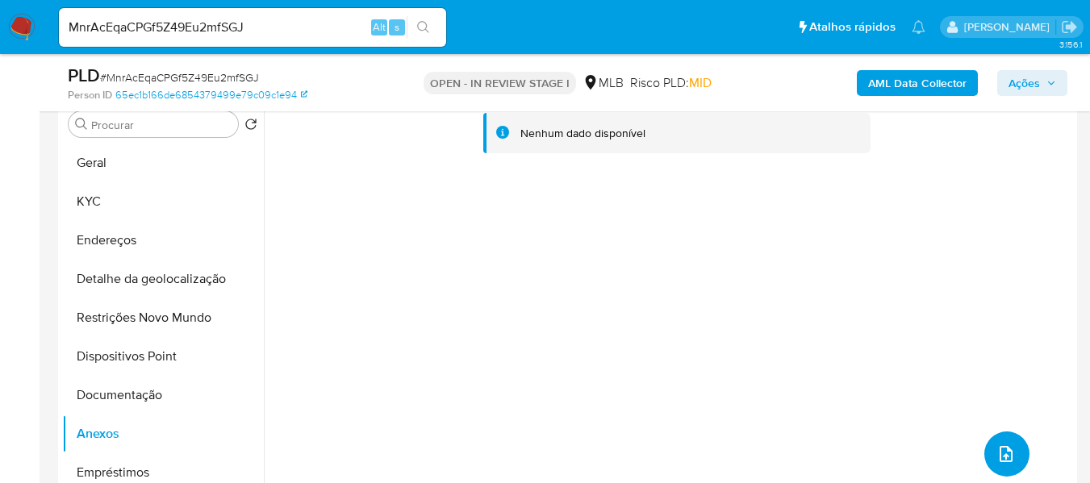
click at [1016, 458] on button "upload-file" at bounding box center [1006, 454] width 45 height 45
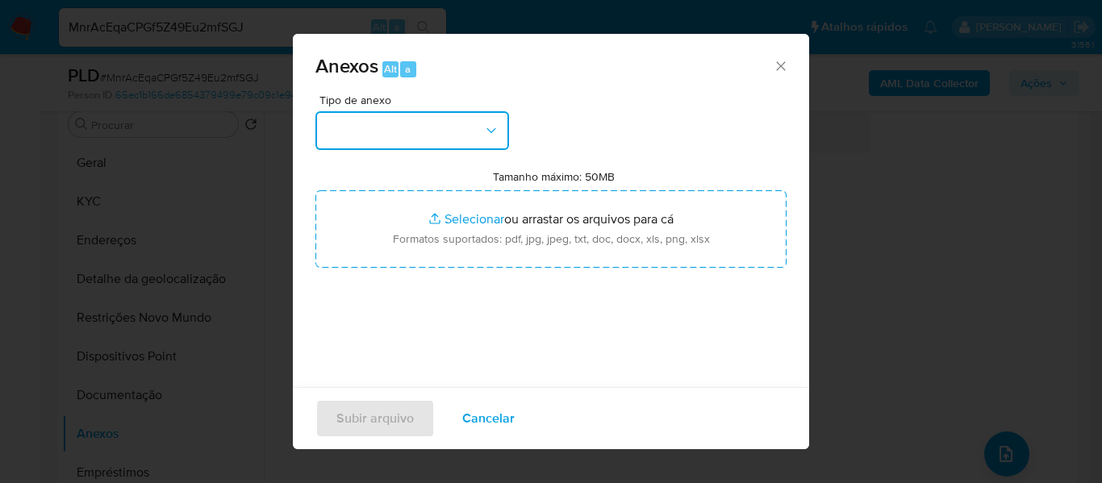
click at [431, 119] on button "button" at bounding box center [412, 130] width 194 height 39
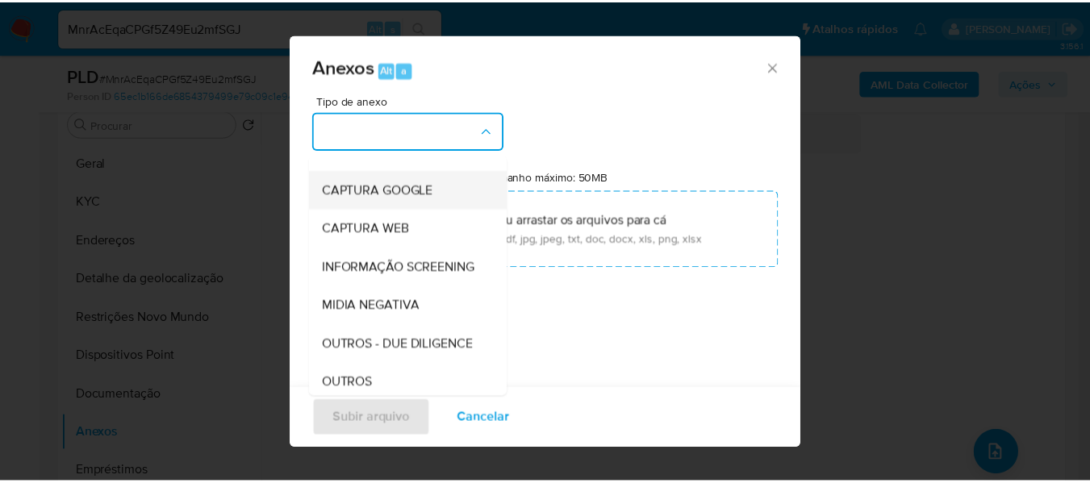
scroll to position [161, 0]
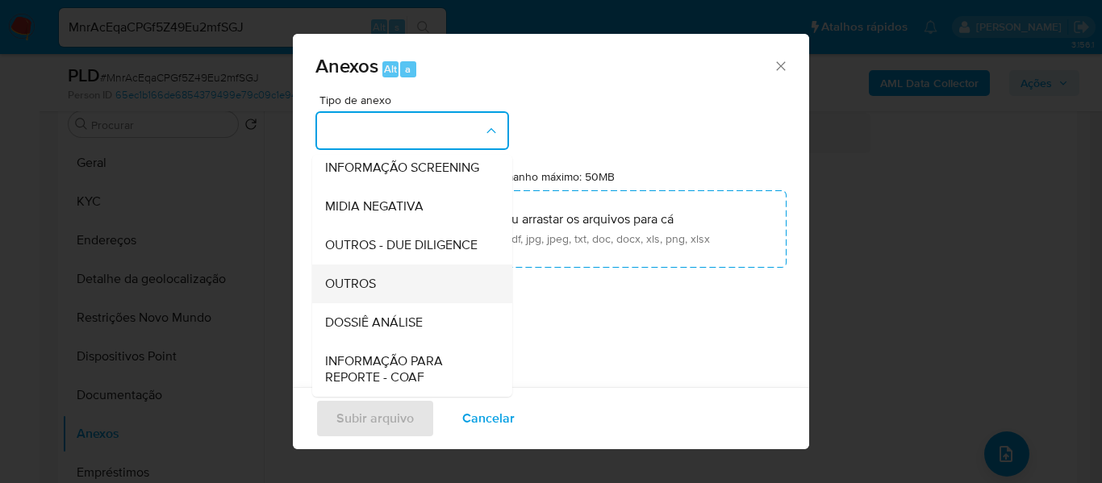
click at [365, 292] on span "OUTROS" at bounding box center [350, 284] width 51 height 16
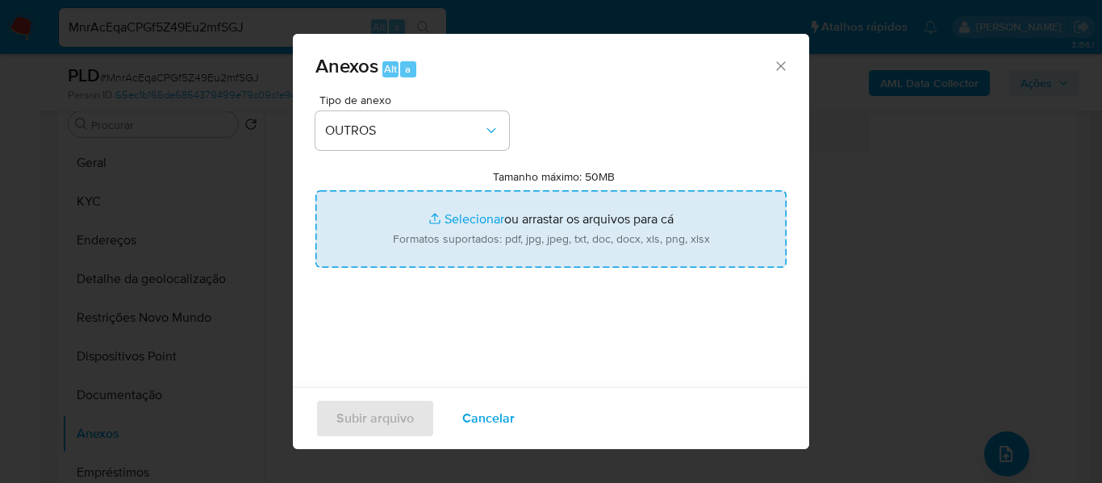
click at [460, 220] on input "Tamanho máximo: 50MB Selecionar arquivos" at bounding box center [550, 228] width 471 height 77
type input "C:\fakepath\Mulan Changxin Hong 162305078_2025_08_26_14_40_59 - Tabla dinámica …"
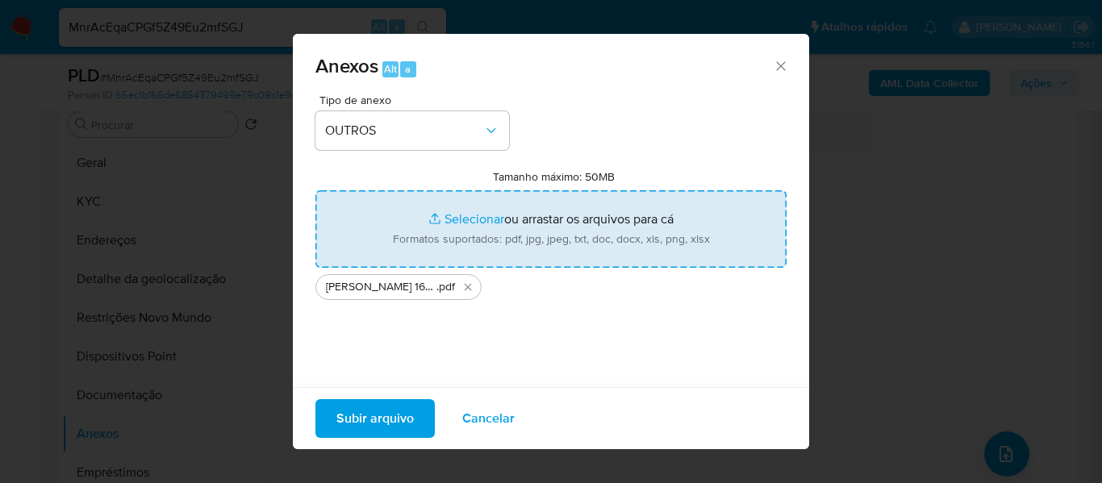
click at [452, 215] on input "Tamanho máximo: 50MB Selecionar arquivos" at bounding box center [550, 228] width 471 height 77
type input "C:\fakepath\SAR -XXXXX - CPF 22945446847 - CHANGXIN HONG.pdf"
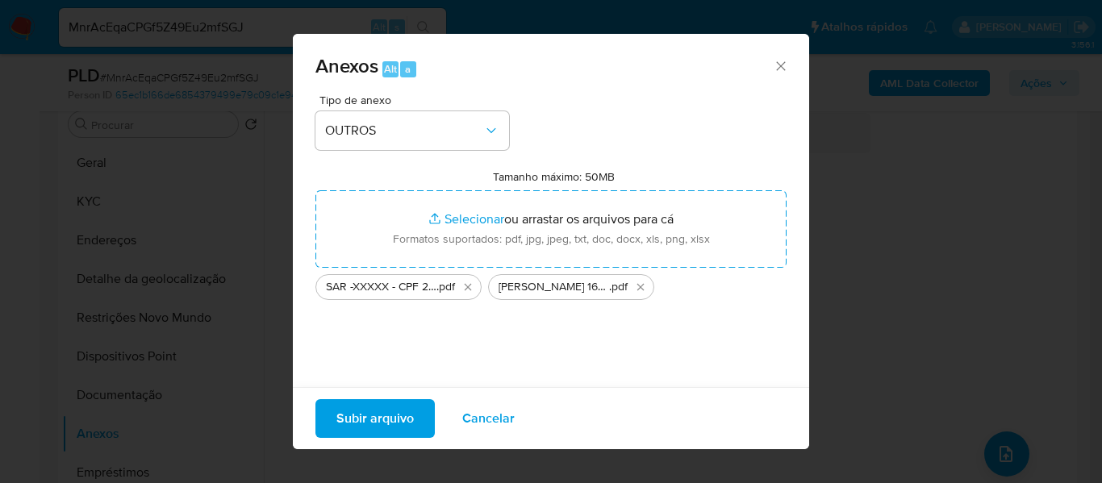
click at [377, 418] on span "Subir arquivo" at bounding box center [374, 418] width 77 height 35
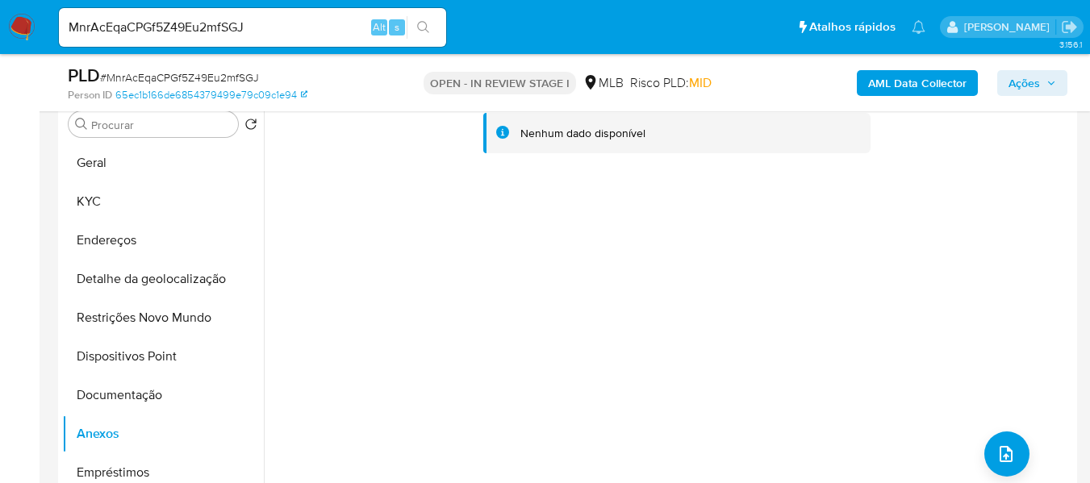
click at [1044, 78] on span "Ações" at bounding box center [1032, 83] width 48 height 23
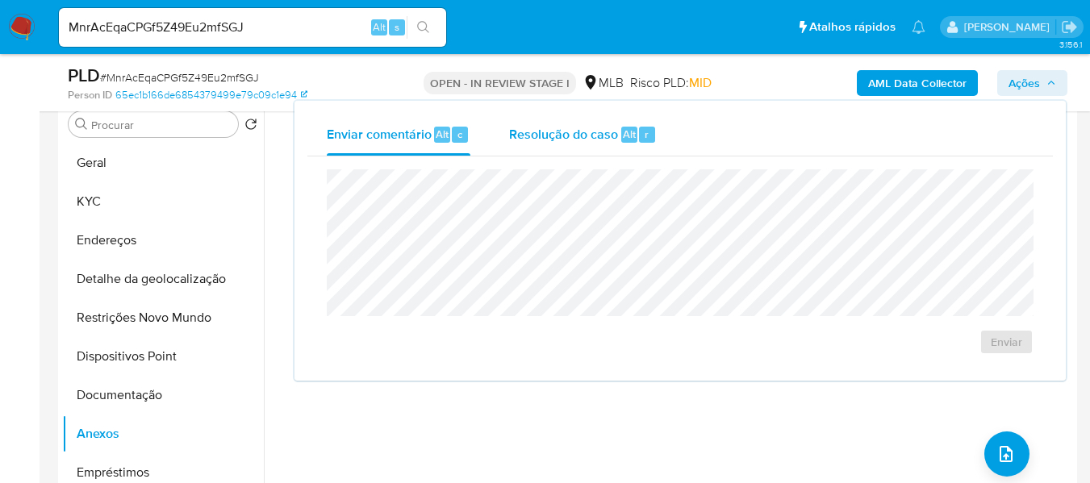
click at [561, 129] on span "Resolução do caso" at bounding box center [563, 133] width 109 height 19
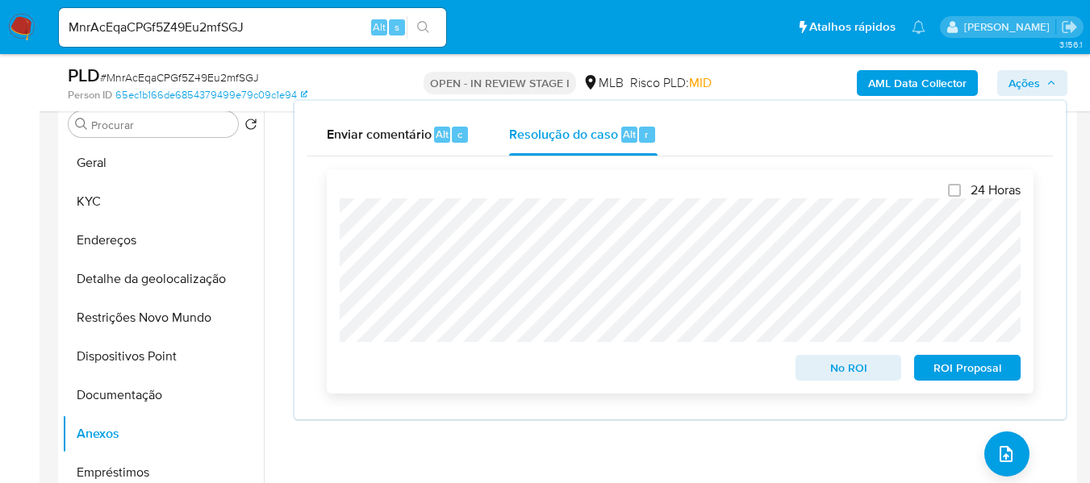
click at [943, 372] on span "ROI Proposal" at bounding box center [967, 368] width 84 height 23
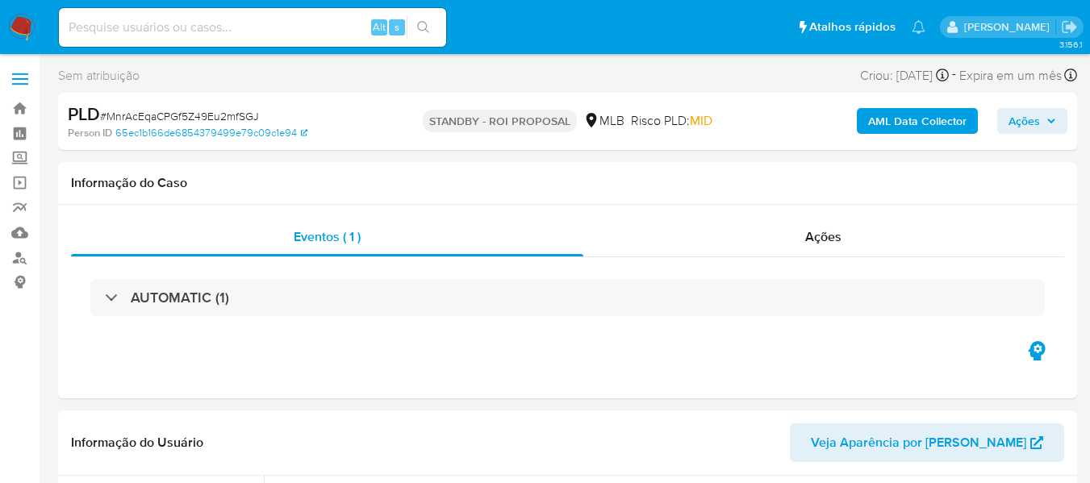
select select "10"
click at [145, 30] on input at bounding box center [252, 27] width 387 height 21
paste input "xL2BteF0ClPzmfF33L5ZbinC"
click at [421, 33] on icon "search-icon" at bounding box center [423, 27] width 13 height 13
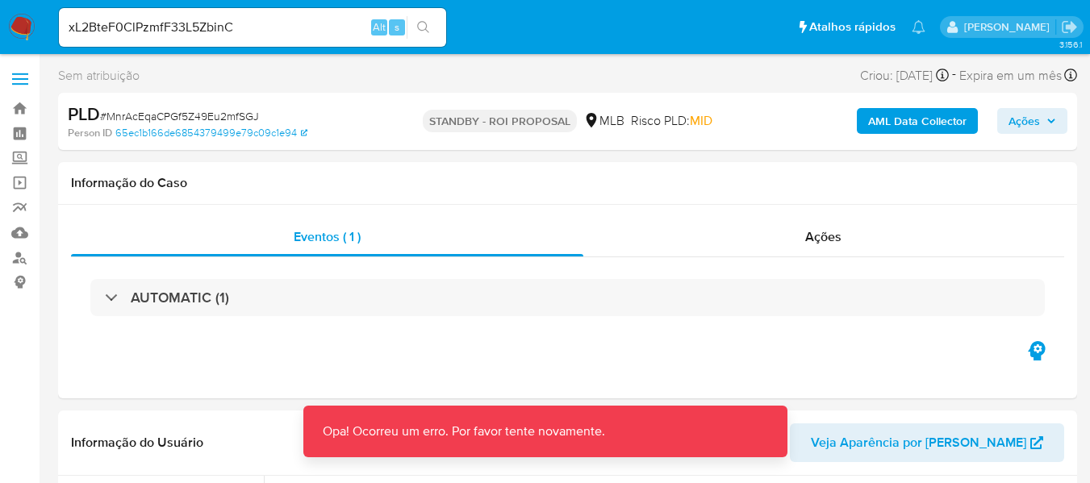
click at [63, 29] on input "xL2BteF0ClPzmfF33L5ZbinC" at bounding box center [252, 27] width 387 height 21
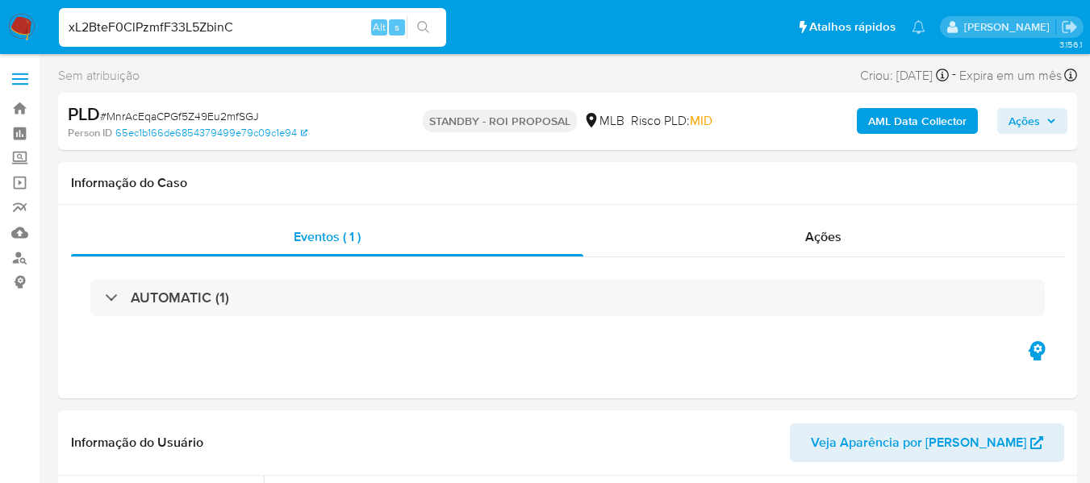
type input "L2BteF0ClPzmfF33L5ZbinC"
drag, startPoint x: 265, startPoint y: 27, endPoint x: -240, endPoint y: 59, distance: 505.2
drag, startPoint x: 109, startPoint y: 34, endPoint x: 111, endPoint y: 19, distance: 14.6
paste input "xL2BteF0ClPzmfF33L5ZbinC"
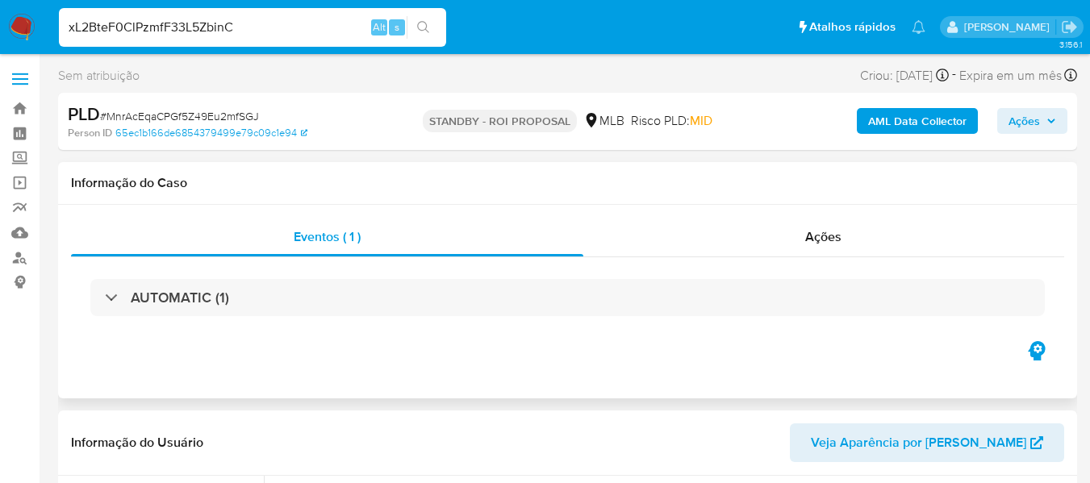
type input "xL2BteF0ClPzmfF33L5ZbinC"
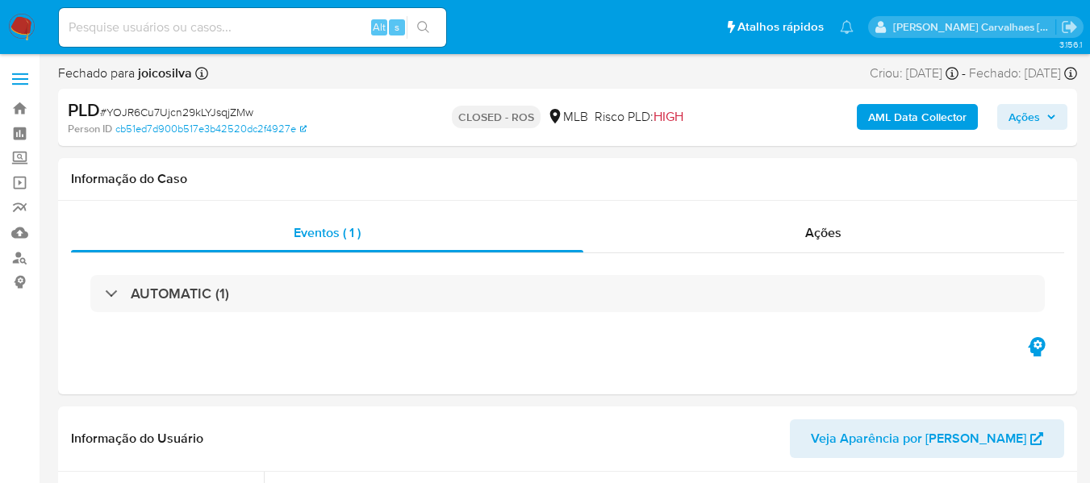
select select "10"
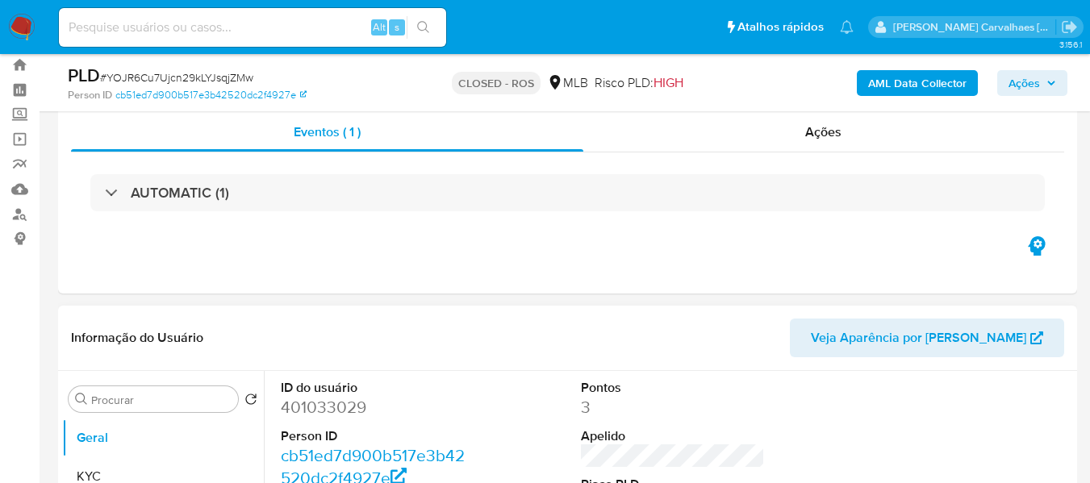
scroll to position [81, 0]
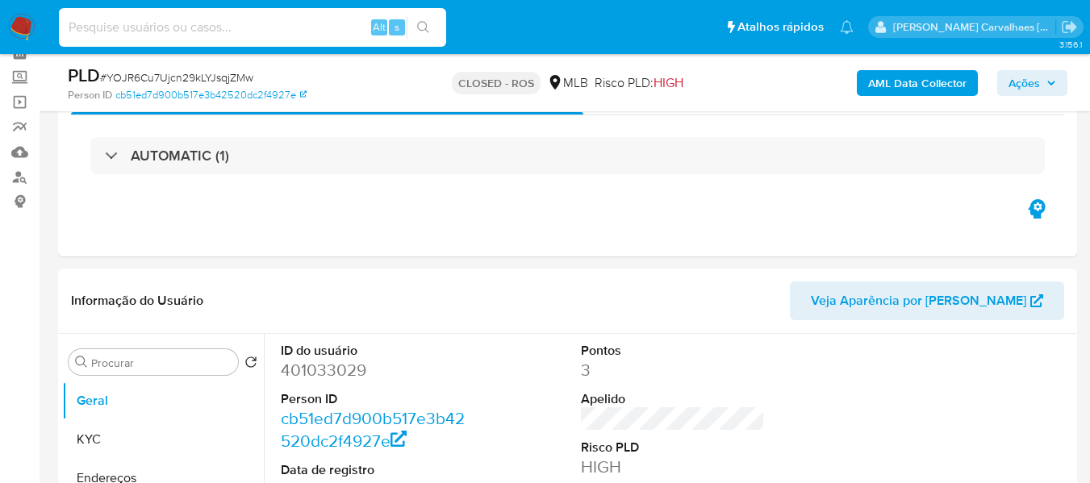
paste input "xL2BteF0ClPzmfF33L5ZbinC"
type input "xL2BteF0ClPzmfF33L5ZbinC"
click at [423, 28] on icon "search-icon" at bounding box center [423, 27] width 13 height 13
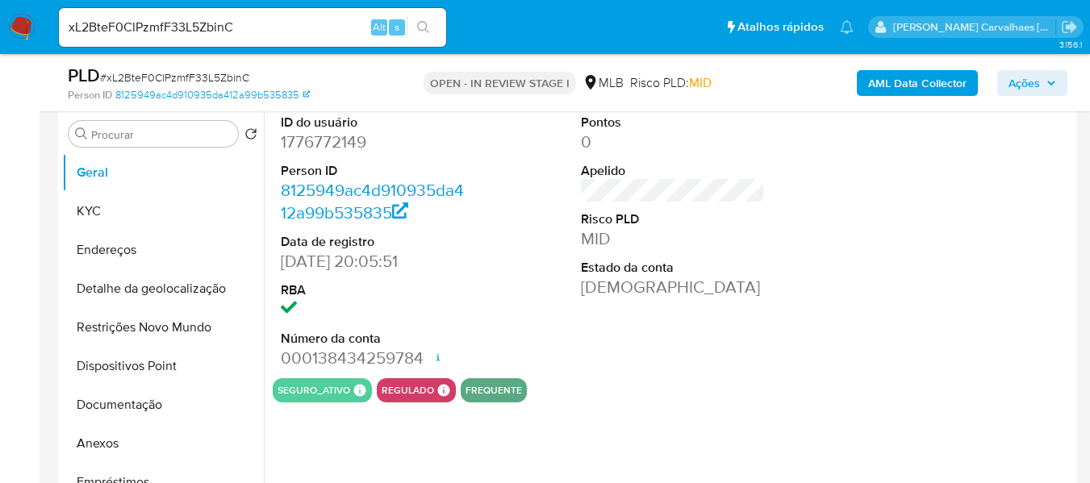
scroll to position [323, 0]
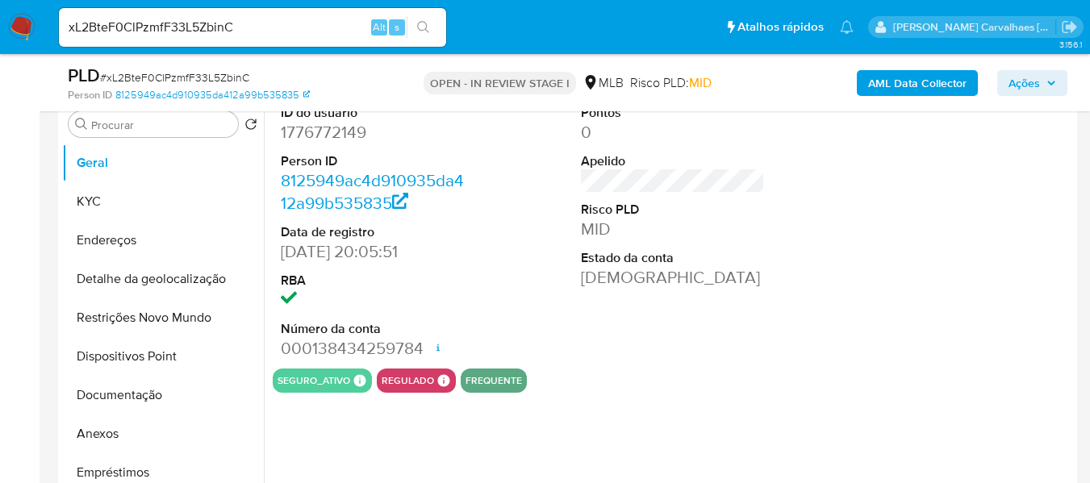
select select "10"
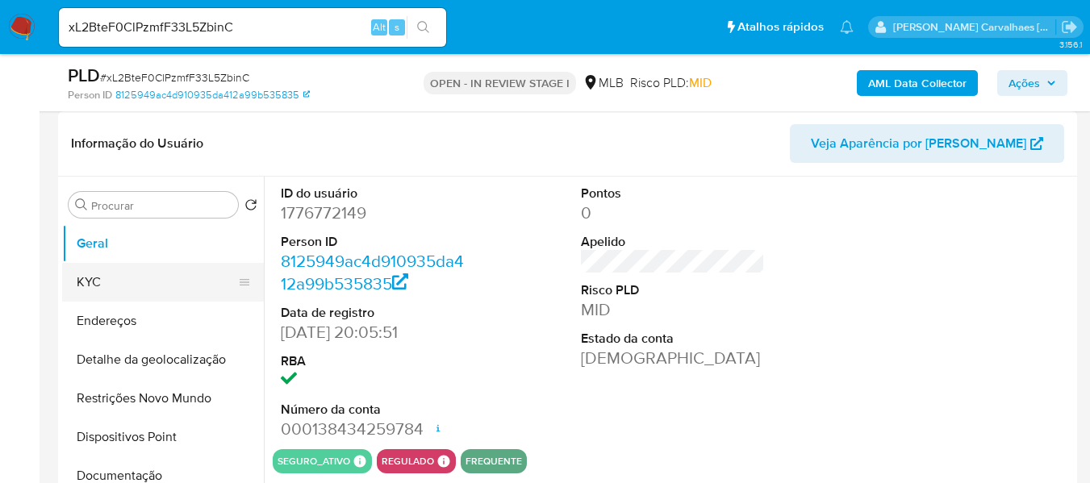
click at [134, 283] on button "KYC" at bounding box center [156, 282] width 189 height 39
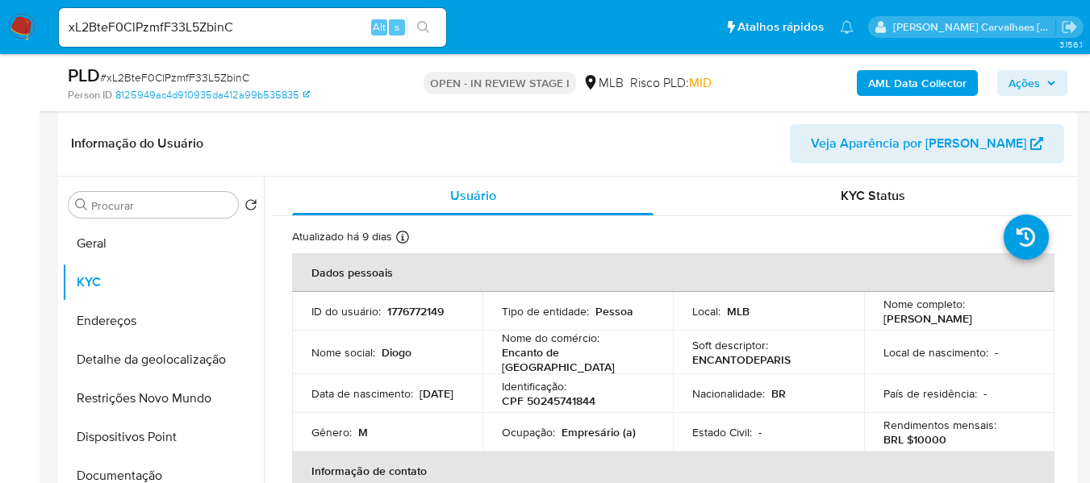
scroll to position [370, 0]
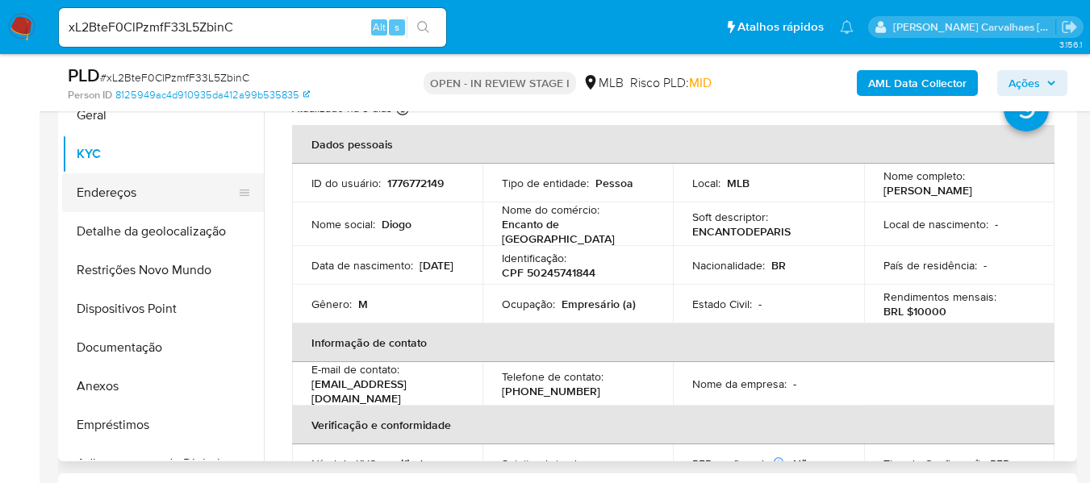
click at [94, 186] on button "Endereços" at bounding box center [156, 192] width 189 height 39
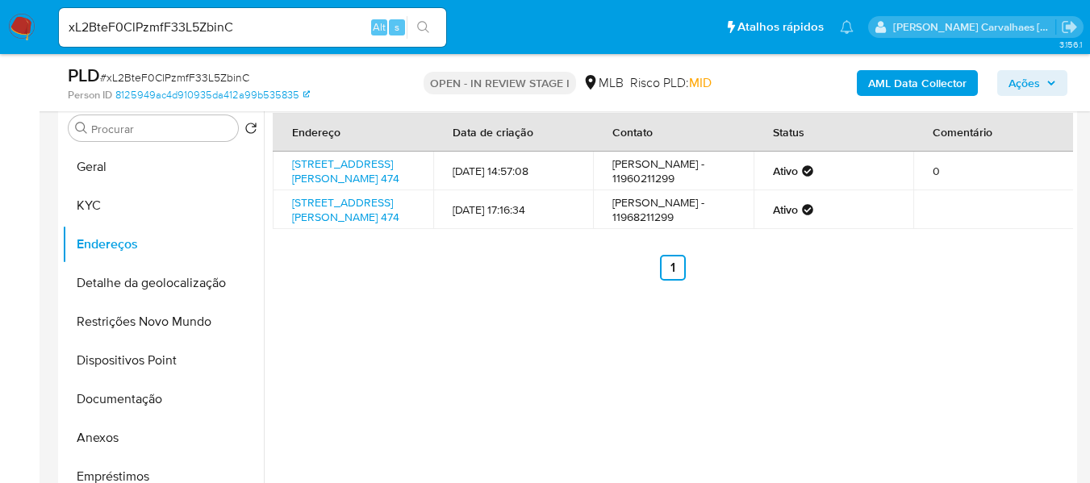
scroll to position [290, 0]
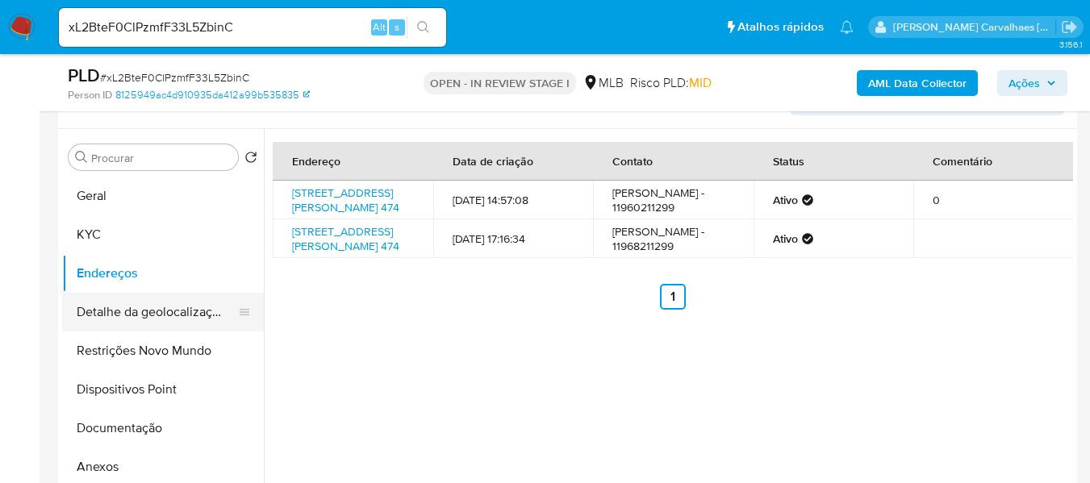
click at [202, 304] on button "Detalhe da geolocalização" at bounding box center [156, 312] width 189 height 39
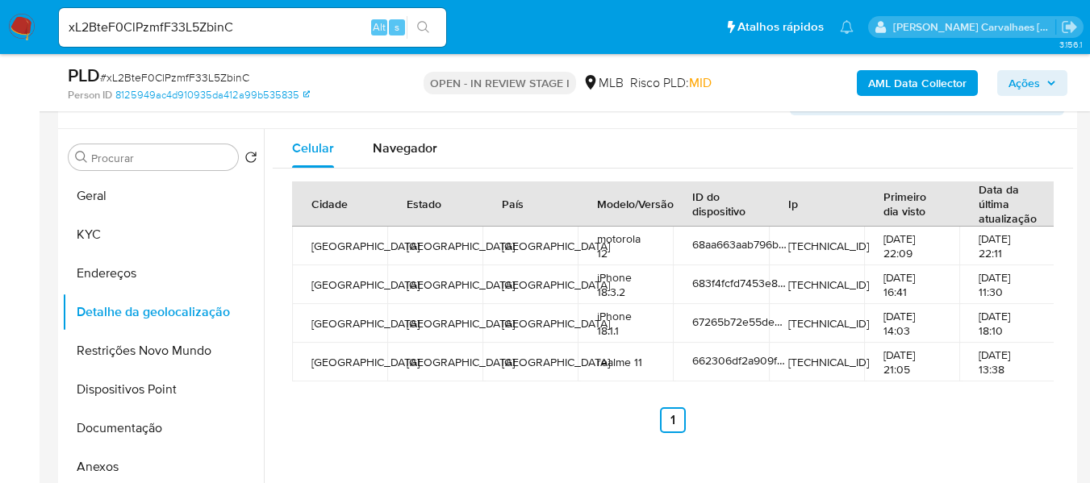
scroll to position [311, 0]
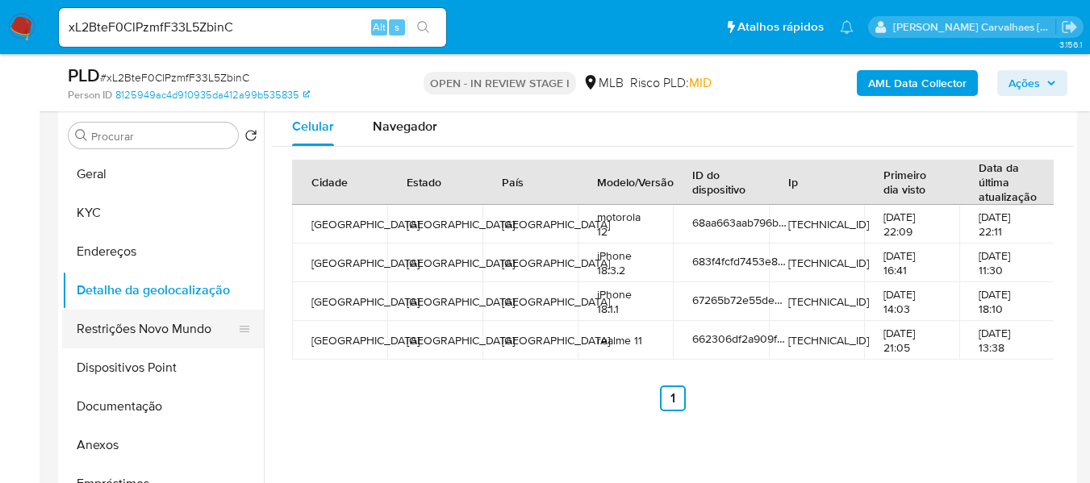
click at [148, 329] on button "Restrições Novo Mundo" at bounding box center [156, 329] width 189 height 39
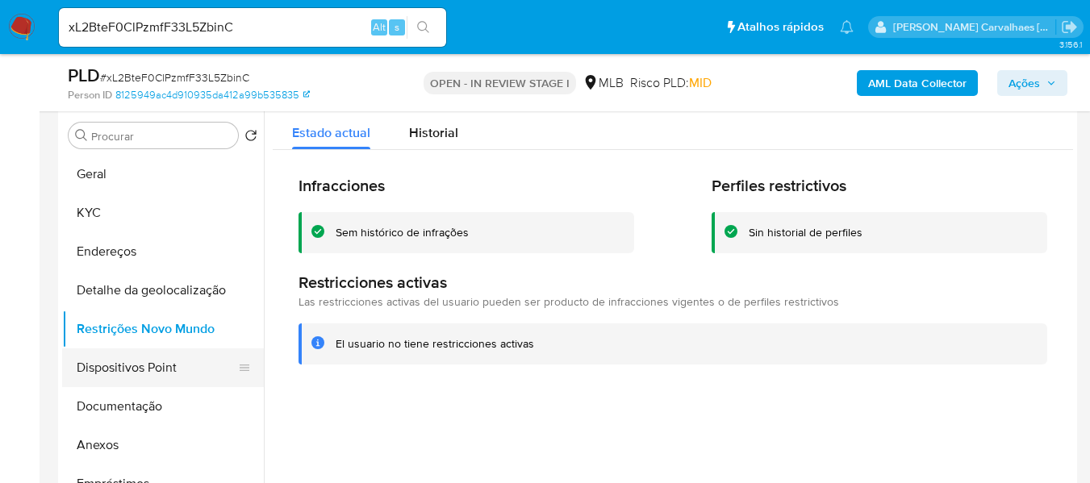
click at [135, 358] on button "Dispositivos Point" at bounding box center [156, 367] width 189 height 39
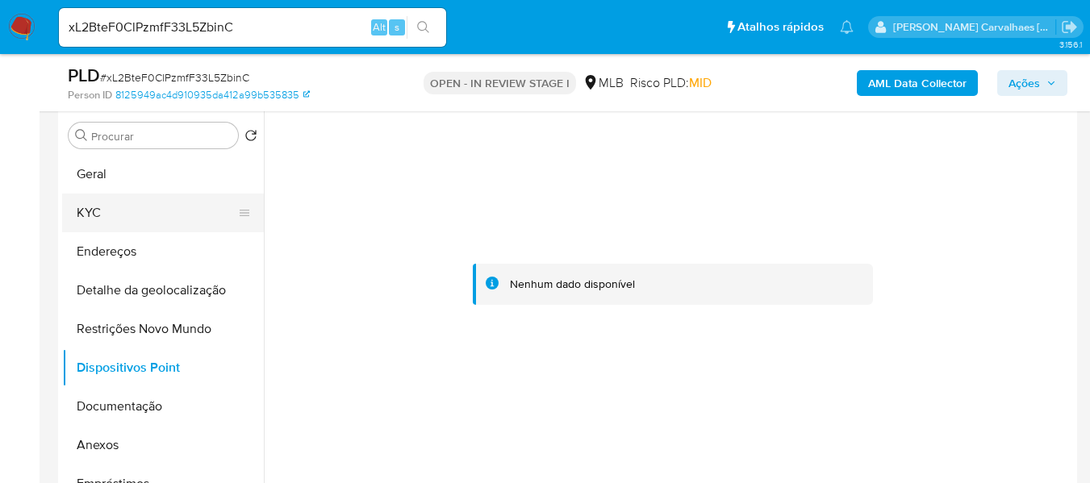
click at [87, 214] on button "KYC" at bounding box center [156, 213] width 189 height 39
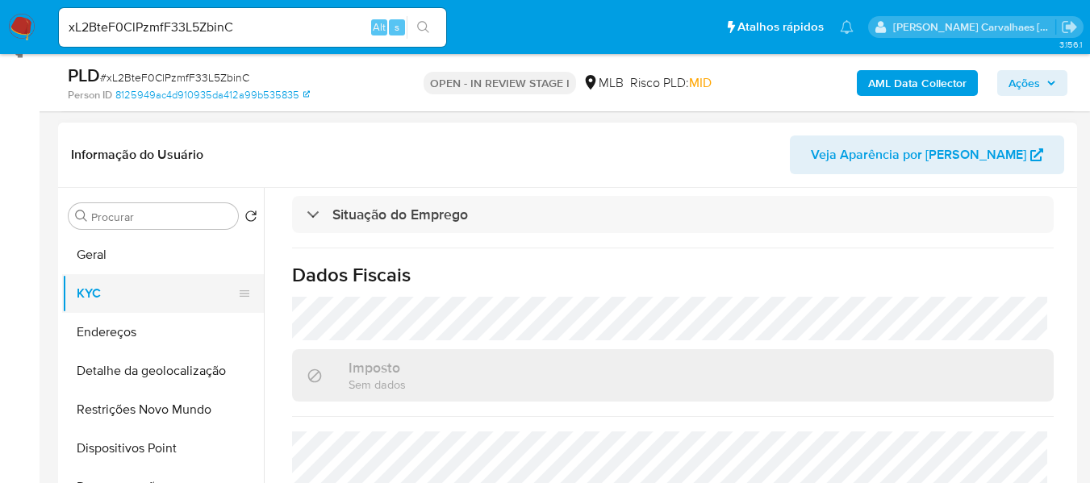
scroll to position [161, 0]
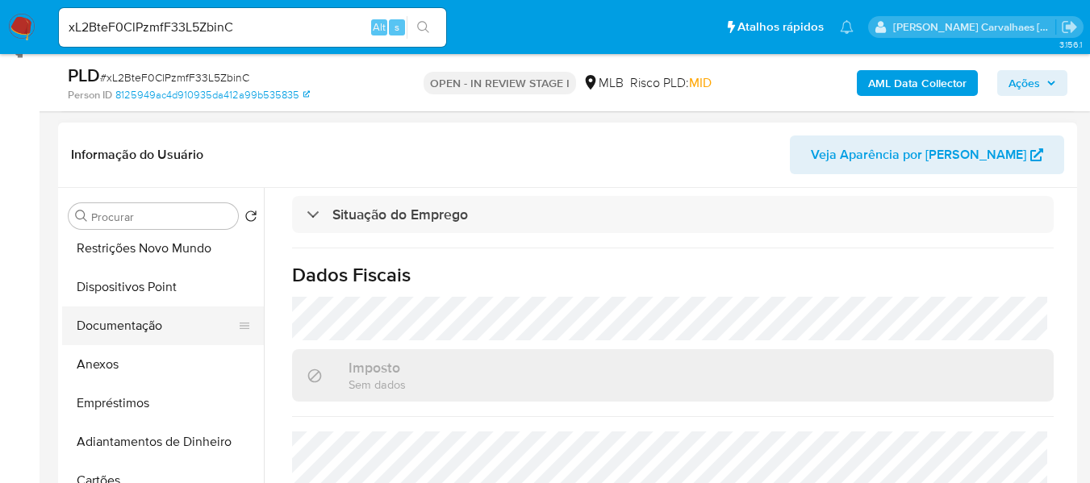
click at [145, 319] on button "Documentação" at bounding box center [156, 326] width 189 height 39
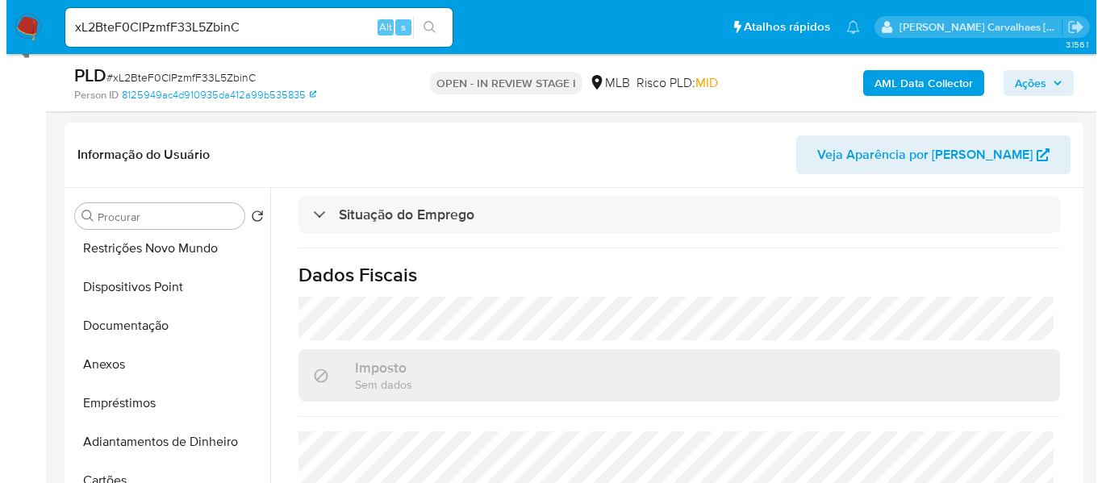
scroll to position [0, 0]
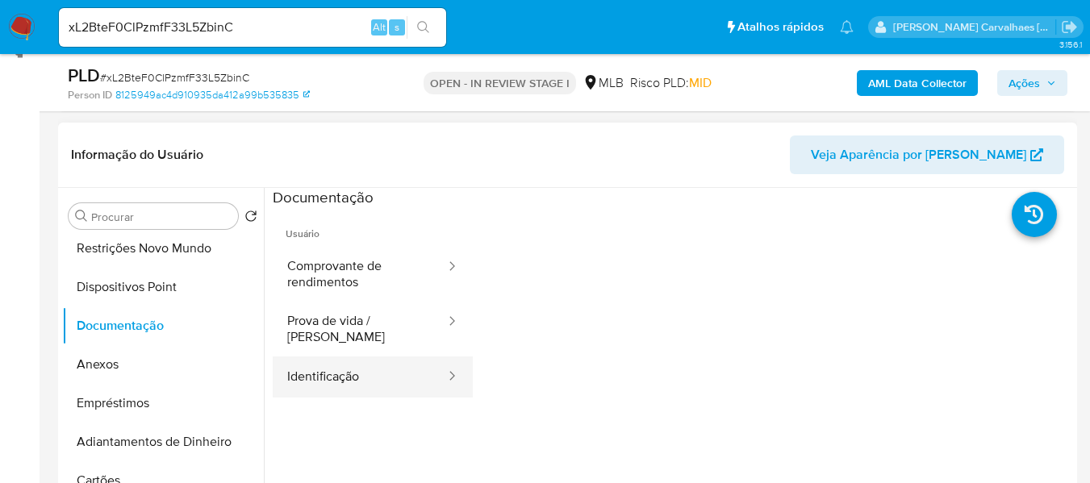
click at [380, 359] on button "Identificação" at bounding box center [360, 377] width 174 height 41
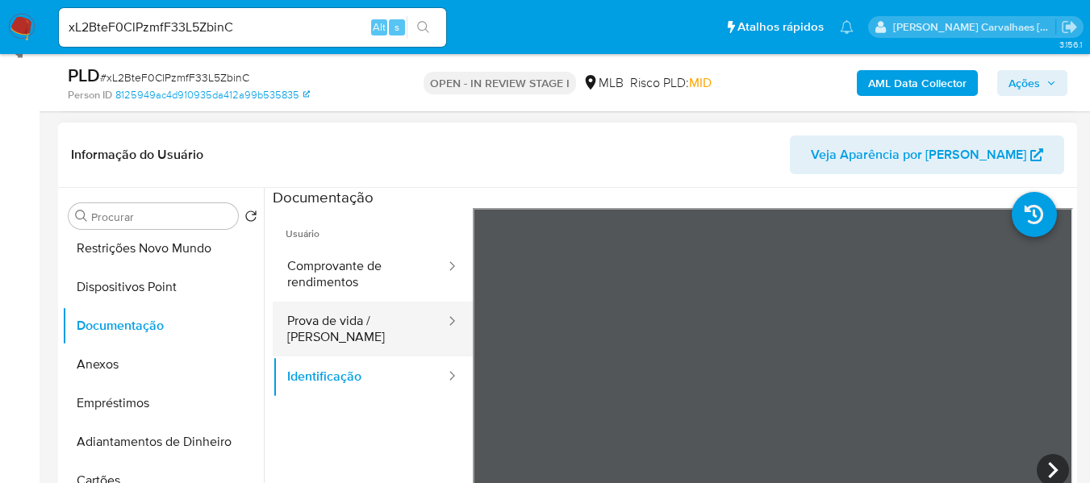
click at [352, 321] on button "Prova de vida / Selfie" at bounding box center [360, 329] width 174 height 55
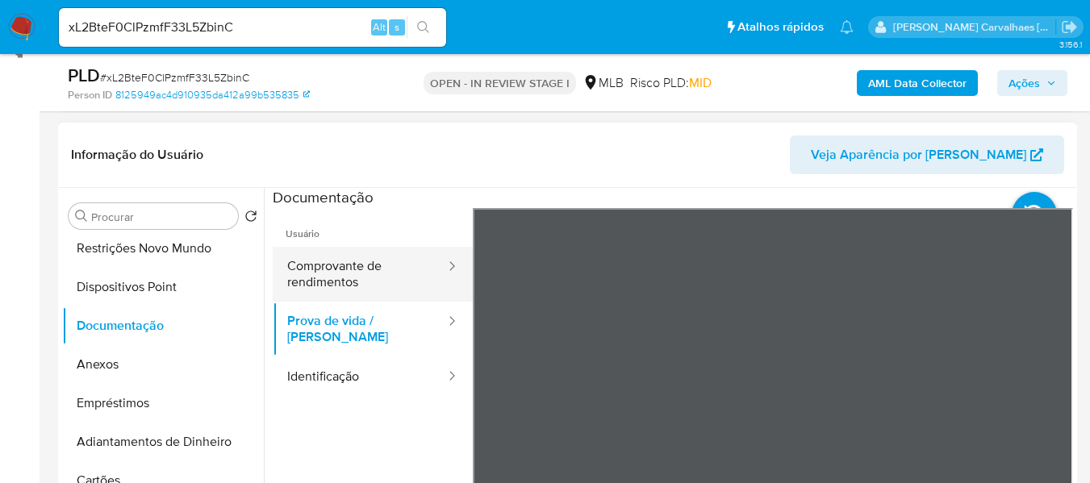
click at [378, 272] on button "Comprovante de rendimentos" at bounding box center [360, 274] width 174 height 55
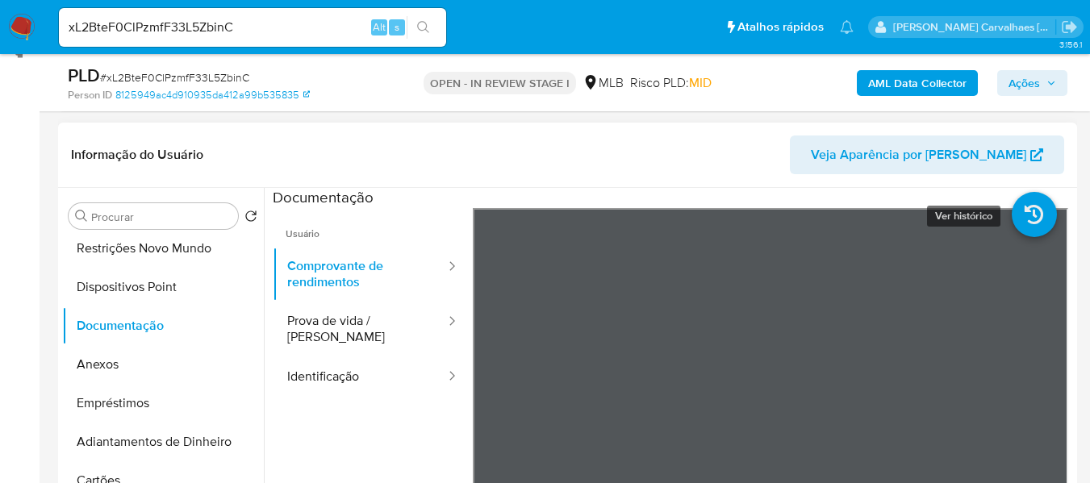
click at [1012, 233] on icon at bounding box center [1034, 214] width 45 height 45
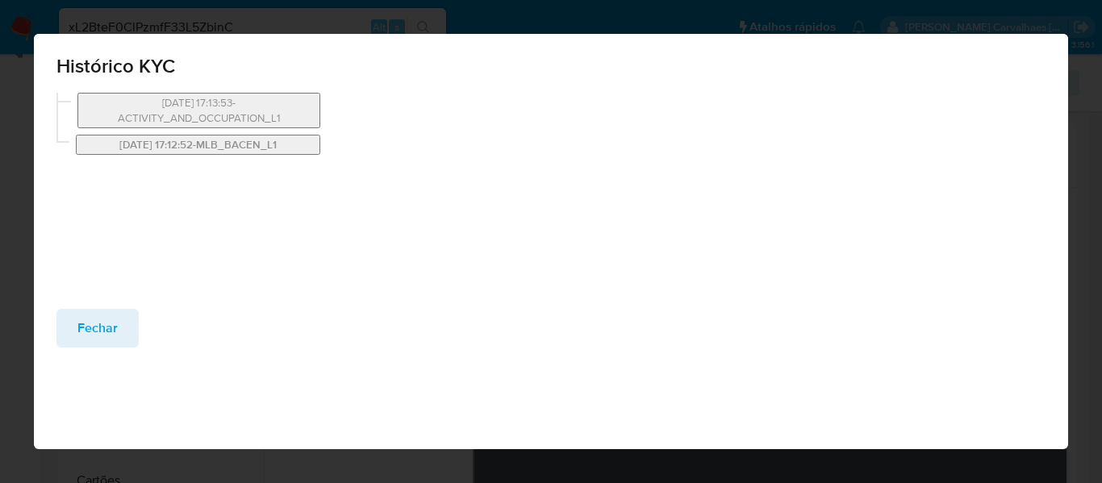
click at [194, 145] on button "19/04/2024 17:12:52-MLB_BACEN_L1" at bounding box center [198, 145] width 244 height 20
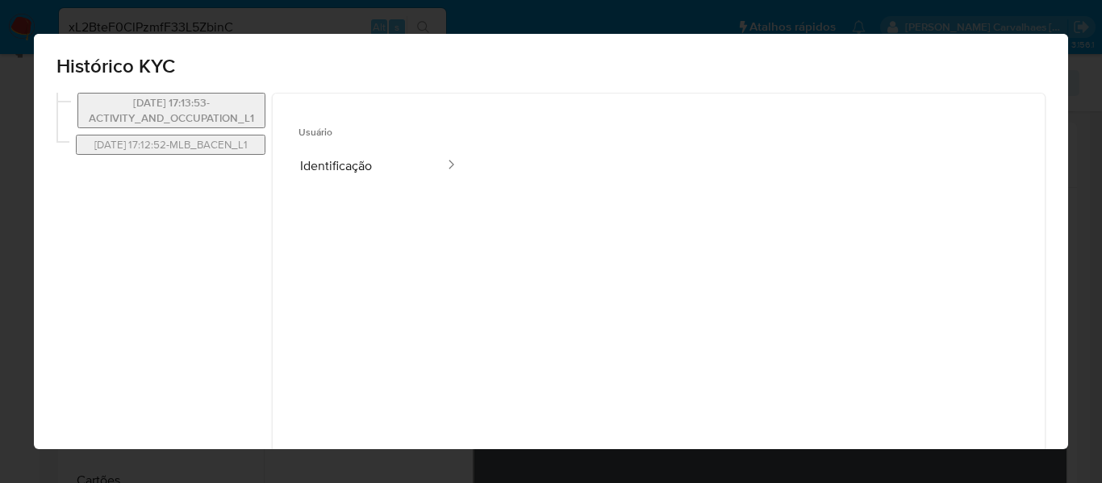
click at [197, 109] on button "19/04/2024 17:13:53-ACTIVITY_AND_OCCUPATION_L1" at bounding box center [171, 110] width 188 height 35
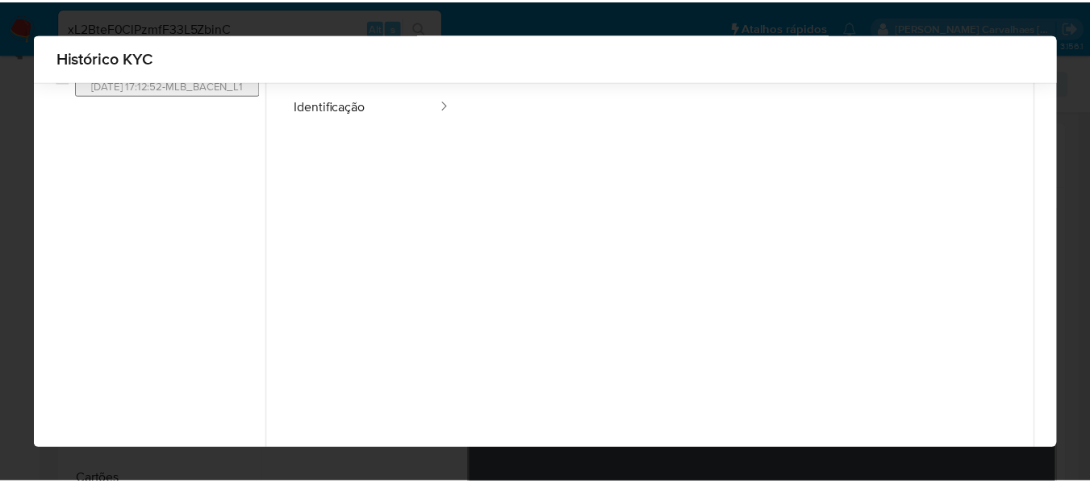
scroll to position [195, 0]
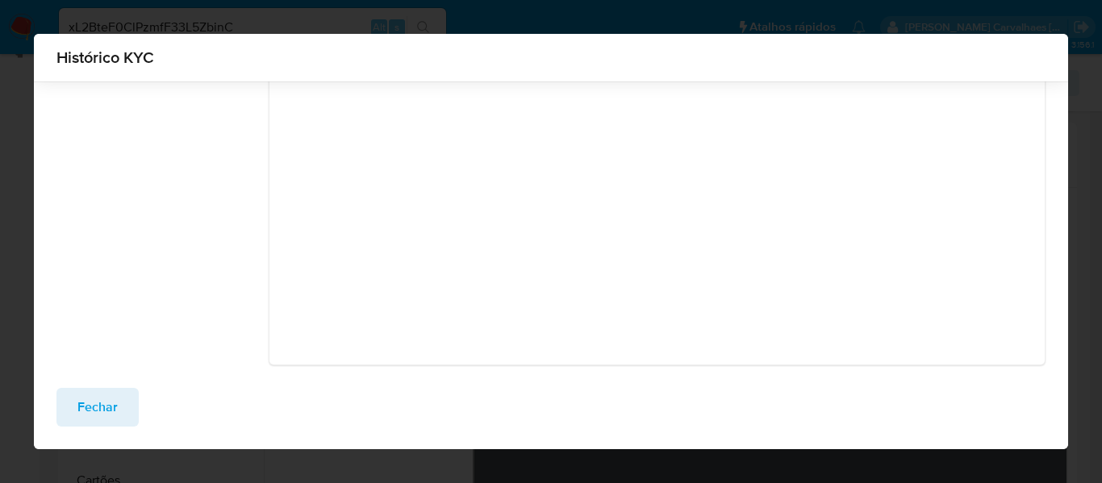
click at [106, 404] on span "Fechar" at bounding box center [97, 407] width 40 height 35
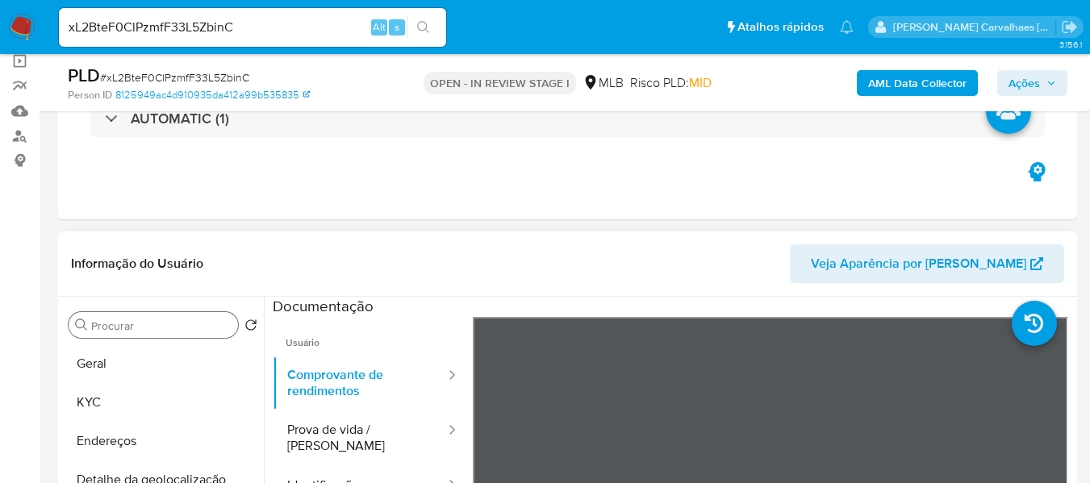
scroll to position [150, 0]
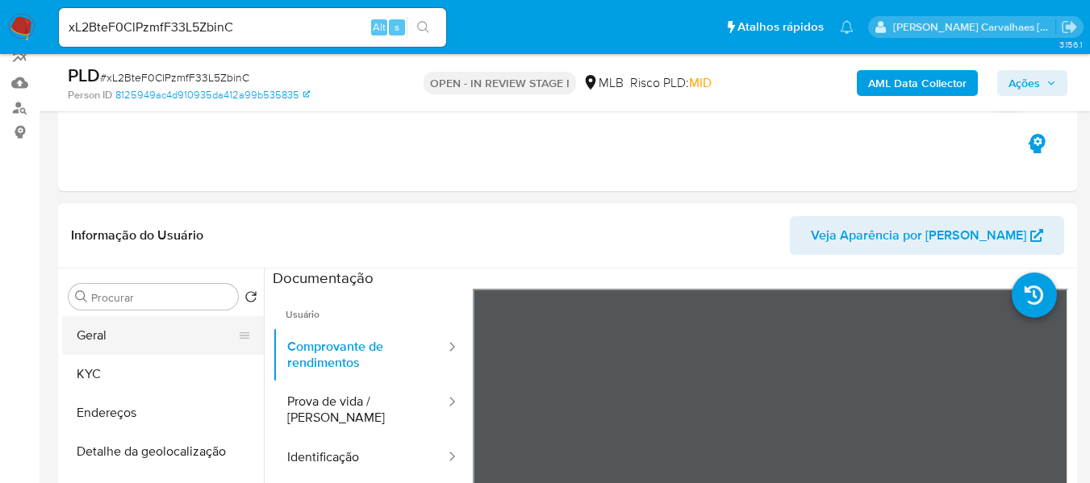
click at [104, 336] on button "Geral" at bounding box center [156, 335] width 189 height 39
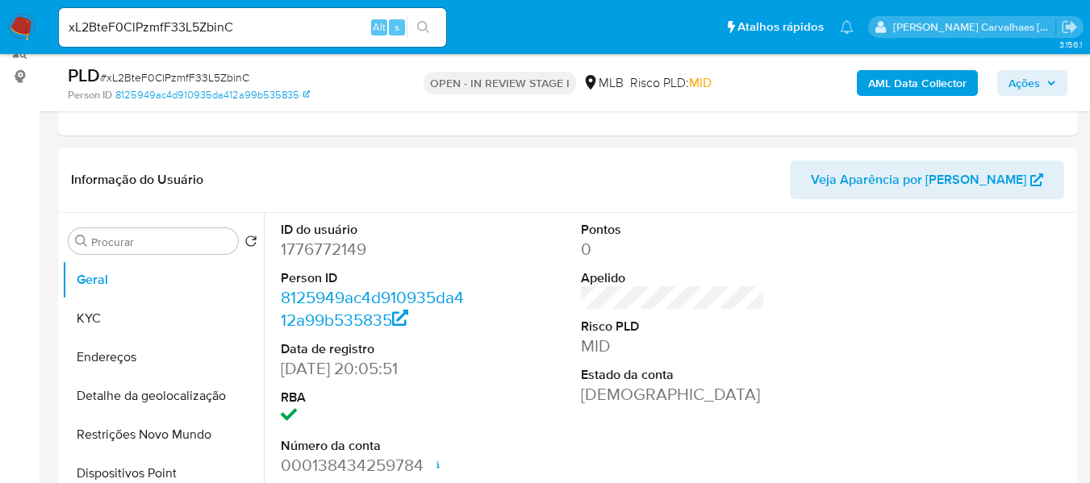
scroll to position [231, 0]
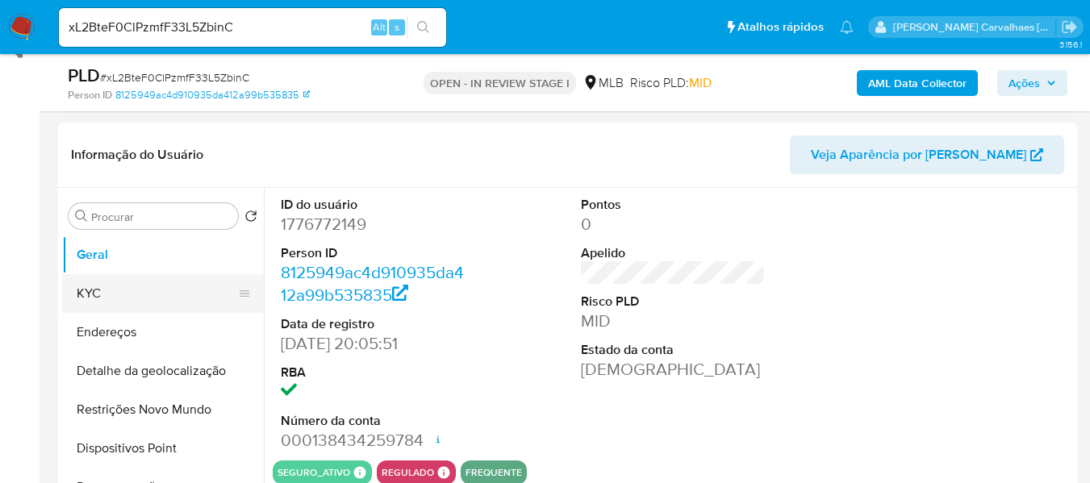
click at [94, 290] on button "KYC" at bounding box center [156, 293] width 189 height 39
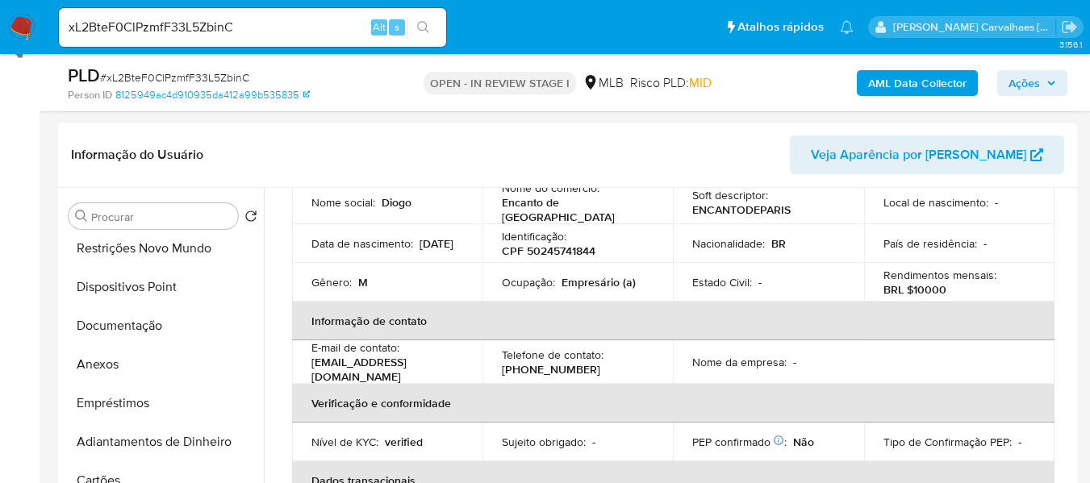
scroll to position [81, 0]
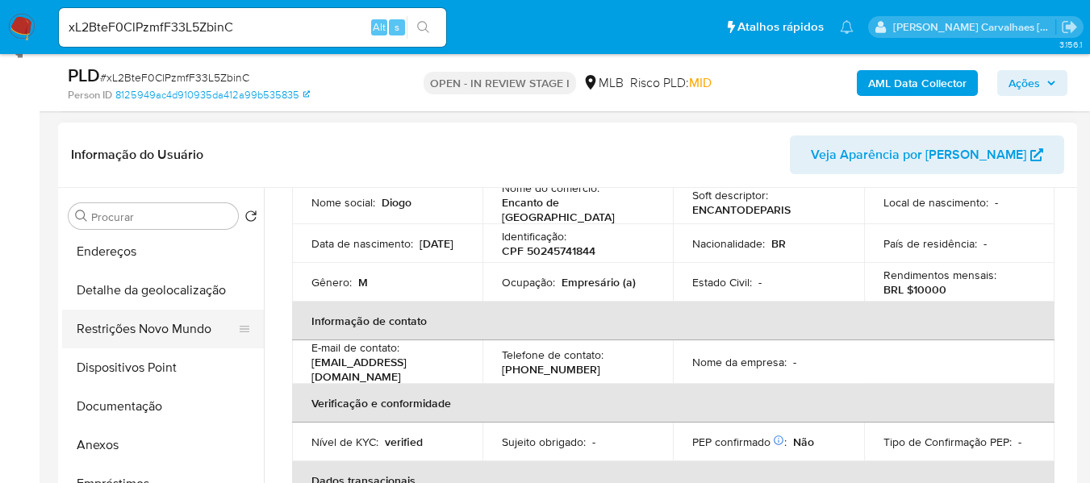
click at [177, 336] on button "Restrições Novo Mundo" at bounding box center [156, 329] width 189 height 39
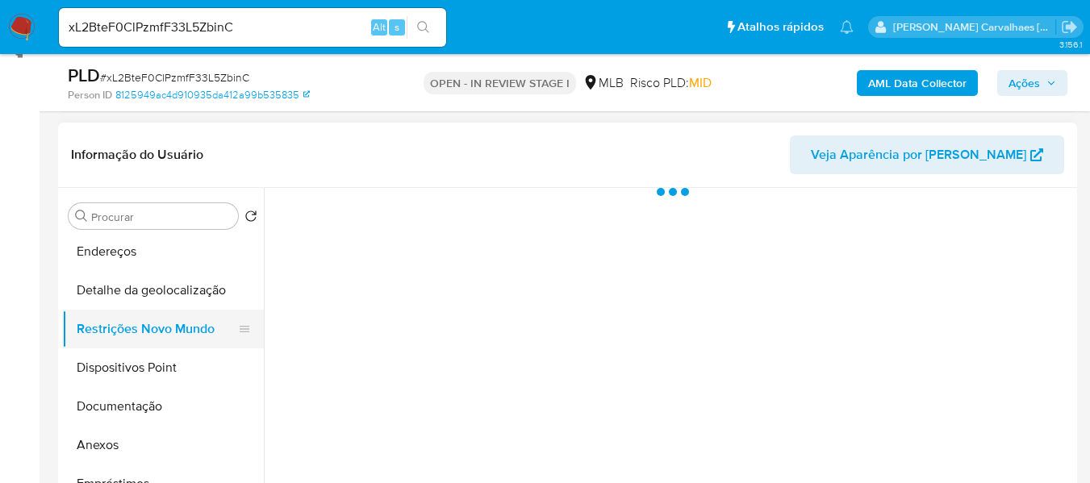
scroll to position [0, 0]
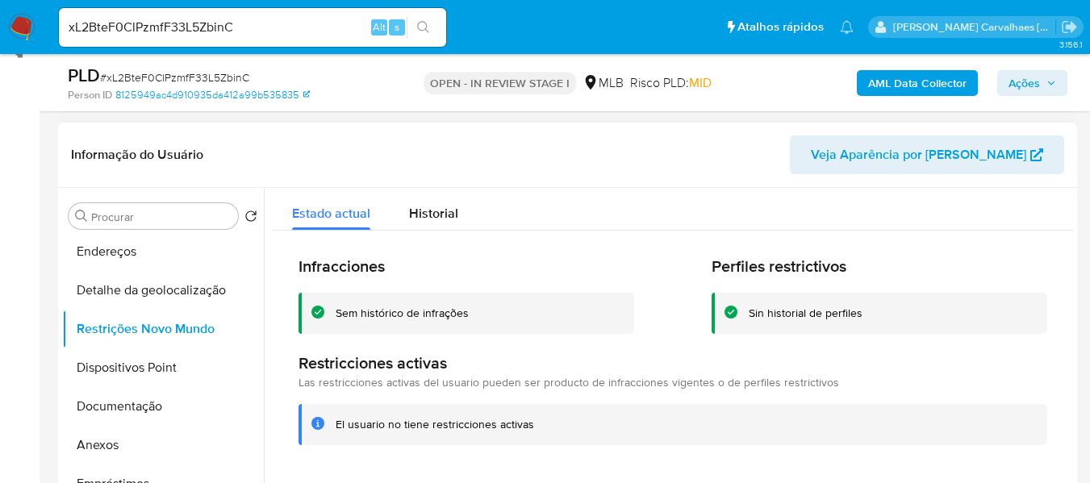
drag, startPoint x: 338, startPoint y: 425, endPoint x: 528, endPoint y: 419, distance: 189.6
click at [532, 423] on div "El usuario no tiene restricciones activas" at bounding box center [685, 424] width 699 height 15
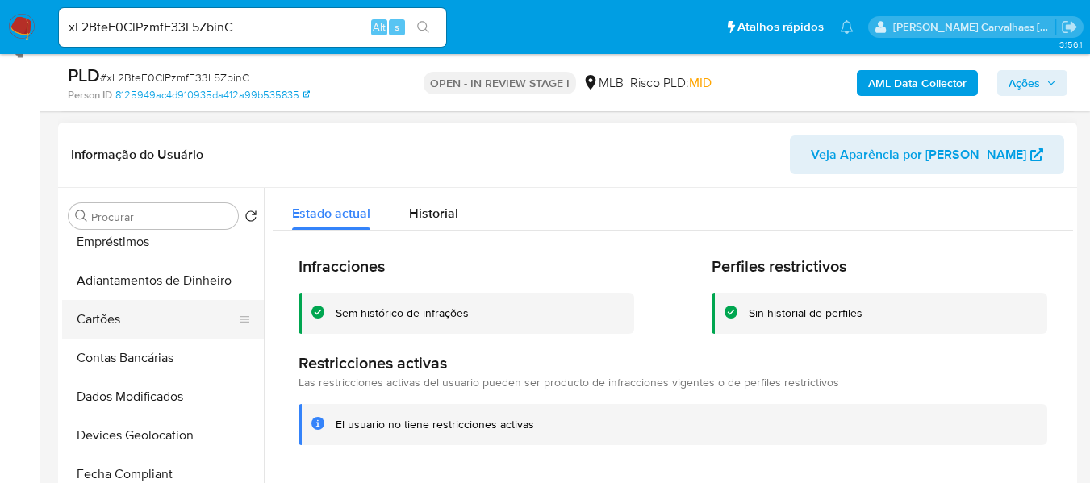
scroll to position [161, 0]
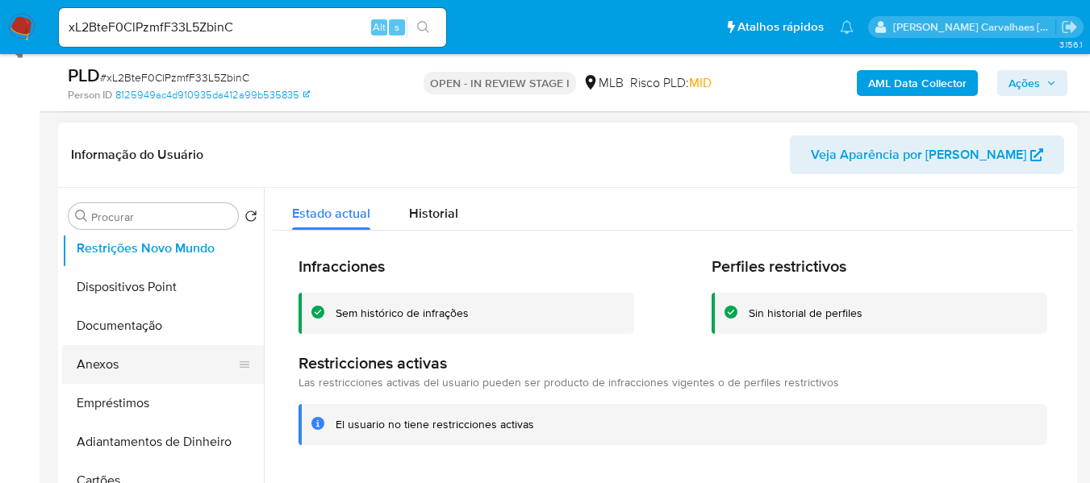
click at [119, 361] on button "Anexos" at bounding box center [156, 364] width 189 height 39
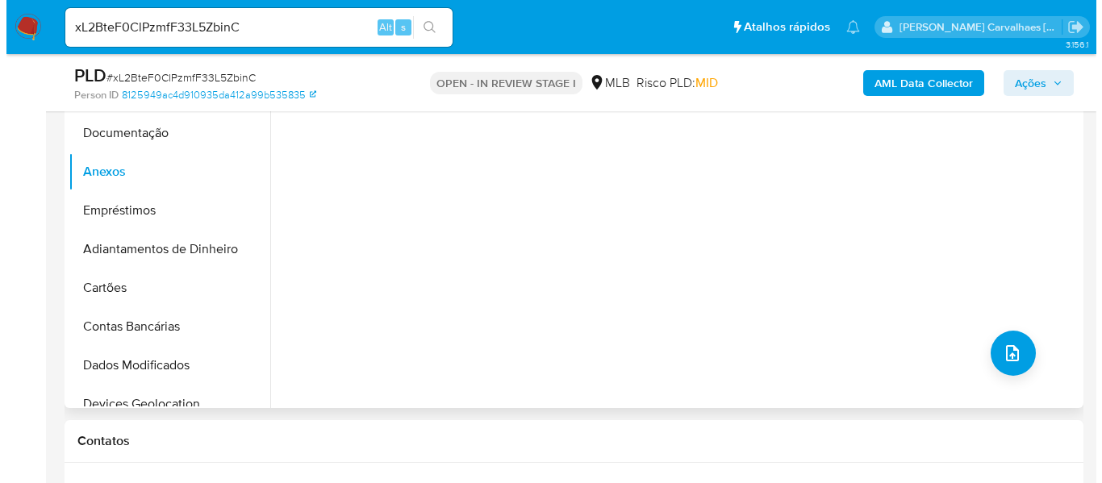
scroll to position [473, 0]
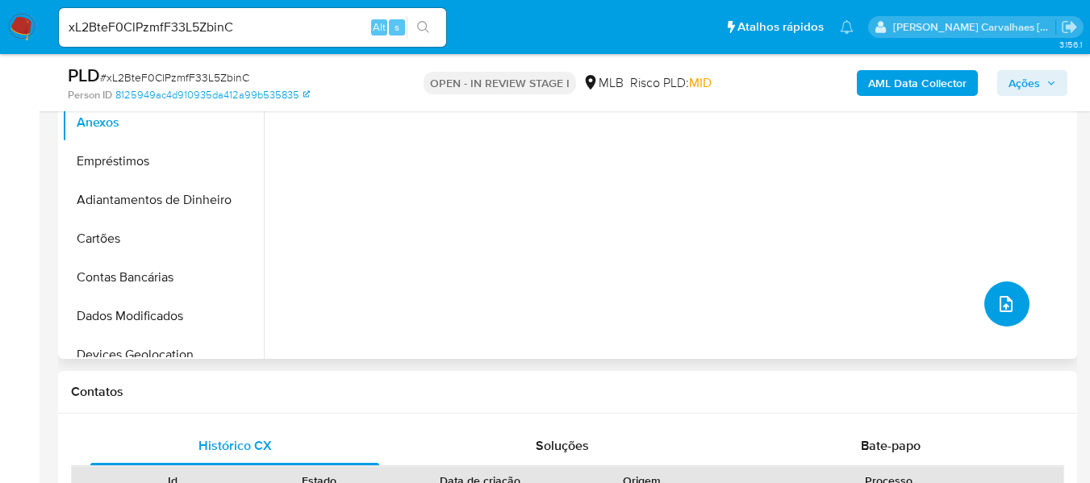
click at [999, 304] on icon "upload-file" at bounding box center [1005, 304] width 13 height 16
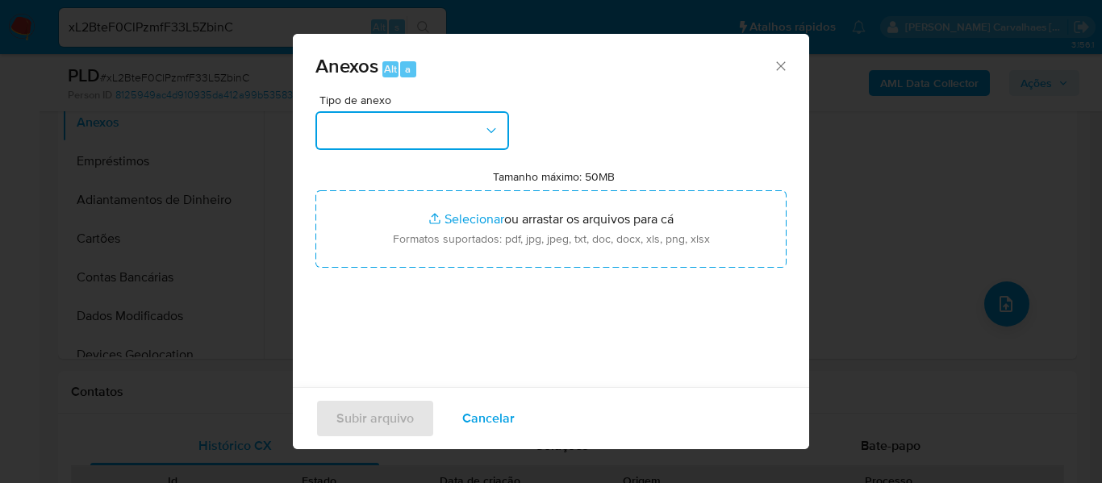
click at [439, 140] on button "button" at bounding box center [412, 130] width 194 height 39
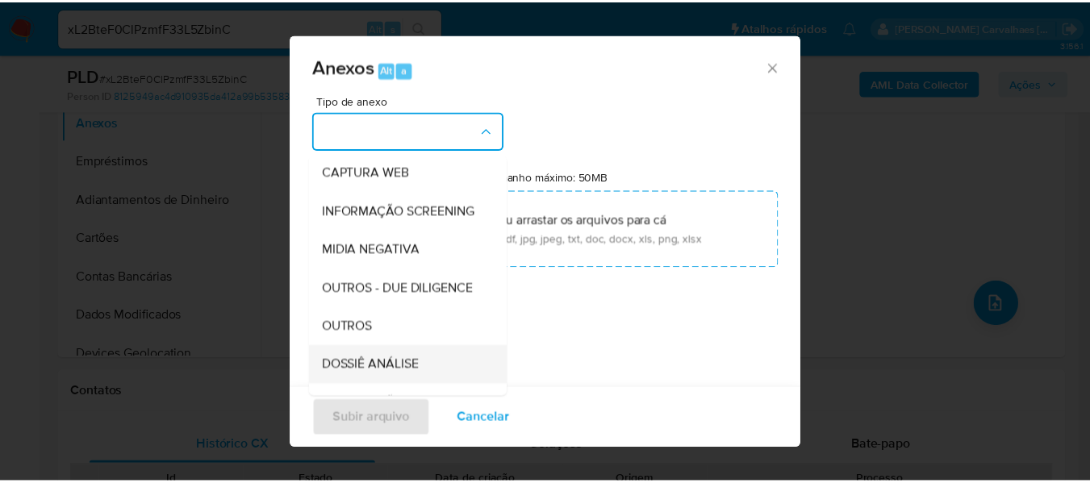
scroll to position [242, 0]
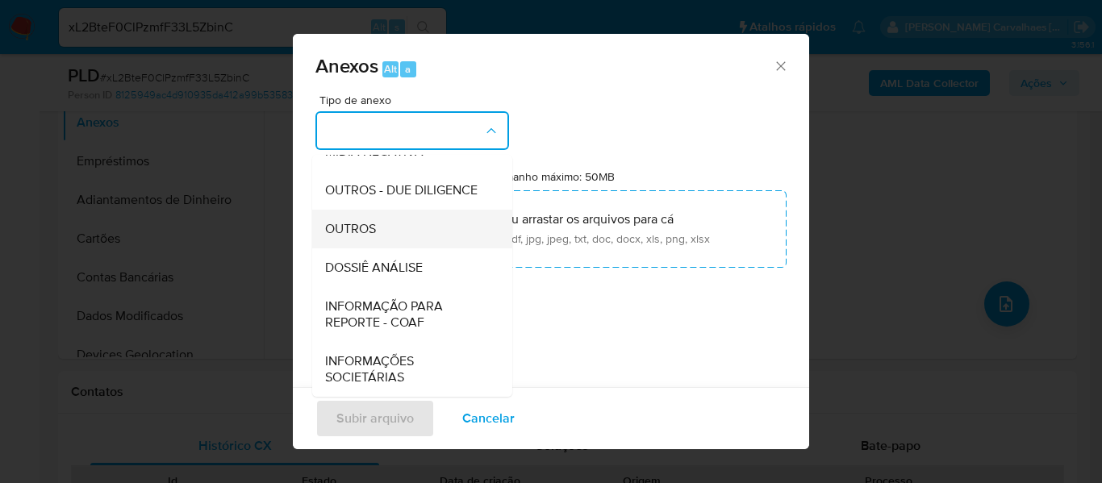
click at [357, 237] on span "OUTROS" at bounding box center [350, 229] width 51 height 16
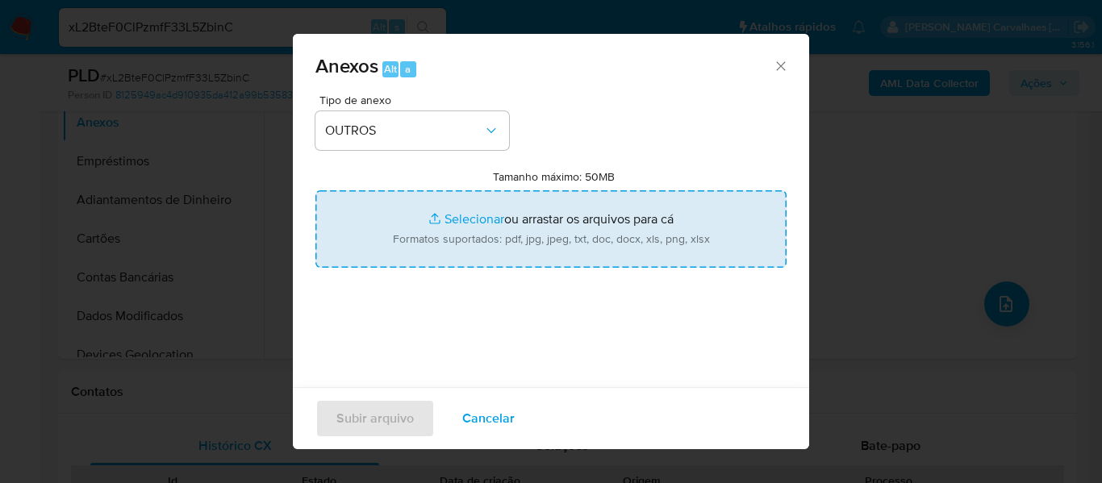
click at [450, 218] on input "Tamanho máximo: 50MB Selecionar arquivos" at bounding box center [550, 228] width 471 height 77
type input "C:\fakepath\Mulan Diogo Dias Araujo 1776772149_2025_08_27_14_06_46 - Tabla diná…"
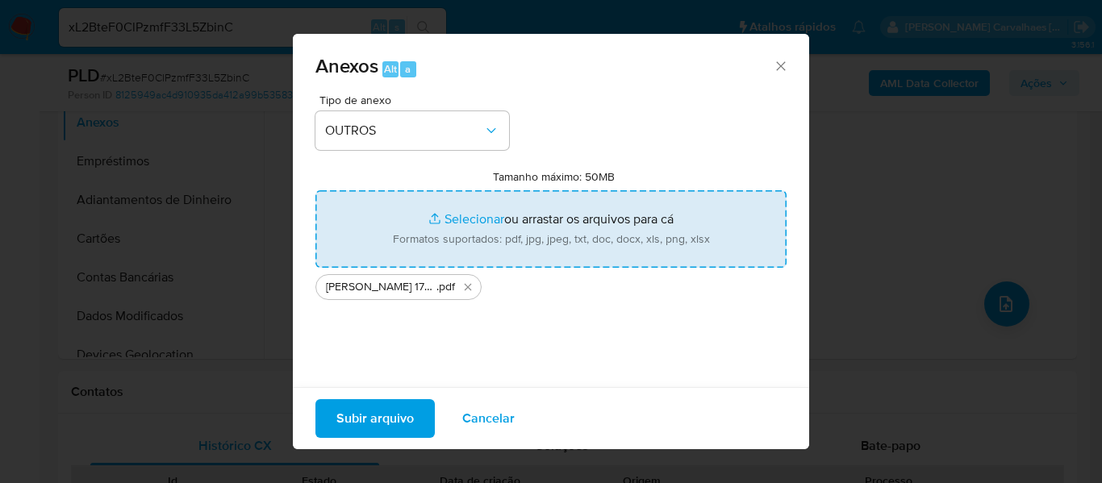
click at [449, 220] on input "Tamanho máximo: 50MB Selecionar arquivos" at bounding box center [550, 228] width 471 height 77
type input "C:\fakepath\SAR - xxxx - CPF 50245741844 - DIOGO DIAS ARAUJO.pdf"
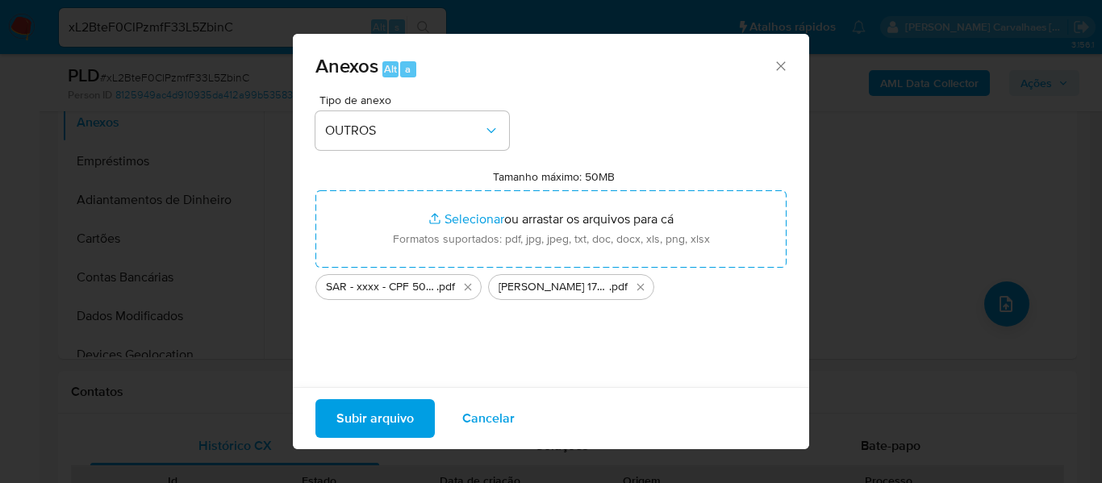
drag, startPoint x: 370, startPoint y: 406, endPoint x: 272, endPoint y: 389, distance: 99.9
click at [371, 407] on span "Subir arquivo" at bounding box center [374, 418] width 77 height 35
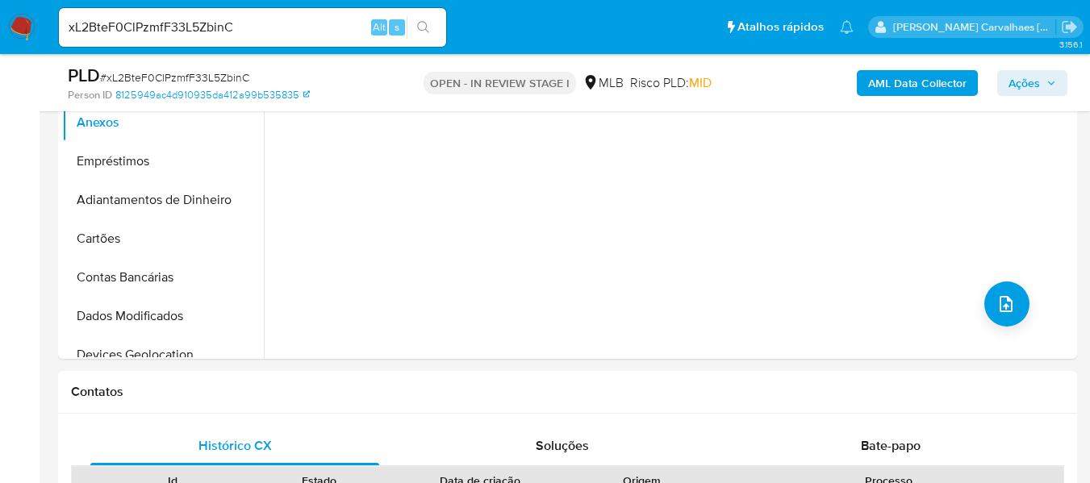
click at [1040, 83] on span "Ações" at bounding box center [1032, 83] width 48 height 23
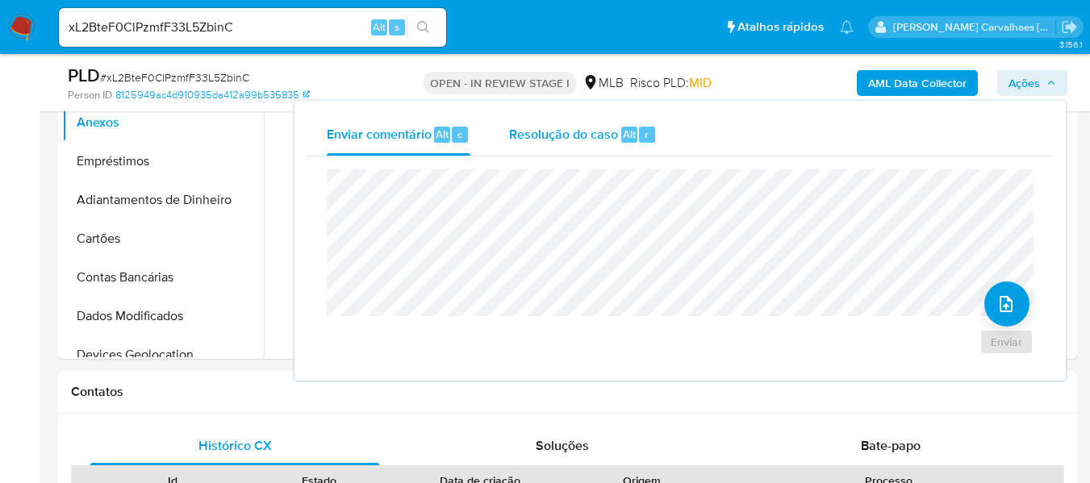
click at [562, 141] on span "Resolução do caso" at bounding box center [563, 133] width 109 height 19
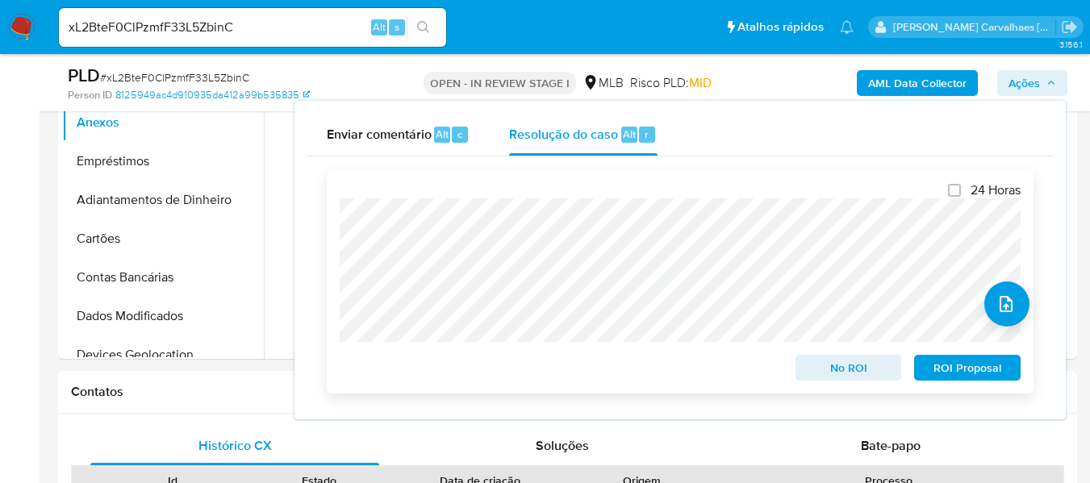
click at [946, 376] on span "ROI Proposal" at bounding box center [967, 368] width 84 height 23
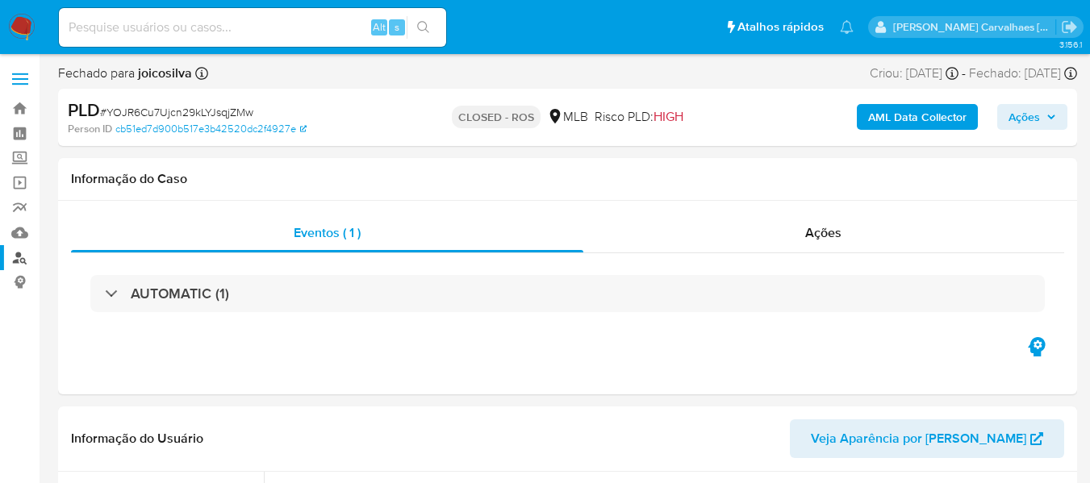
select select "10"
click at [18, 254] on link "Localizador de pessoas" at bounding box center [96, 257] width 192 height 25
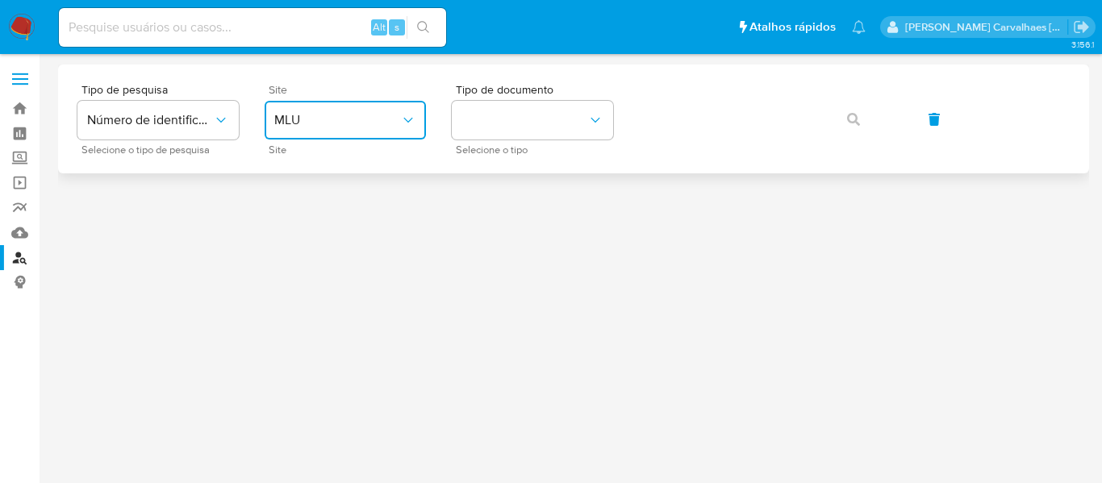
click at [399, 127] on span "MLU" at bounding box center [337, 120] width 126 height 16
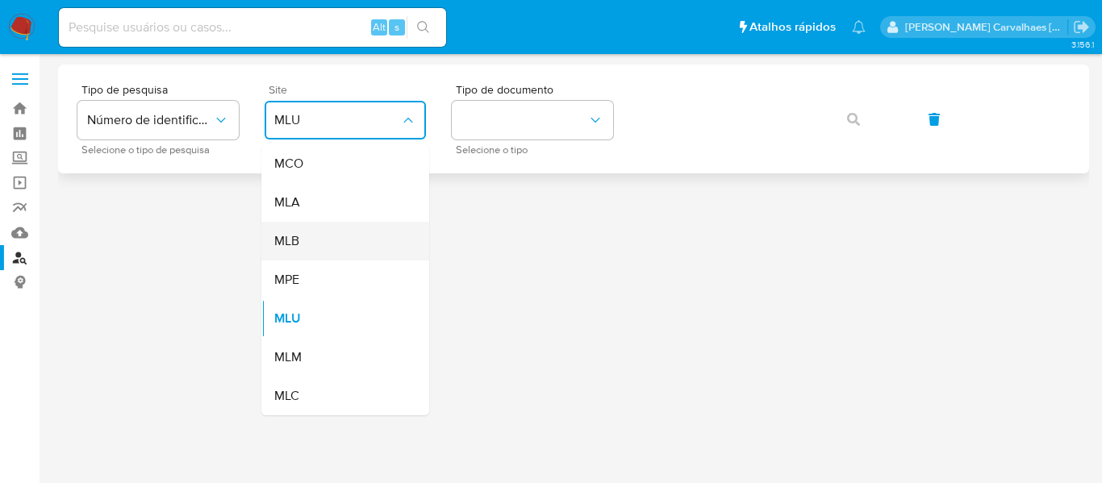
click at [319, 234] on div "MLB" at bounding box center [340, 241] width 132 height 39
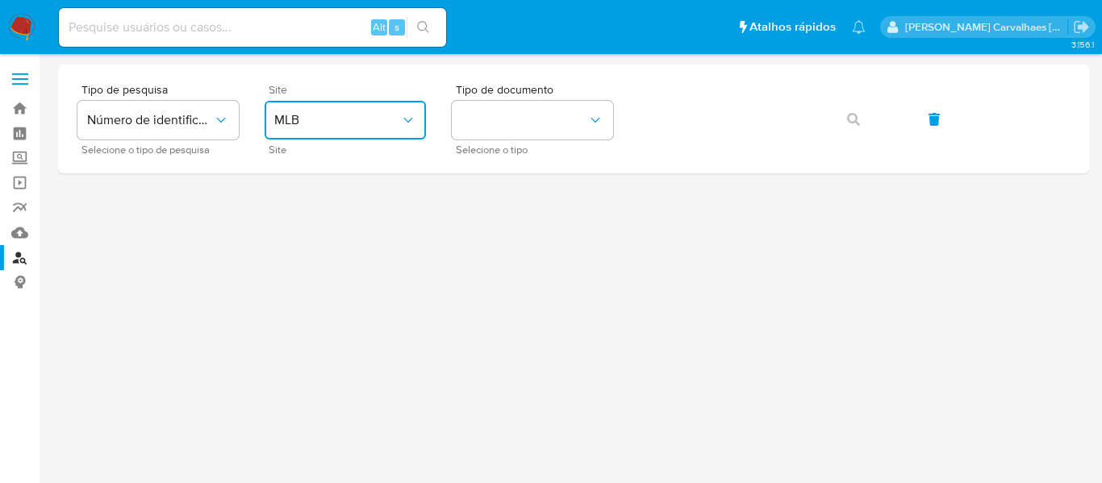
drag, startPoint x: 469, startPoint y: 127, endPoint x: 335, endPoint y: 115, distance: 135.2
click at [335, 115] on span "MLB" at bounding box center [337, 120] width 126 height 16
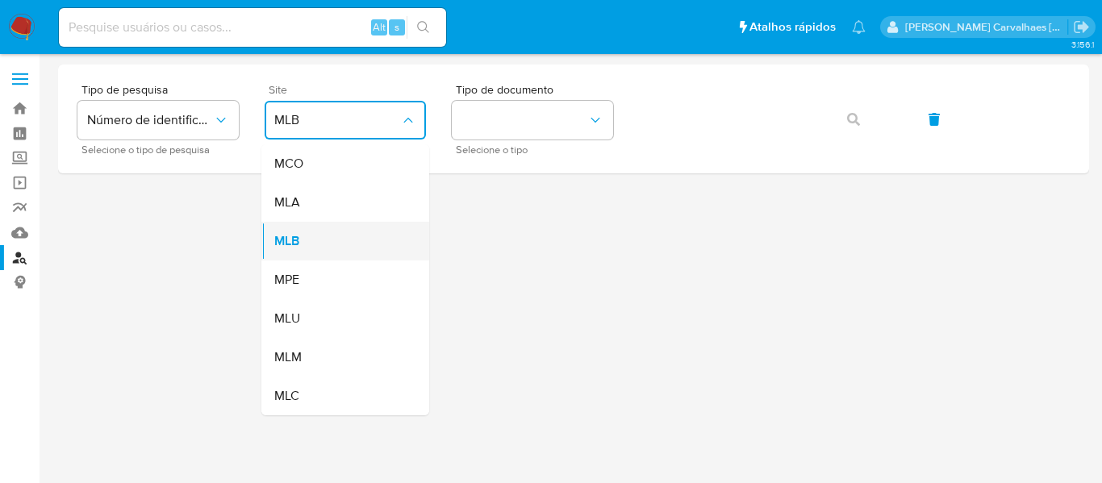
click at [306, 235] on div "MLB" at bounding box center [340, 241] width 132 height 39
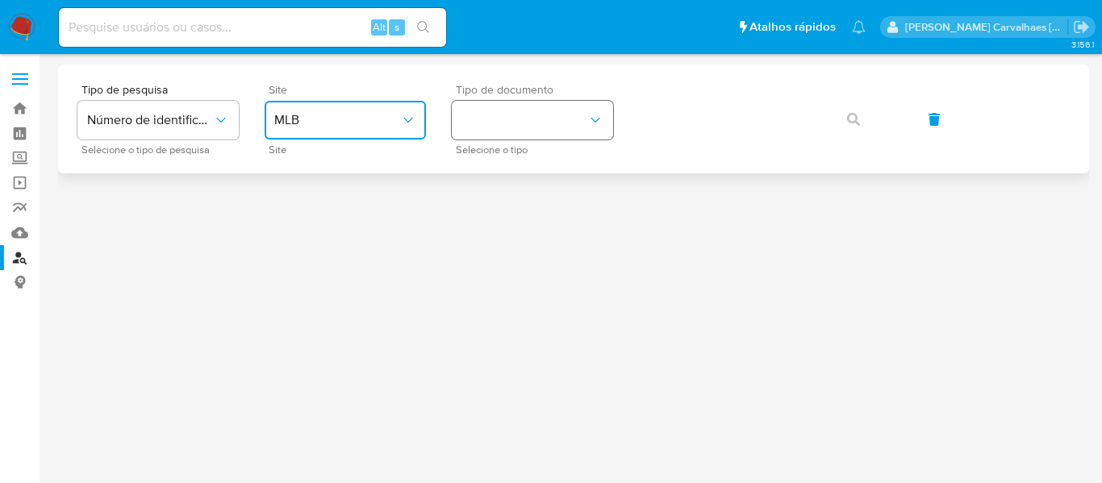
drag, startPoint x: 511, startPoint y: 106, endPoint x: 478, endPoint y: 124, distance: 37.9
drag, startPoint x: 478, startPoint y: 124, endPoint x: 465, endPoint y: 122, distance: 12.3
click at [465, 122] on button "identificationType" at bounding box center [532, 120] width 161 height 39
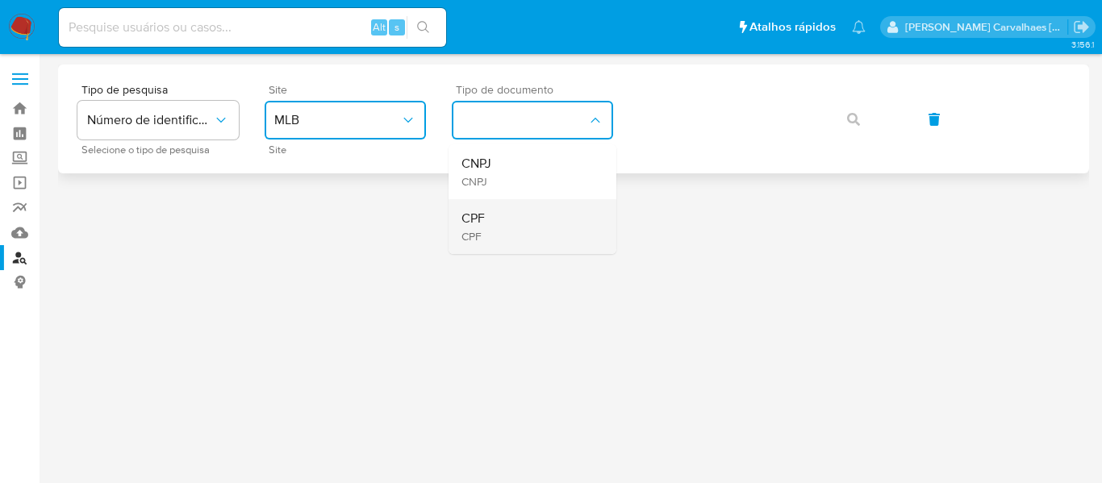
click at [471, 220] on span "CPF" at bounding box center [472, 219] width 23 height 16
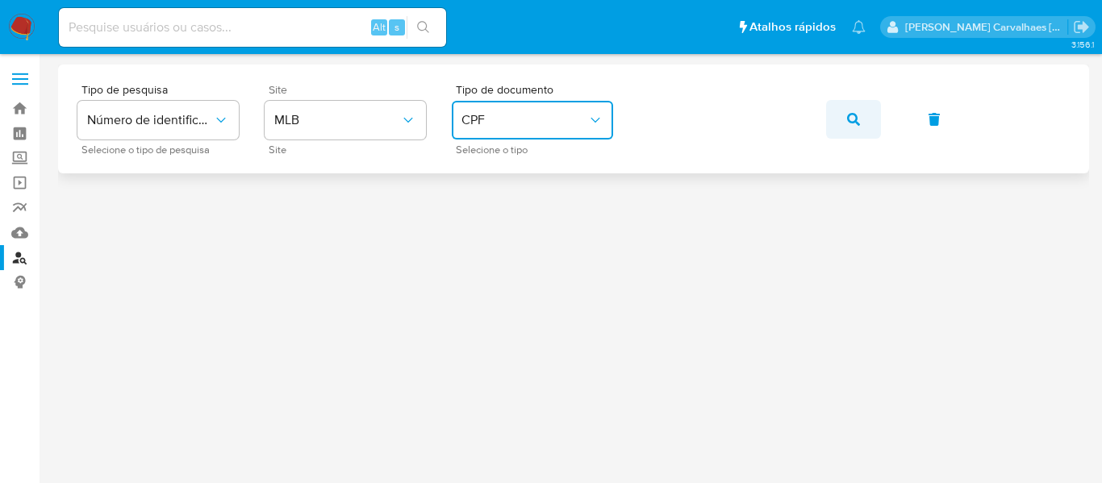
click at [846, 118] on button "button" at bounding box center [853, 119] width 55 height 39
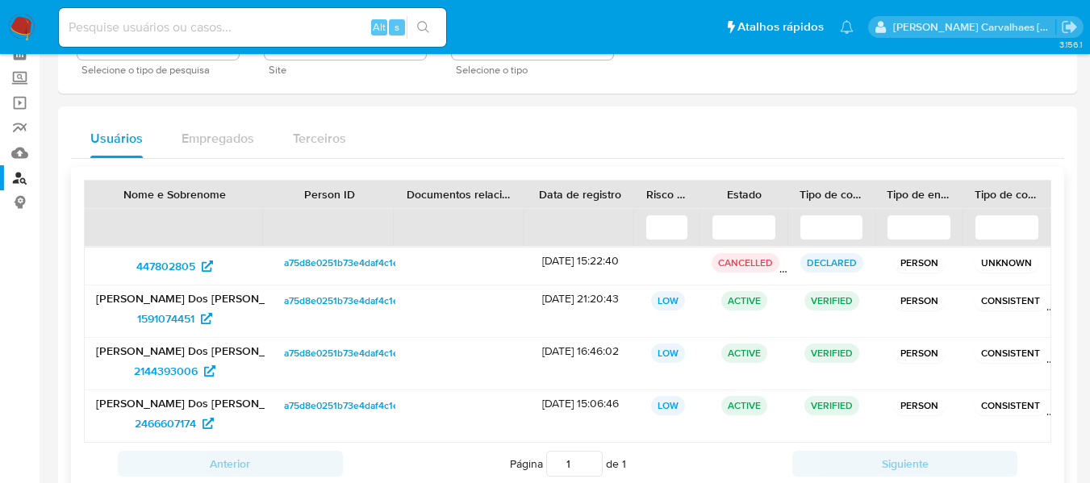
scroll to position [81, 0]
click at [189, 313] on span "1591074451" at bounding box center [165, 318] width 57 height 26
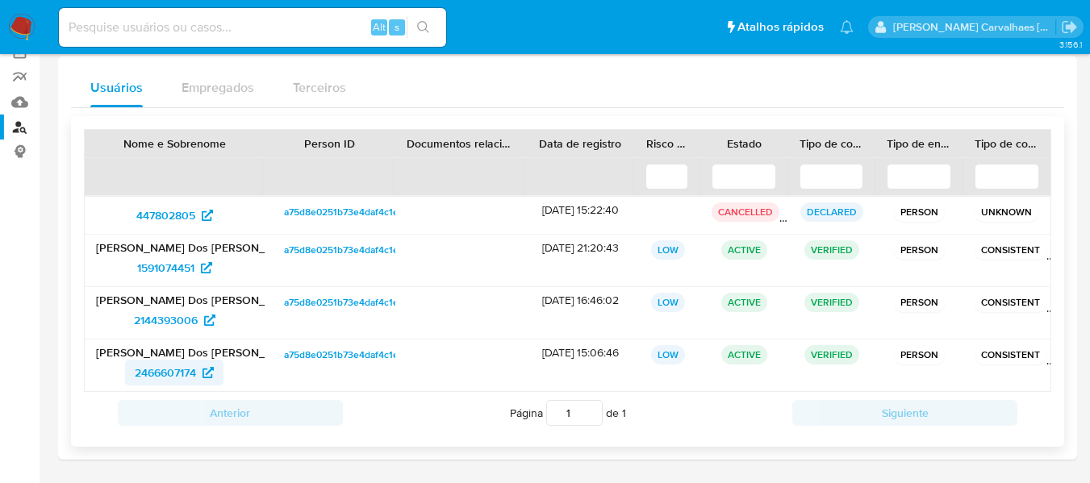
click at [167, 371] on span "2466607174" at bounding box center [165, 373] width 61 height 26
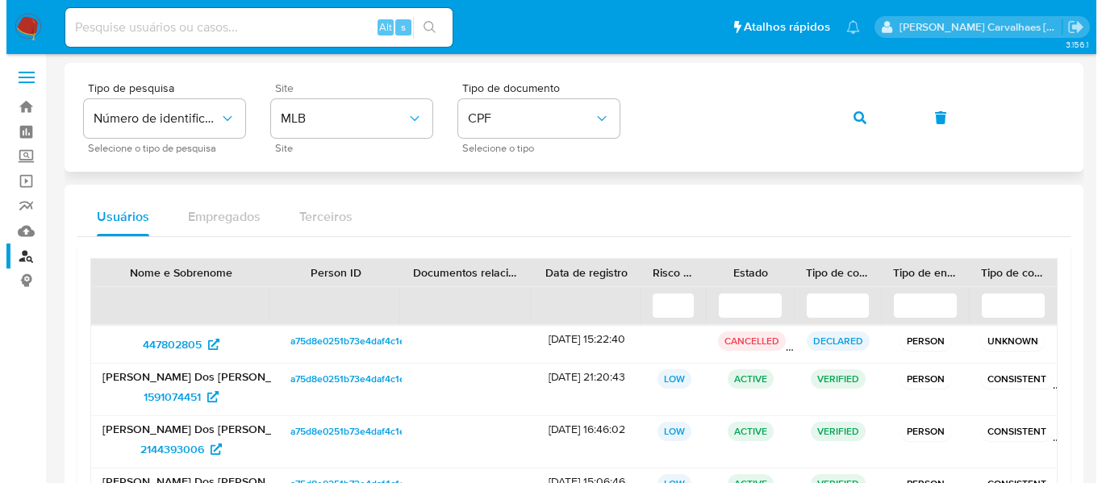
scroll to position [0, 0]
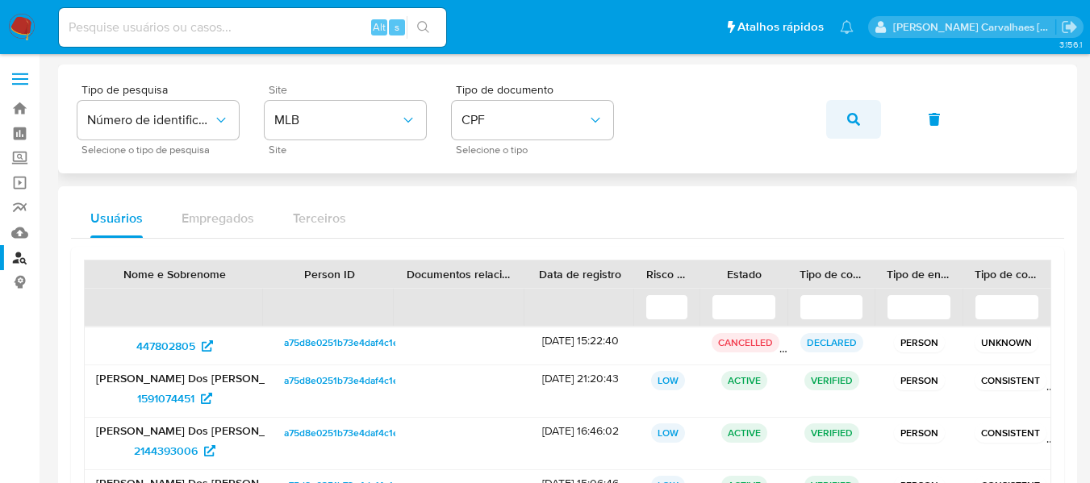
click at [857, 111] on span "button" at bounding box center [853, 119] width 13 height 35
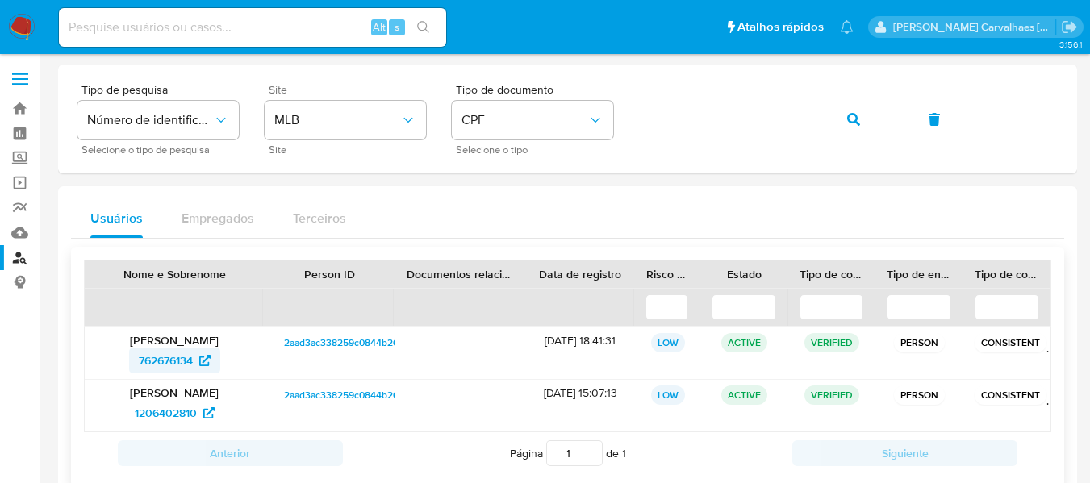
click at [165, 364] on span "762676134" at bounding box center [166, 361] width 54 height 26
click at [186, 364] on span "762676134" at bounding box center [166, 361] width 54 height 26
click at [622, 123] on div "Tipo de pesquisa Número de identificação Selecione o tipo de pesquisa Site MLB …" at bounding box center [567, 119] width 980 height 70
click at [846, 124] on button "button" at bounding box center [853, 119] width 55 height 39
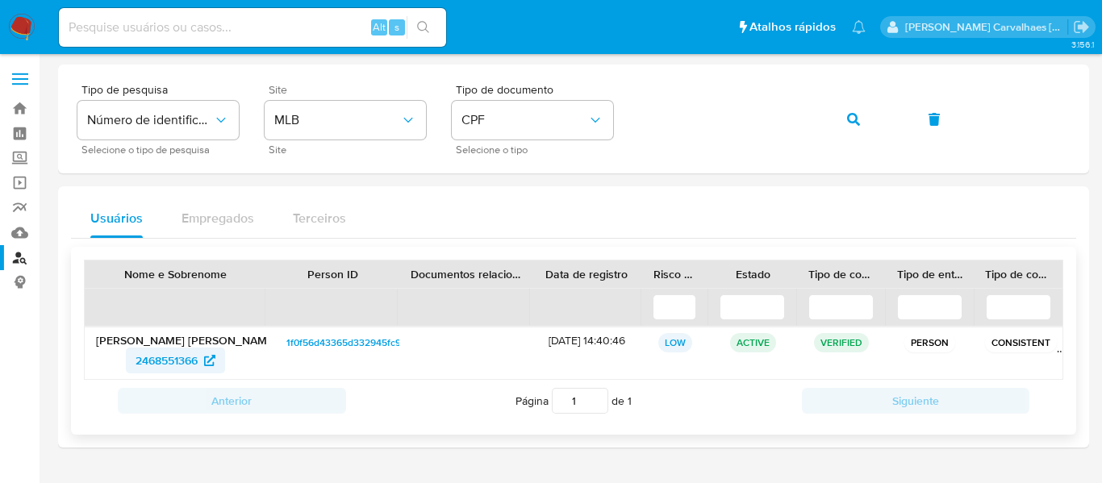
click at [178, 361] on span "2468551366" at bounding box center [167, 361] width 62 height 26
click at [600, 121] on div "Tipo de pesquisa Número de identificação Selecione o tipo de pesquisa Site MLB …" at bounding box center [573, 119] width 992 height 70
click at [847, 126] on span "button" at bounding box center [853, 119] width 13 height 35
click at [155, 361] on span "2468551366" at bounding box center [167, 361] width 62 height 26
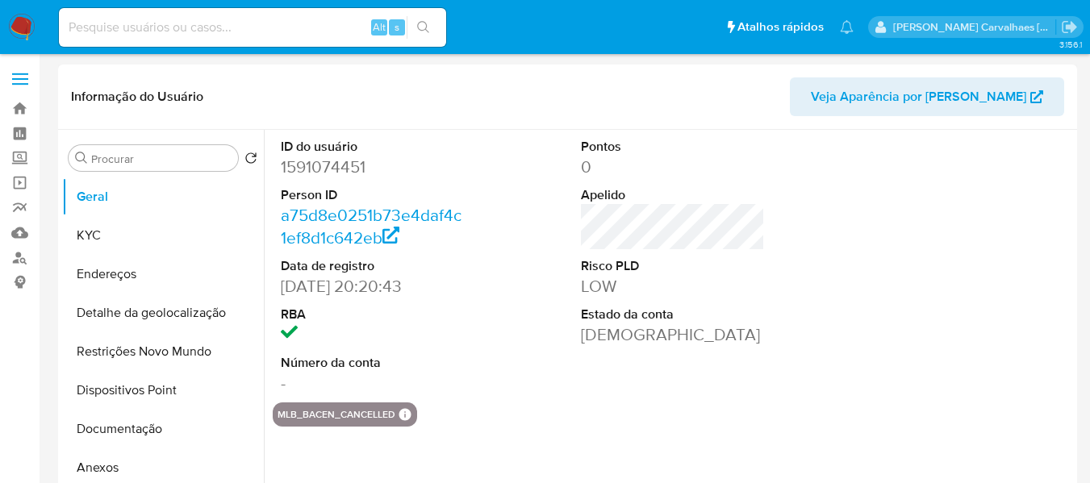
select select "10"
click at [140, 391] on button "Dispositivos Point" at bounding box center [156, 390] width 189 height 39
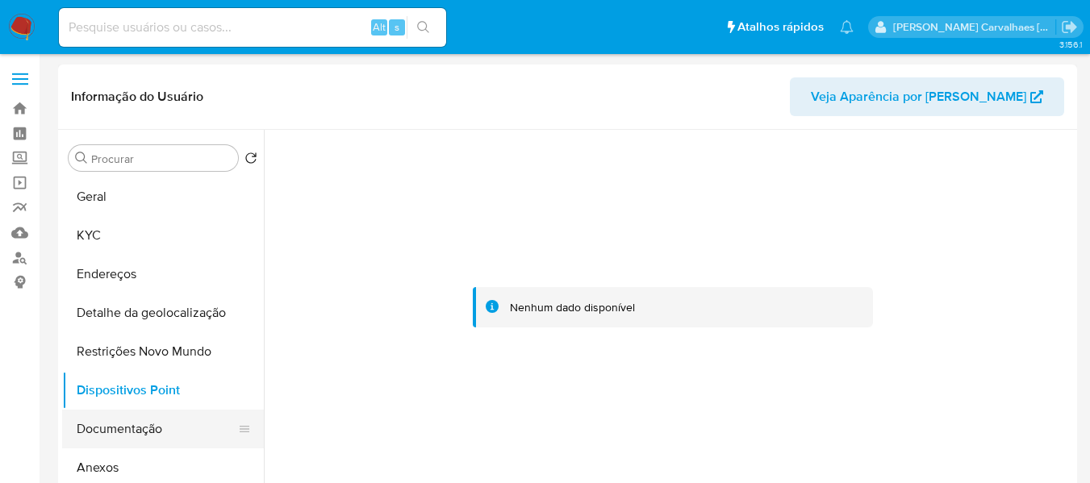
click at [146, 423] on button "Documentação" at bounding box center [156, 429] width 189 height 39
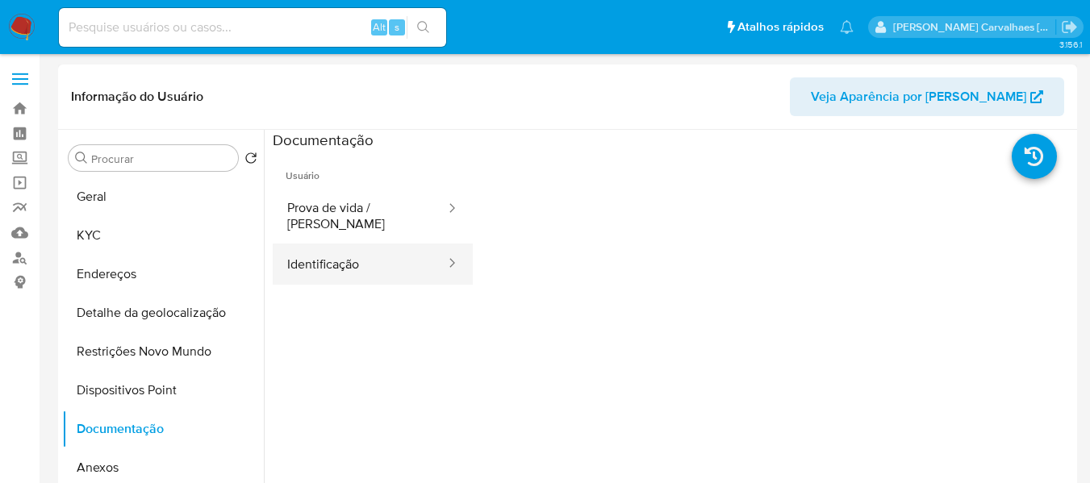
click at [444, 255] on icon at bounding box center [452, 263] width 16 height 16
click at [408, 244] on button "Identificação" at bounding box center [360, 264] width 174 height 41
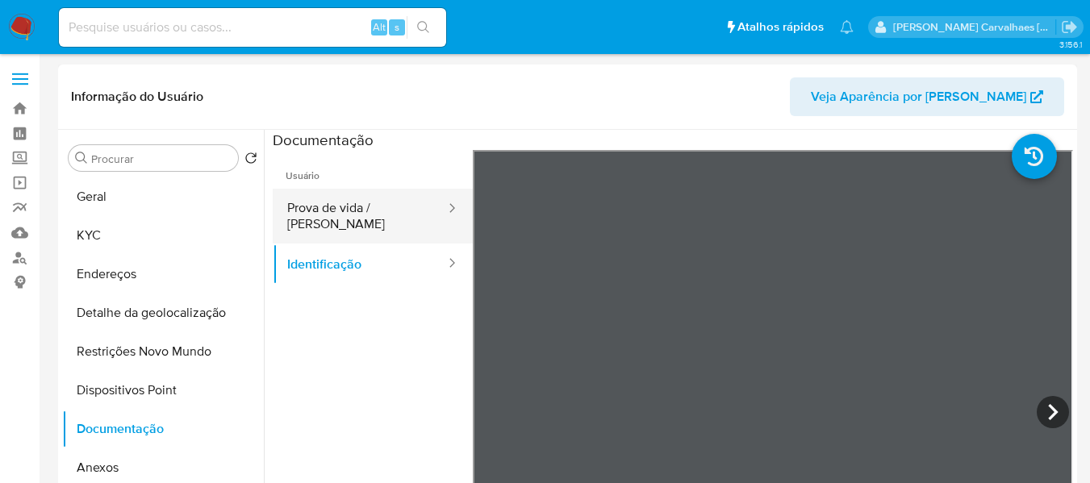
click at [401, 197] on button "Prova de vida / [PERSON_NAME]" at bounding box center [360, 216] width 174 height 55
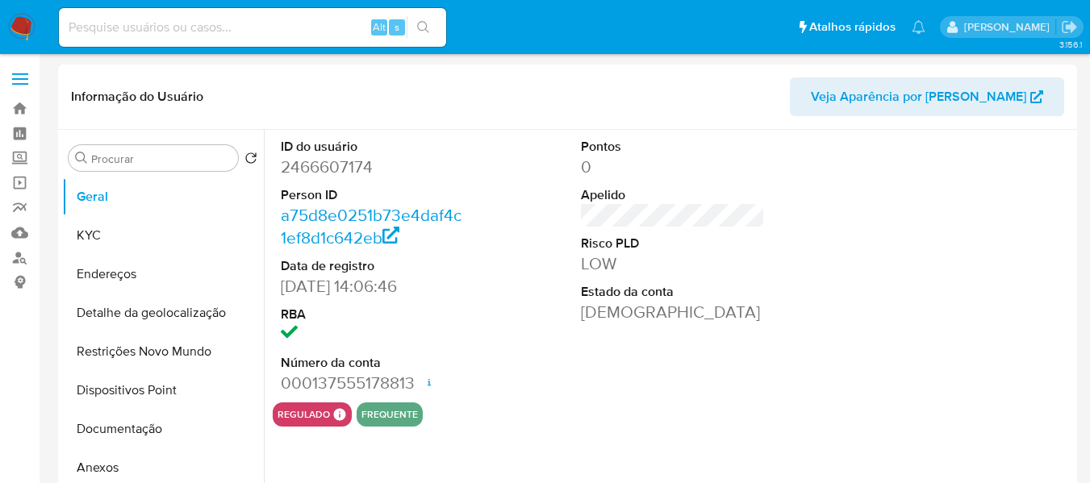
select select "10"
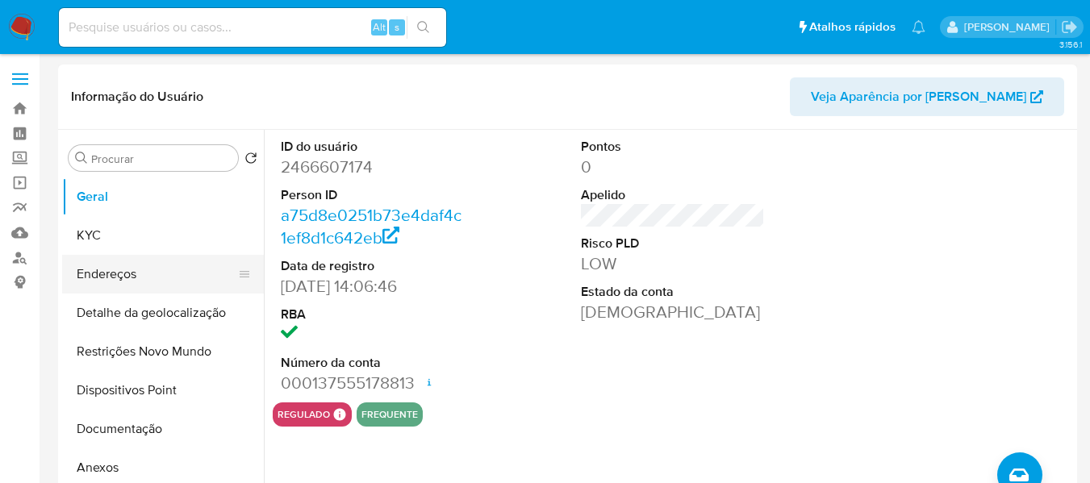
click at [130, 279] on button "Endereços" at bounding box center [156, 274] width 189 height 39
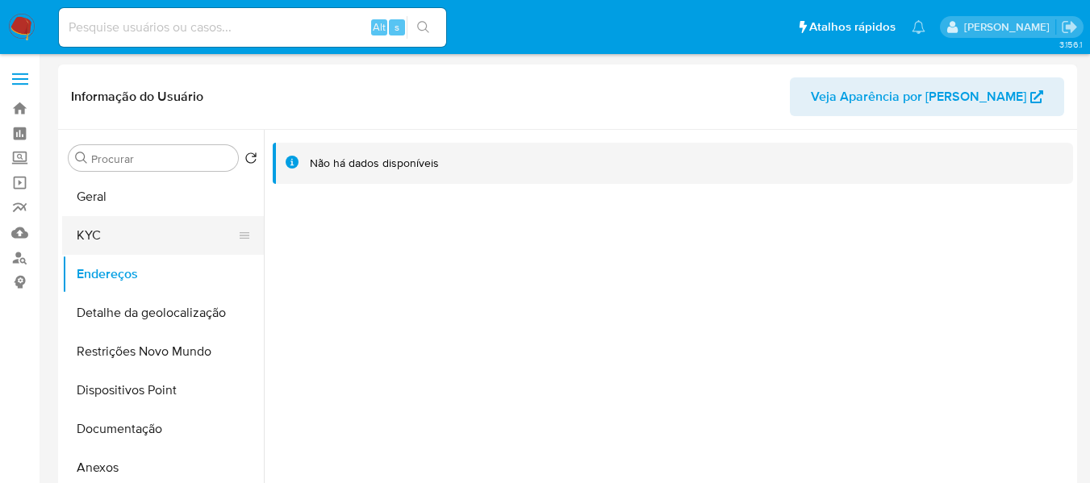
click at [136, 231] on button "KYC" at bounding box center [156, 235] width 189 height 39
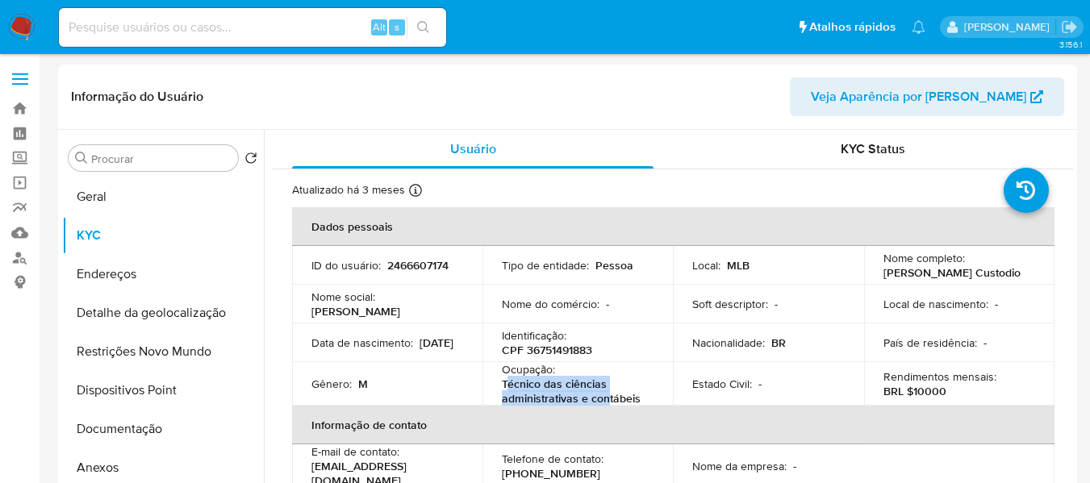
drag, startPoint x: 503, startPoint y: 389, endPoint x: 607, endPoint y: 404, distance: 104.4
click at [607, 404] on p "Técnico das ciências administrativas e contábeis" at bounding box center [574, 391] width 145 height 29
click at [569, 403] on p "Técnico das ciências administrativas e contábeis" at bounding box center [574, 391] width 145 height 29
drag, startPoint x: 502, startPoint y: 390, endPoint x: 639, endPoint y: 405, distance: 138.0
click at [639, 405] on p "Técnico das ciências administrativas e contábeis" at bounding box center [574, 391] width 145 height 29
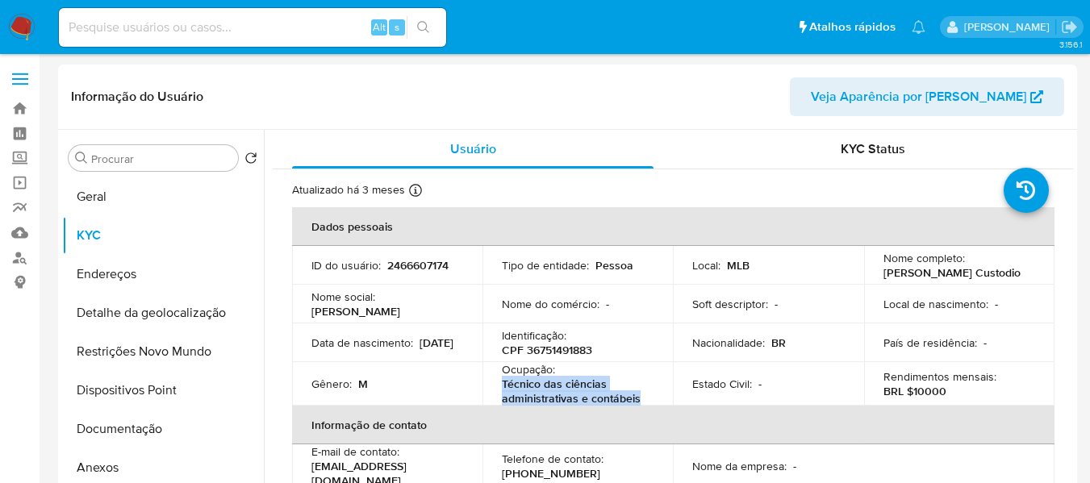
copy p "Técnico das ciências administrativas e contábeis"
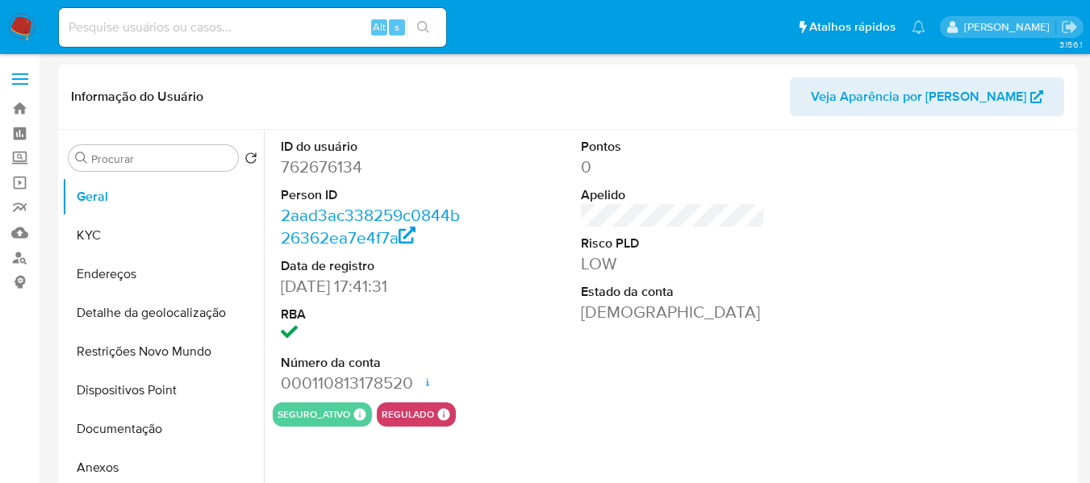
select select "10"
click at [120, 244] on button "KYC" at bounding box center [156, 235] width 189 height 39
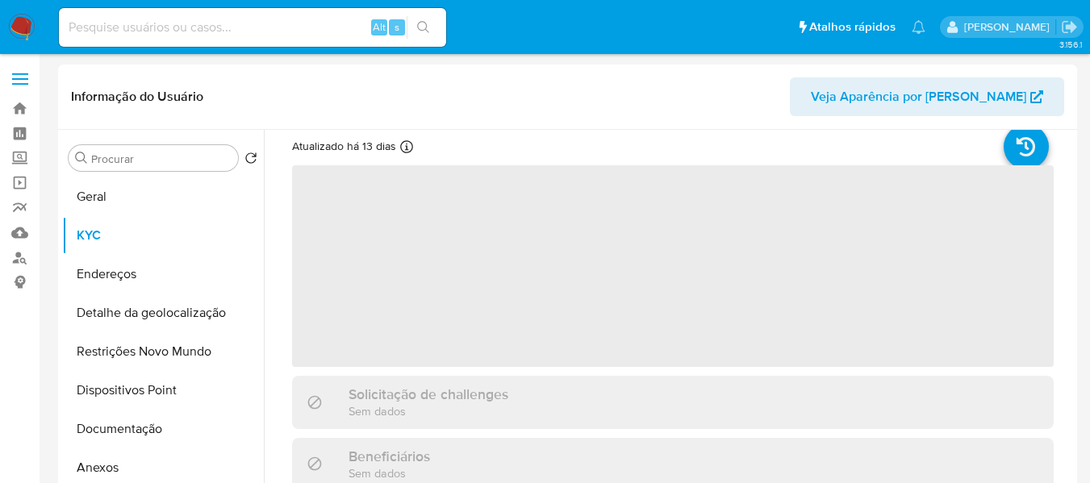
scroll to position [81, 0]
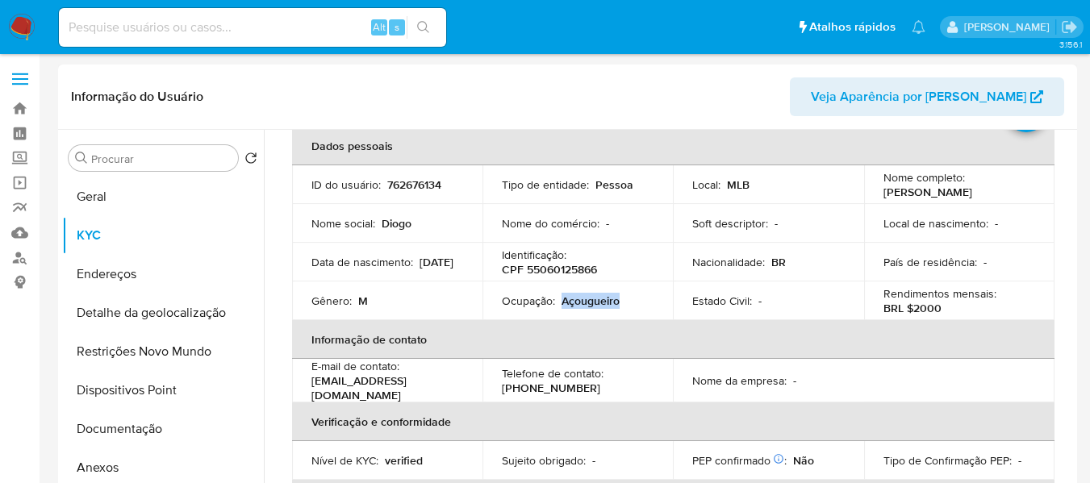
drag, startPoint x: 558, startPoint y: 301, endPoint x: 615, endPoint y: 302, distance: 57.3
click at [615, 302] on div "Ocupação : Açougueiro" at bounding box center [578, 301] width 152 height 15
copy p "Açougueiro"
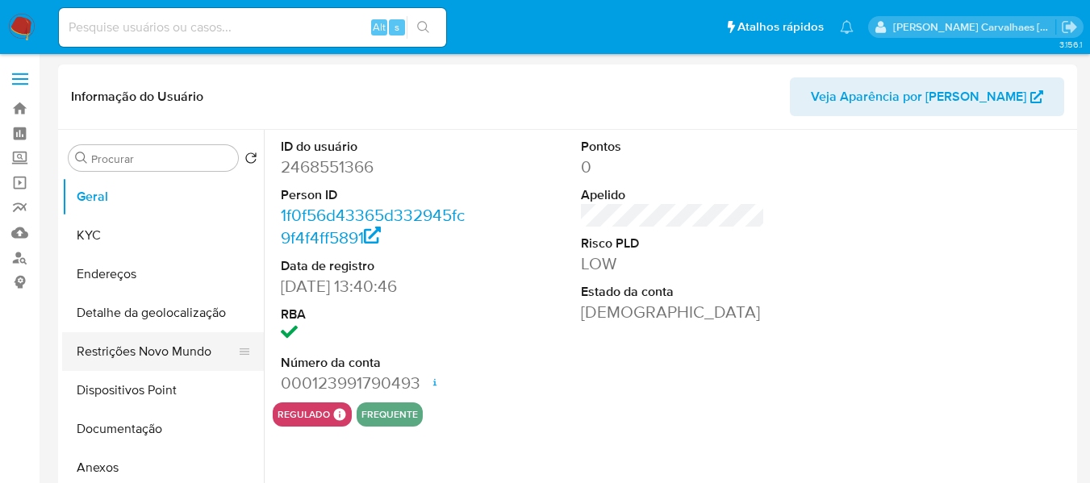
select select "10"
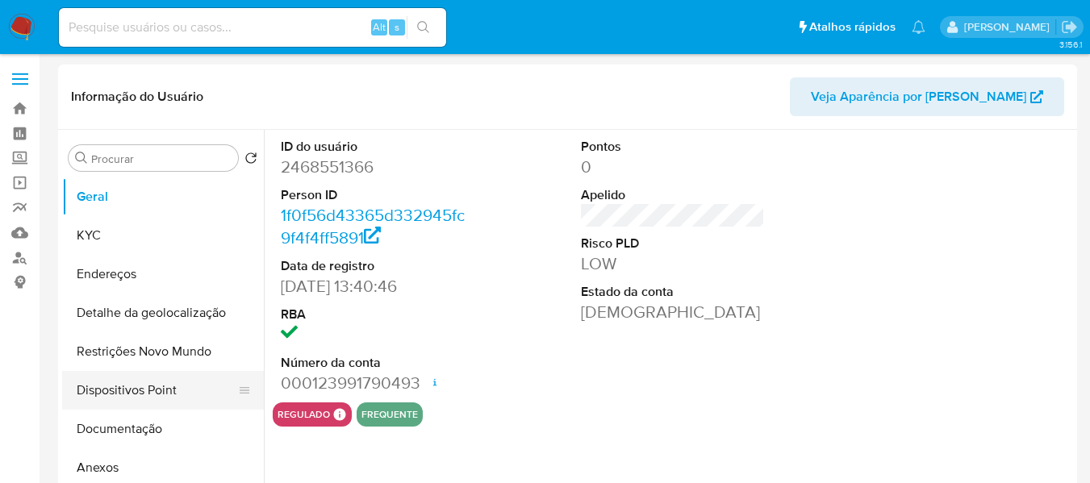
select select "10"
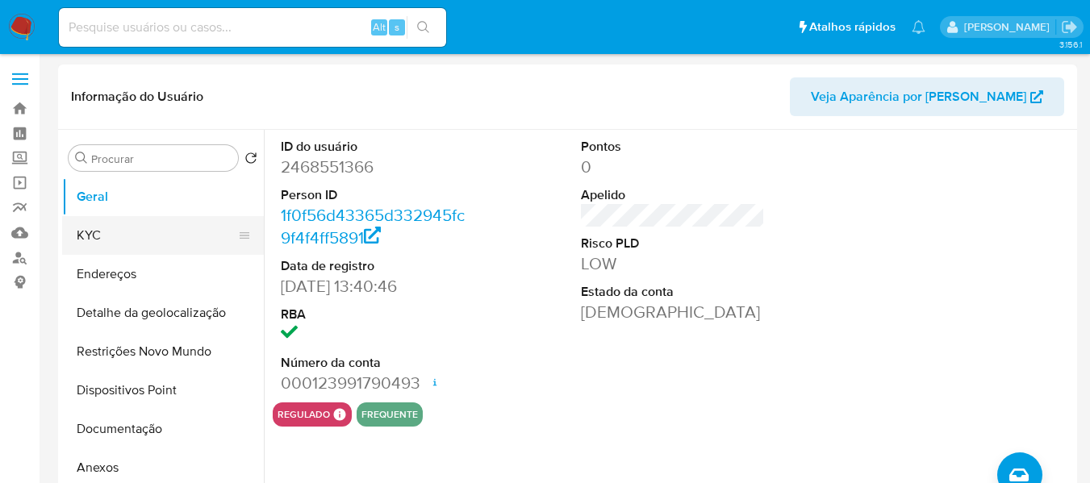
click at [95, 223] on button "KYC" at bounding box center [156, 235] width 189 height 39
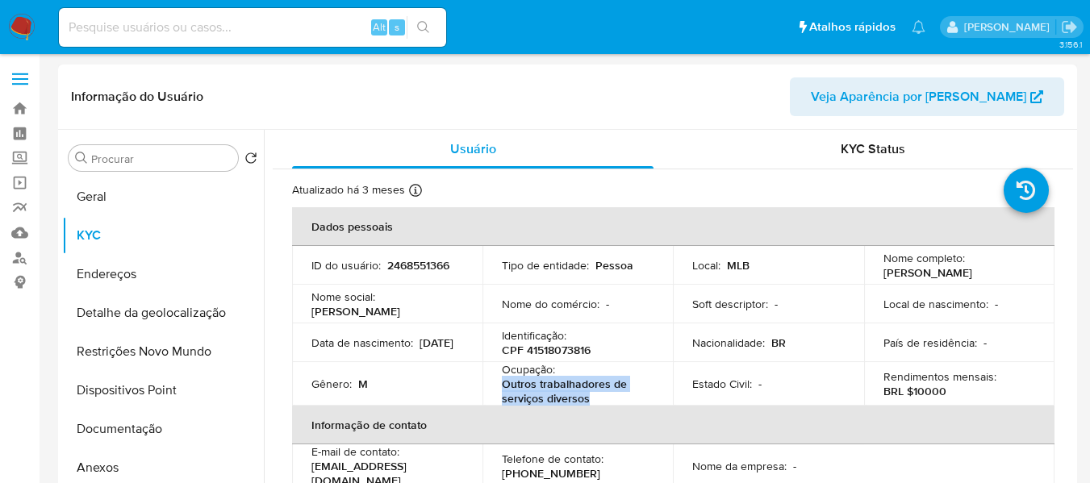
drag, startPoint x: 504, startPoint y: 385, endPoint x: 589, endPoint y: 403, distance: 86.5
click at [589, 403] on p "Outros trabalhadores de serviços diversos" at bounding box center [574, 391] width 145 height 29
copy p "Outros trabalhadores de serviços diversos"
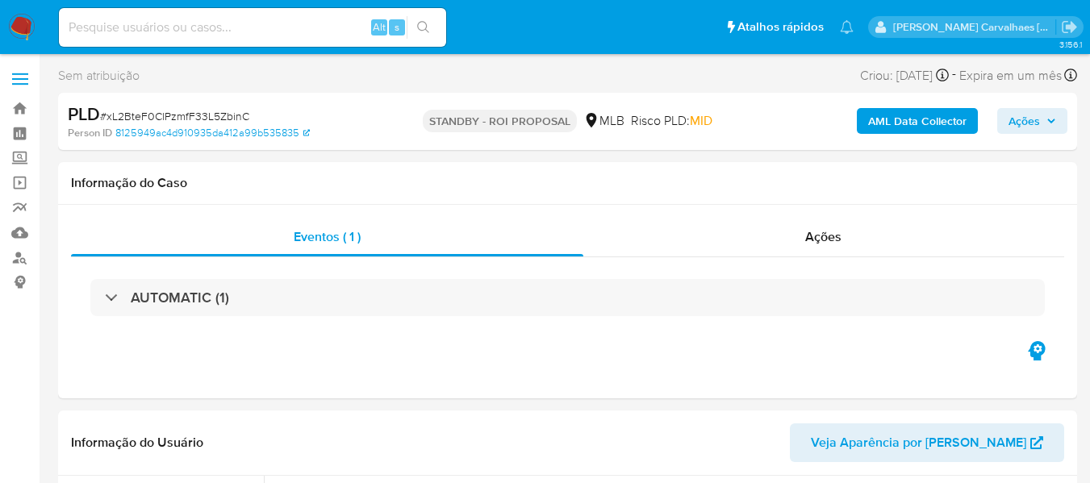
select select "10"
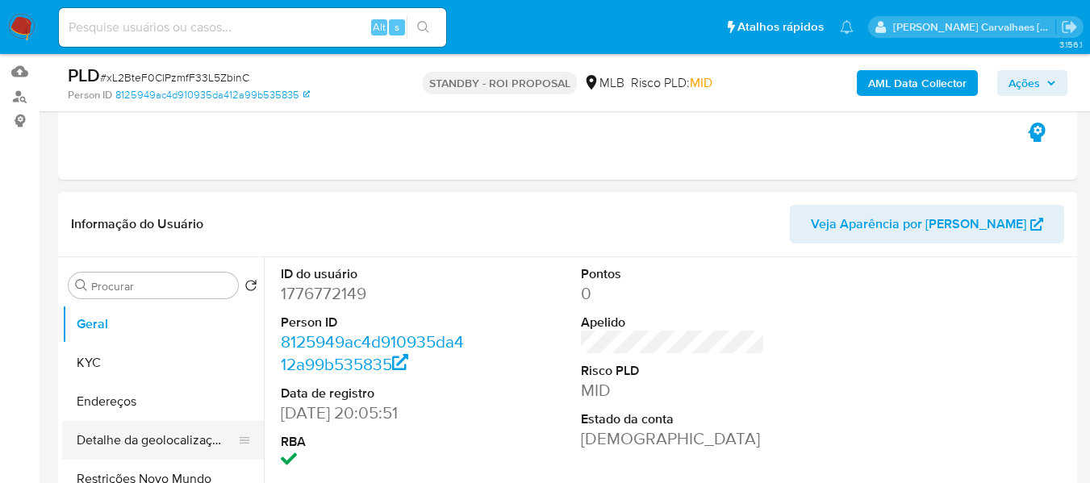
scroll to position [161, 0]
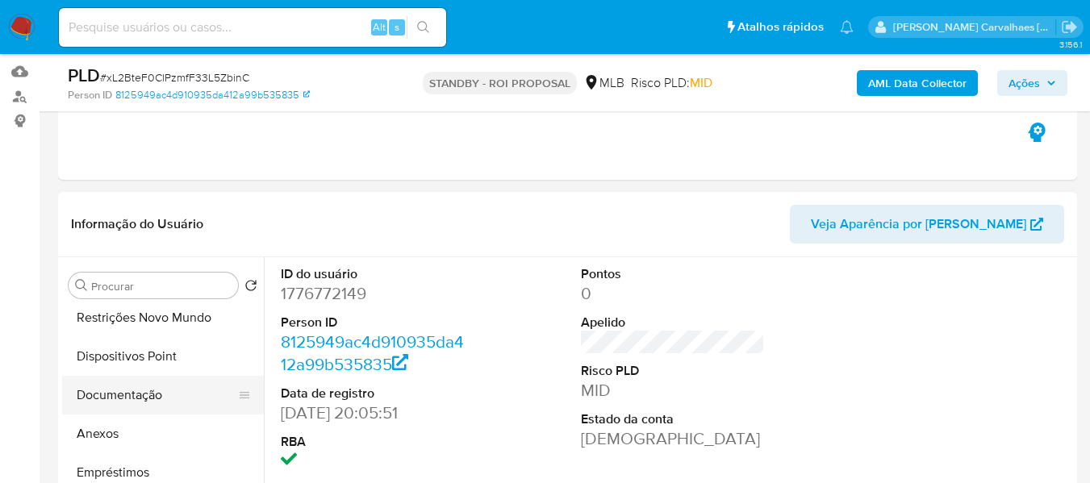
click at [148, 401] on button "Documentação" at bounding box center [156, 395] width 189 height 39
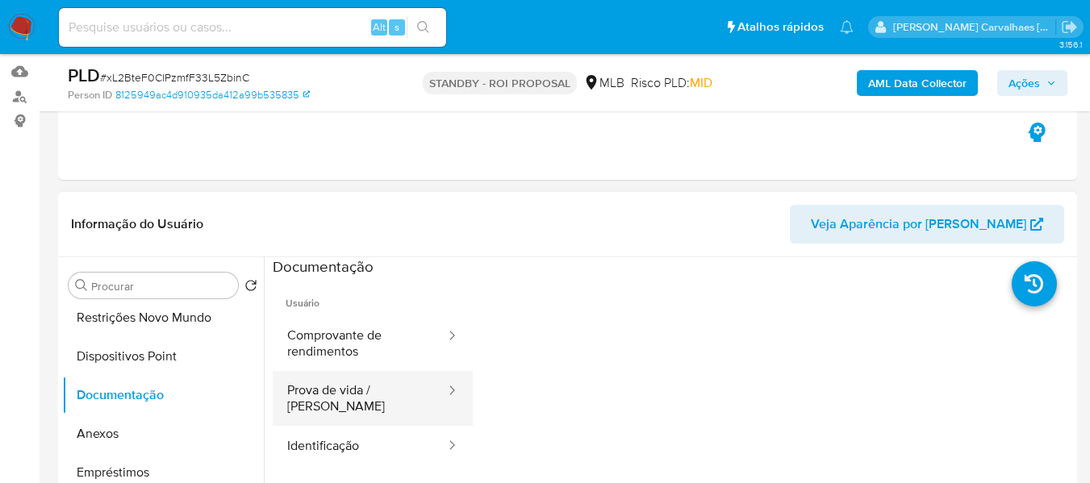
click at [418, 383] on button "Prova de vida / Selfie" at bounding box center [360, 398] width 174 height 55
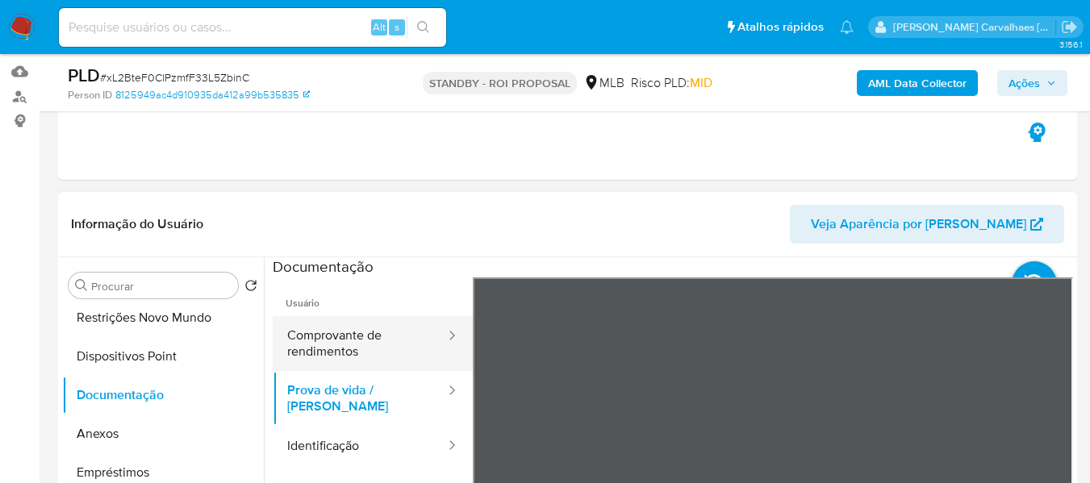
click at [361, 336] on button "Comprovante de rendimentos" at bounding box center [360, 343] width 174 height 55
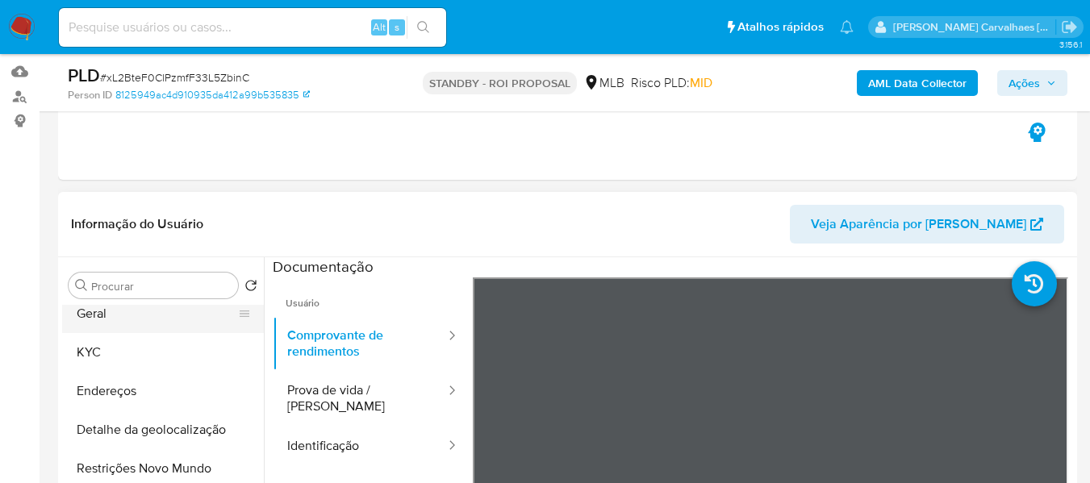
scroll to position [0, 0]
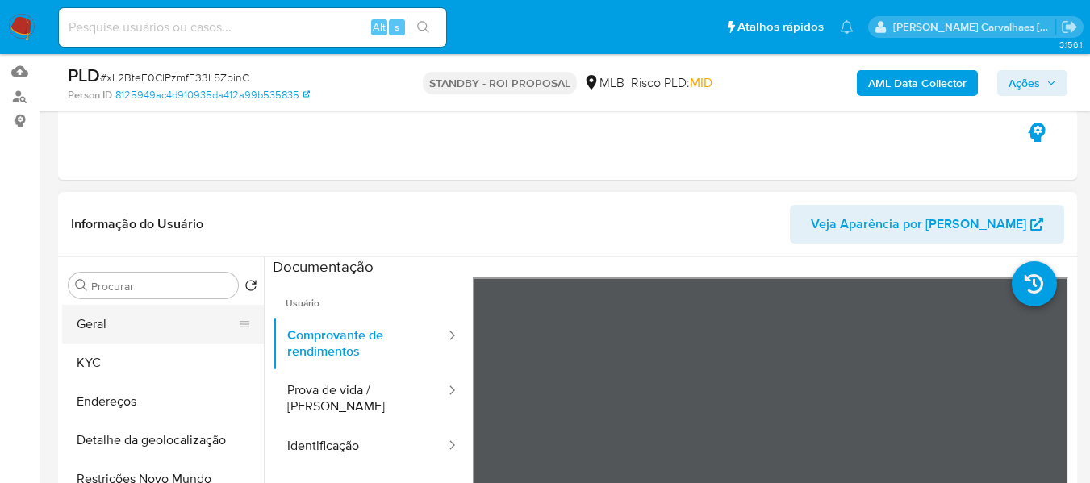
click at [168, 330] on button "Geral" at bounding box center [156, 324] width 189 height 39
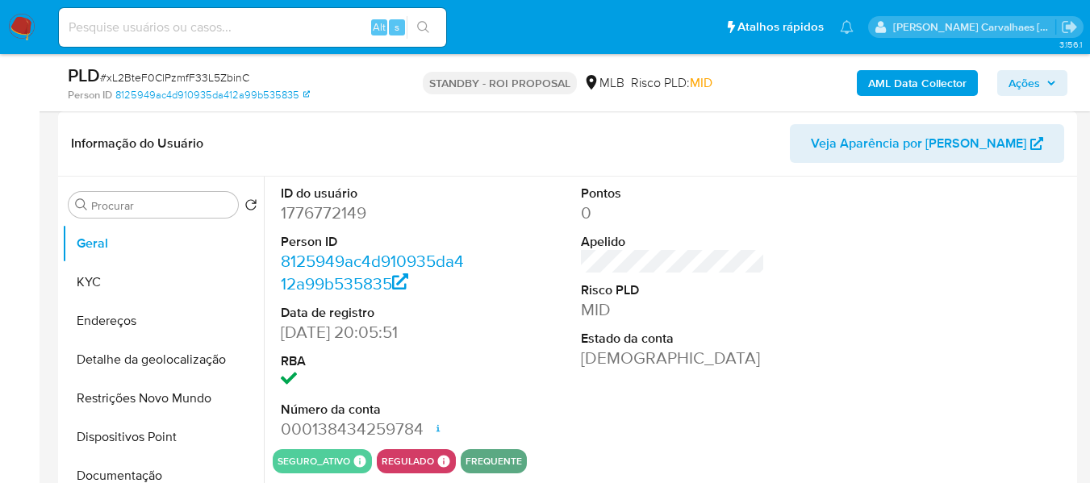
scroll to position [290, 0]
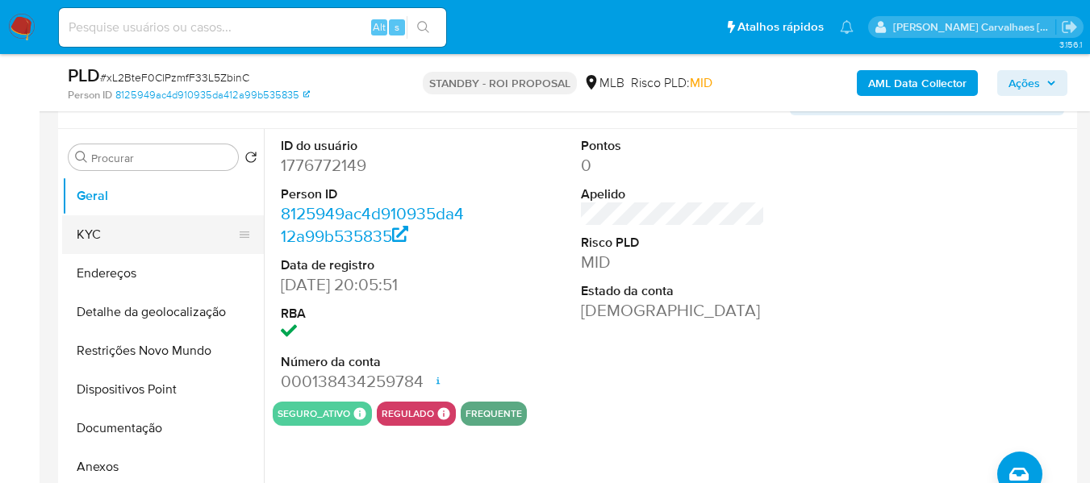
click at [87, 232] on button "KYC" at bounding box center [156, 234] width 189 height 39
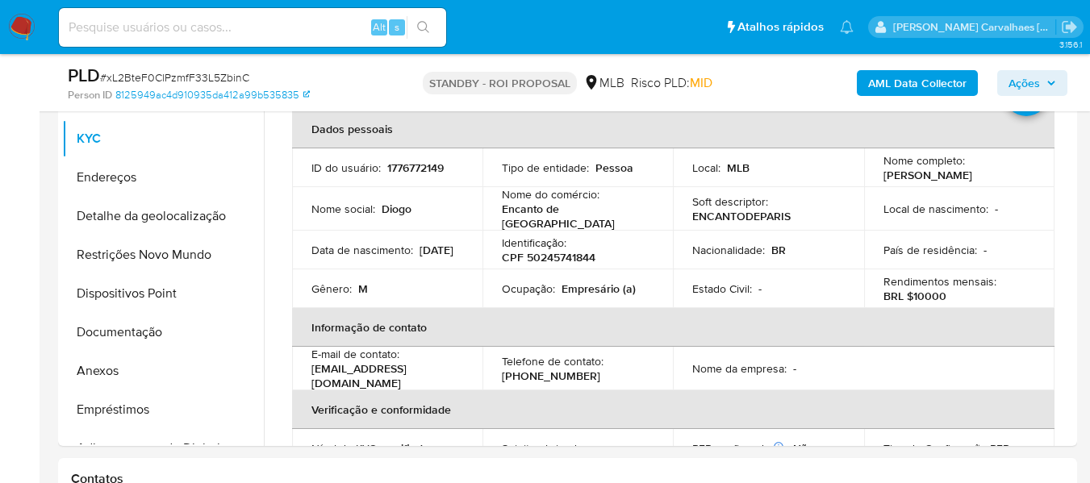
scroll to position [390, 0]
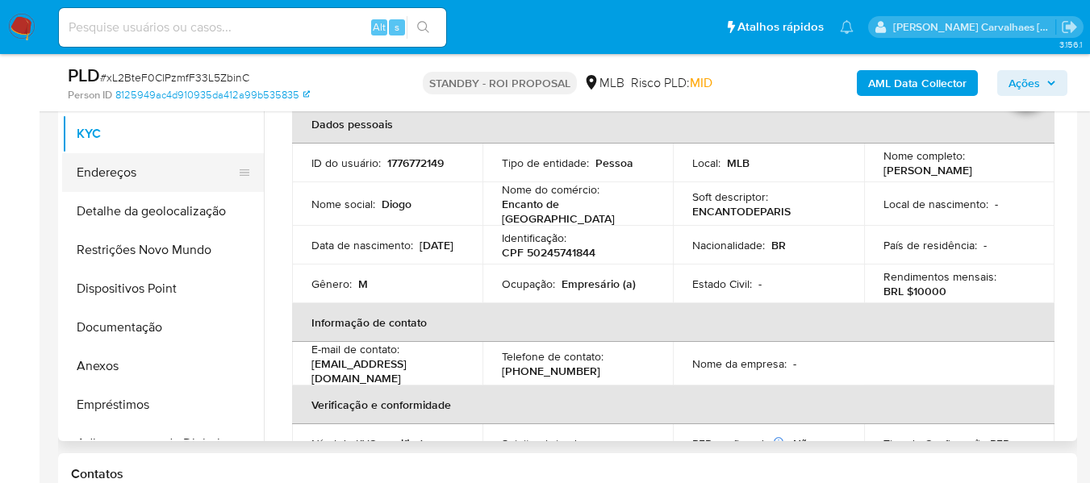
drag, startPoint x: 161, startPoint y: 177, endPoint x: 195, endPoint y: 186, distance: 35.0
click at [161, 177] on button "Endereços" at bounding box center [156, 172] width 189 height 39
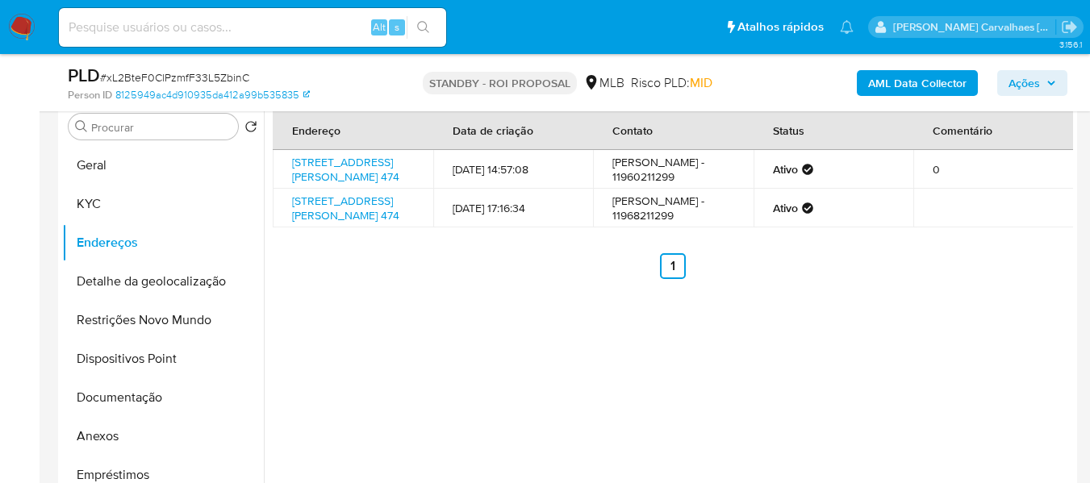
scroll to position [229, 0]
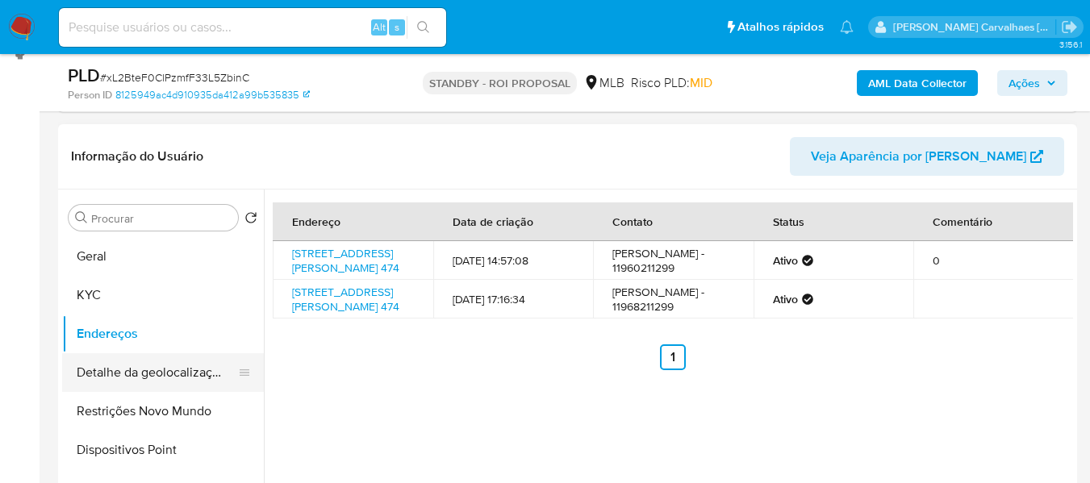
click at [174, 367] on button "Detalhe da geolocalização" at bounding box center [156, 372] width 189 height 39
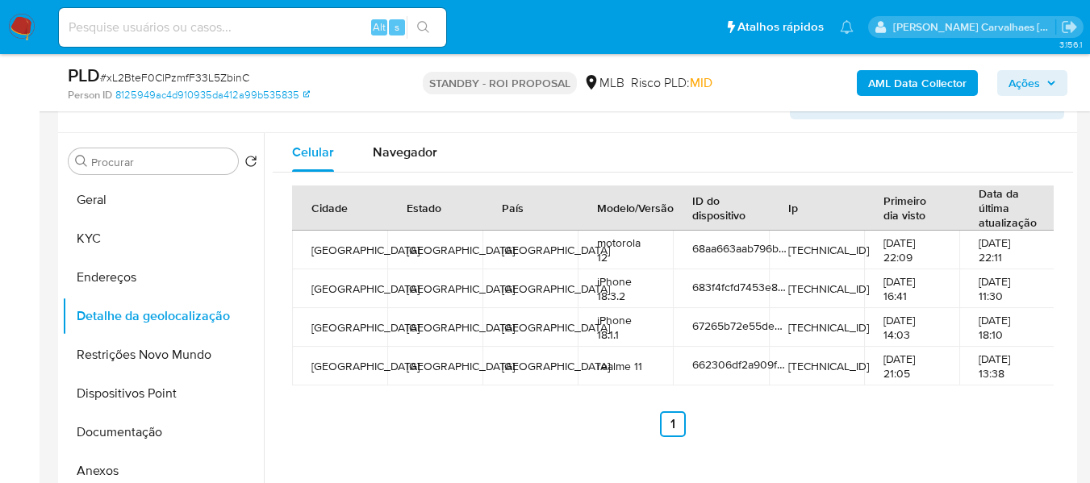
scroll to position [310, 0]
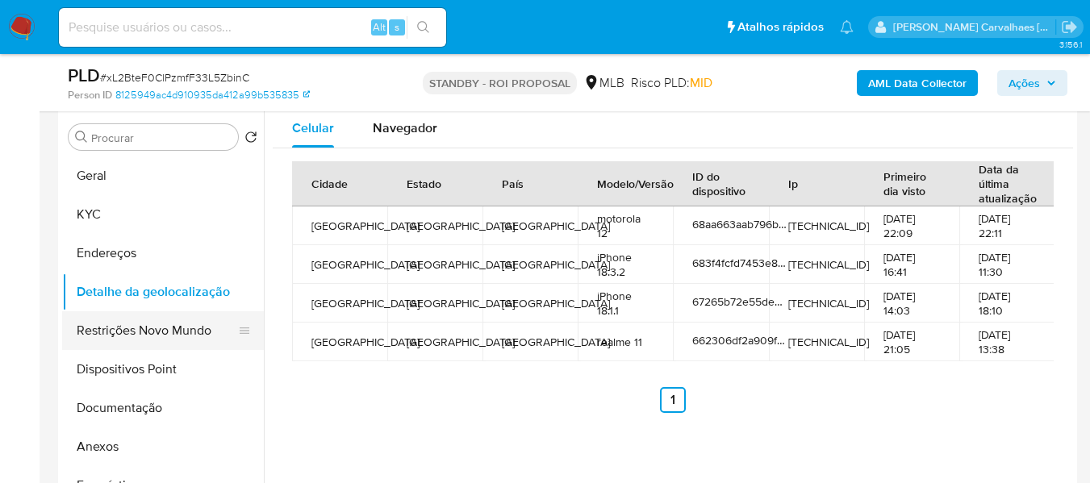
click at [206, 326] on button "Restrições Novo Mundo" at bounding box center [156, 330] width 189 height 39
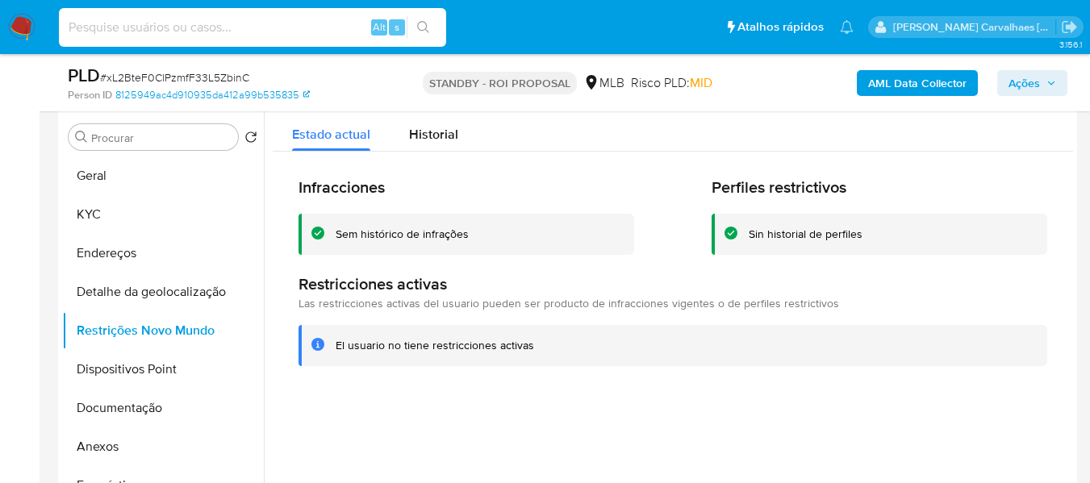
paste input "9BRDvebQHU2hjCF7GL5AmXFa"
type input "9BRDvebQHU2hjCF7GL5AmXFa"
click at [424, 31] on icon "search-icon" at bounding box center [423, 27] width 13 height 13
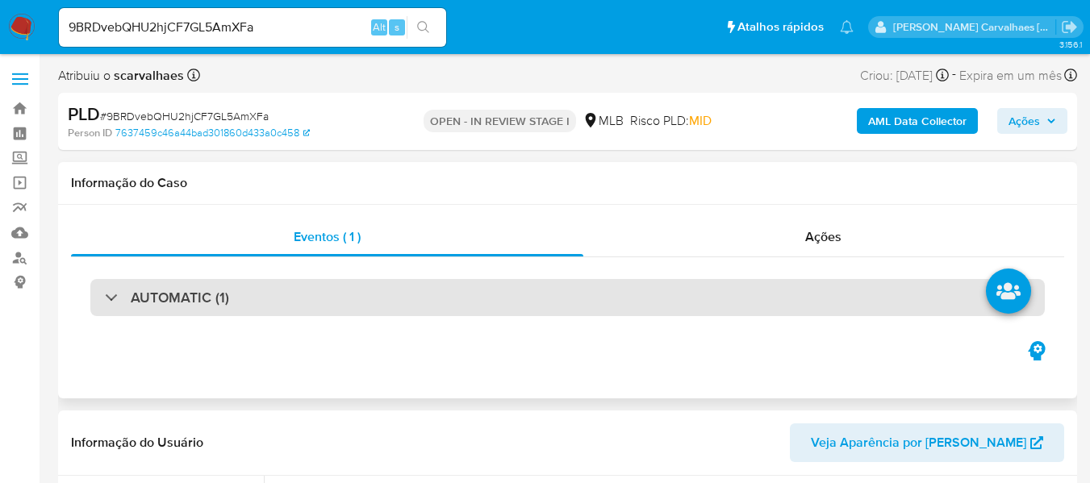
select select "10"
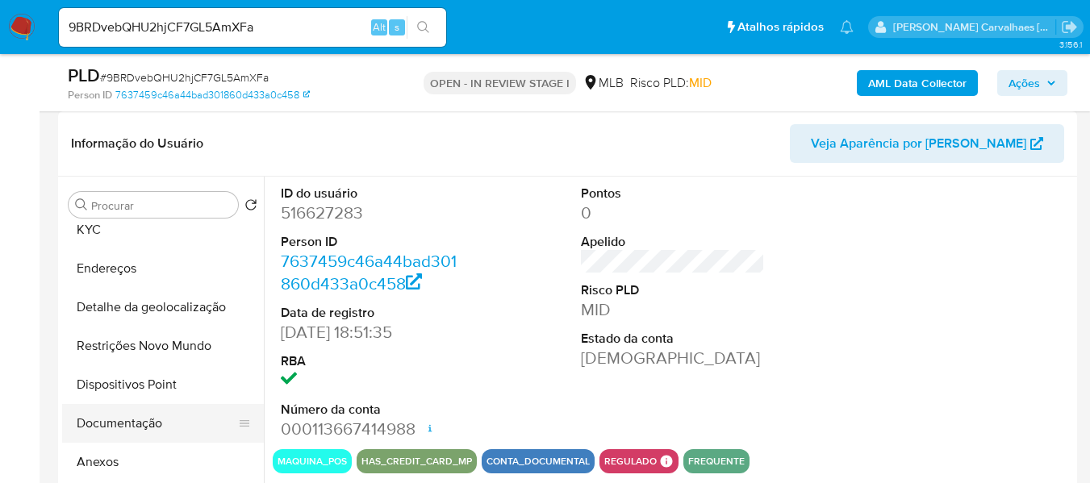
scroll to position [81, 0]
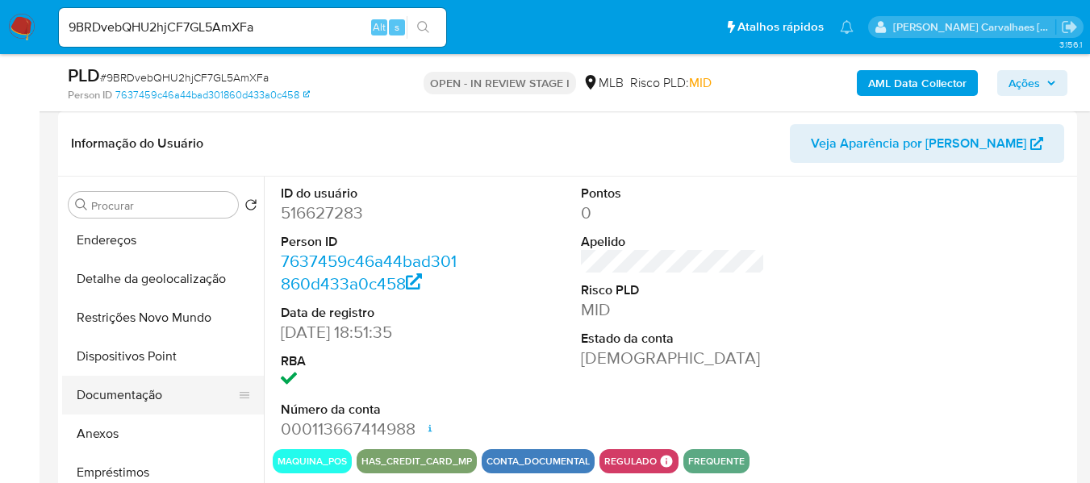
click at [142, 394] on button "Documentação" at bounding box center [156, 395] width 189 height 39
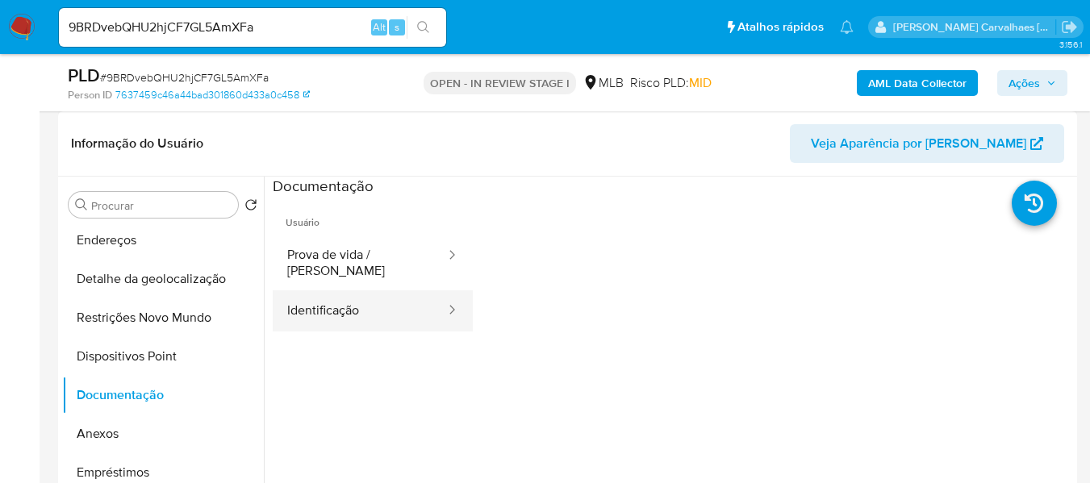
click at [354, 308] on button "Identificação" at bounding box center [360, 310] width 174 height 41
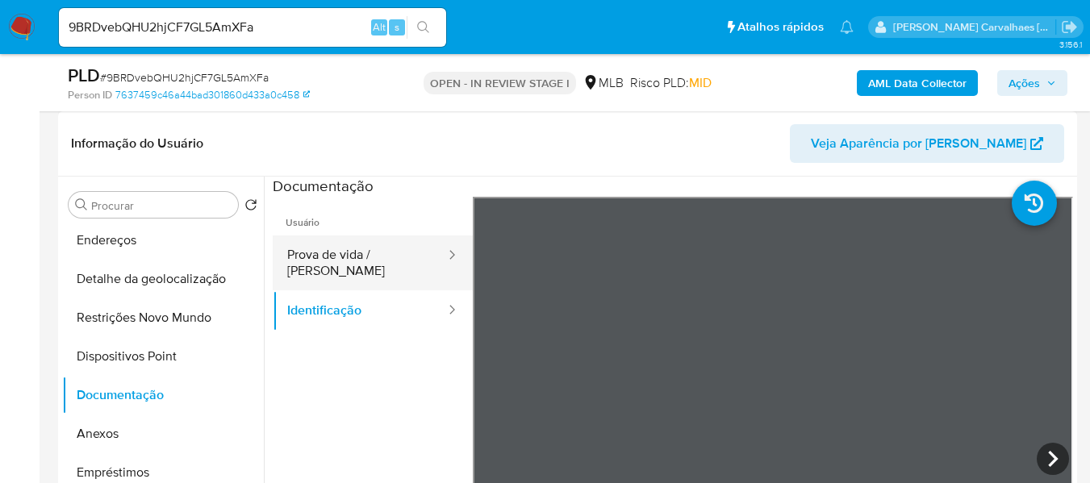
click at [375, 248] on button "Prova de vida / Selfie" at bounding box center [360, 263] width 174 height 55
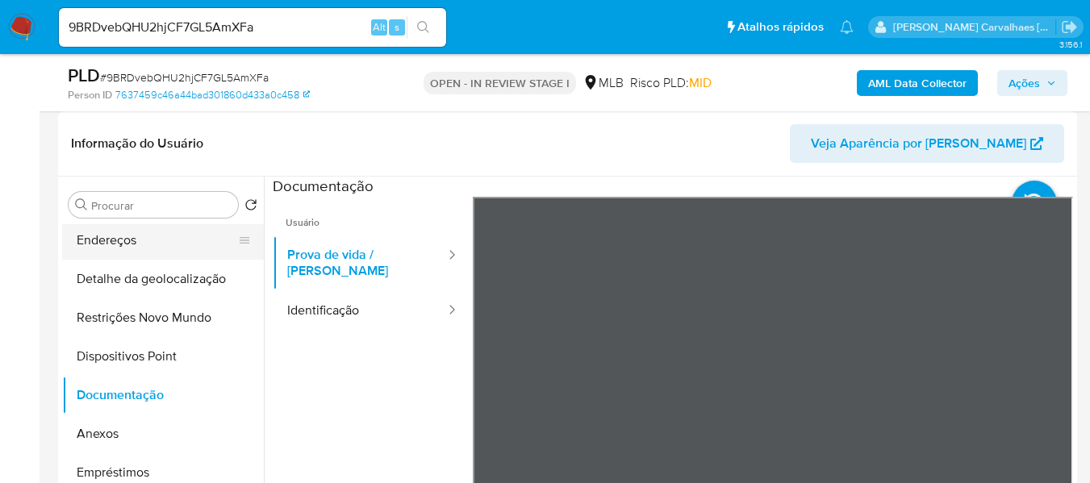
click at [142, 238] on button "Endereços" at bounding box center [156, 240] width 189 height 39
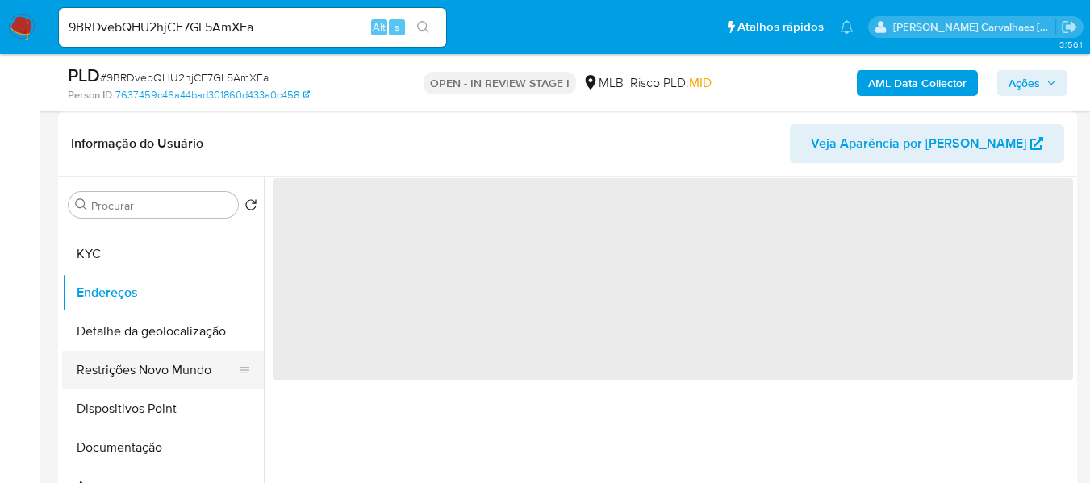
scroll to position [0, 0]
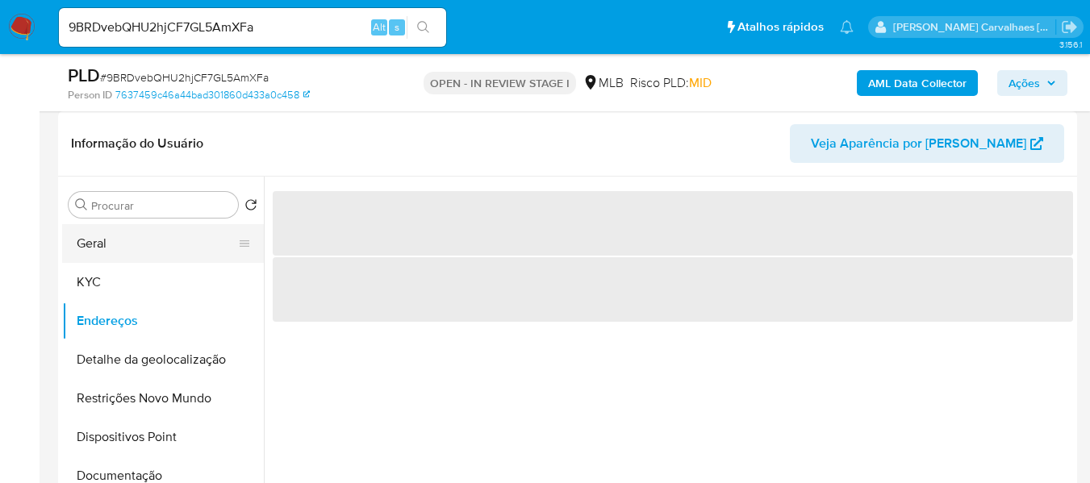
click at [171, 250] on button "Geral" at bounding box center [156, 243] width 189 height 39
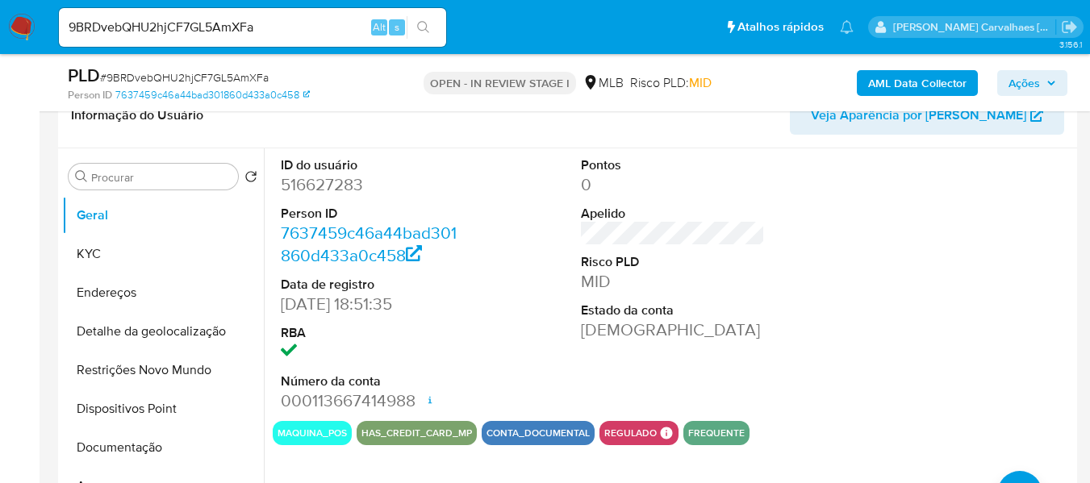
scroll to position [242, 0]
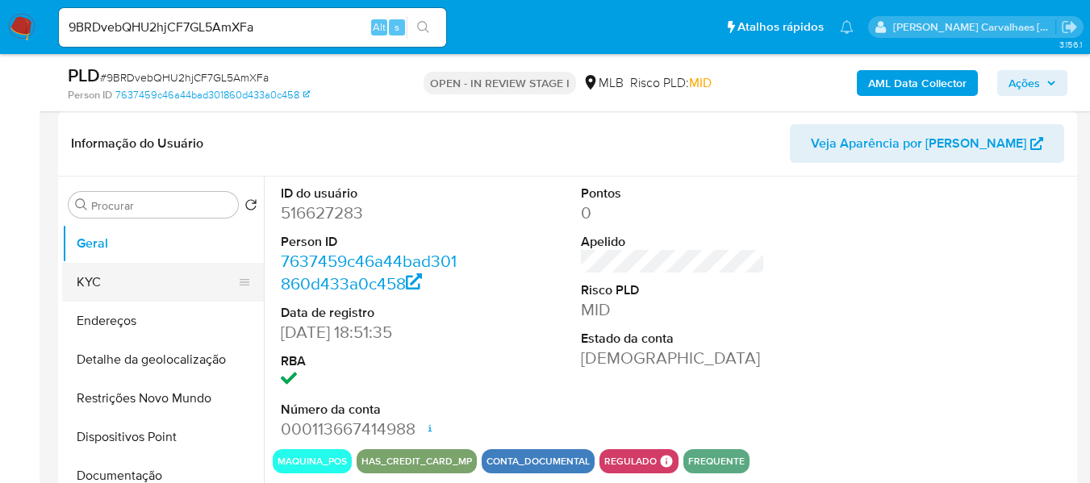
click at [117, 286] on button "KYC" at bounding box center [156, 282] width 189 height 39
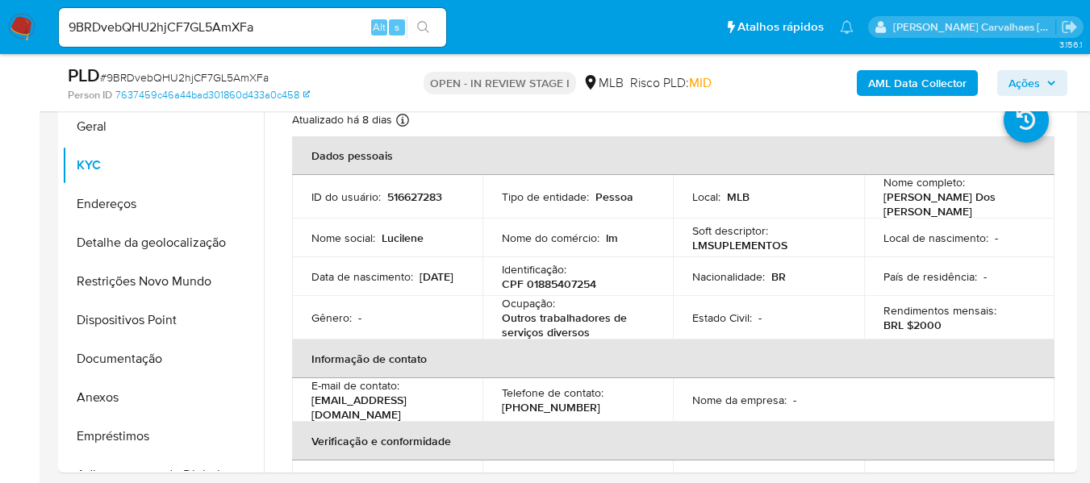
scroll to position [371, 0]
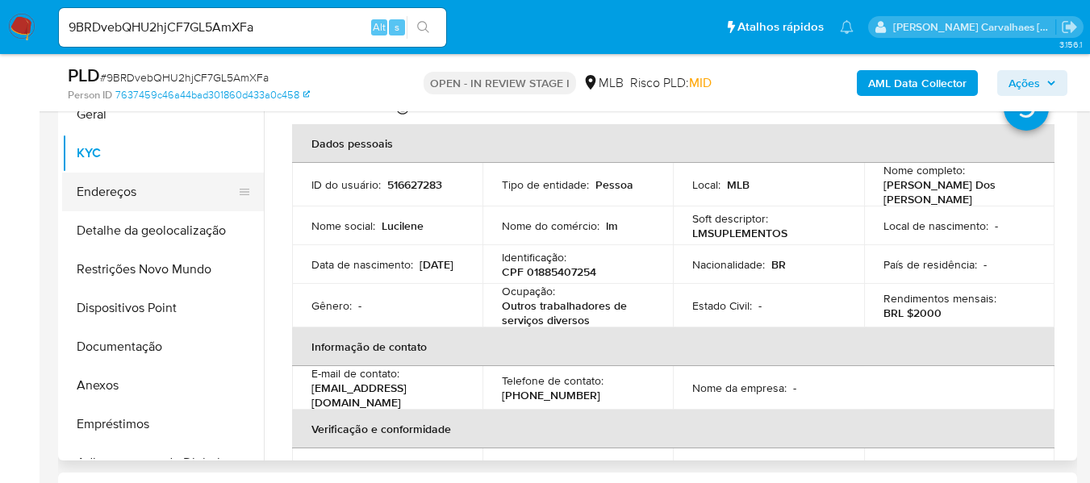
click at [156, 181] on button "Endereços" at bounding box center [156, 192] width 189 height 39
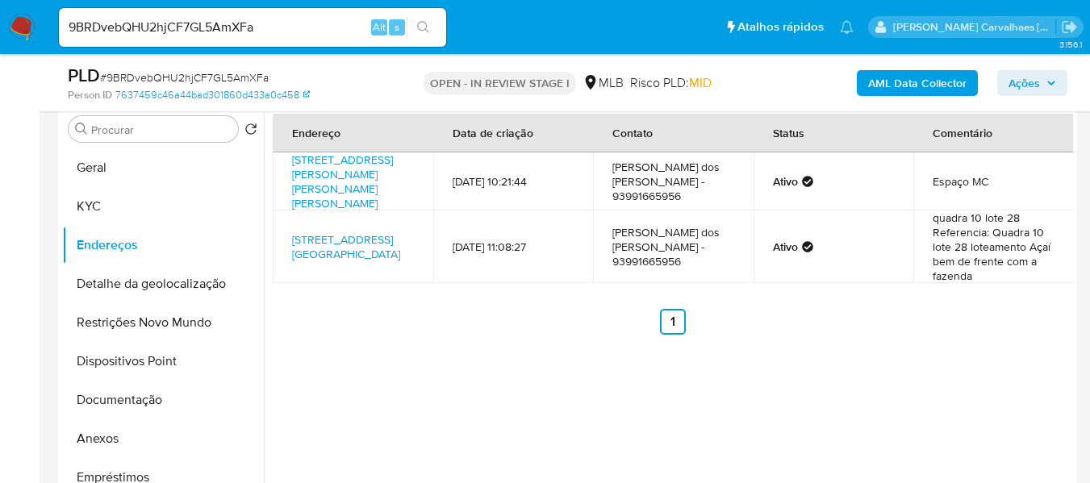
scroll to position [290, 0]
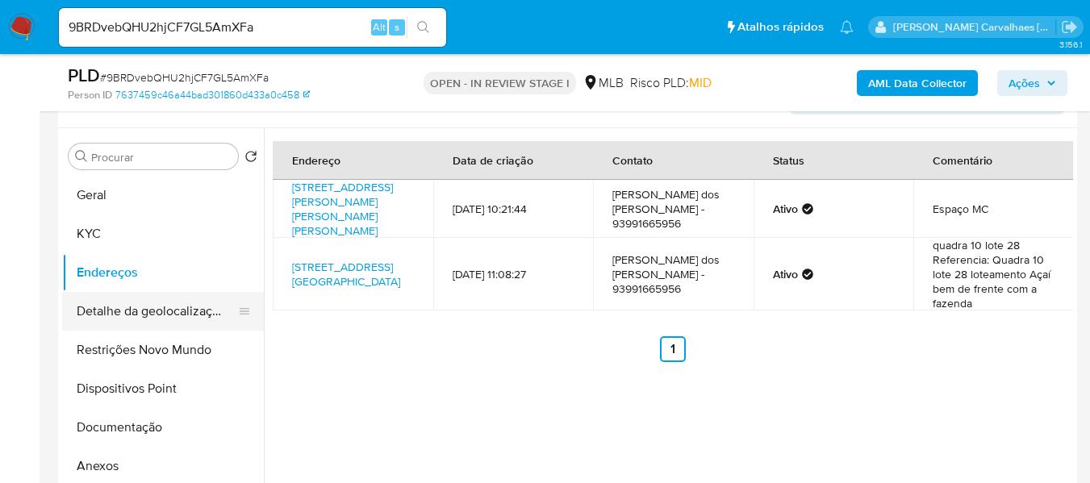
click at [181, 310] on button "Detalhe da geolocalização" at bounding box center [156, 311] width 189 height 39
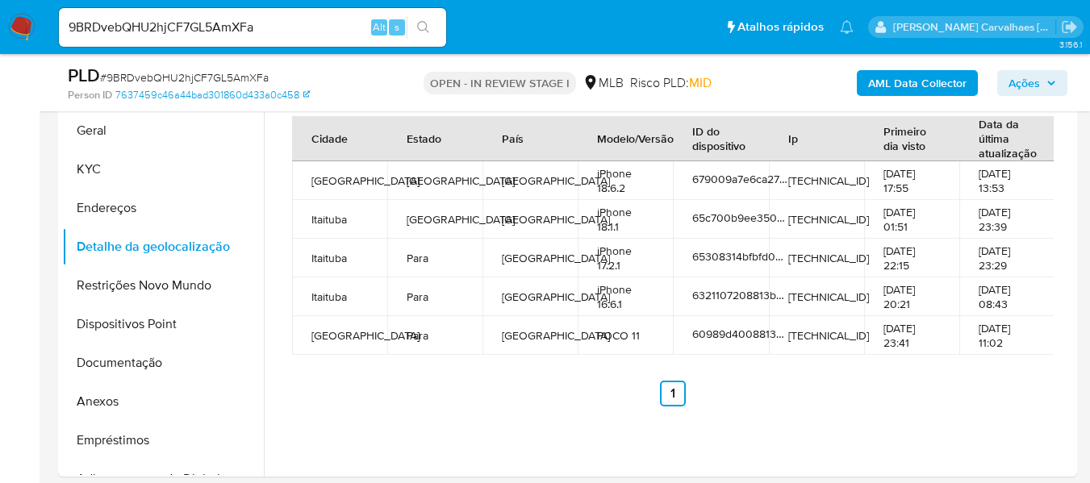
scroll to position [337, 0]
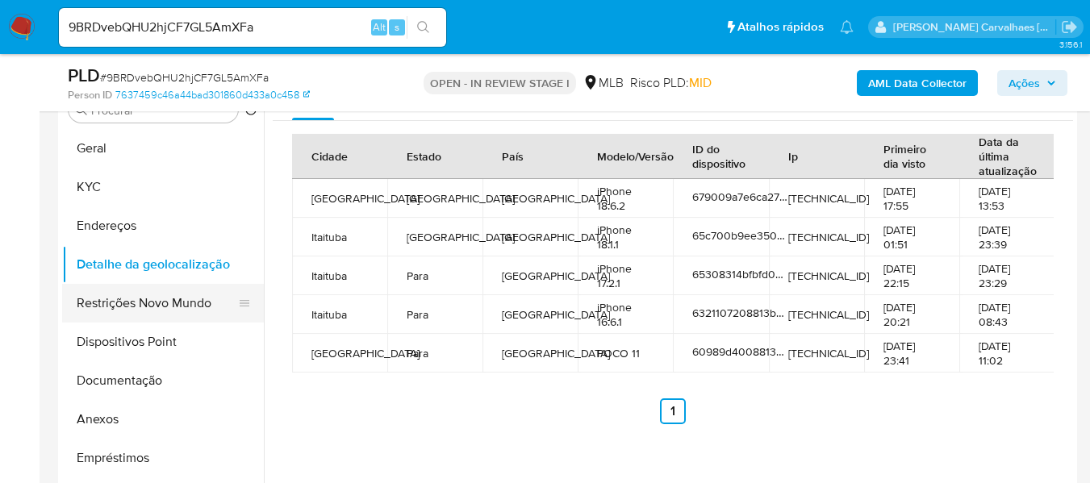
click at [176, 303] on button "Restrições Novo Mundo" at bounding box center [156, 303] width 189 height 39
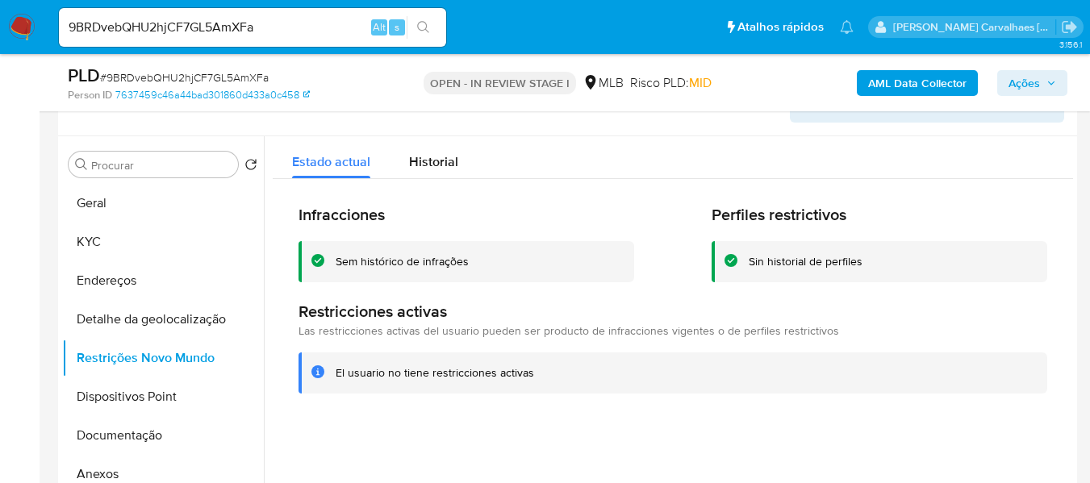
scroll to position [257, 0]
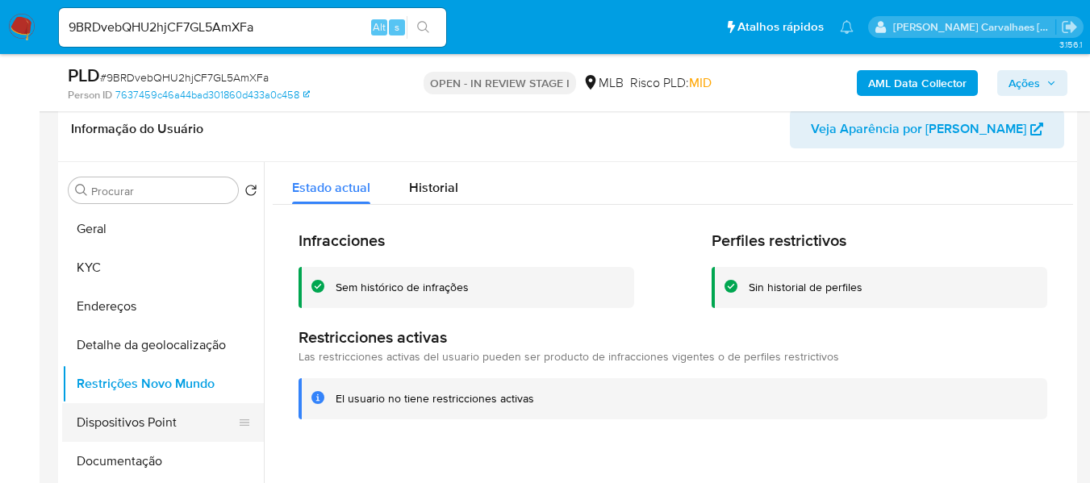
click at [130, 423] on button "Dispositivos Point" at bounding box center [156, 422] width 189 height 39
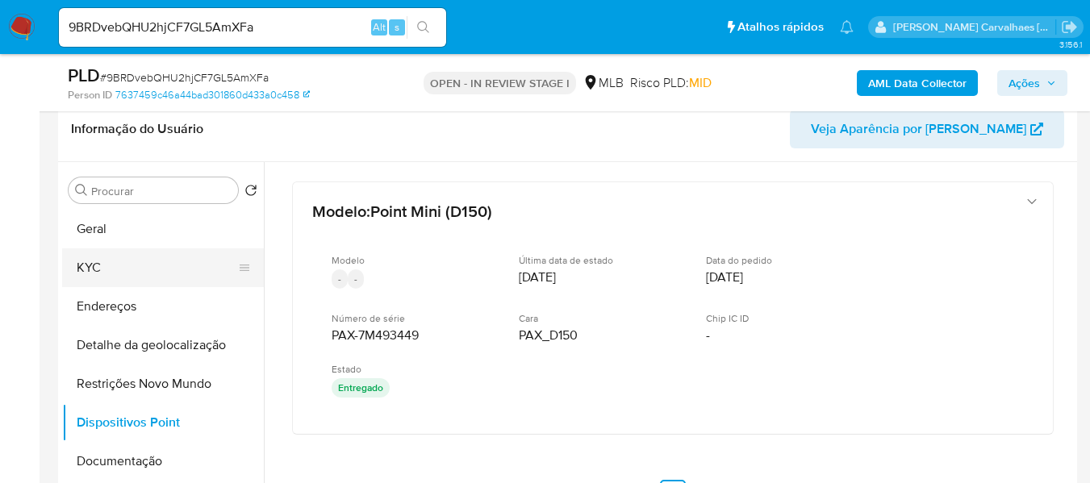
click at [123, 265] on button "KYC" at bounding box center [156, 267] width 189 height 39
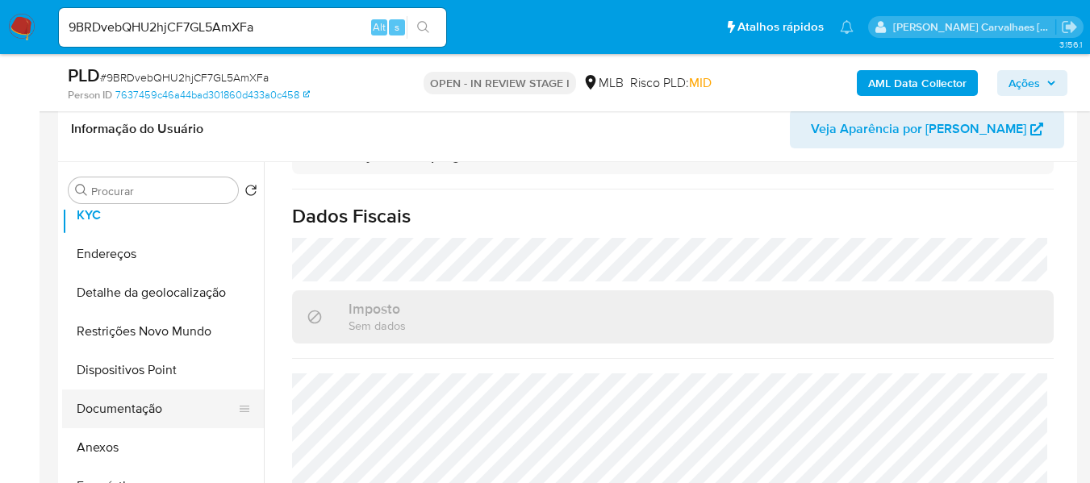
scroll to position [81, 0]
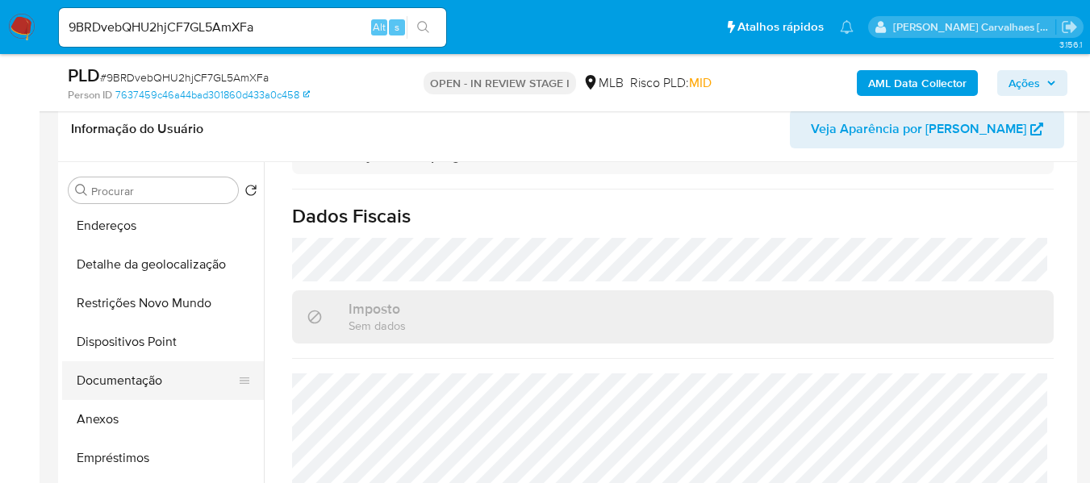
click at [146, 373] on button "Documentação" at bounding box center [156, 380] width 189 height 39
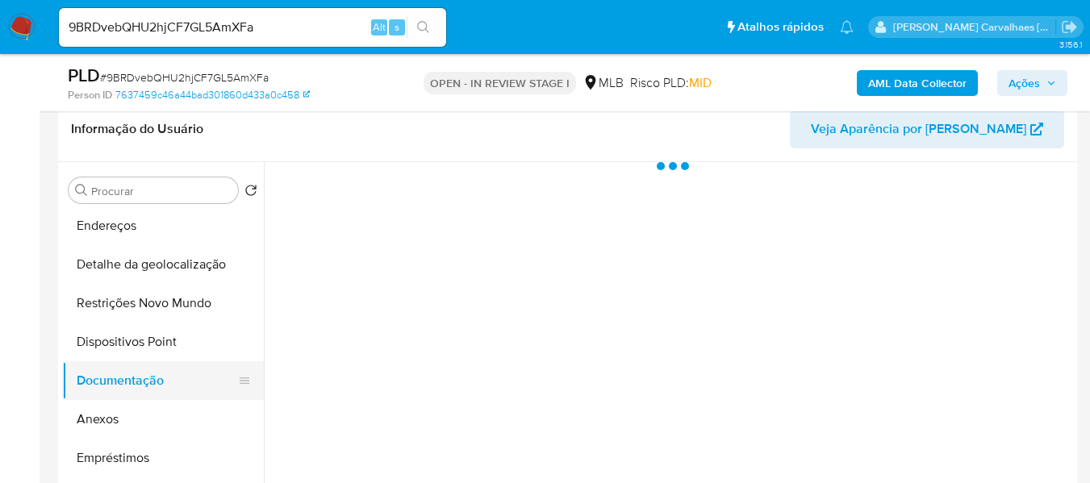
scroll to position [0, 0]
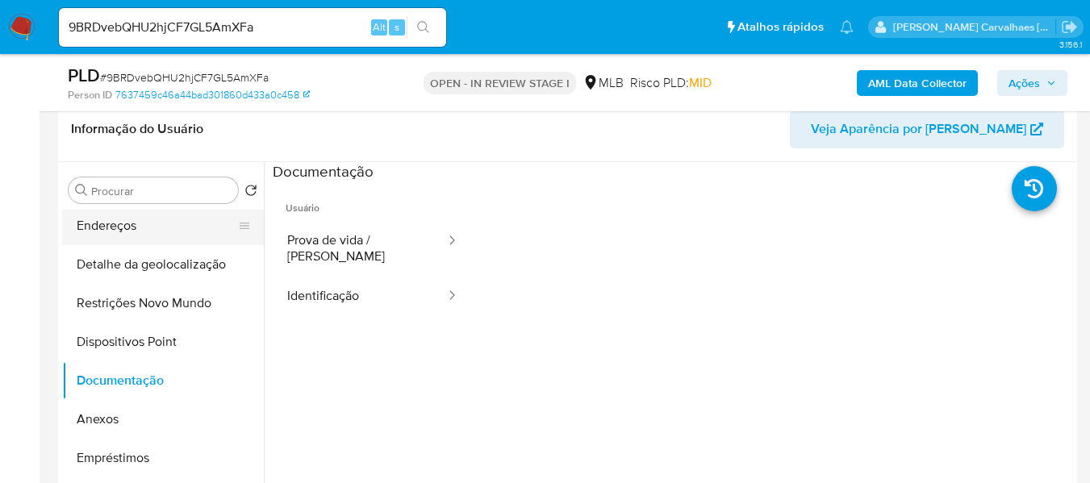
click at [163, 229] on button "Endereços" at bounding box center [156, 225] width 189 height 39
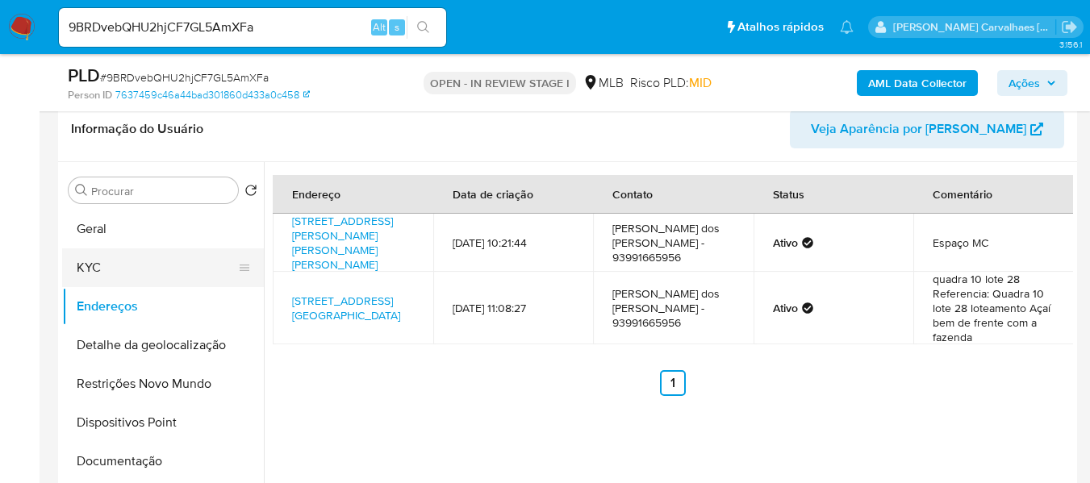
scroll to position [176, 0]
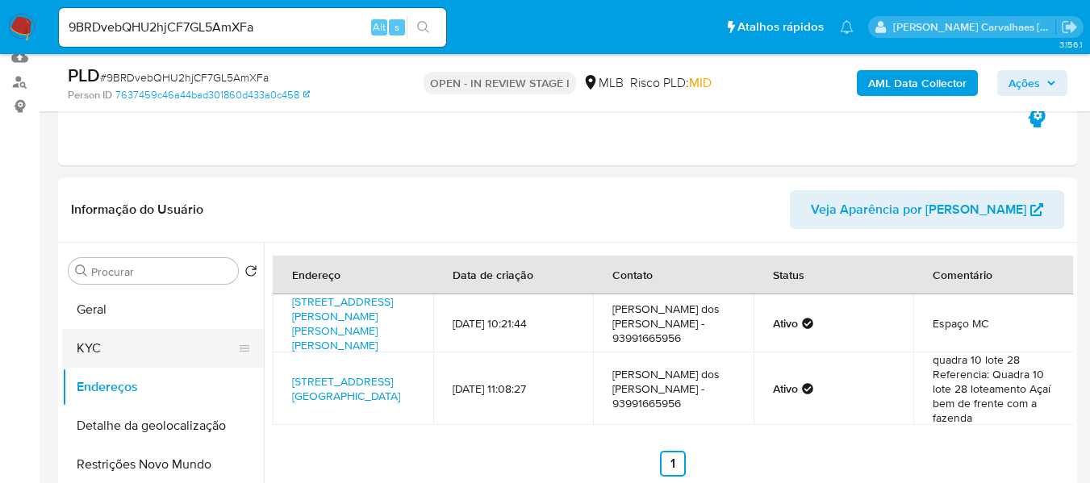
click at [120, 339] on button "KYC" at bounding box center [156, 348] width 189 height 39
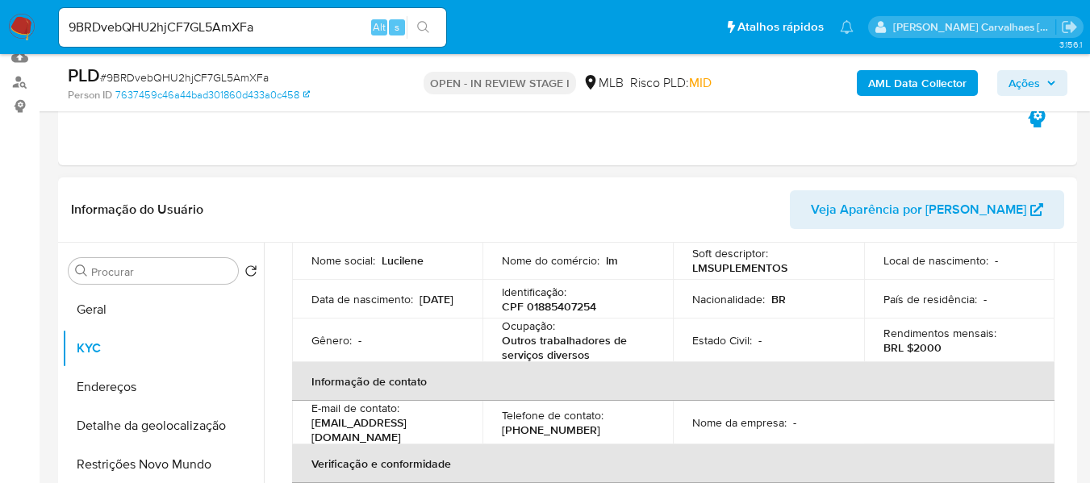
scroll to position [161, 0]
drag, startPoint x: 501, startPoint y: 337, endPoint x: 592, endPoint y: 349, distance: 91.9
click at [592, 349] on p "Outros trabalhadores de serviços diversos" at bounding box center [574, 346] width 145 height 29
copy p "Outros trabalhadores de serviços diversos"
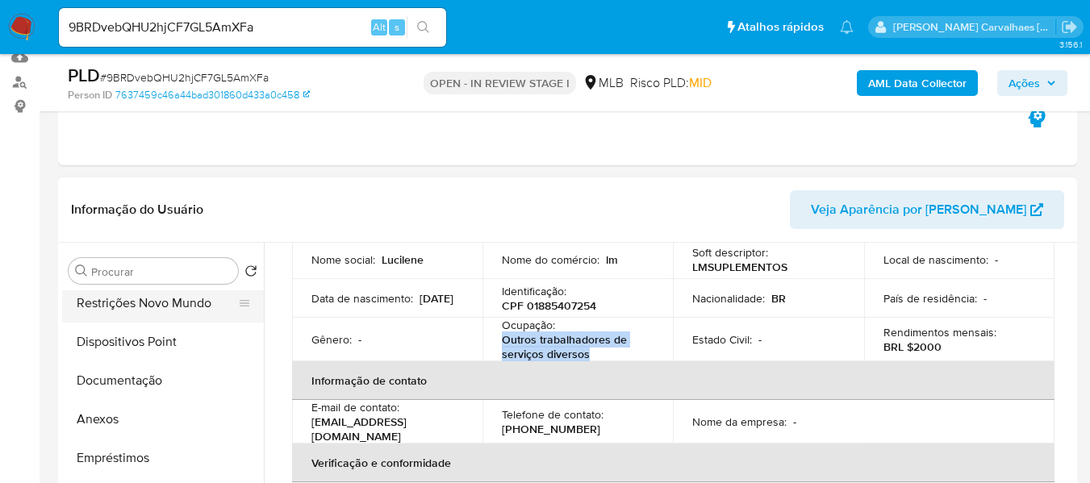
drag, startPoint x: 156, startPoint y: 305, endPoint x: 172, endPoint y: 309, distance: 16.6
click at [156, 307] on button "Restrições Novo Mundo" at bounding box center [156, 303] width 189 height 39
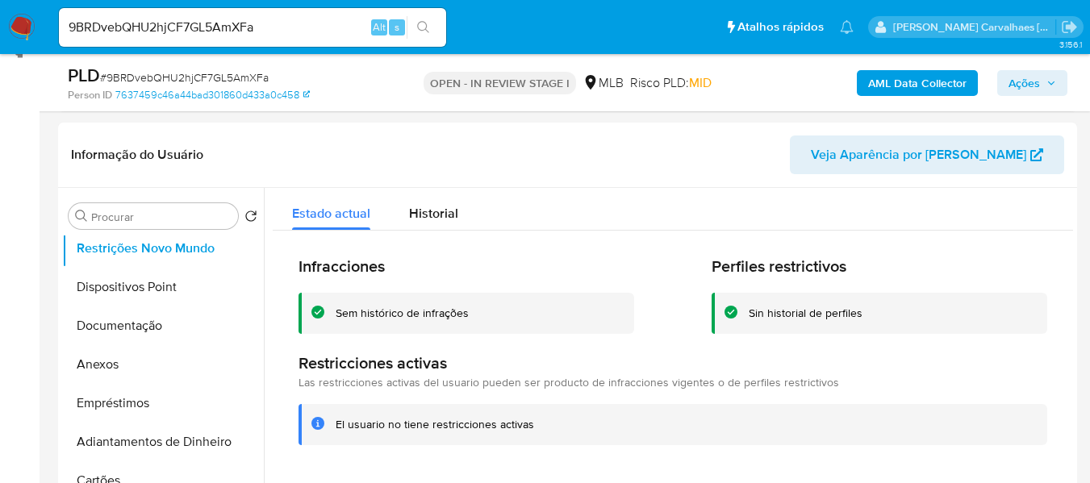
scroll to position [257, 0]
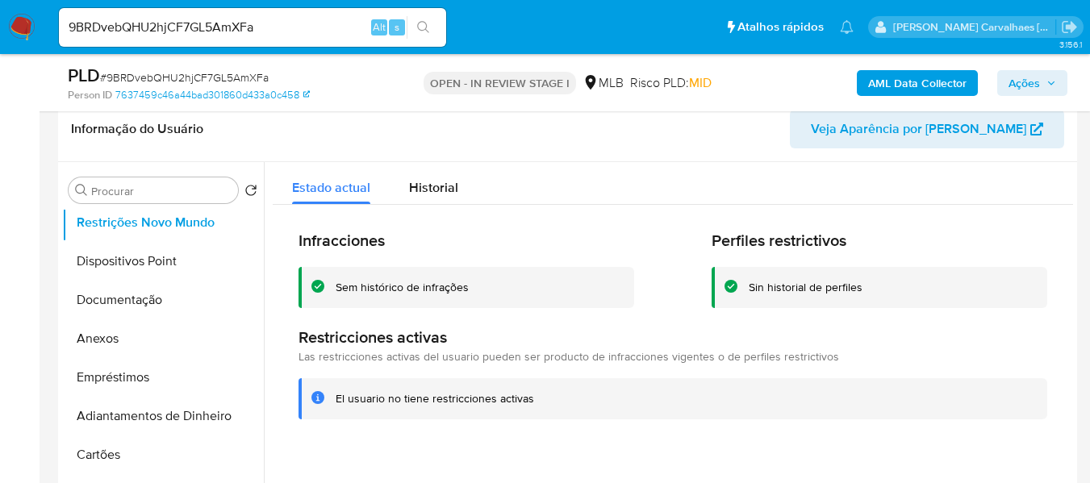
drag, startPoint x: 336, startPoint y: 403, endPoint x: 536, endPoint y: 404, distance: 200.0
click at [536, 404] on div "El usuario no tiene restricciones activas" at bounding box center [685, 398] width 699 height 15
click at [139, 218] on button "Restrições Novo Mundo" at bounding box center [156, 222] width 189 height 39
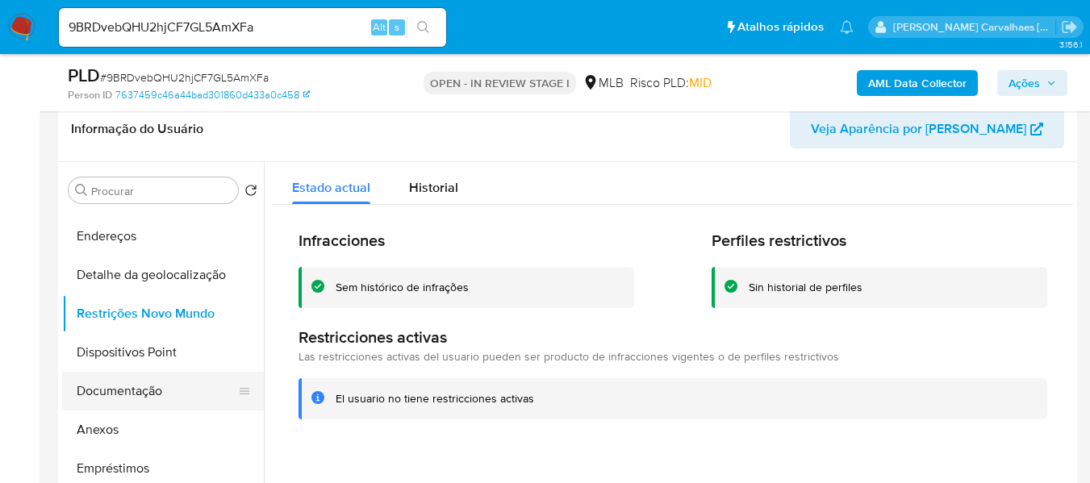
scroll to position [0, 0]
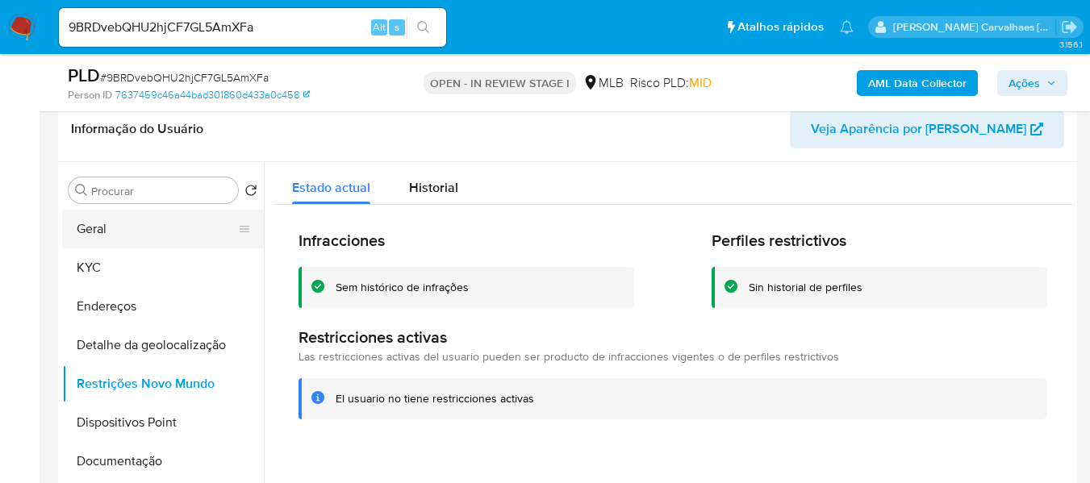
click at [132, 215] on div "Procurar Retornar ao pedido padrão Geral KYC Endereços Detalhe da geolocalizaçã…" at bounding box center [163, 370] width 202 height 411
click at [132, 219] on button "Geral" at bounding box center [156, 229] width 189 height 39
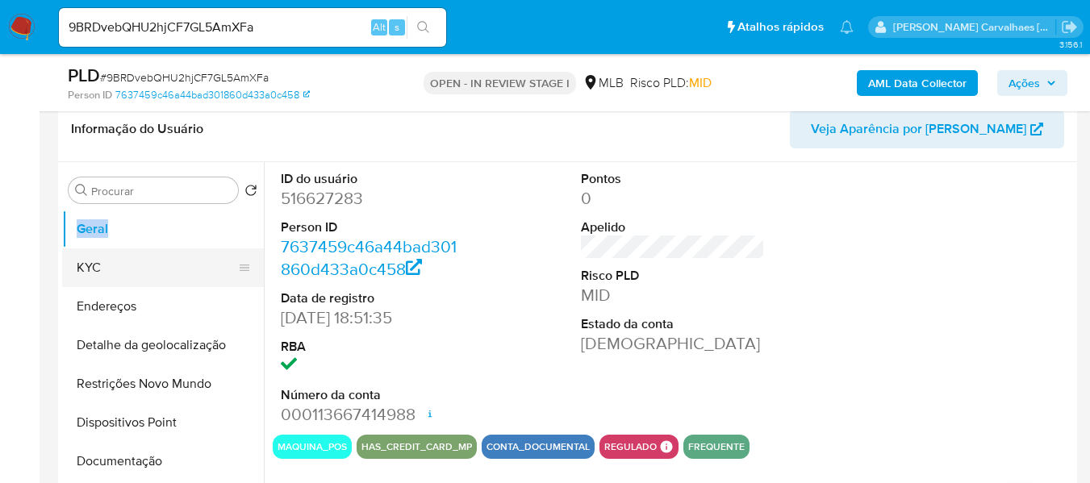
click at [165, 272] on button "KYC" at bounding box center [156, 267] width 189 height 39
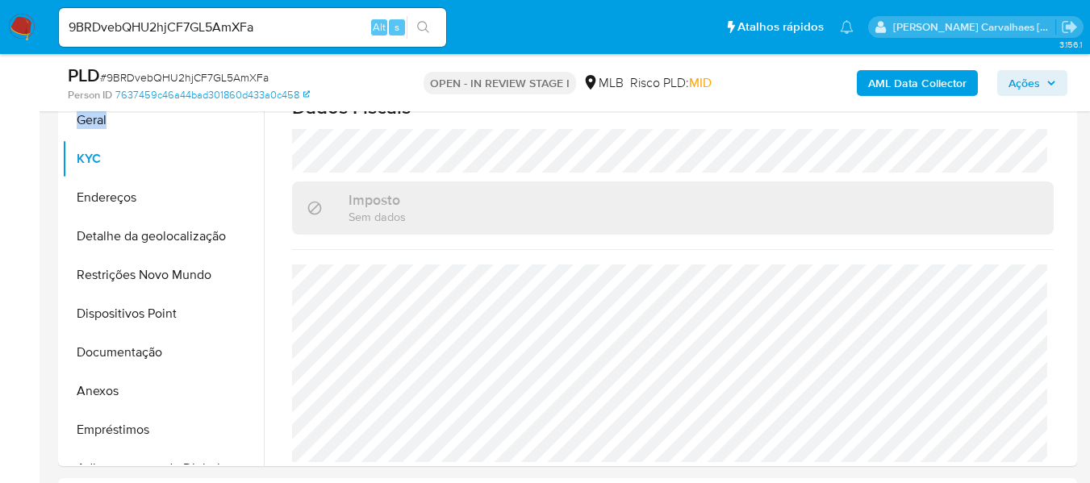
scroll to position [498, 0]
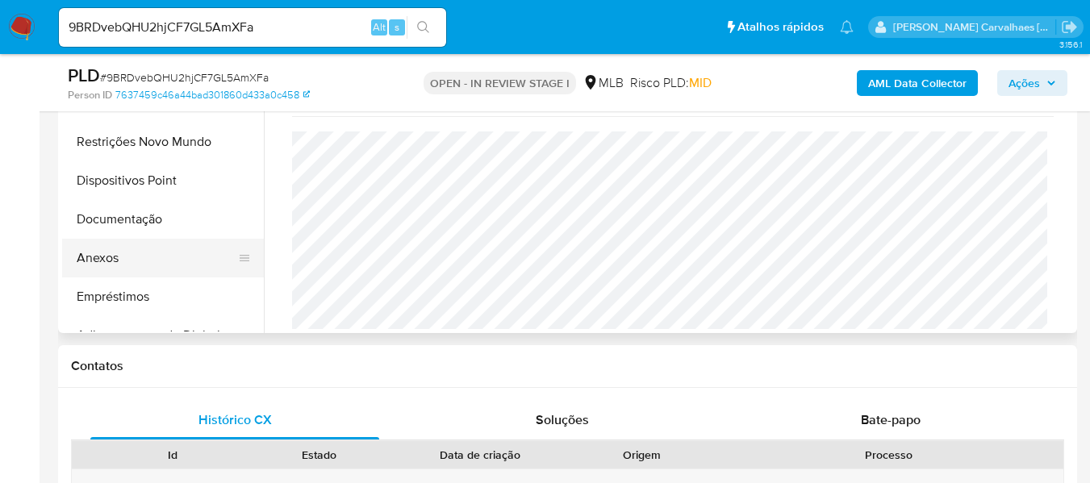
click at [122, 249] on button "Anexos" at bounding box center [156, 258] width 189 height 39
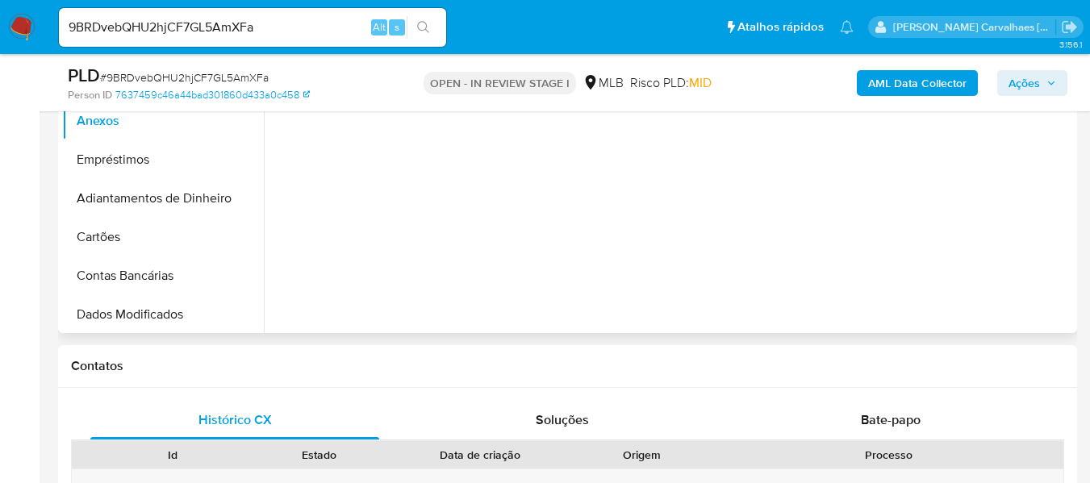
scroll to position [0, 0]
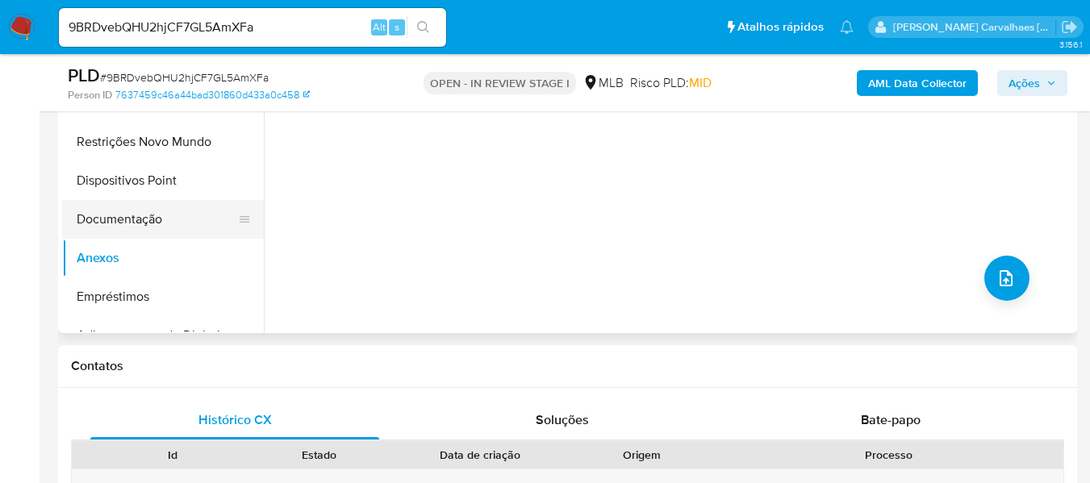
click at [188, 215] on button "Documentação" at bounding box center [156, 219] width 189 height 39
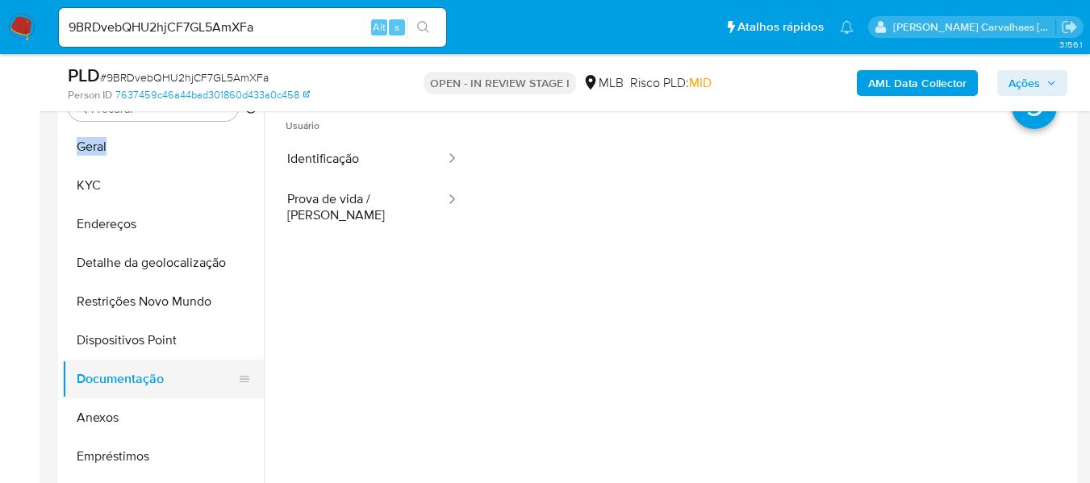
scroll to position [337, 0]
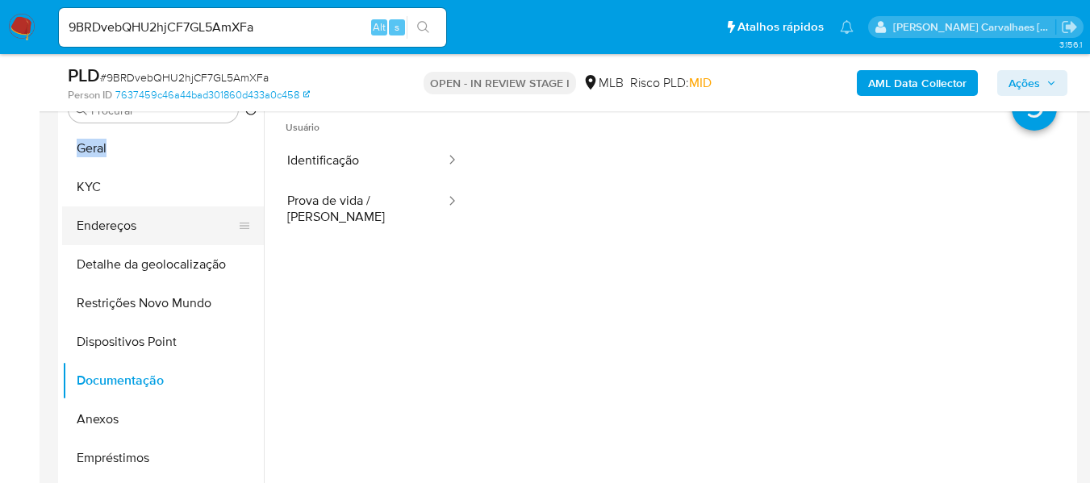
click at [147, 231] on button "Endereços" at bounding box center [156, 225] width 189 height 39
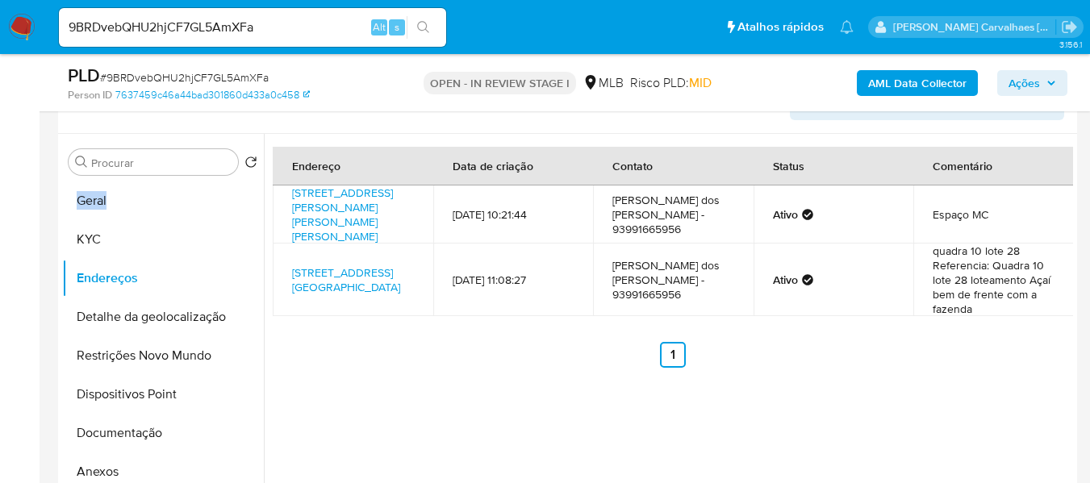
scroll to position [257, 0]
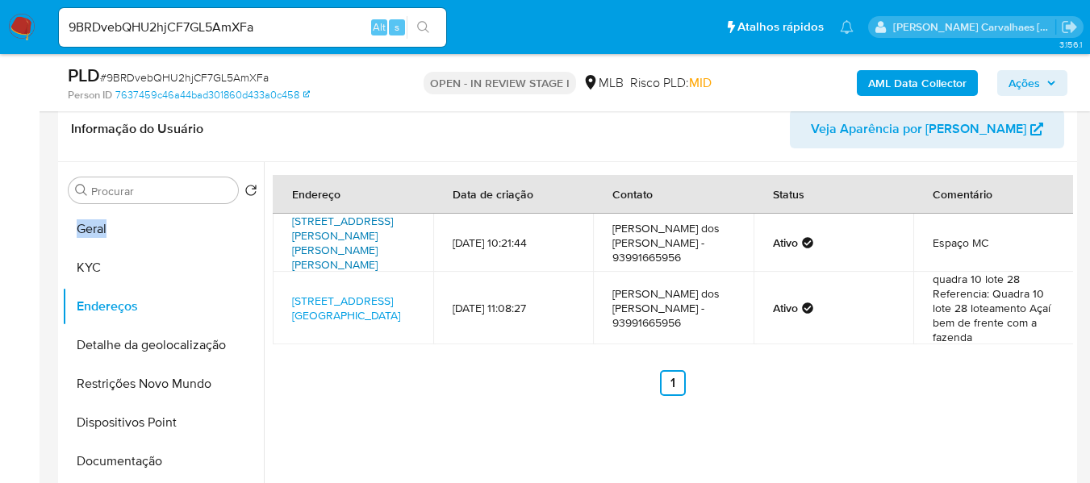
click at [352, 236] on link "Rua Antão Ferreira Do Valle 208, Itaituba, Pará, 68180460, Brasil 208" at bounding box center [342, 243] width 101 height 60
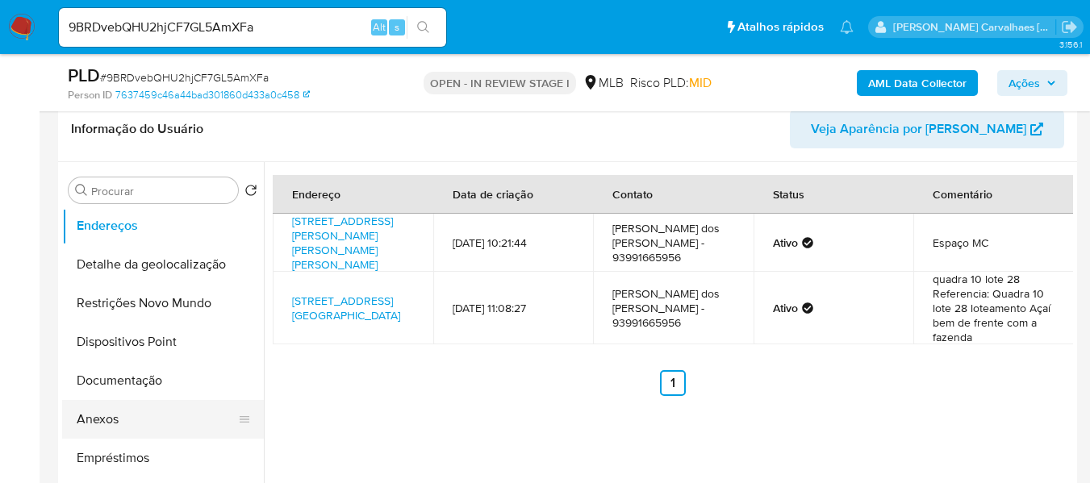
click at [125, 418] on button "Anexos" at bounding box center [156, 419] width 189 height 39
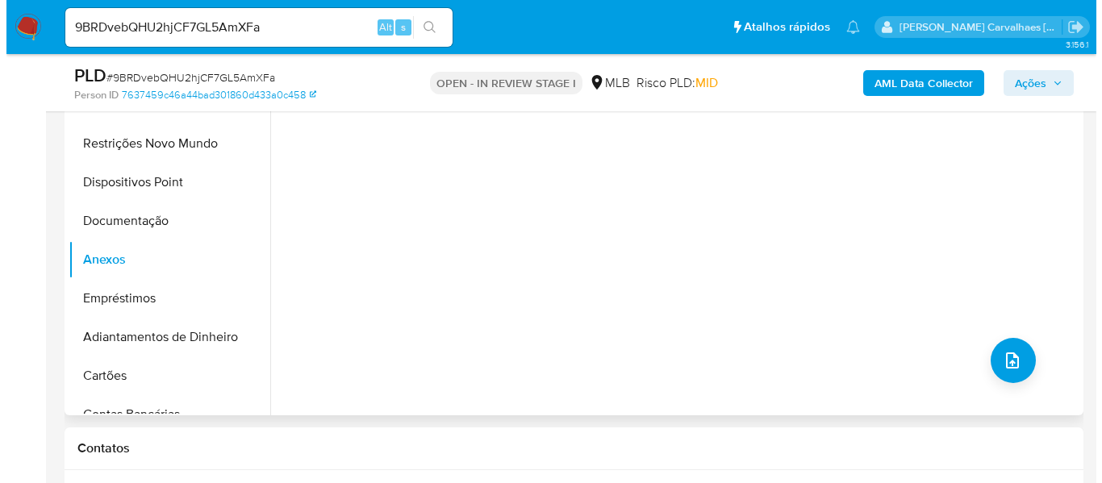
scroll to position [418, 0]
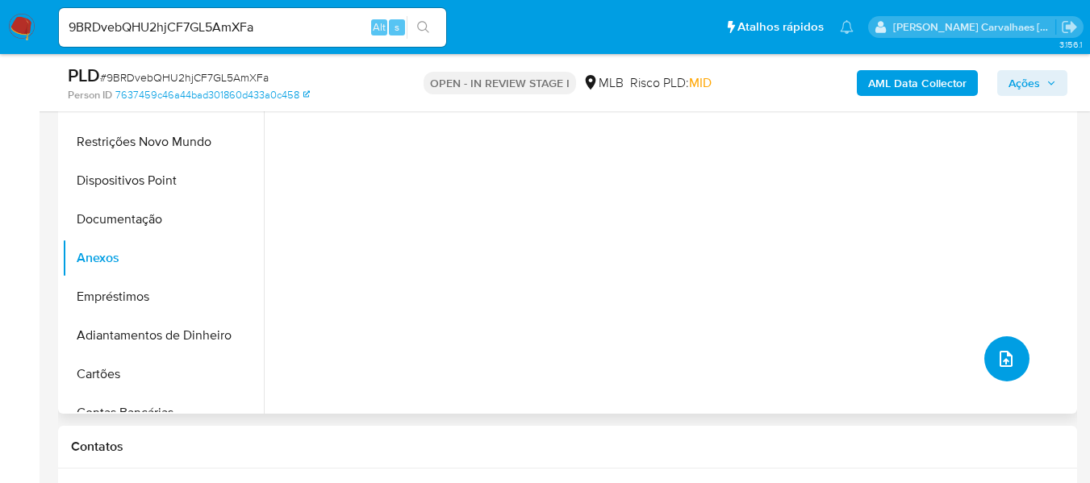
click at [999, 357] on icon "upload-file" at bounding box center [1005, 358] width 19 height 19
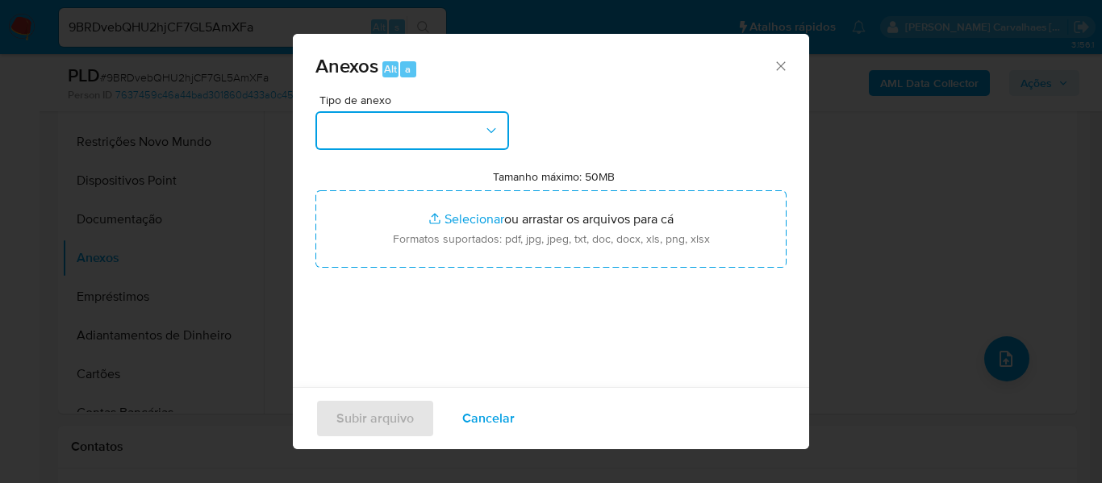
click at [457, 133] on button "button" at bounding box center [412, 130] width 194 height 39
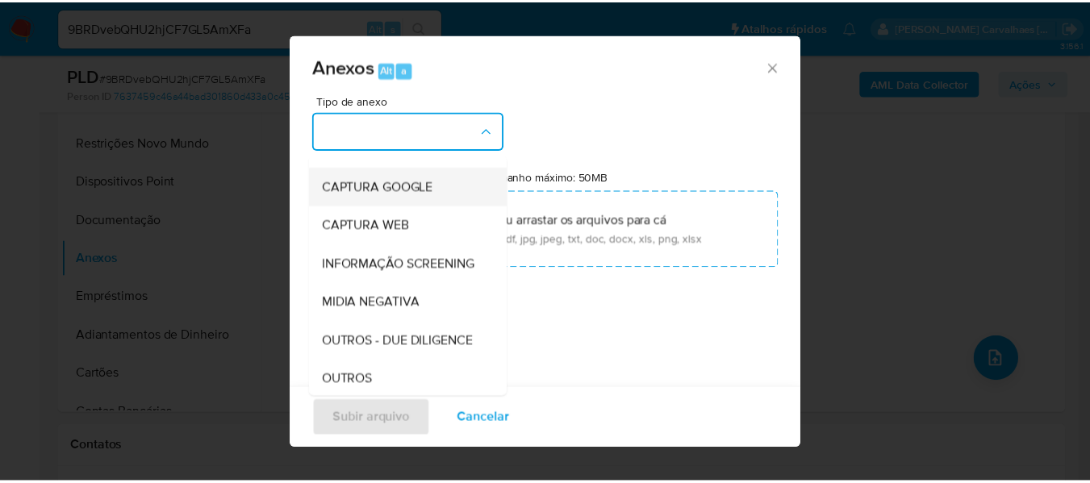
scroll to position [161, 0]
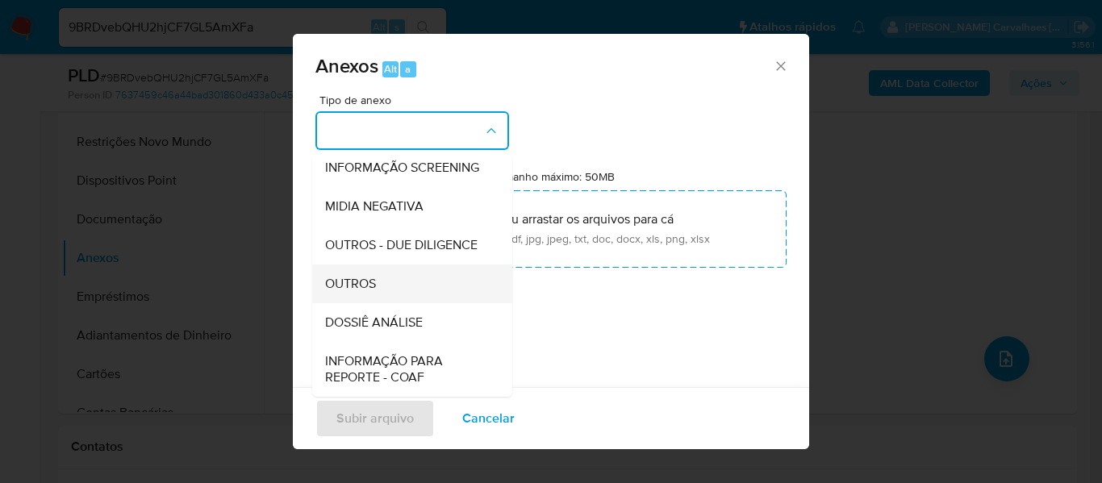
click at [358, 292] on span "OUTROS" at bounding box center [350, 284] width 51 height 16
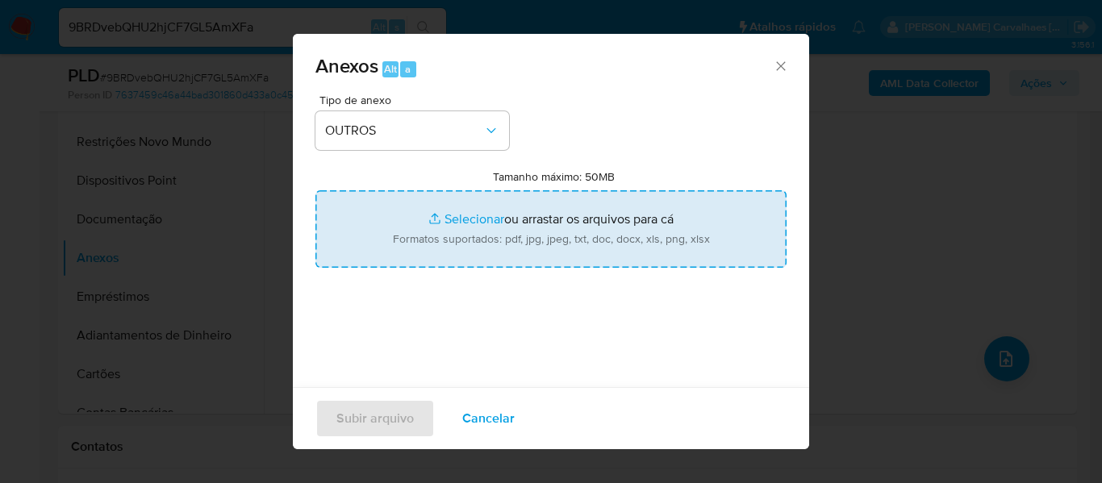
click at [449, 219] on input "Tamanho máximo: 50MB Selecionar arquivos" at bounding box center [550, 228] width 471 height 77
type input "C:\fakepath\SAR - xxxx- CPF 01885407254 - LUCILENE MARTINS DOS SANTOS.pdf"
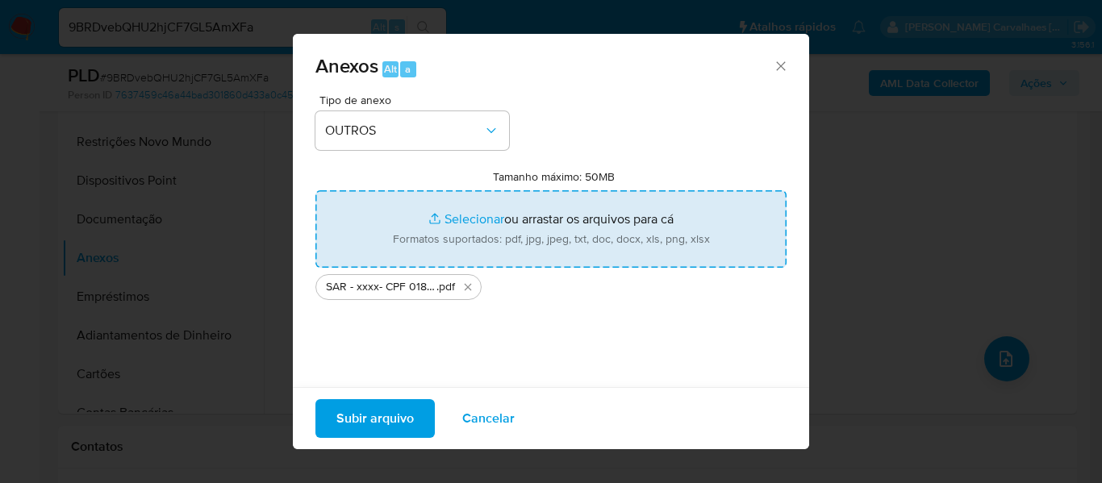
click at [439, 219] on input "Tamanho máximo: 50MB Selecionar arquivos" at bounding box center [550, 228] width 471 height 77
type input "C:\fakepath\Mulan Lucilene Martins Dos Santos 516627283_2025_08_27_14_06_16 - T…"
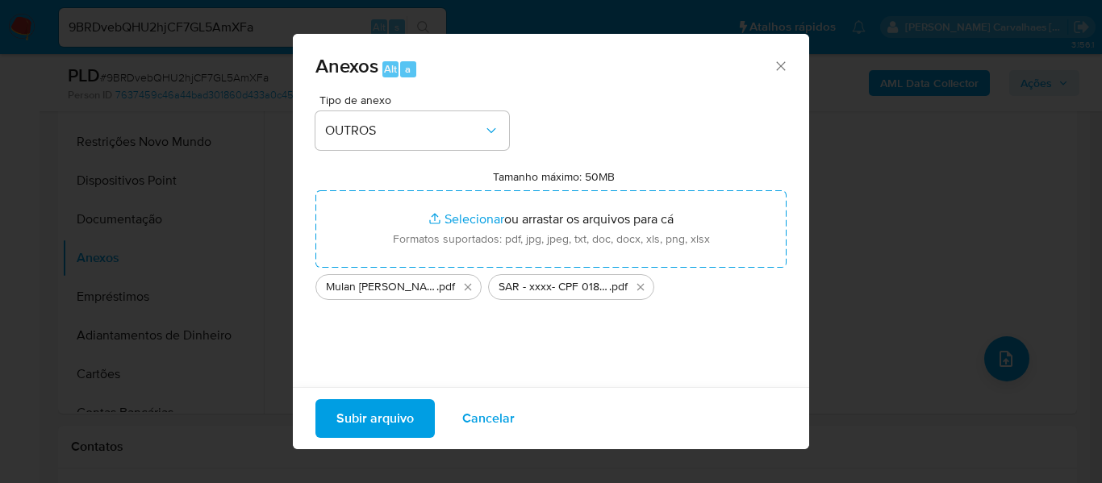
click at [398, 422] on span "Subir arquivo" at bounding box center [374, 418] width 77 height 35
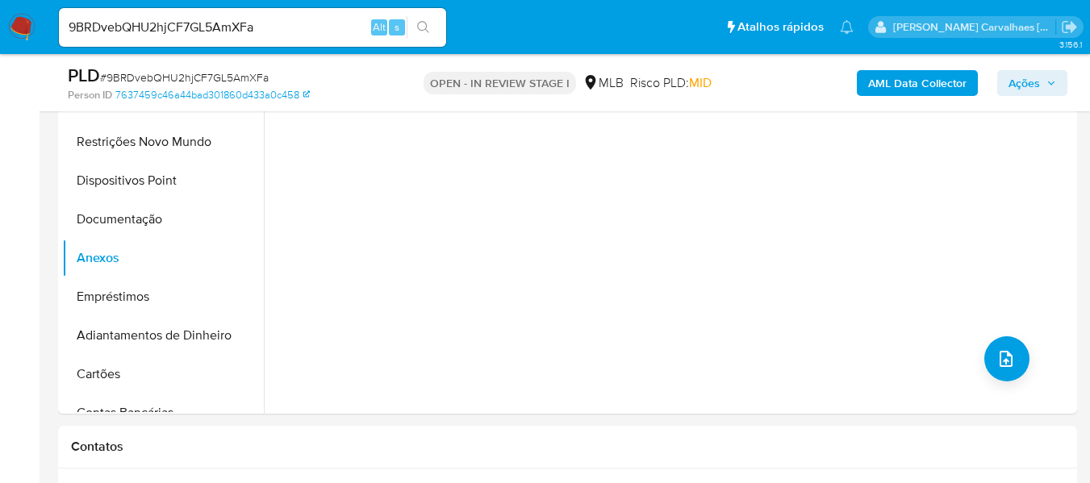
click at [1020, 88] on span "Ações" at bounding box center [1023, 83] width 31 height 26
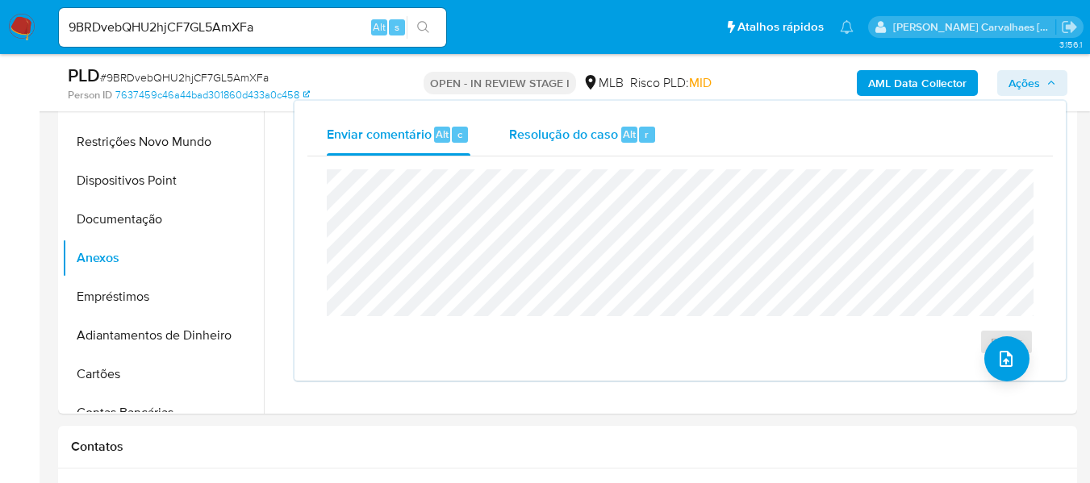
click at [576, 131] on span "Resolução do caso" at bounding box center [563, 133] width 109 height 19
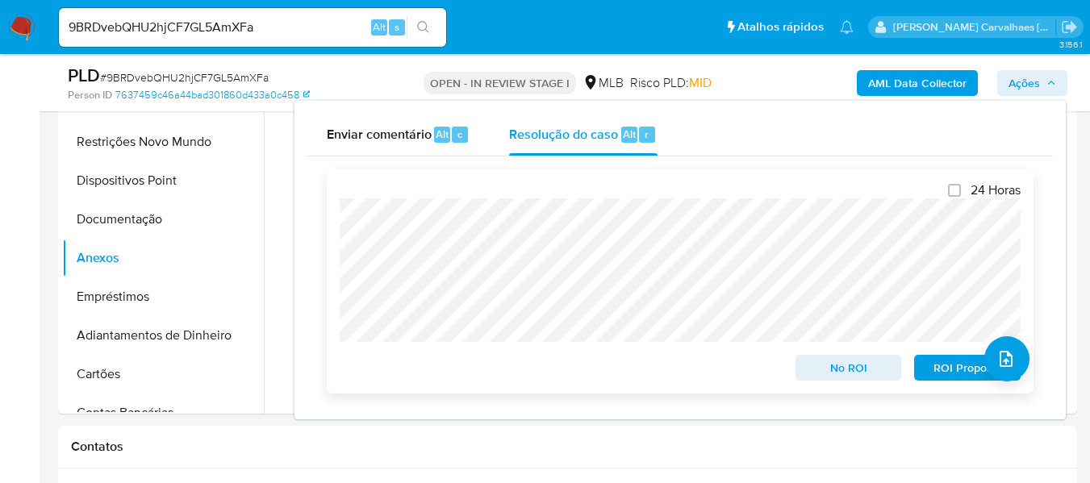
click at [954, 373] on span "ROI Proposal" at bounding box center [967, 368] width 84 height 23
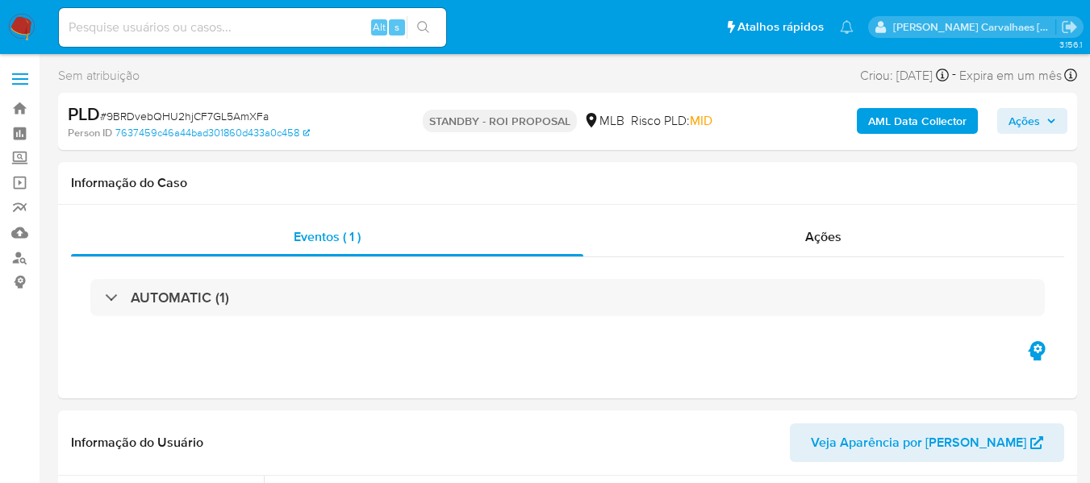
select select "10"
click at [26, 99] on link "Bandeja" at bounding box center [96, 108] width 192 height 25
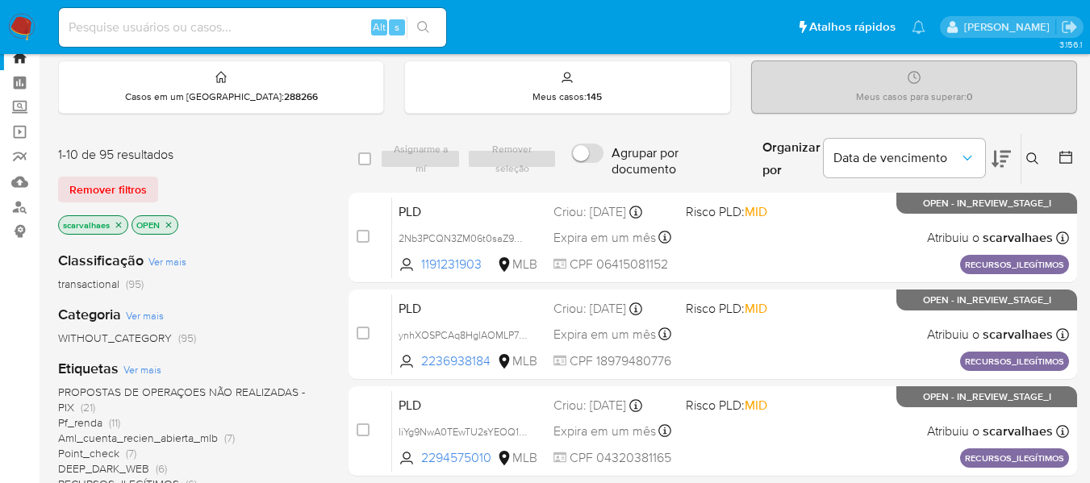
scroll to position [161, 0]
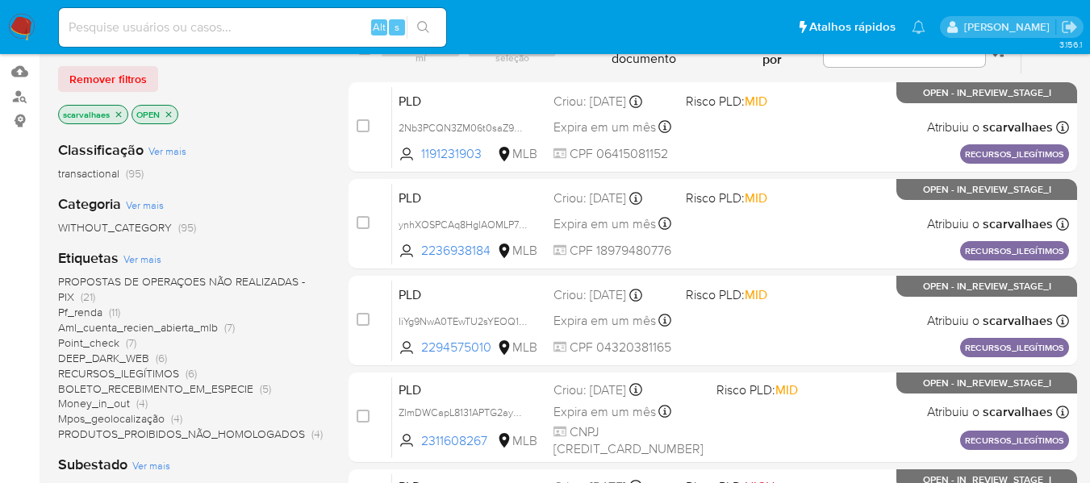
click at [208, 324] on span "Aml_cuenta_recien_abierta_mlb" at bounding box center [138, 327] width 160 height 16
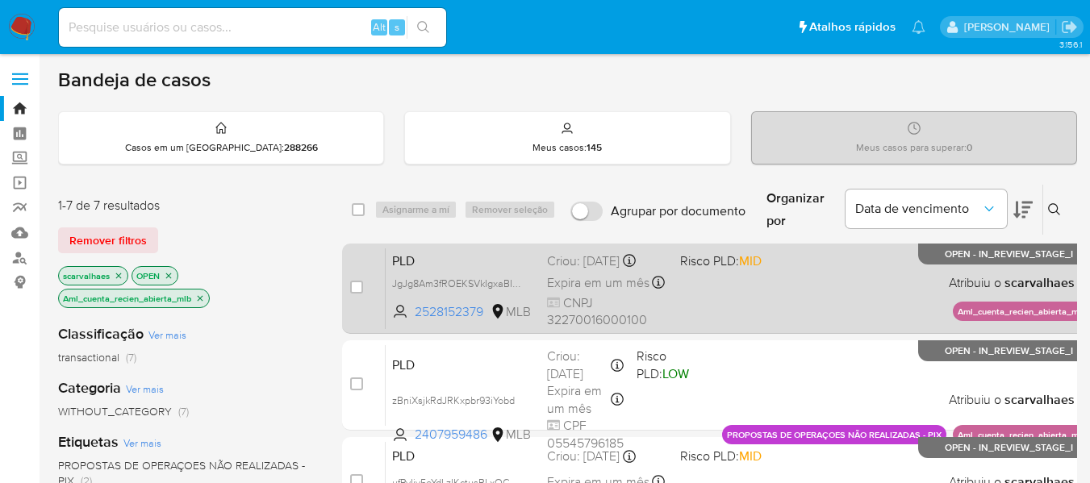
click at [730, 312] on div "PLD JgJg8Am3fROEKSVkIgxaBIaV 2528152379 MLB Risco PLD: MID Criou: 12/08/2025 Cr…" at bounding box center [738, 288] width 705 height 81
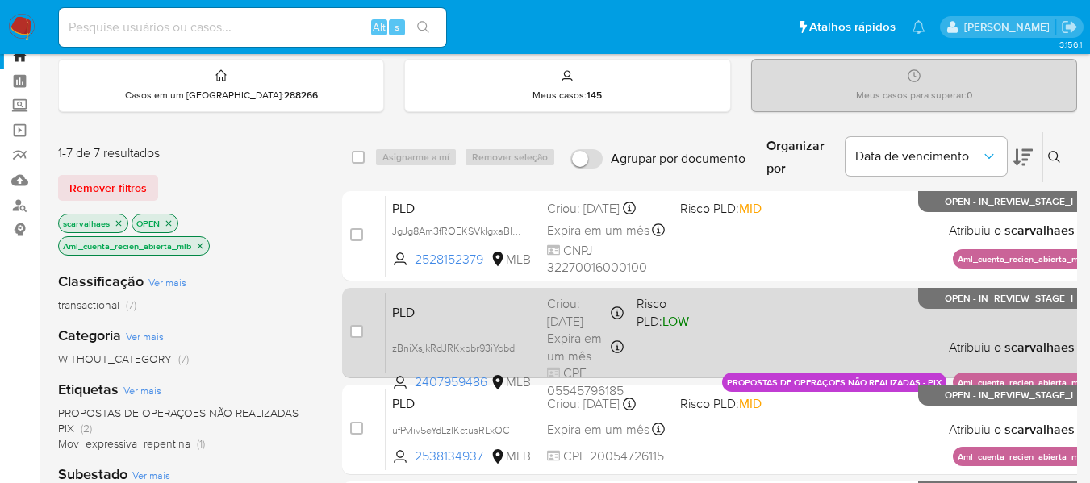
scroll to position [81, 0]
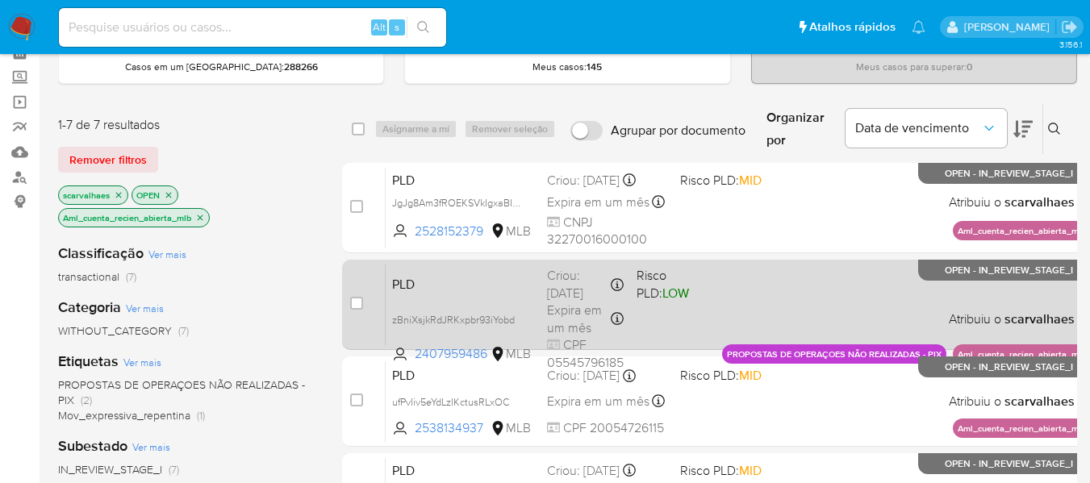
click at [711, 312] on div "PLD zBniXsjkRdJRKxpbr93iYobd 2407959486 MLB Risco PLD: LOW Criou: 12/08/2025 Cr…" at bounding box center [738, 304] width 705 height 81
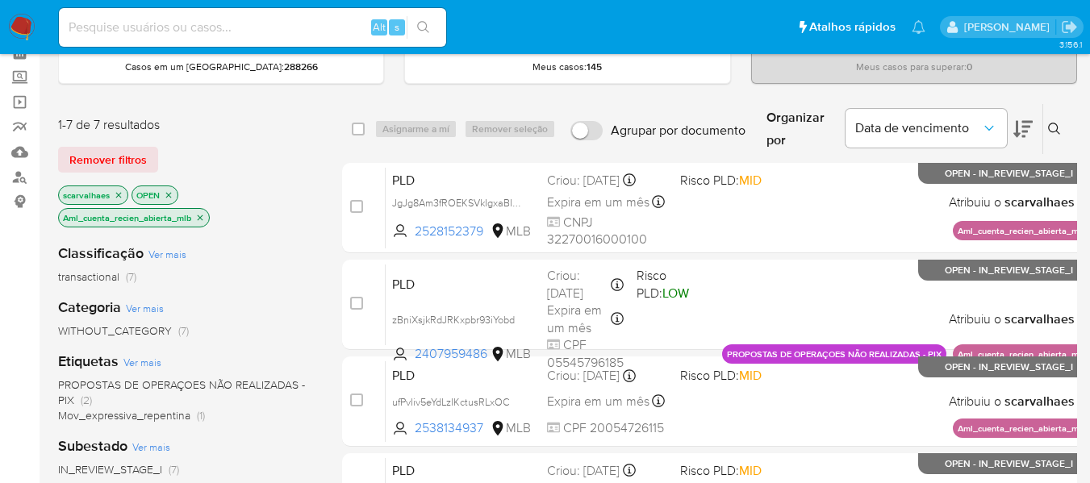
click at [214, 27] on input at bounding box center [252, 27] width 387 height 21
paste input "RsZQQghXwd8gwnWq6WBxGlTU"
type input "RsZQQghXwd8gwnWq6WBxGlTU"
click at [432, 27] on button "search-icon" at bounding box center [423, 27] width 33 height 23
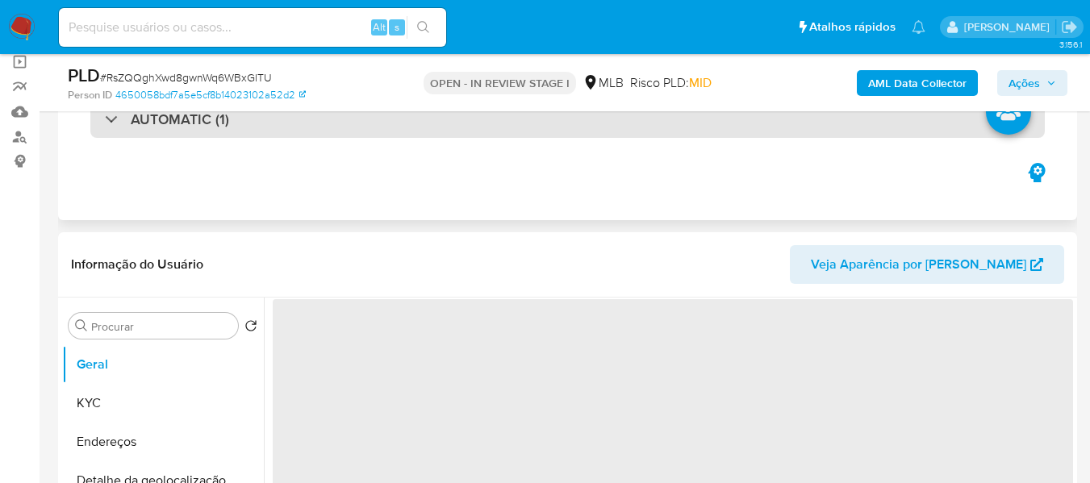
scroll to position [161, 0]
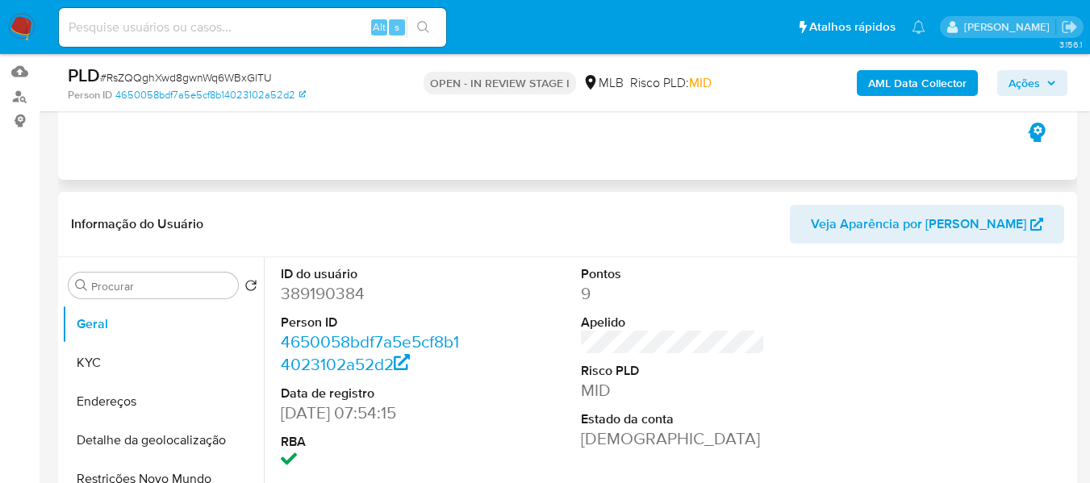
select select "10"
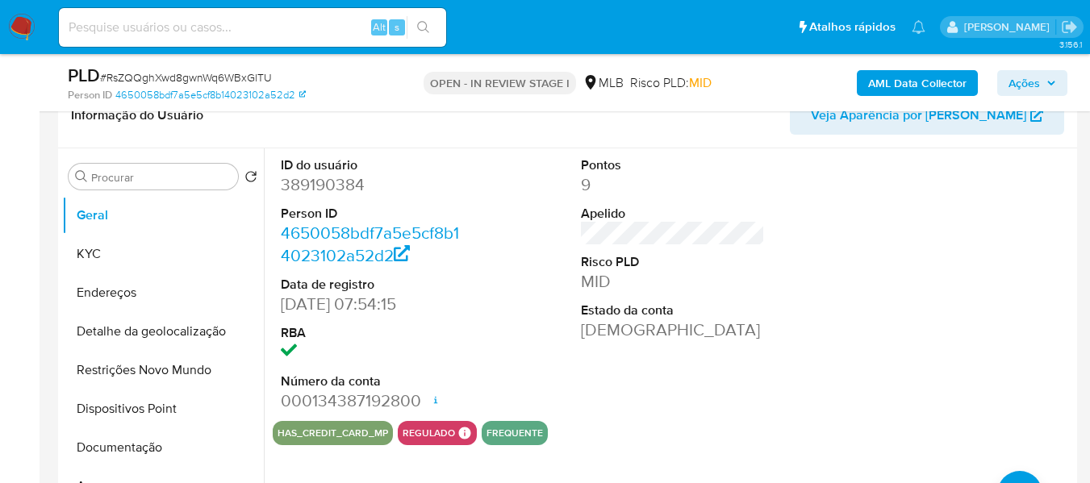
scroll to position [242, 0]
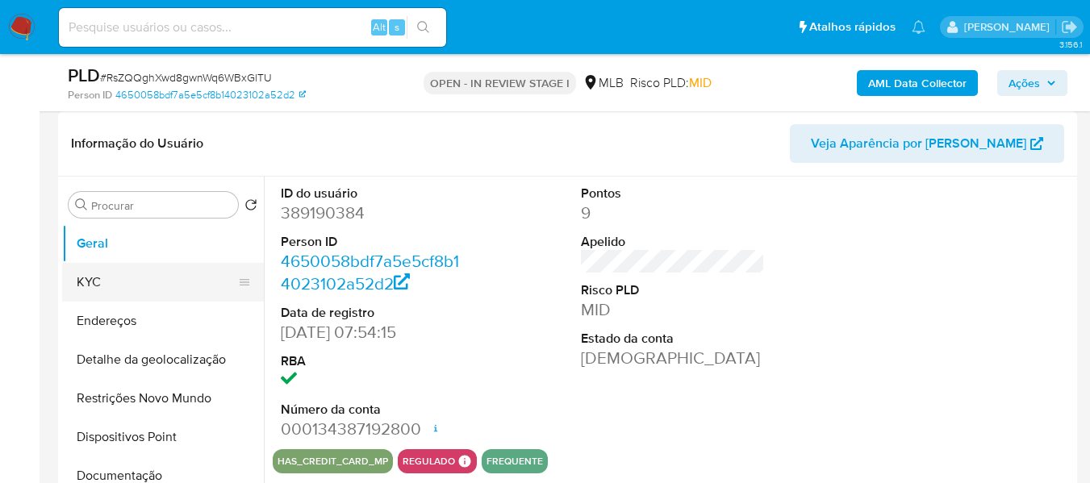
drag, startPoint x: 86, startPoint y: 278, endPoint x: 148, endPoint y: 285, distance: 62.4
click at [87, 279] on button "KYC" at bounding box center [156, 282] width 189 height 39
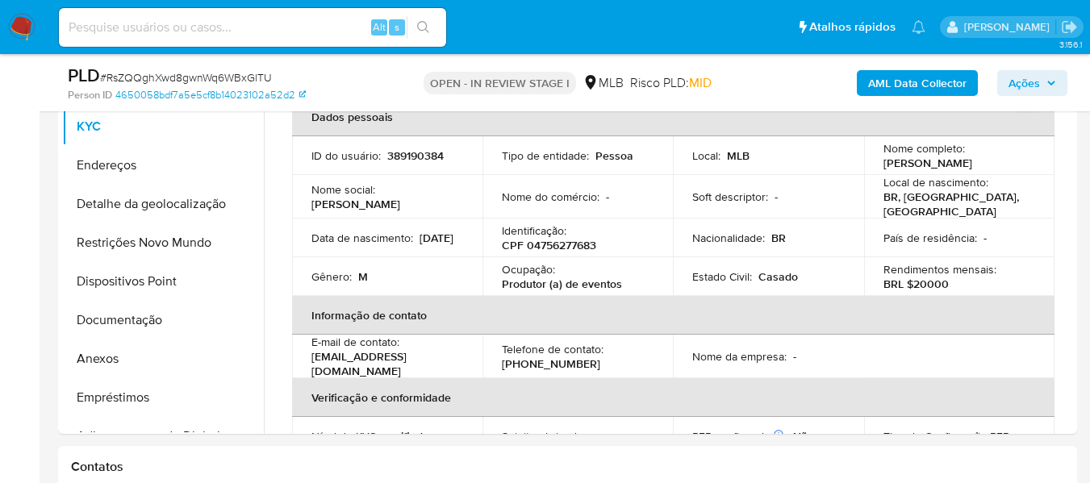
scroll to position [386, 0]
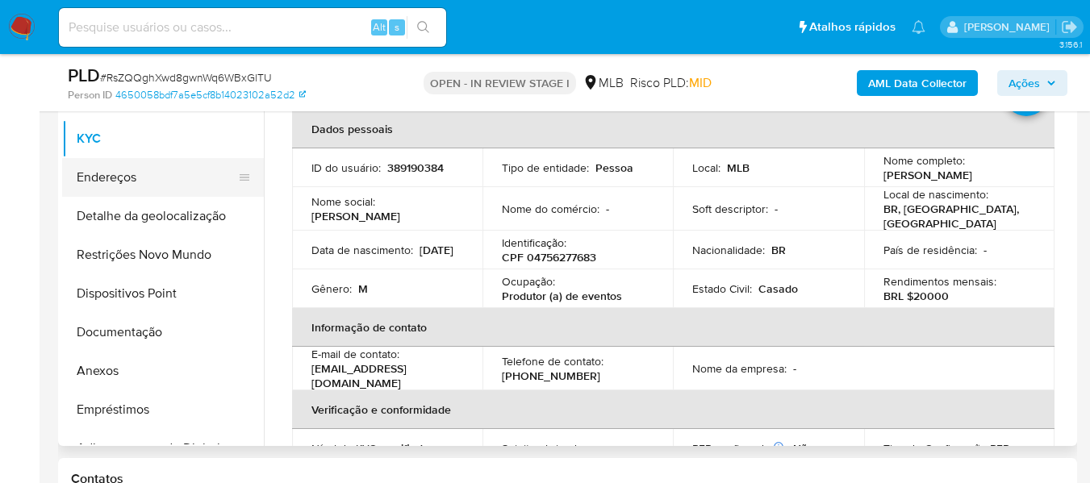
drag, startPoint x: 121, startPoint y: 181, endPoint x: 148, endPoint y: 185, distance: 27.7
click at [121, 181] on button "Endereços" at bounding box center [156, 177] width 189 height 39
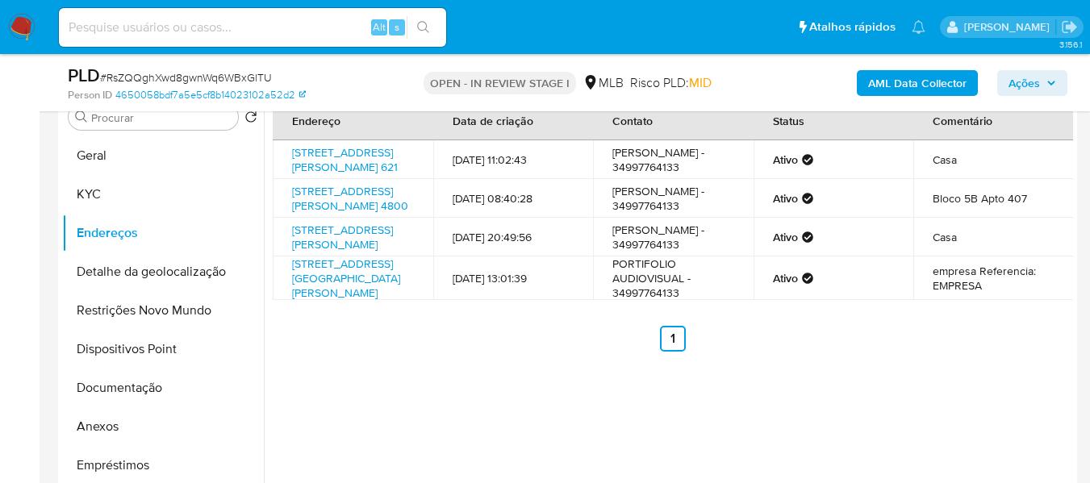
scroll to position [305, 0]
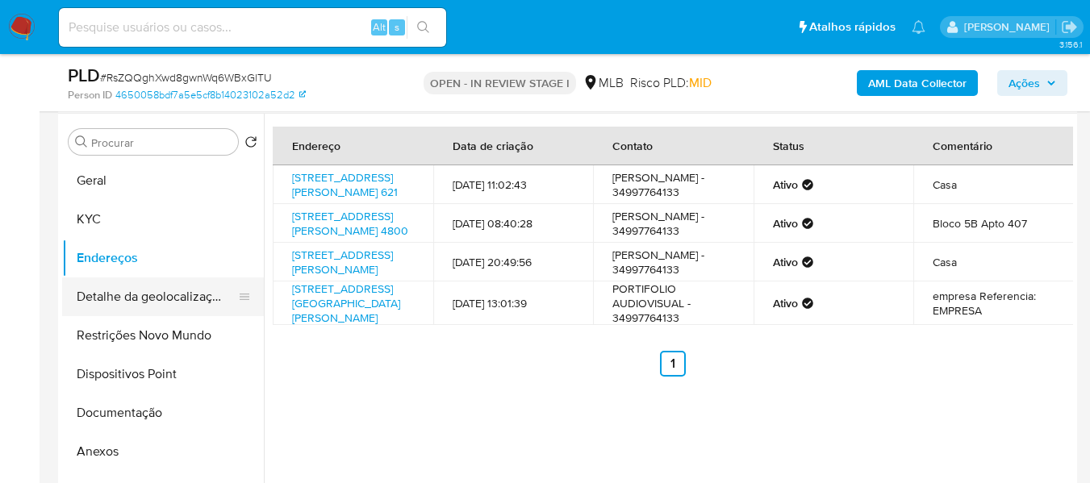
click at [182, 289] on button "Detalhe da geolocalização" at bounding box center [156, 296] width 189 height 39
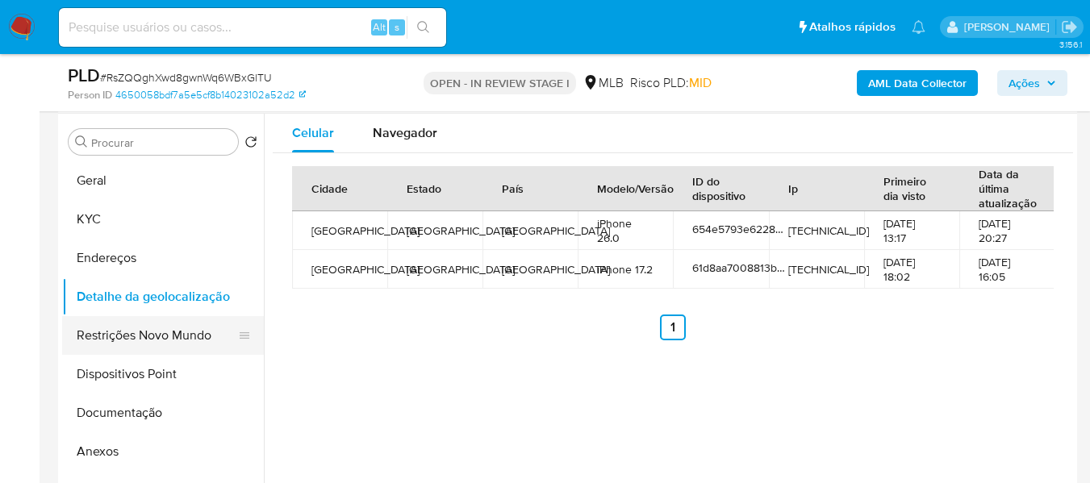
click at [124, 332] on button "Restrições Novo Mundo" at bounding box center [156, 335] width 189 height 39
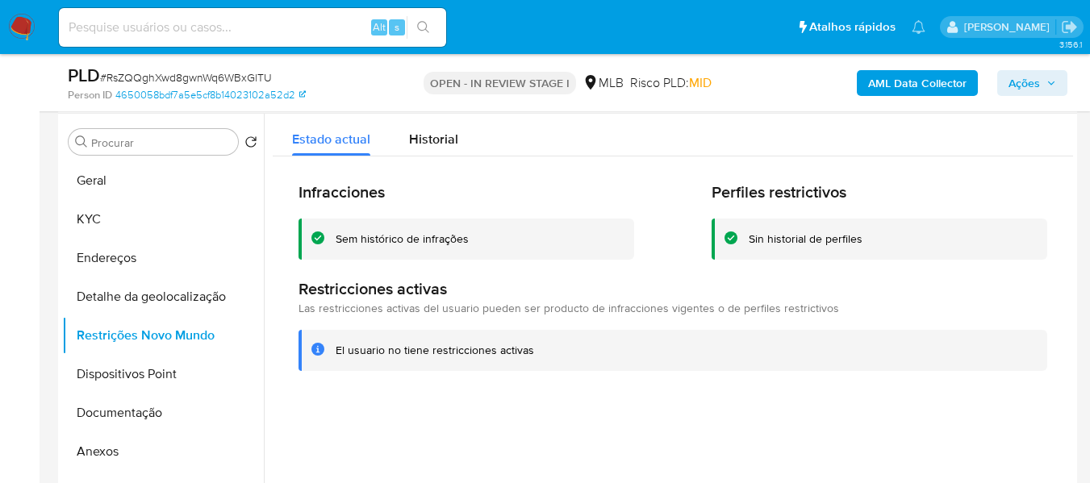
drag, startPoint x: 553, startPoint y: 348, endPoint x: 327, endPoint y: 352, distance: 225.9
click at [327, 352] on div "El usuario no tiene restricciones activas" at bounding box center [672, 350] width 749 height 41
click at [187, 372] on button "Dispositivos Point" at bounding box center [156, 374] width 189 height 39
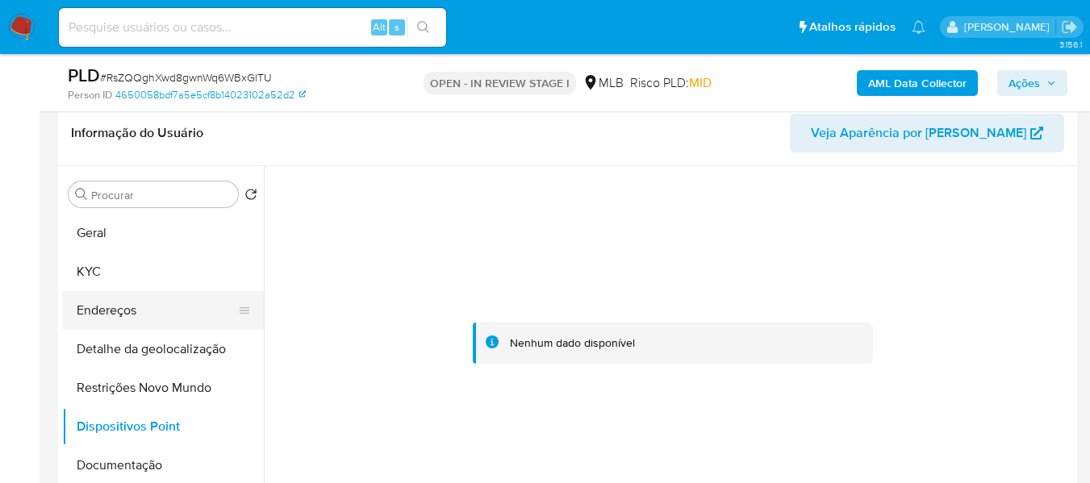
scroll to position [224, 0]
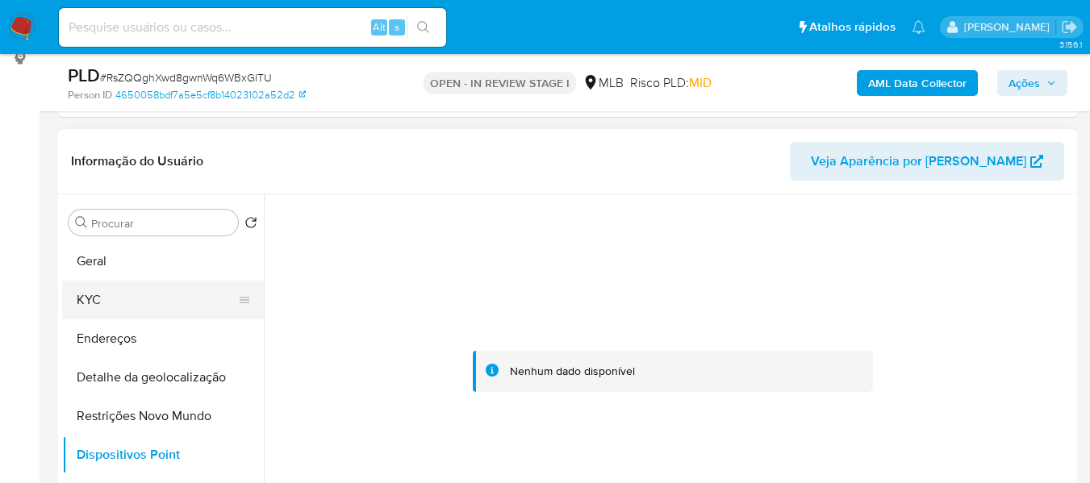
click at [127, 298] on button "KYC" at bounding box center [156, 300] width 189 height 39
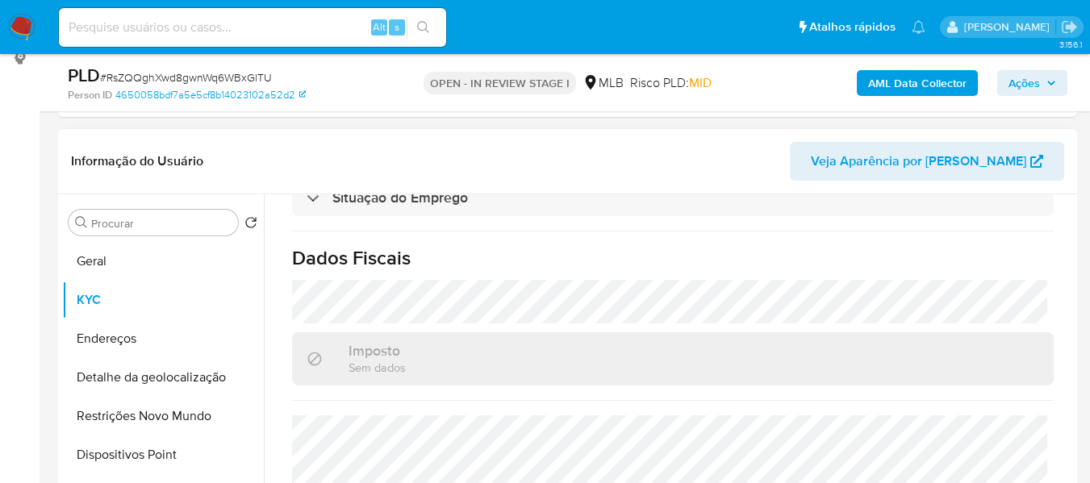
scroll to position [743, 0]
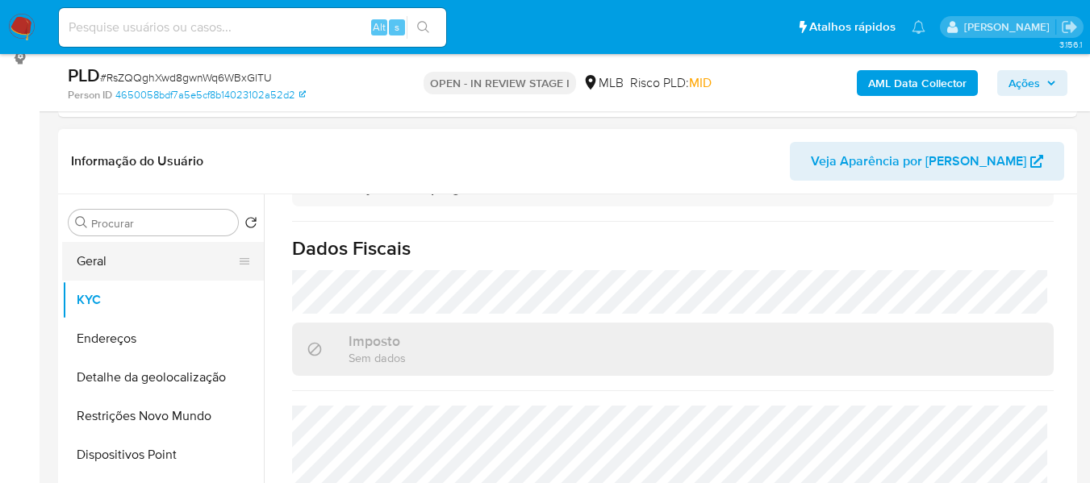
click at [124, 256] on button "Geral" at bounding box center [156, 261] width 189 height 39
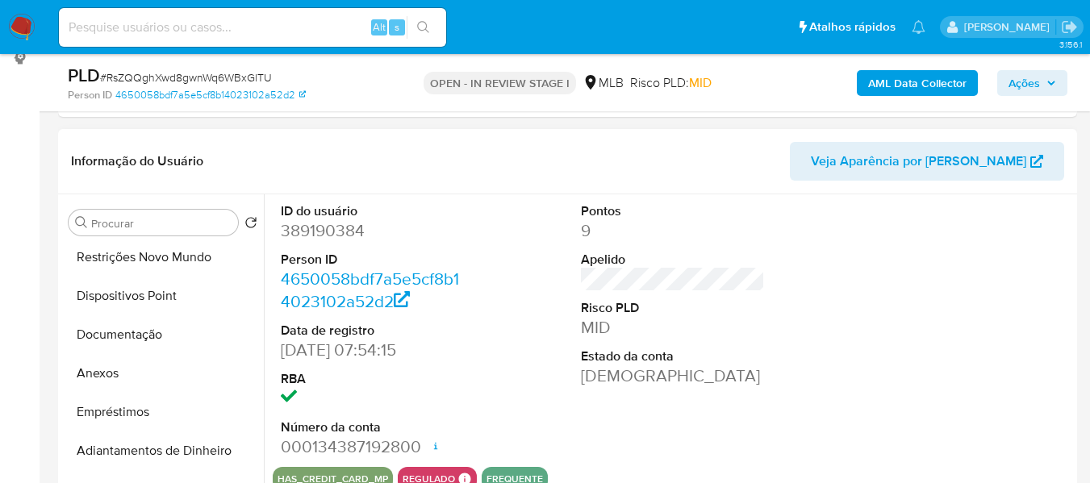
scroll to position [242, 0]
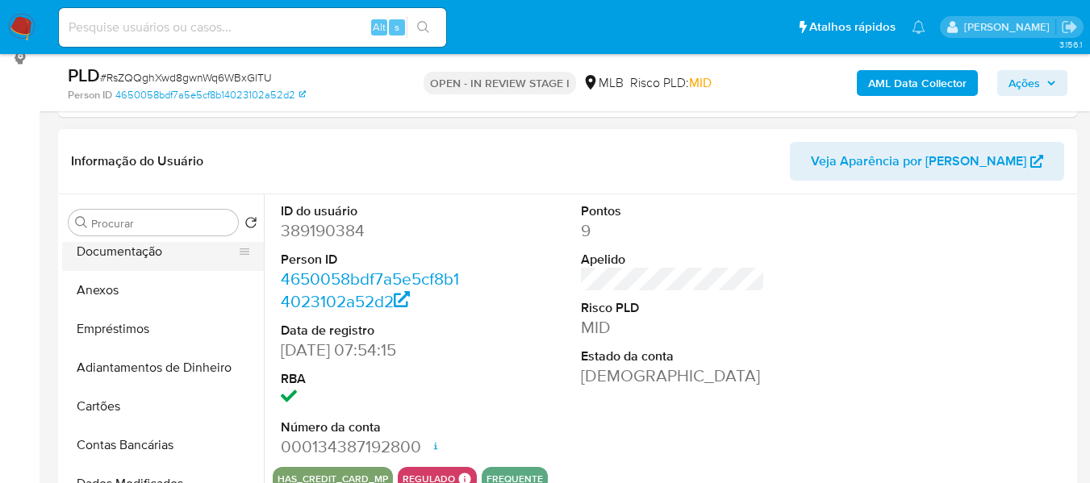
click at [143, 255] on button "Documentação" at bounding box center [156, 251] width 189 height 39
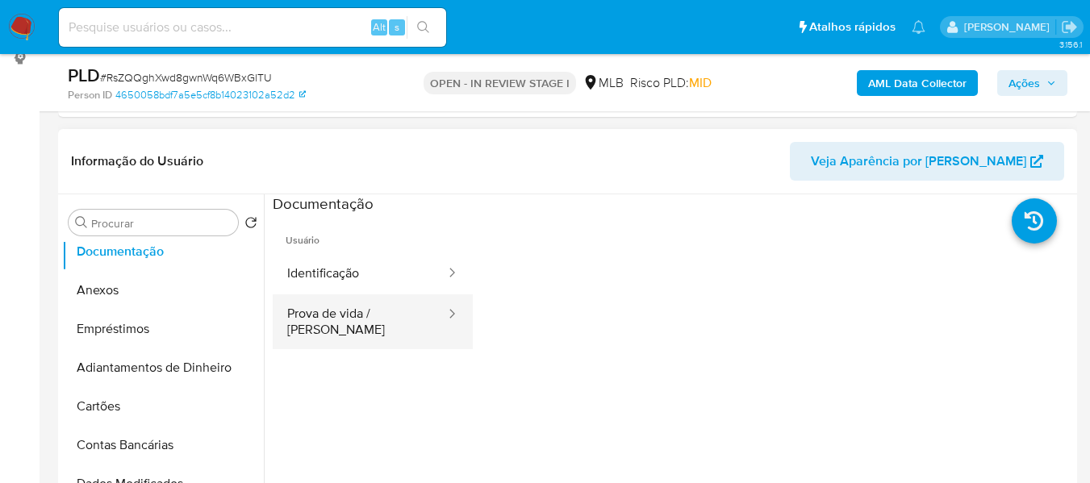
click at [357, 317] on button "Prova de vida / Selfie" at bounding box center [360, 321] width 174 height 55
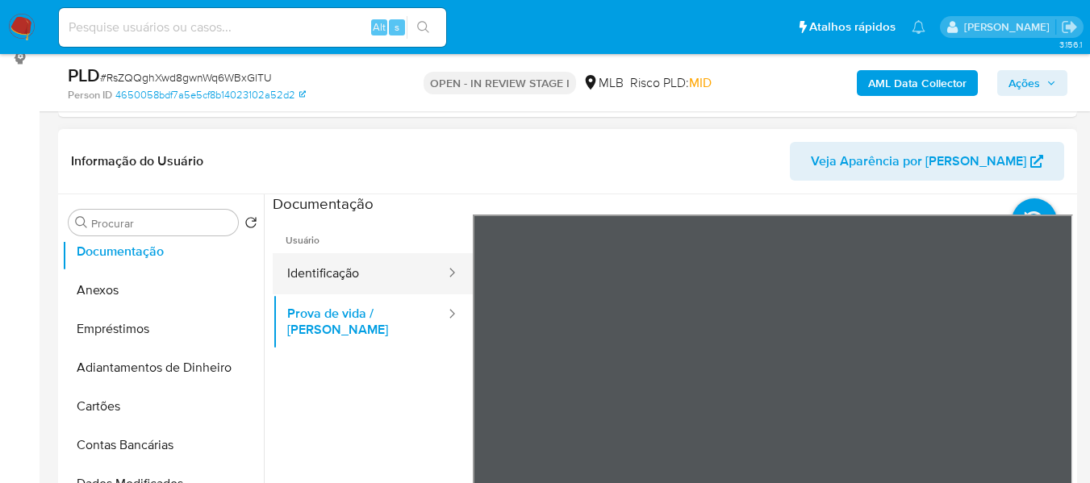
click at [367, 272] on button "Identificação" at bounding box center [360, 273] width 174 height 41
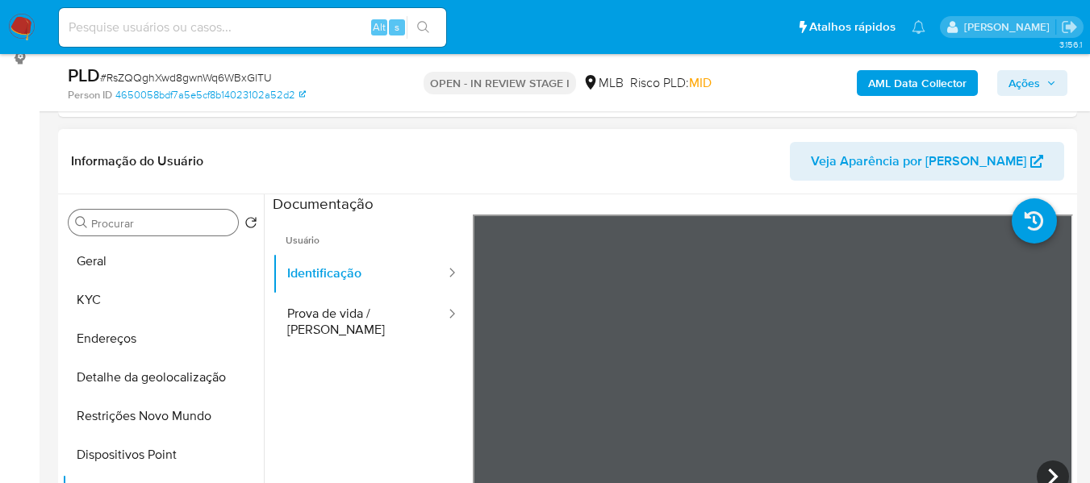
scroll to position [144, 0]
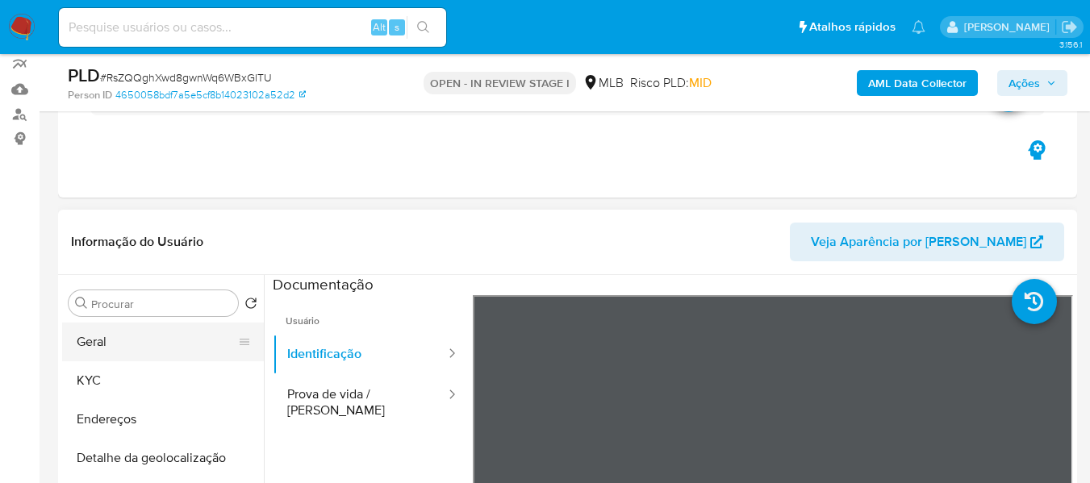
click at [138, 338] on button "Geral" at bounding box center [156, 342] width 189 height 39
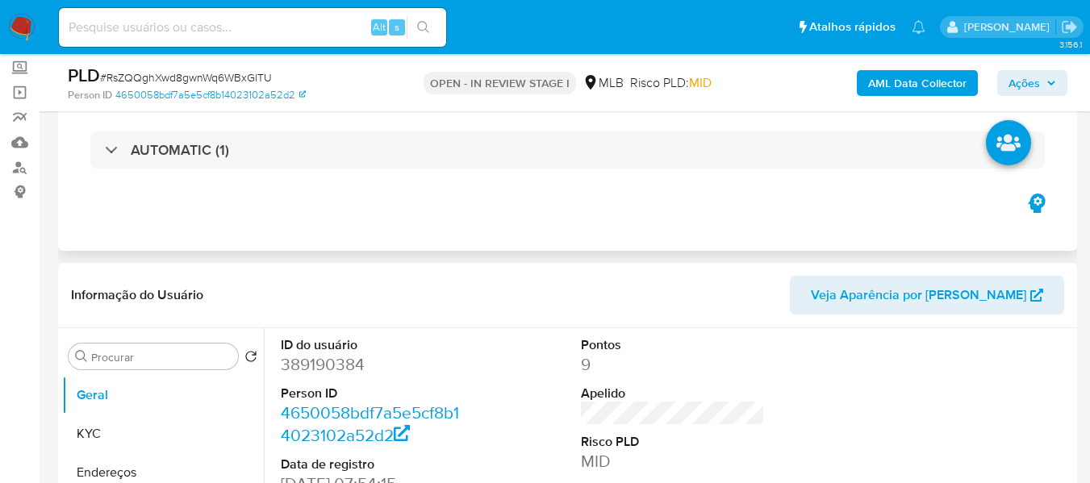
scroll to position [63, 0]
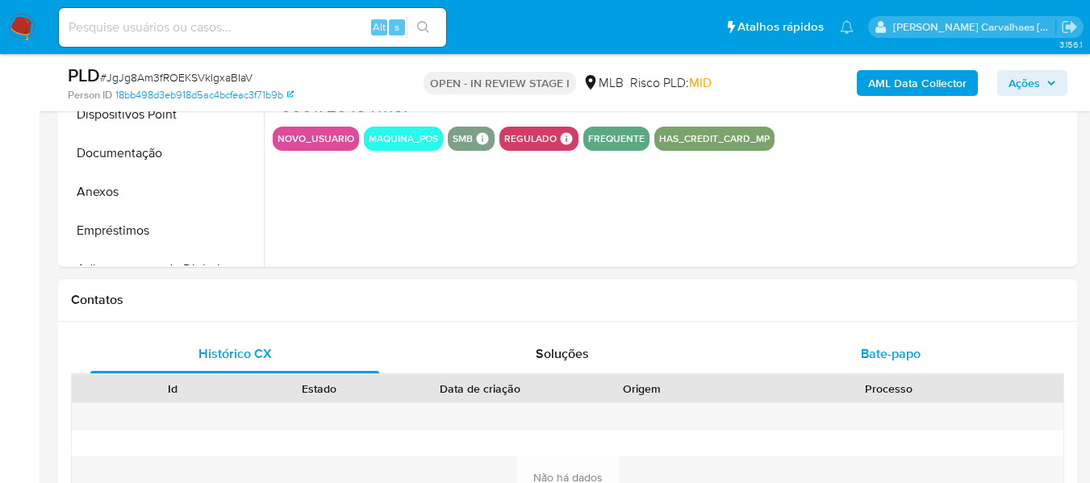
select select "10"
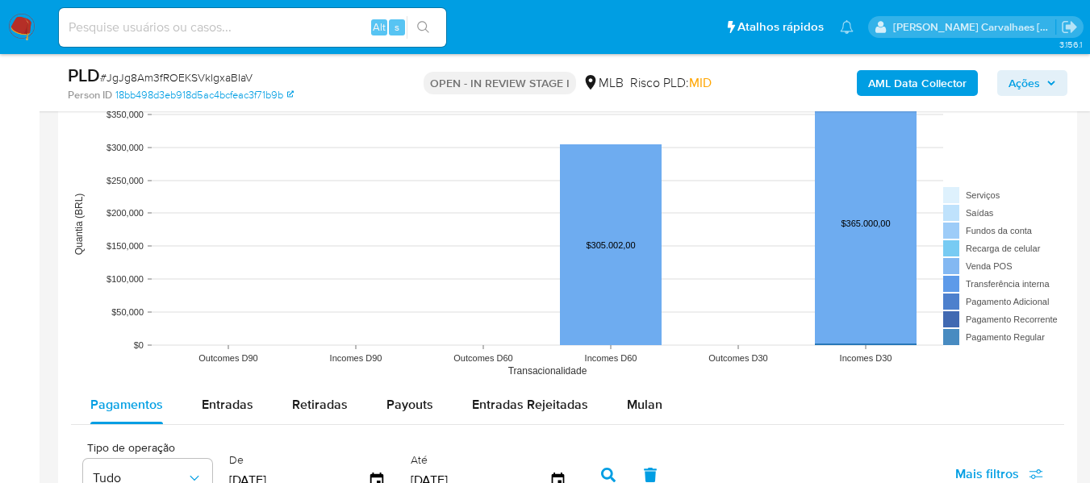
scroll to position [1613, 0]
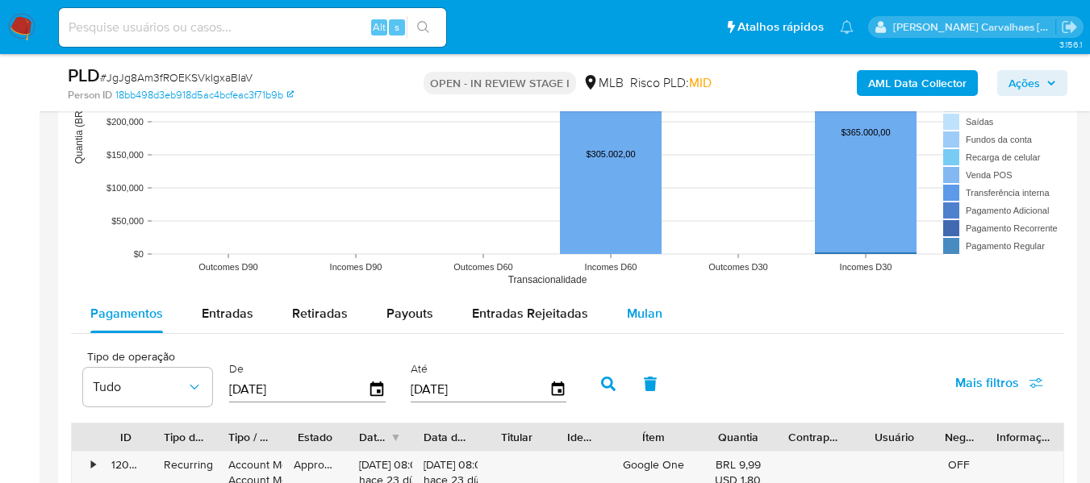
click at [632, 318] on span "Mulan" at bounding box center [644, 313] width 35 height 19
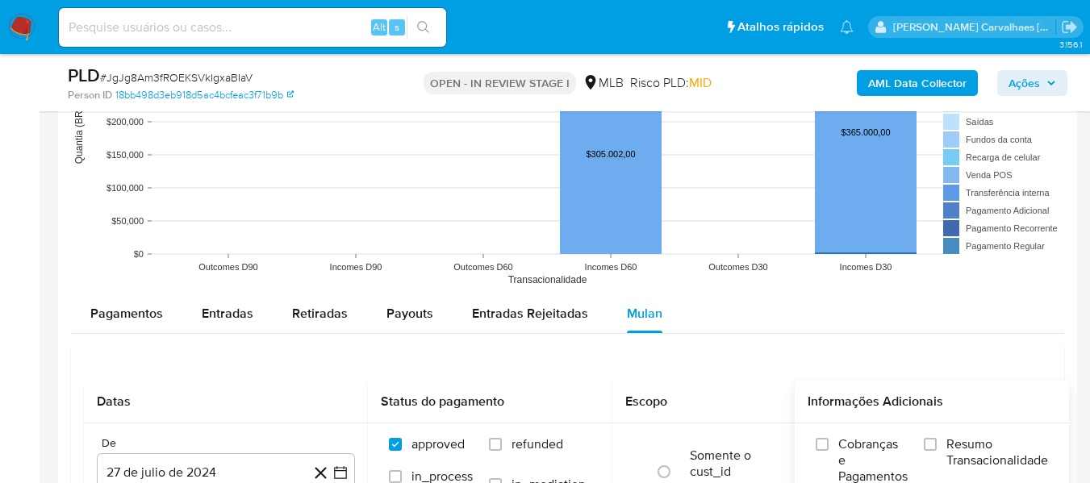
click at [934, 444] on input "Resumo Transacionalidade" at bounding box center [930, 444] width 13 height 13
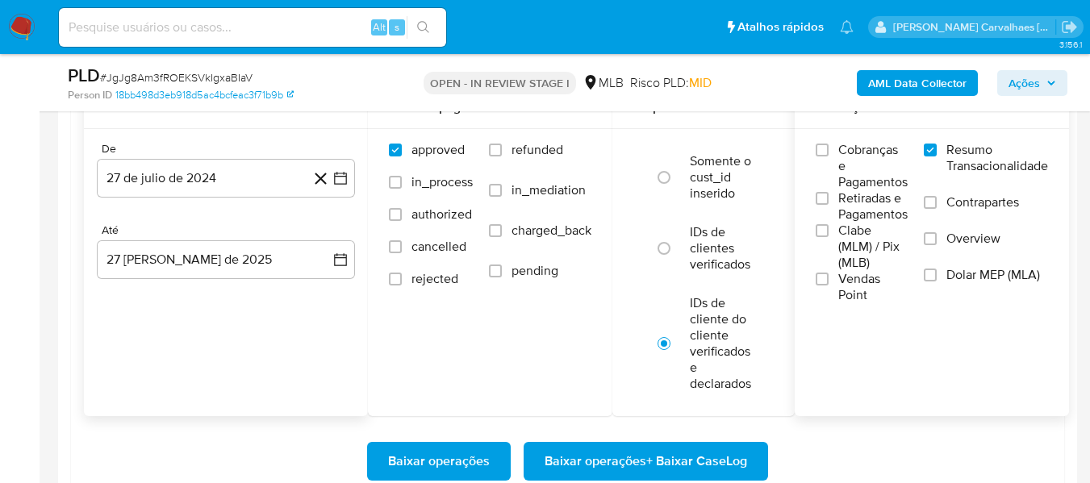
scroll to position [1936, 0]
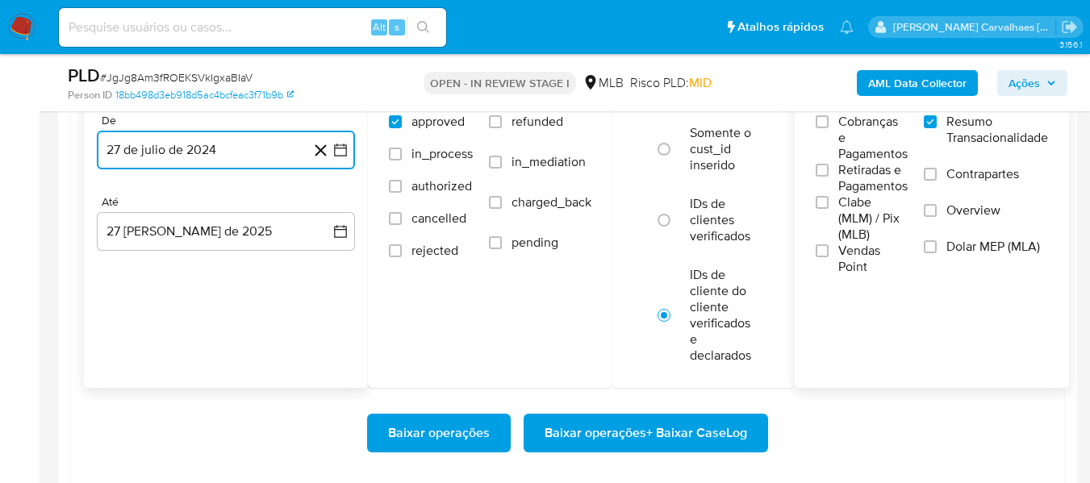
click at [349, 157] on button "27 de julio de 2024" at bounding box center [226, 150] width 258 height 39
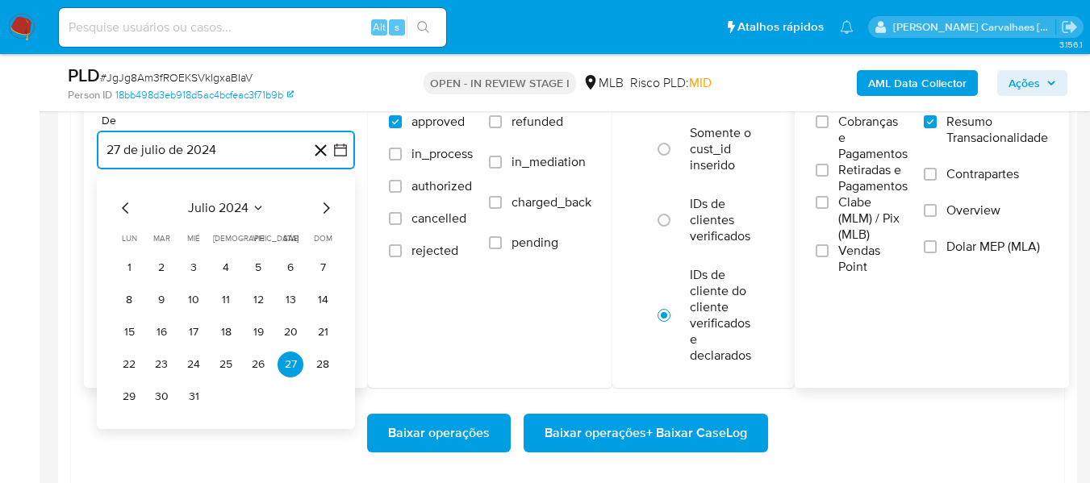
click at [326, 209] on icon "Mes siguiente" at bounding box center [325, 207] width 19 height 19
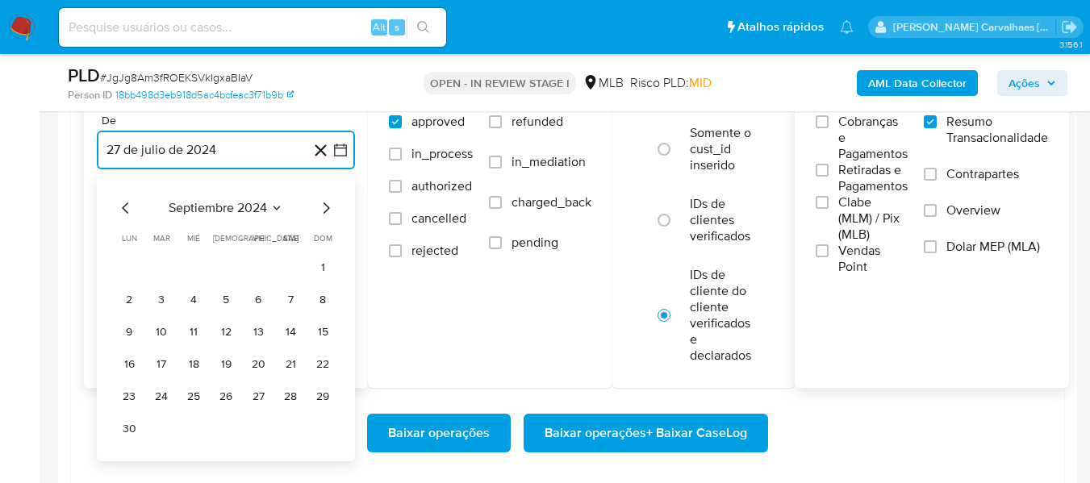
click at [326, 209] on icon "Mes siguiente" at bounding box center [325, 207] width 19 height 19
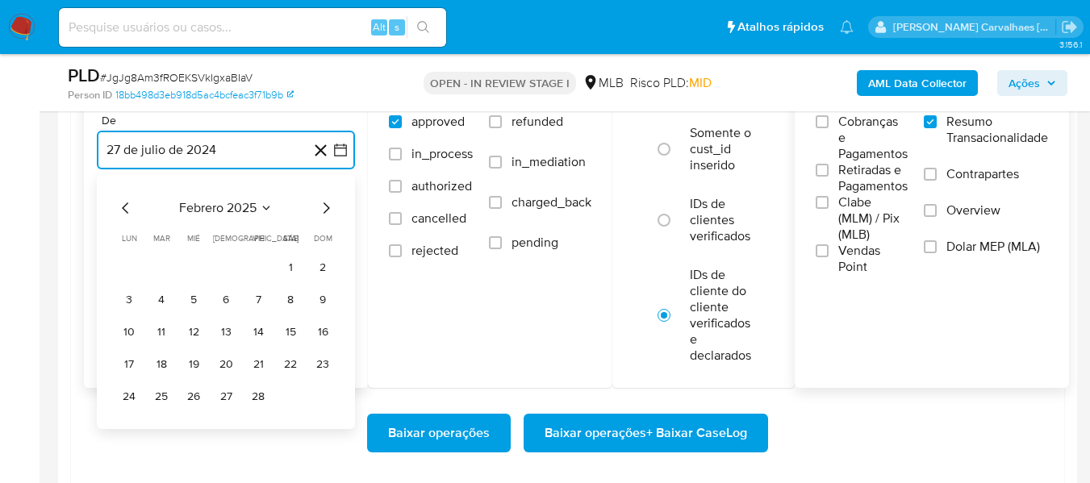
click at [326, 209] on icon "Mes siguiente" at bounding box center [325, 207] width 19 height 19
click at [260, 391] on button "27" at bounding box center [258, 397] width 26 height 26
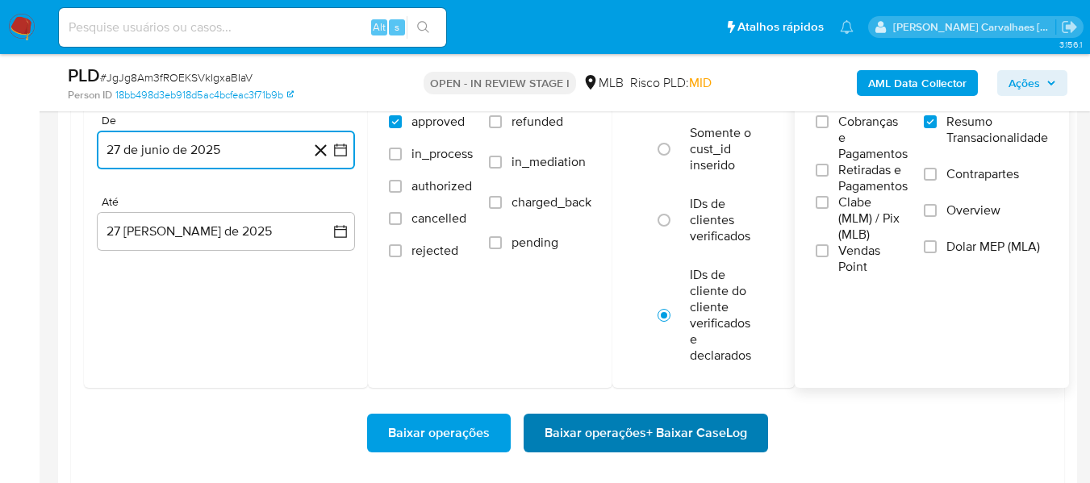
click at [622, 424] on span "Baixar operações + Baixar CaseLog" at bounding box center [645, 432] width 202 height 35
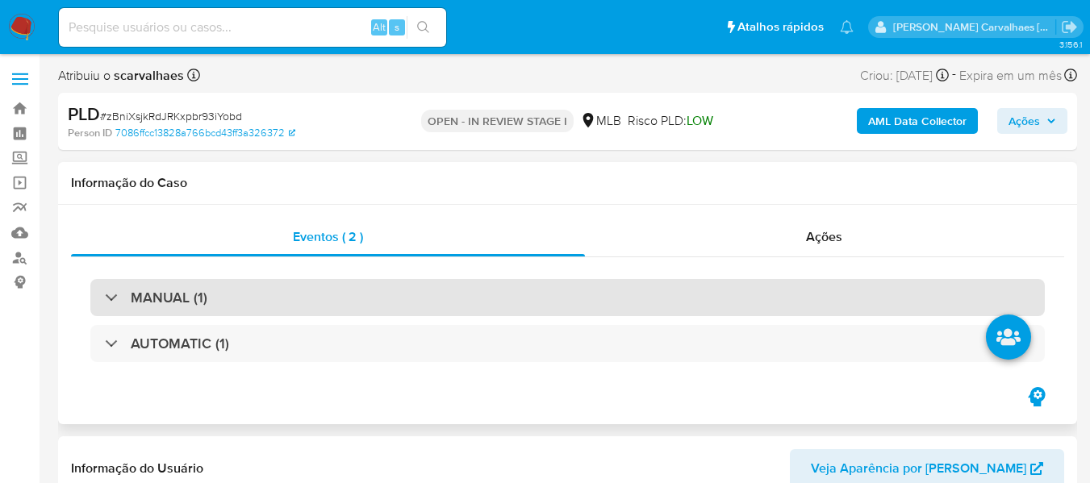
select select "10"
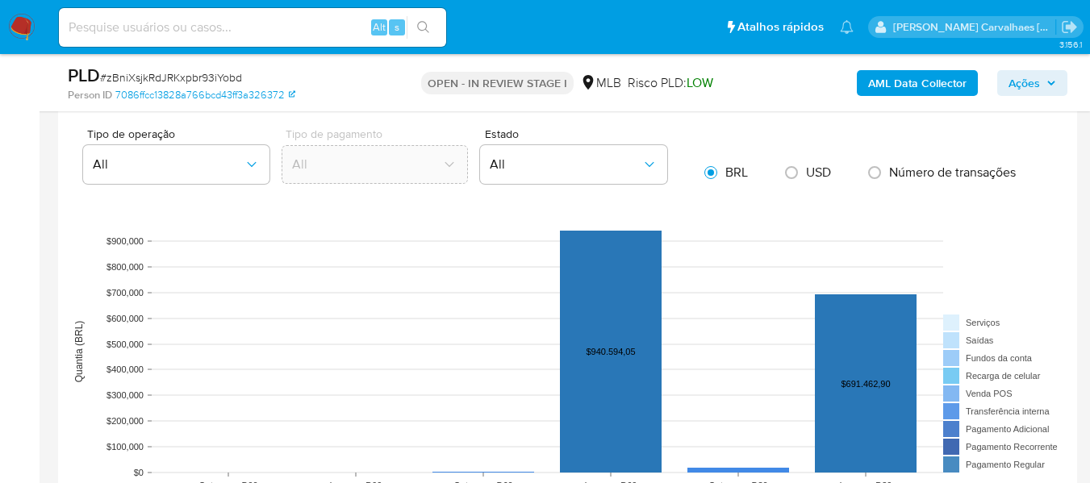
scroll to position [1452, 0]
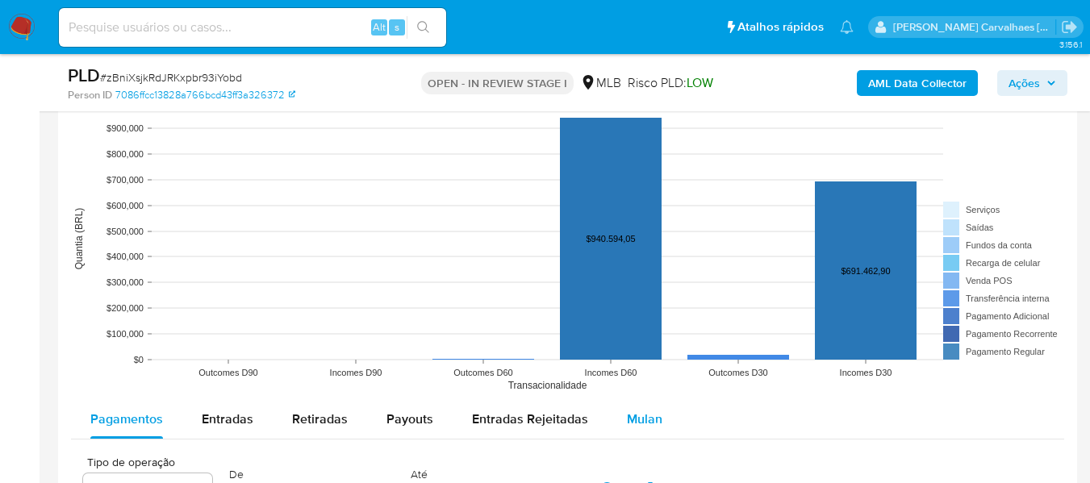
drag, startPoint x: 625, startPoint y: 419, endPoint x: 647, endPoint y: 406, distance: 25.7
click at [627, 419] on span "Mulan" at bounding box center [644, 419] width 35 height 19
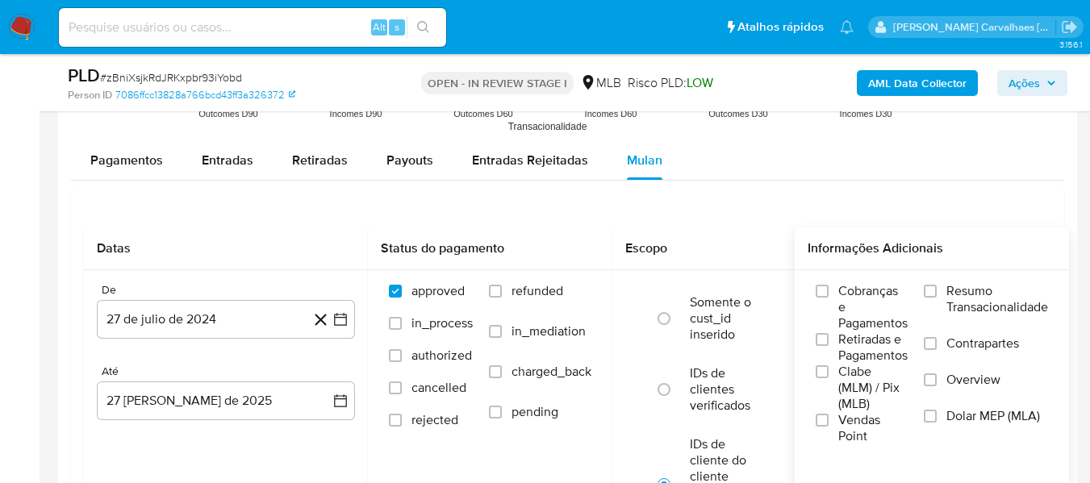
scroll to position [1775, 0]
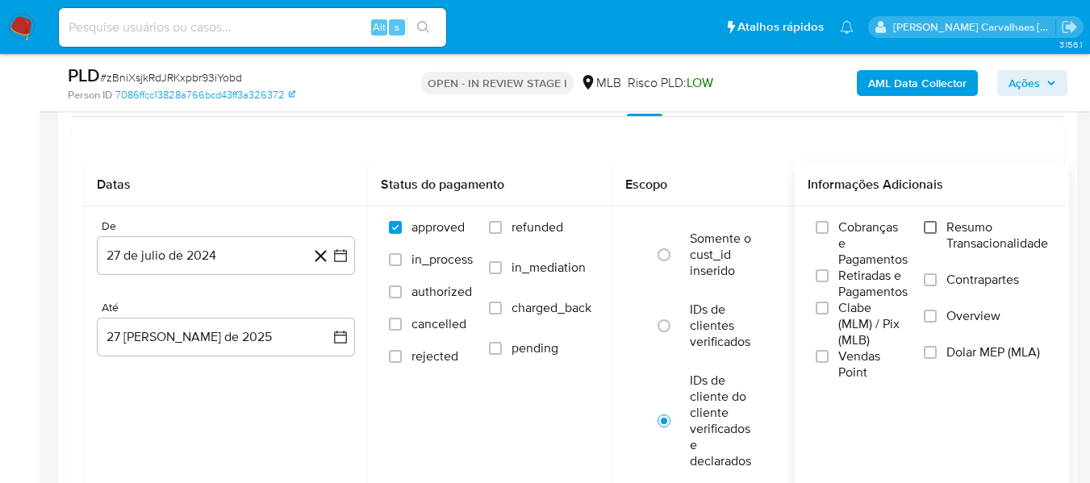
click at [930, 226] on input "Resumo Transacionalidade" at bounding box center [930, 227] width 13 height 13
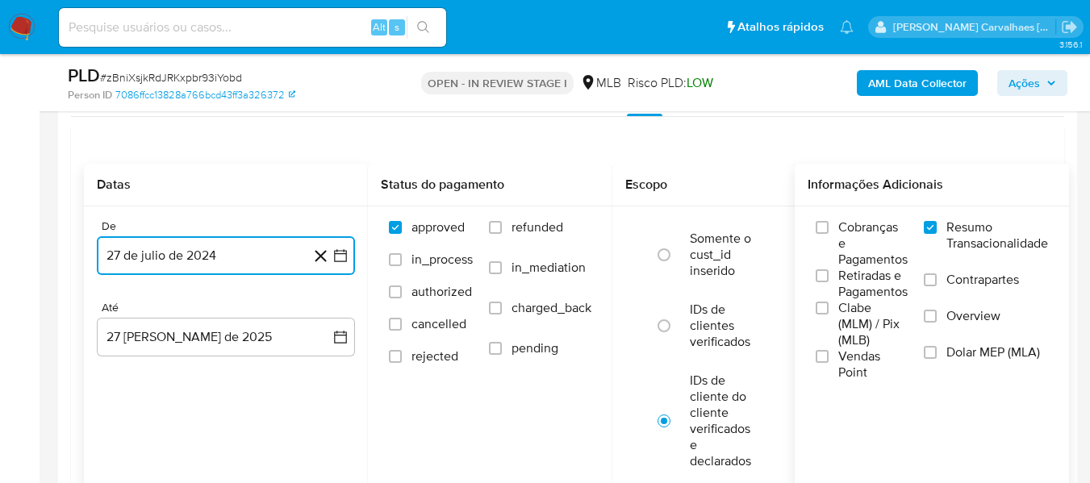
click at [343, 256] on icon "button" at bounding box center [340, 256] width 16 height 16
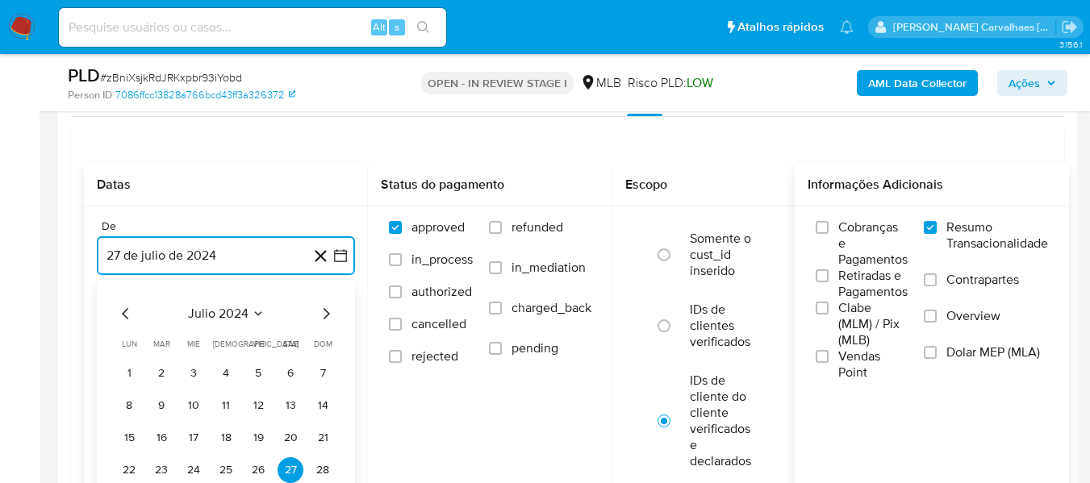
click at [327, 309] on icon "Mes siguiente" at bounding box center [325, 313] width 19 height 19
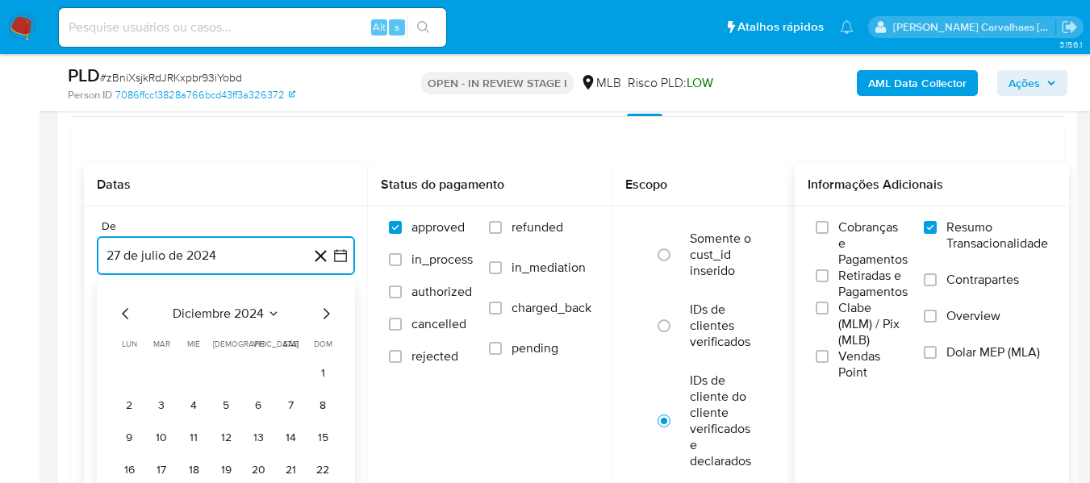
click at [327, 309] on icon "Mes siguiente" at bounding box center [325, 313] width 19 height 19
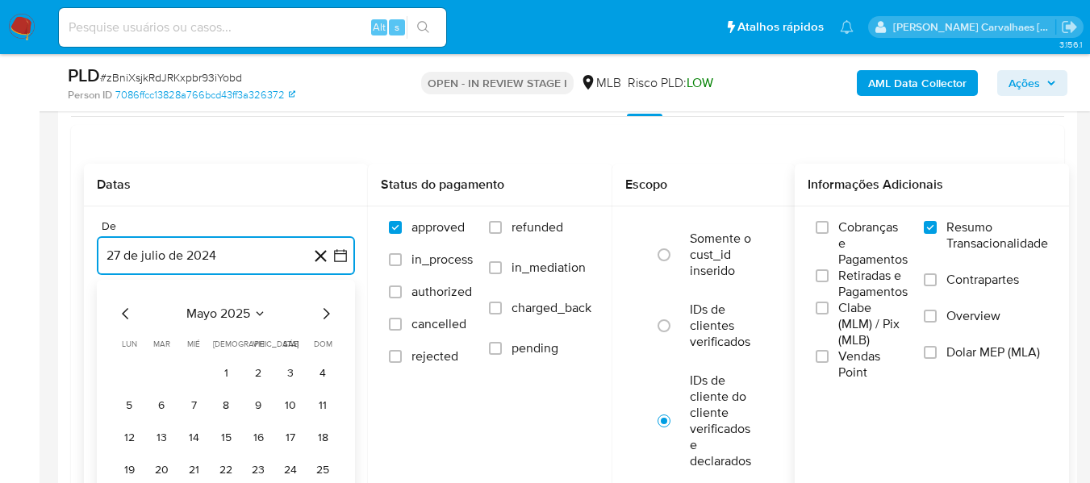
click at [327, 309] on icon "Mes siguiente" at bounding box center [325, 313] width 19 height 19
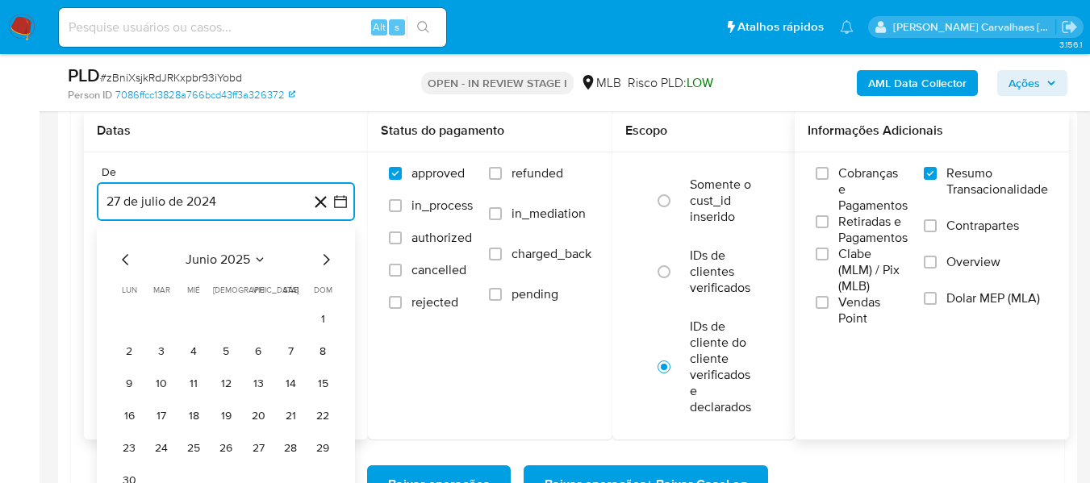
scroll to position [1855, 0]
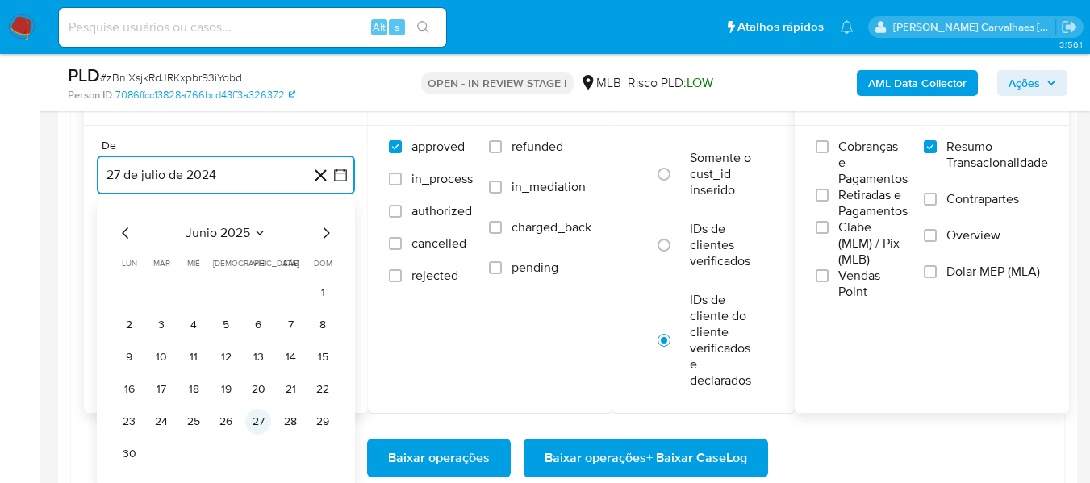
click at [253, 419] on button "27" at bounding box center [258, 422] width 26 height 26
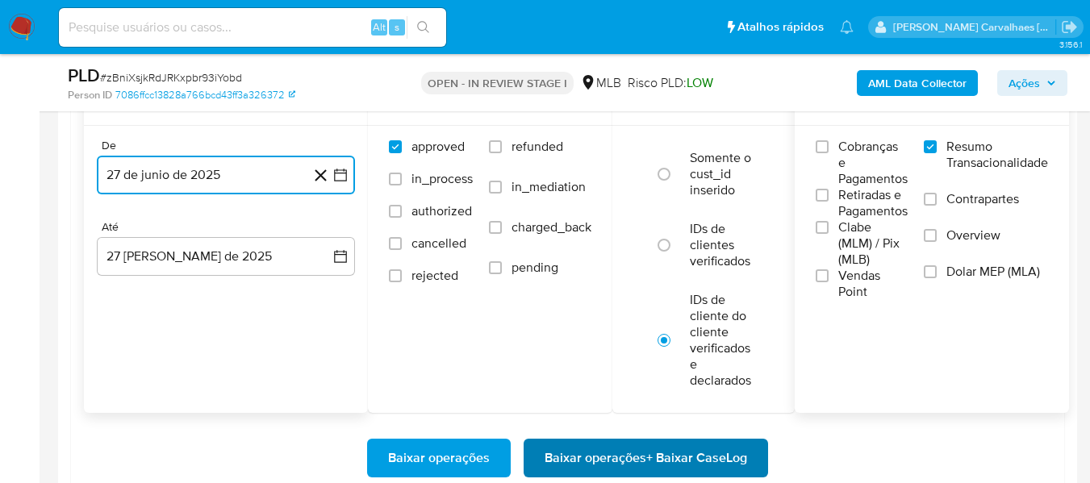
click at [611, 453] on span "Baixar operações + Baixar CaseLog" at bounding box center [645, 457] width 202 height 35
